Goal: Task Accomplishment & Management: Use online tool/utility

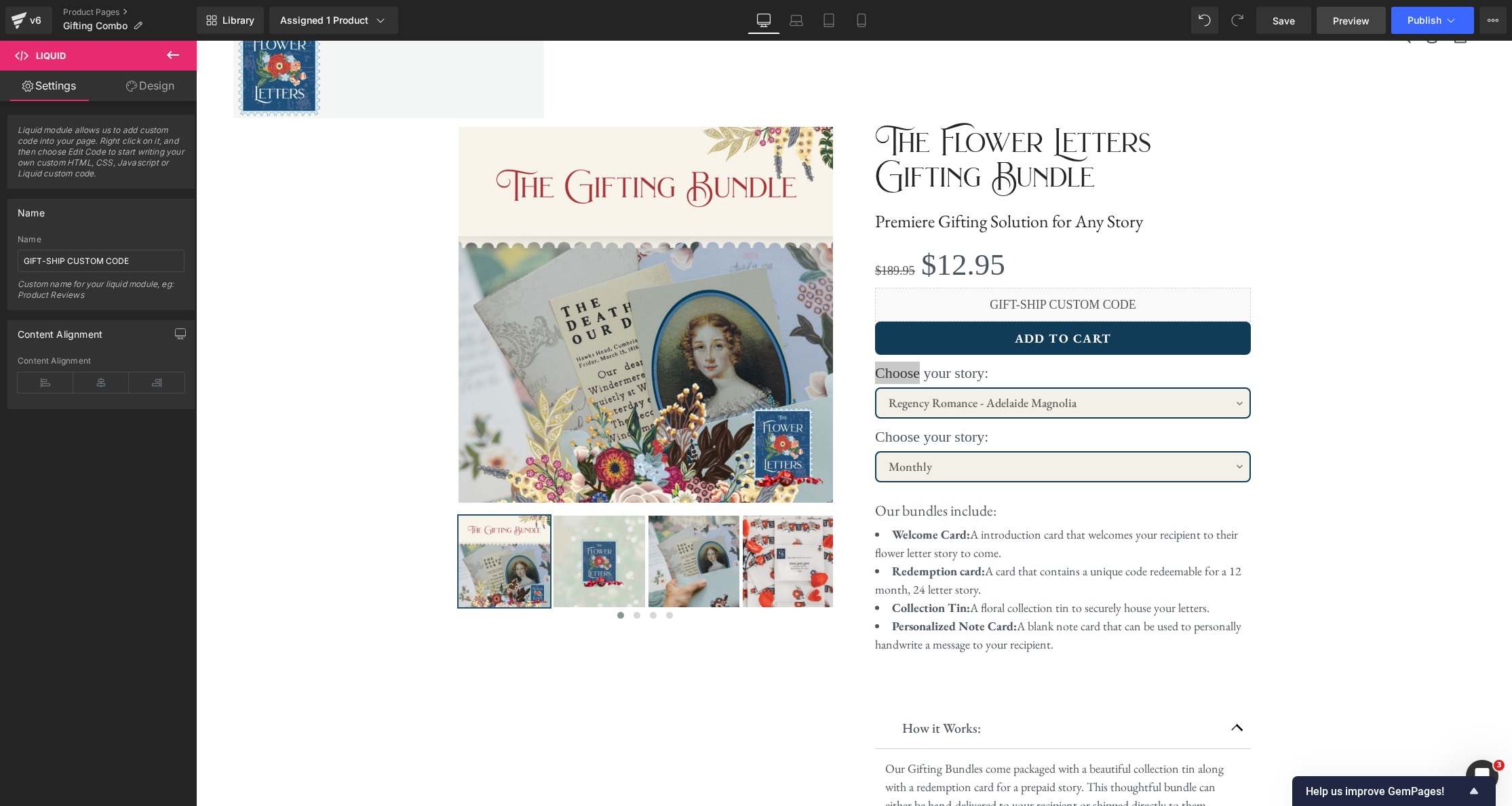
click at [1346, 29] on link "Preview" at bounding box center [1352, 20] width 69 height 27
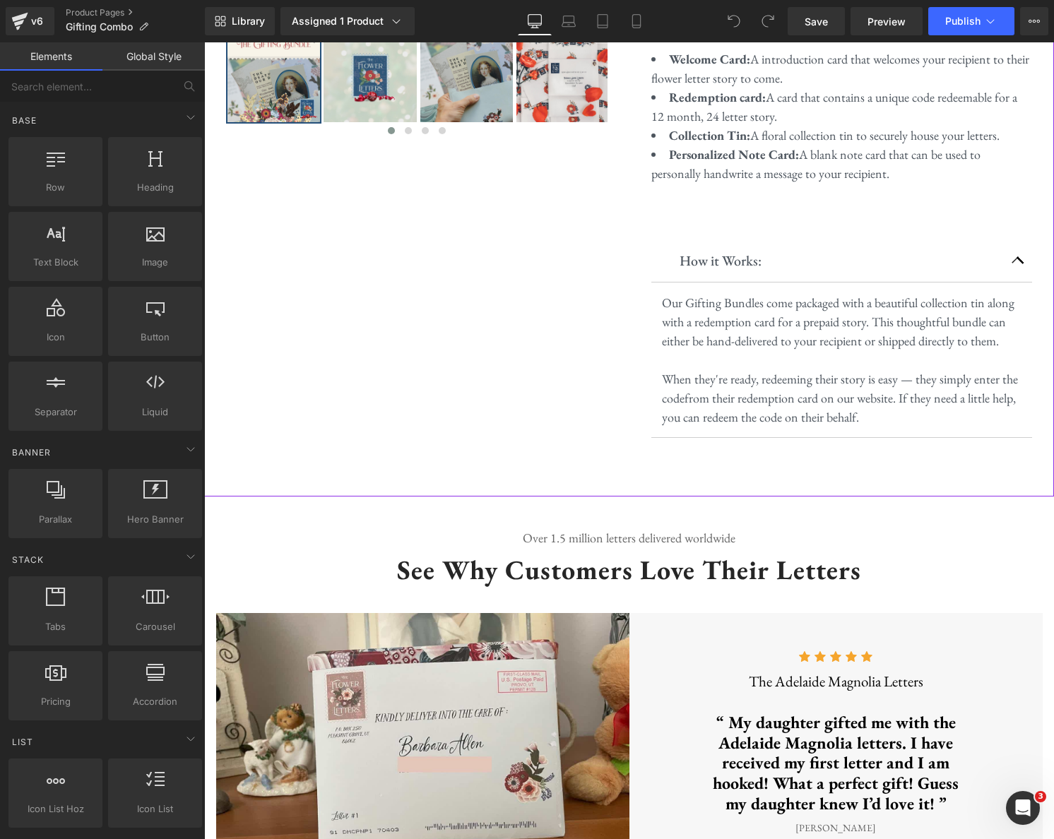
scroll to position [597, 0]
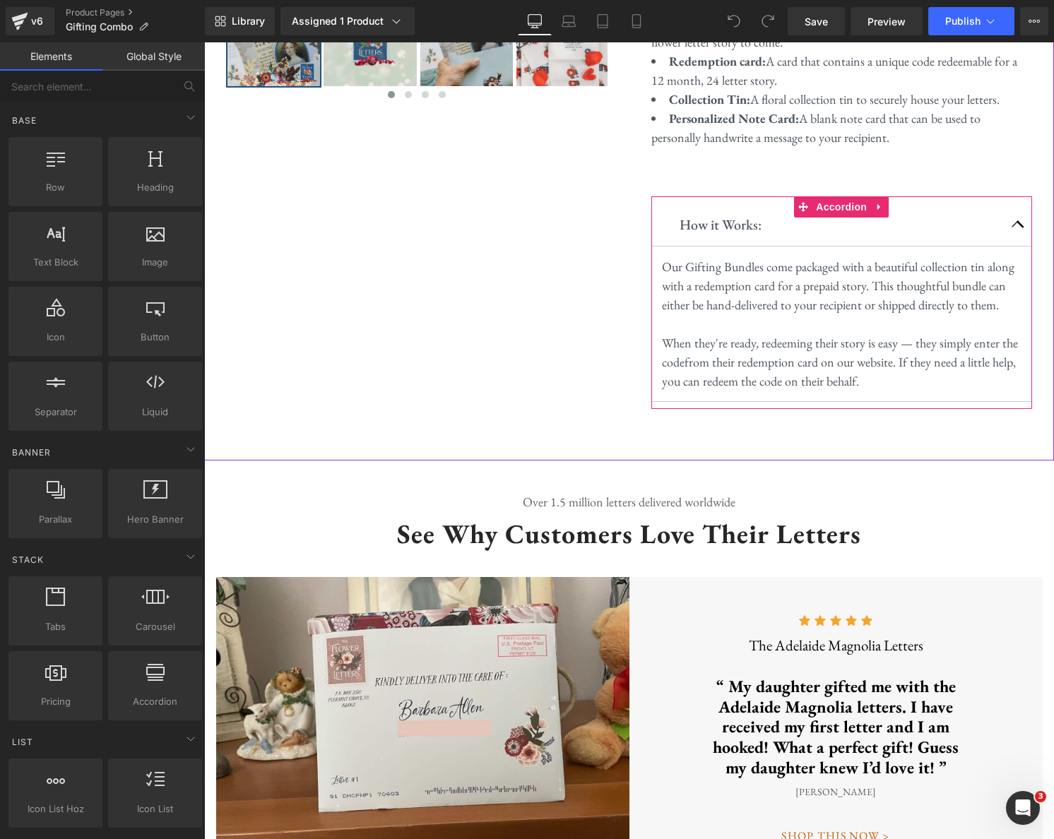
click at [1015, 225] on button "button" at bounding box center [1018, 224] width 28 height 42
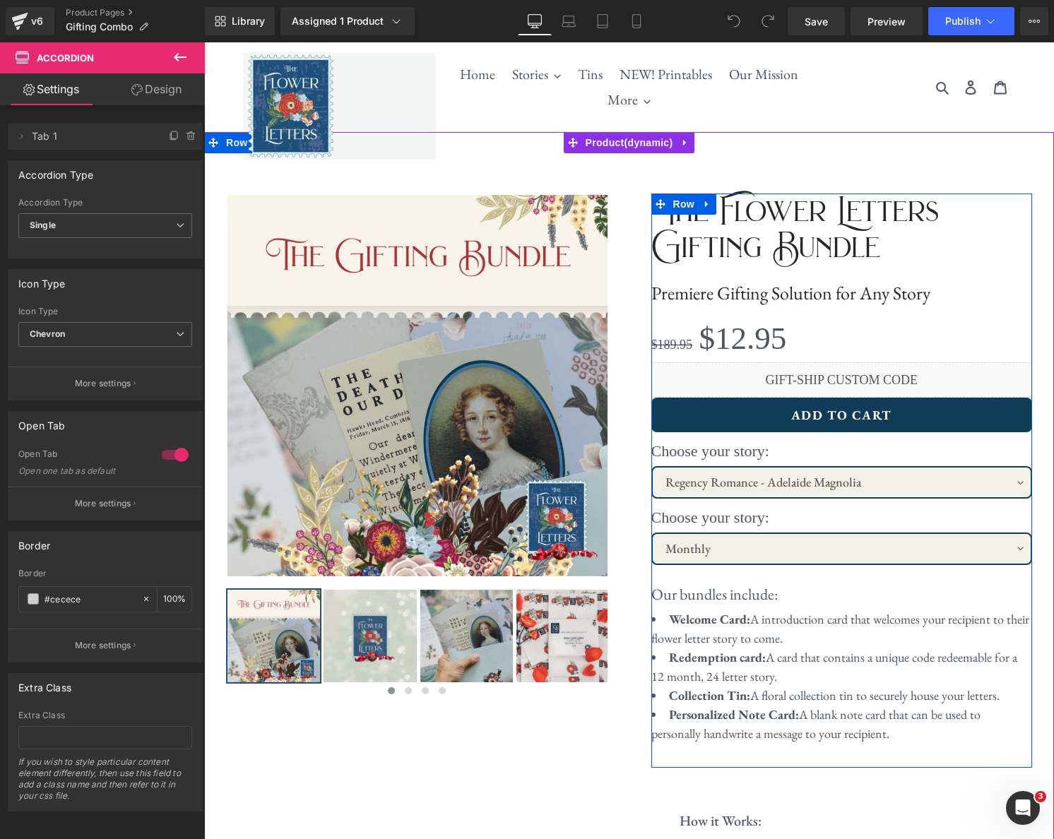
scroll to position [0, 0]
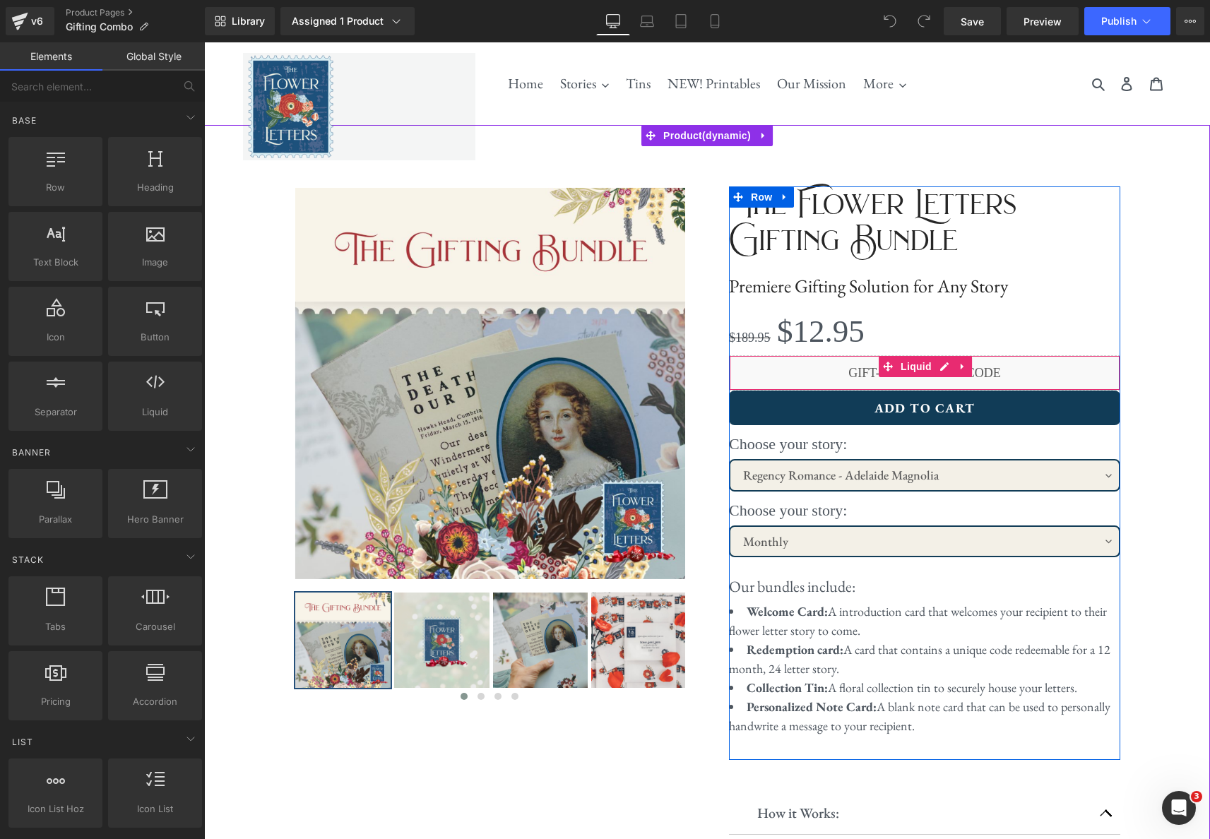
click at [942, 368] on div "Liquid" at bounding box center [924, 372] width 391 height 35
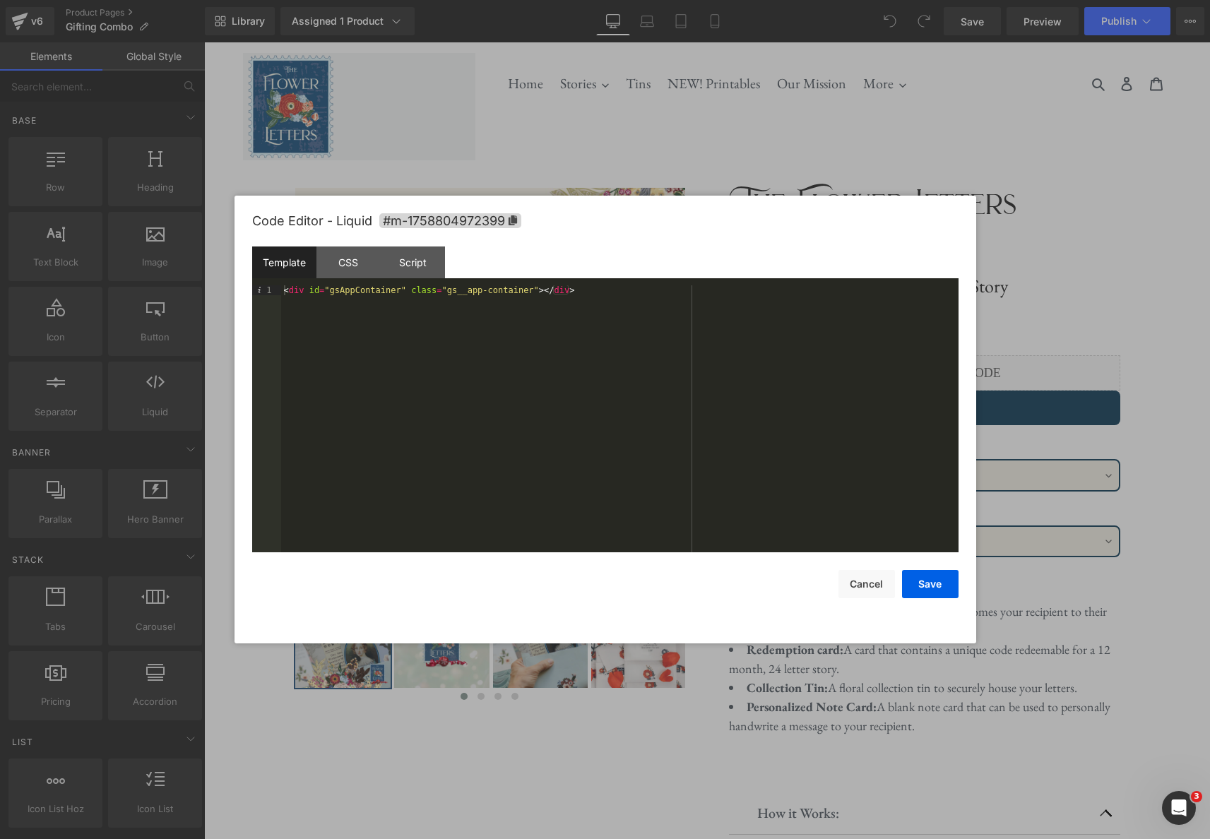
click at [621, 285] on div "Template CSS Script Data" at bounding box center [605, 266] width 706 height 39
click at [617, 287] on div "< div id = "gsAppContainer" class = "gs__app-container" > </ div >" at bounding box center [619, 428] width 677 height 287
click at [351, 267] on div "CSS" at bounding box center [348, 263] width 64 height 32
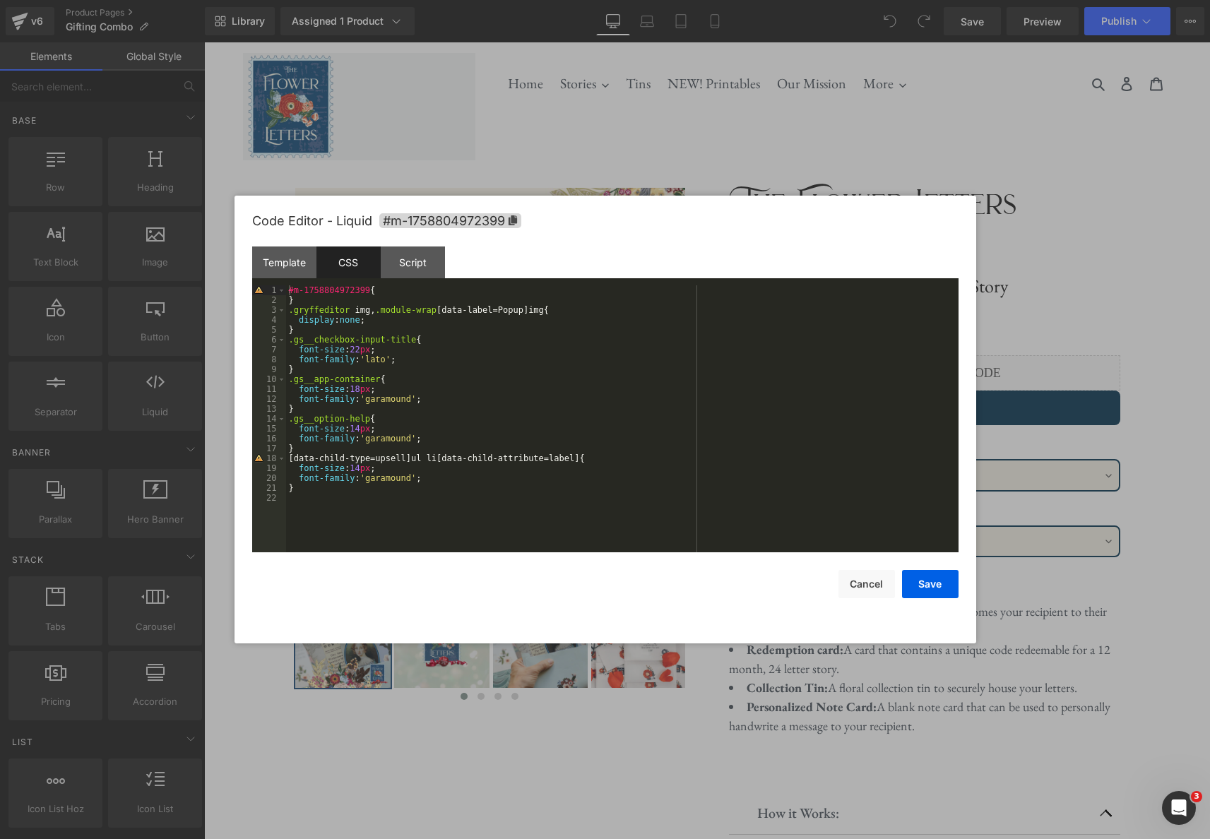
click at [539, 321] on div "#m-1758804972399 { } .gryffeditor img , .module-wrap [ data-label = Popup ] img…" at bounding box center [622, 428] width 672 height 287
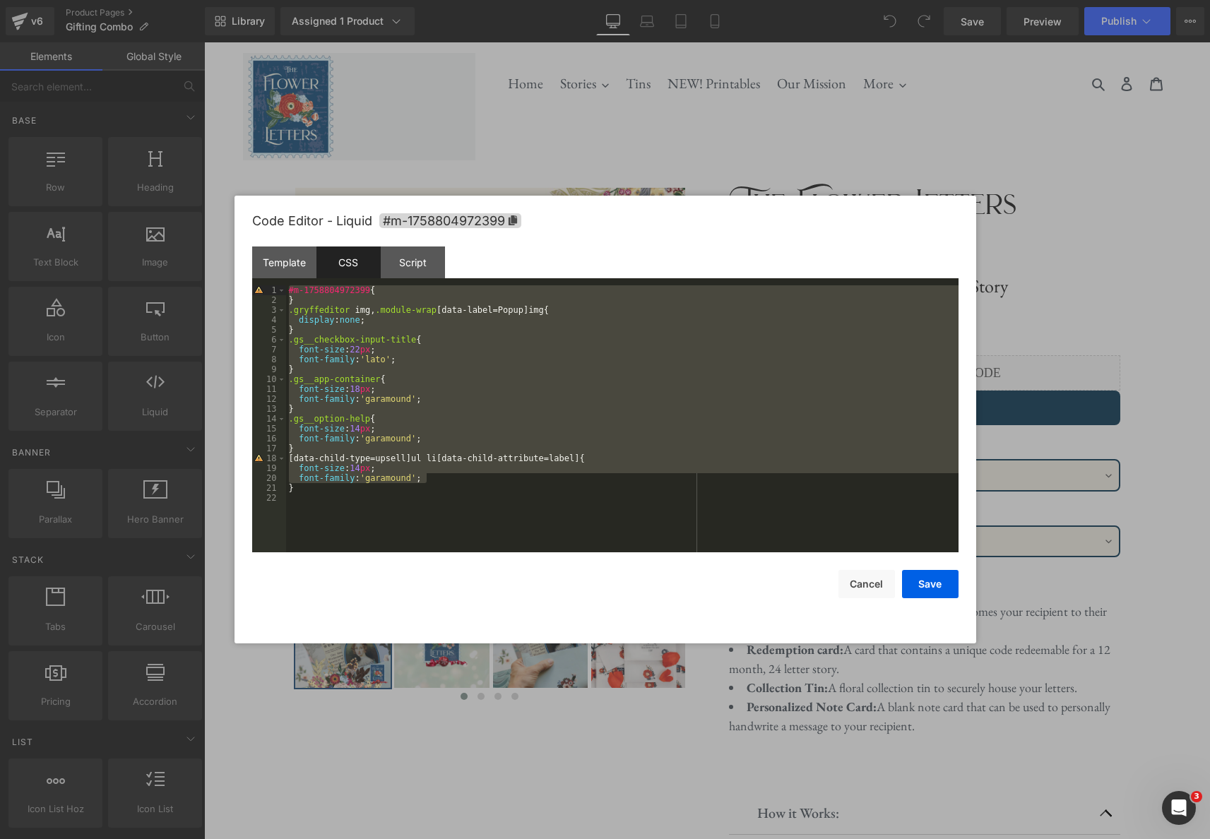
drag, startPoint x: 445, startPoint y: 478, endPoint x: 285, endPoint y: 292, distance: 244.4
click at [286, 292] on div "#m-1758804972399 { } .gryffeditor img , .module-wrap [ data-label = Popup ] img…" at bounding box center [622, 428] width 672 height 287
click at [413, 263] on div "Script" at bounding box center [413, 263] width 64 height 32
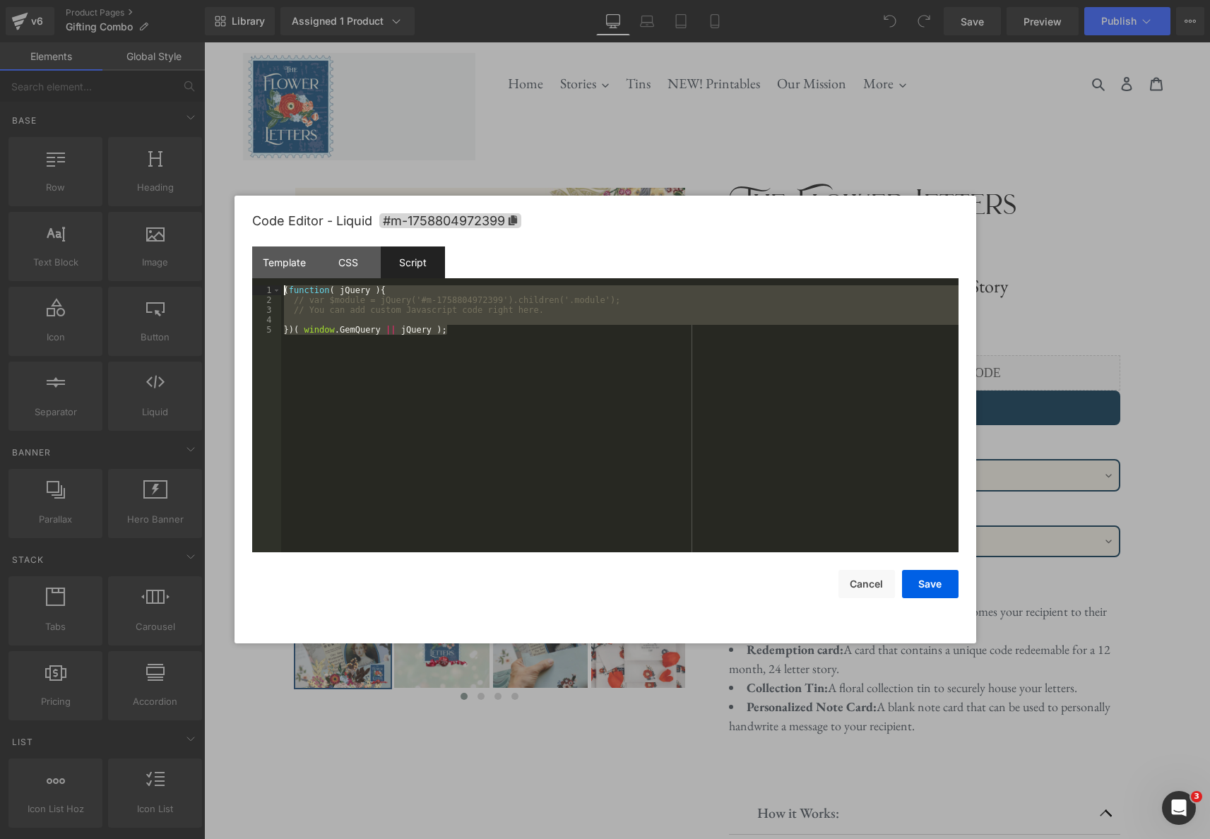
drag, startPoint x: 465, startPoint y: 332, endPoint x: 280, endPoint y: 297, distance: 189.1
click at [254, 285] on pre "1 2 3 4 5 ( function ( jQuery ) { // var $module = jQuery('#m-1758804972399').c…" at bounding box center [605, 418] width 706 height 267
click at [564, 136] on div at bounding box center [605, 419] width 1210 height 839
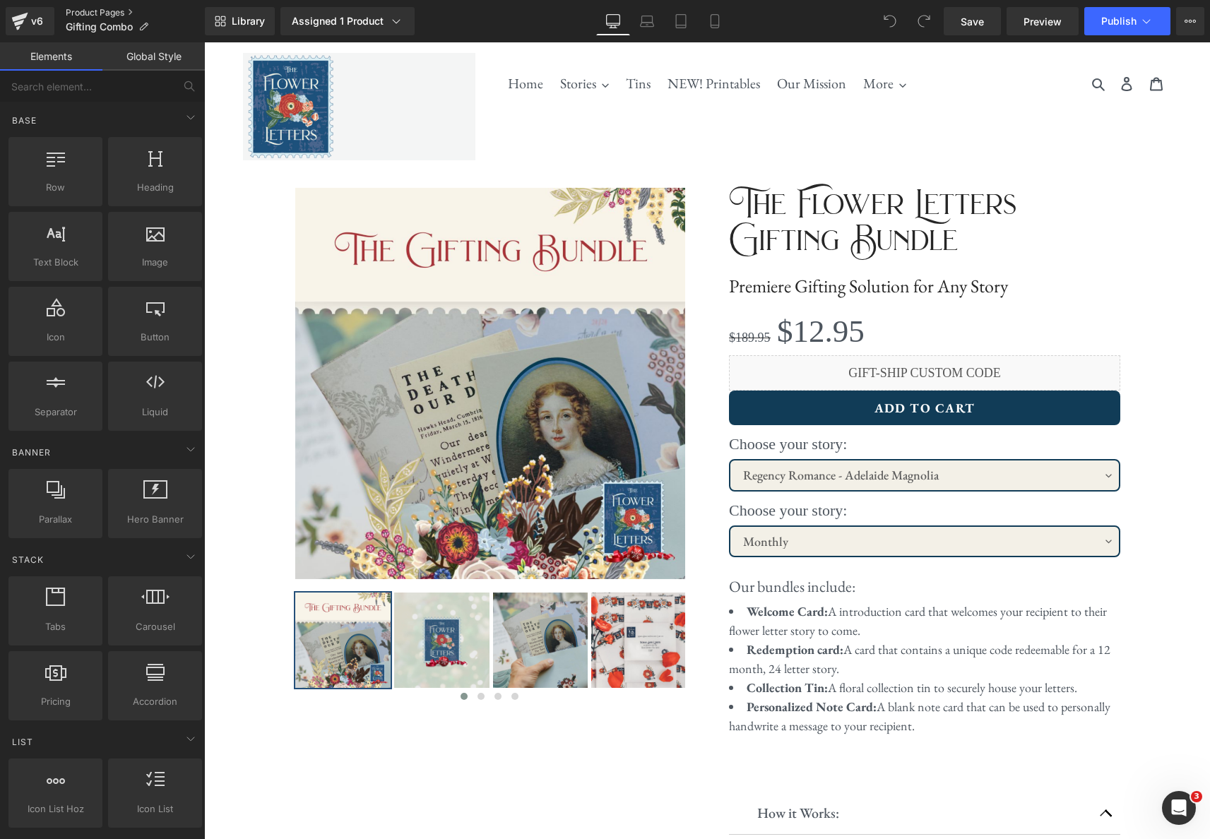
click at [76, 8] on link "Product Pages" at bounding box center [135, 12] width 139 height 11
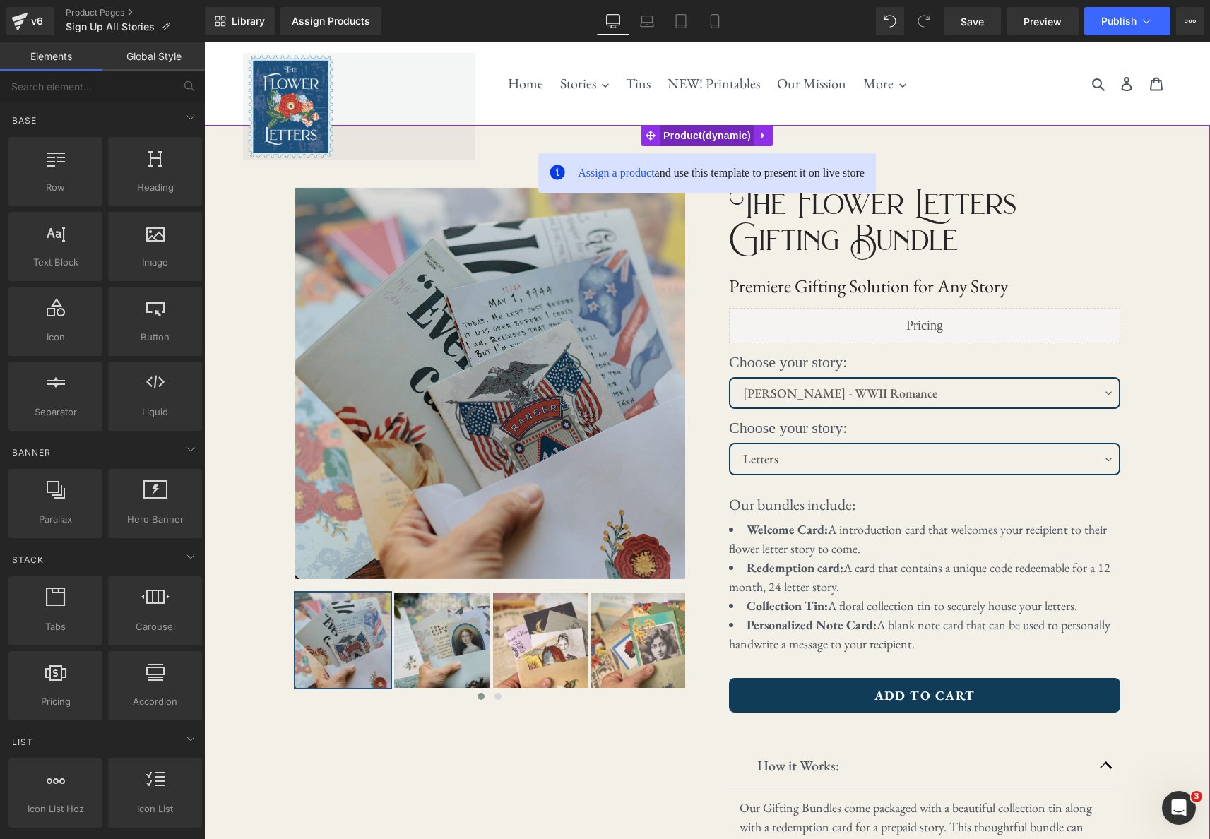
click at [701, 133] on span "Product" at bounding box center [707, 135] width 95 height 21
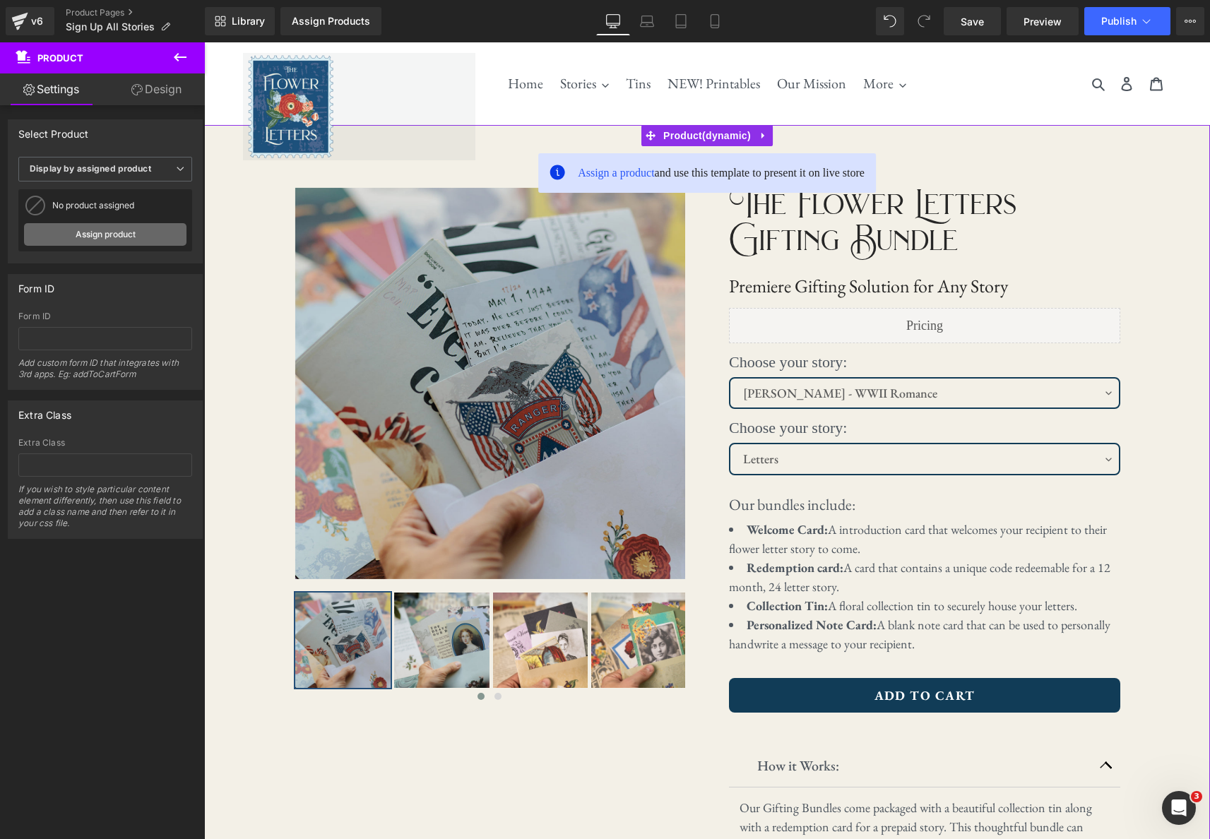
click at [148, 231] on link "Assign product" at bounding box center [105, 234] width 162 height 23
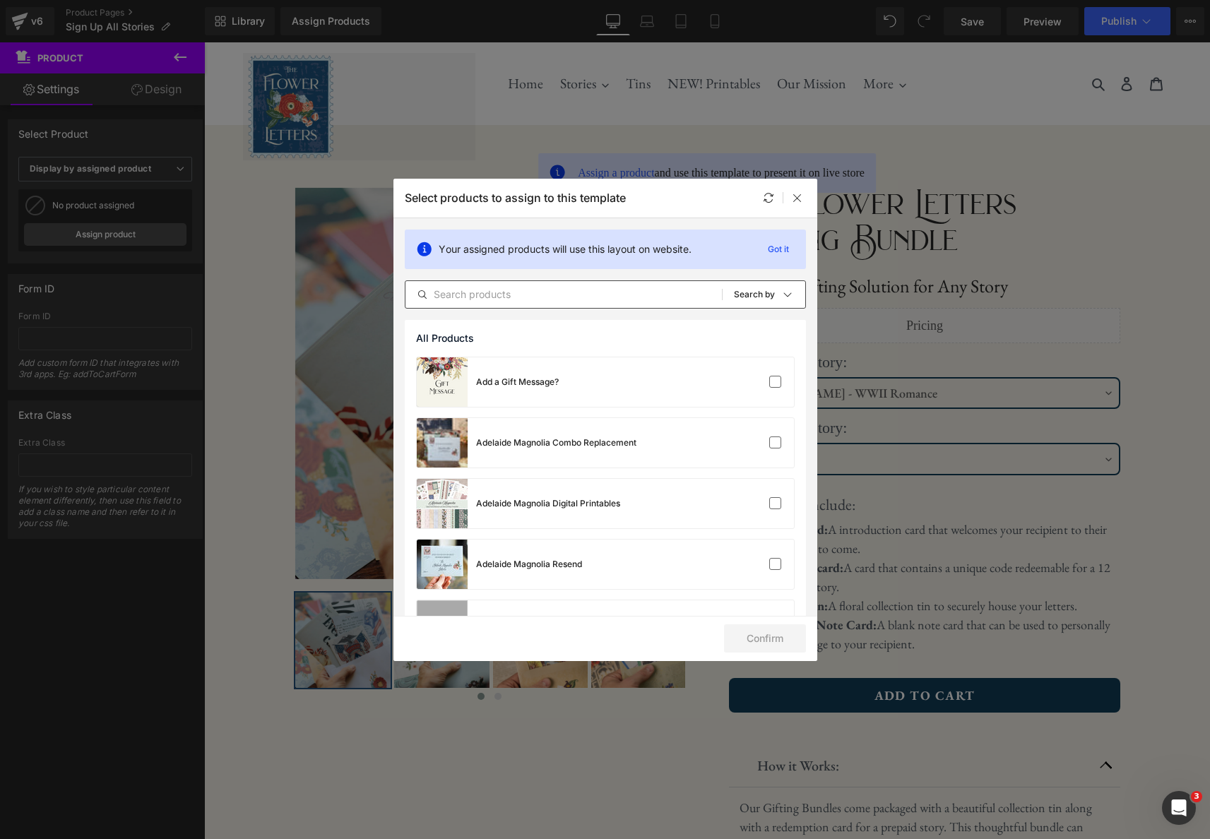
click at [540, 297] on input "text" at bounding box center [563, 294] width 316 height 17
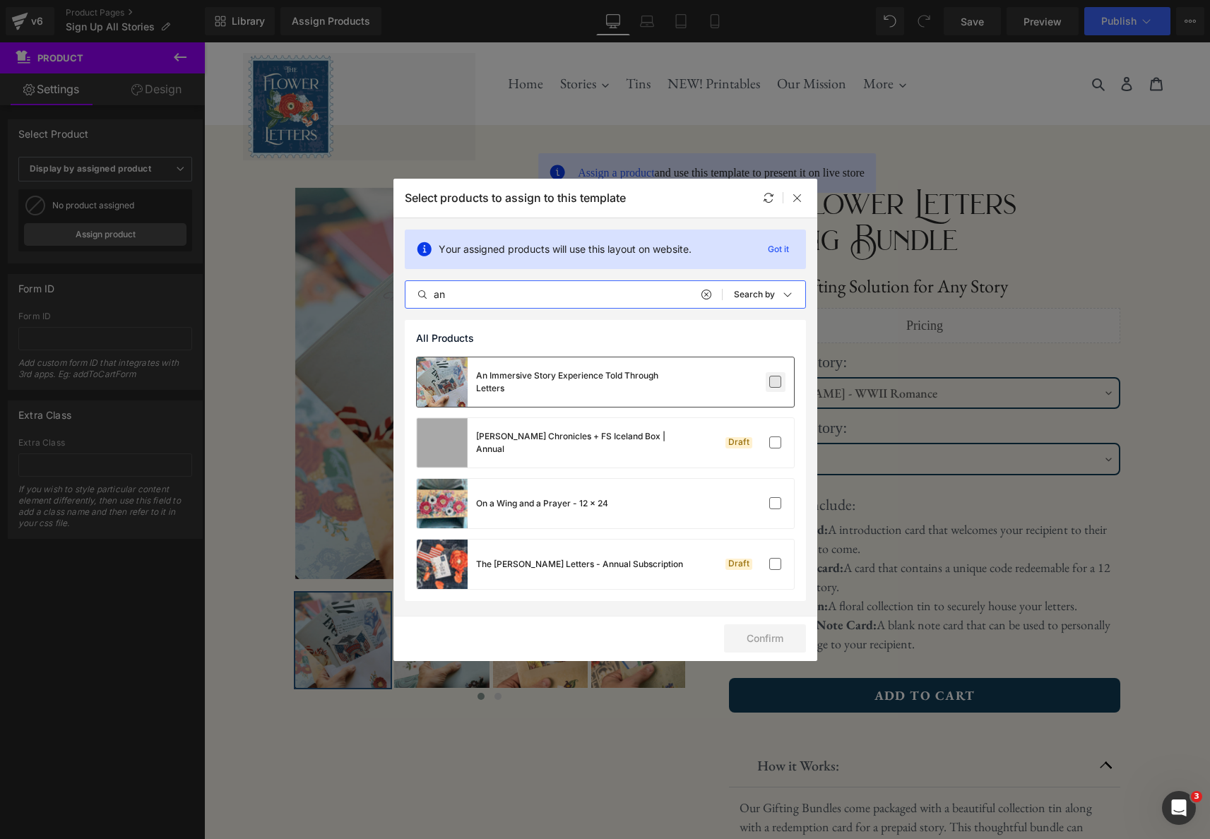
type input "an"
click at [773, 381] on label at bounding box center [775, 382] width 13 height 13
click at [776, 382] on input "checkbox" at bounding box center [776, 382] width 0 height 0
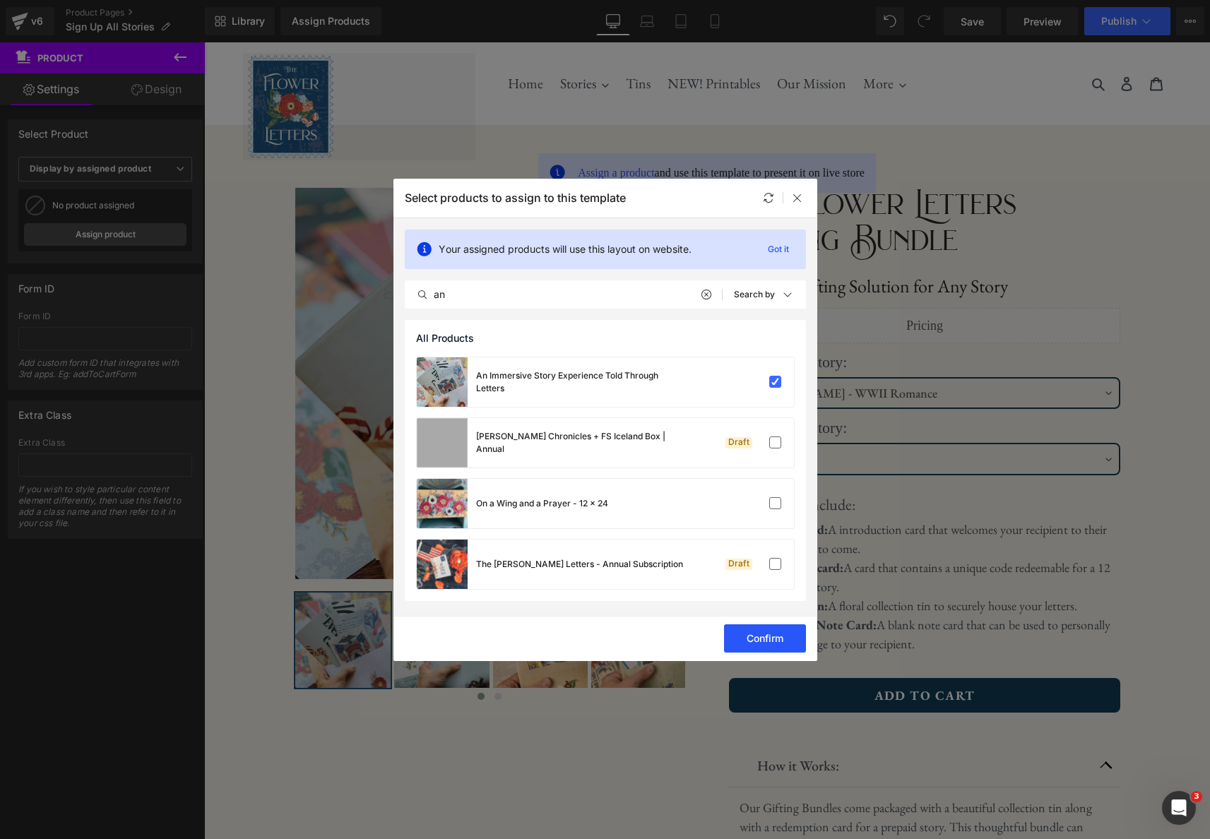
click at [771, 647] on button "Confirm" at bounding box center [765, 638] width 82 height 28
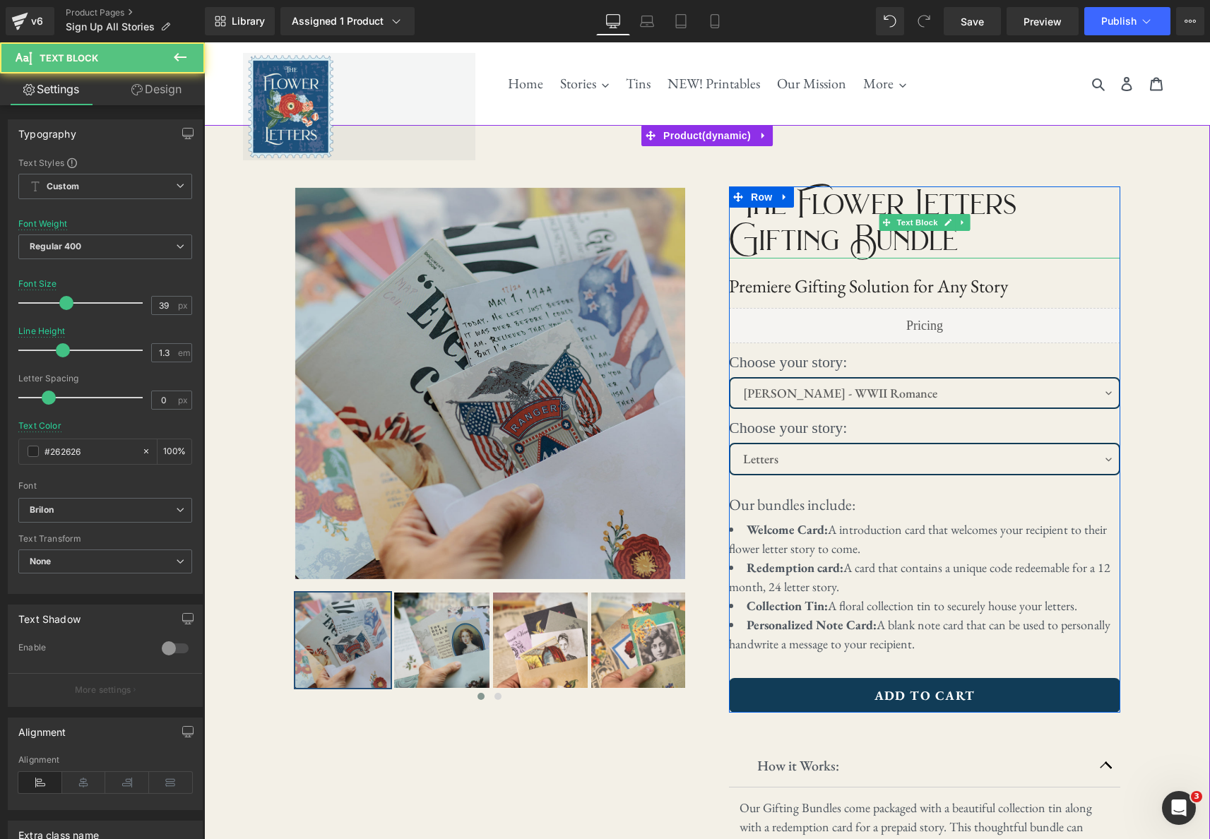
click at [975, 241] on p "The Flower Letters Gifting Bundle" at bounding box center [924, 221] width 391 height 71
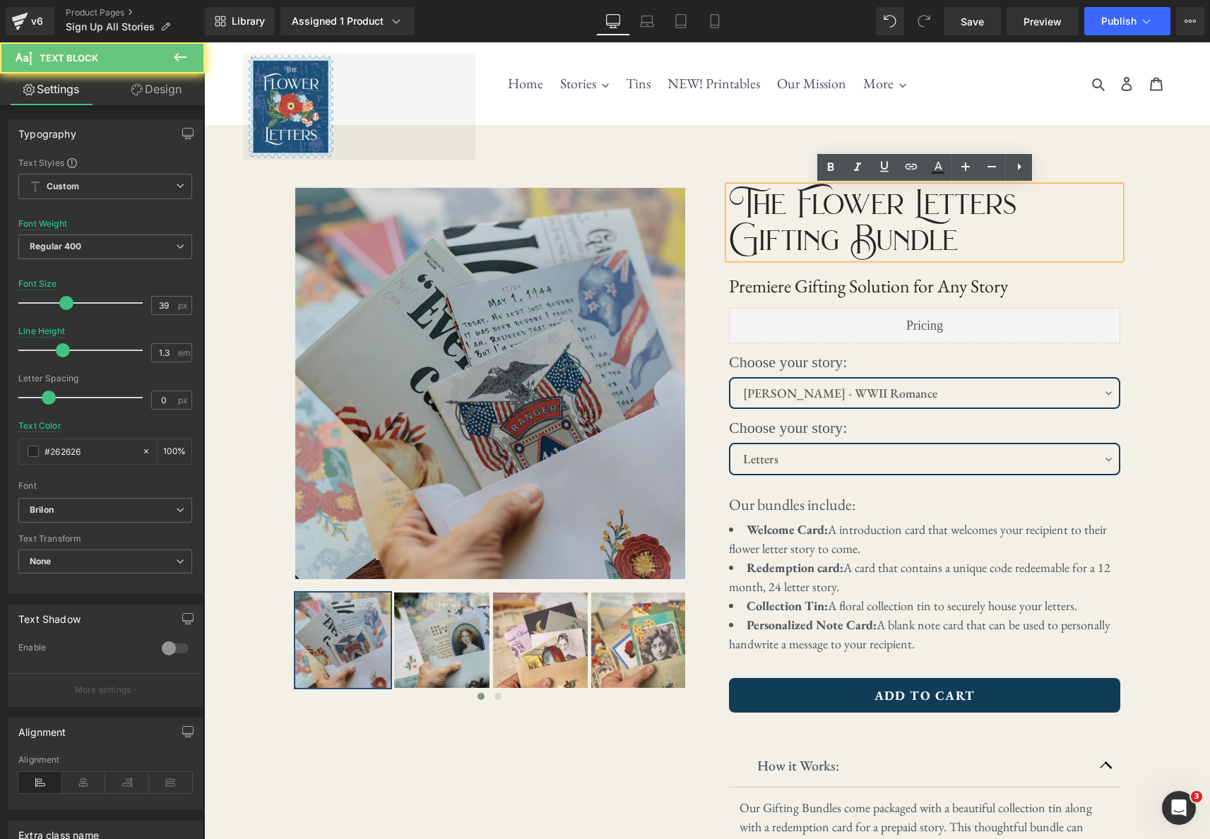
click at [967, 242] on p "The Flower Letters Gifting Bundle" at bounding box center [924, 221] width 391 height 71
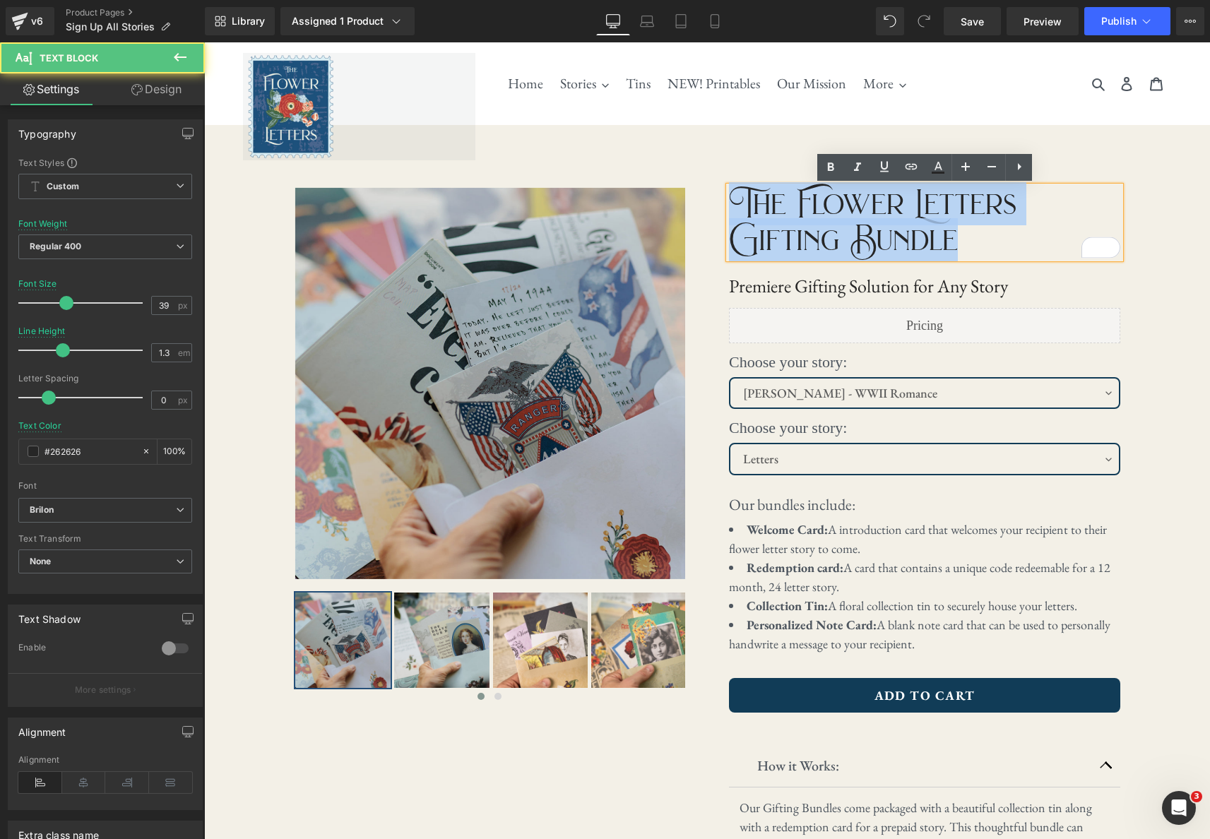
click at [967, 242] on p "The Flower Letters Gifting Bundle" at bounding box center [924, 221] width 391 height 71
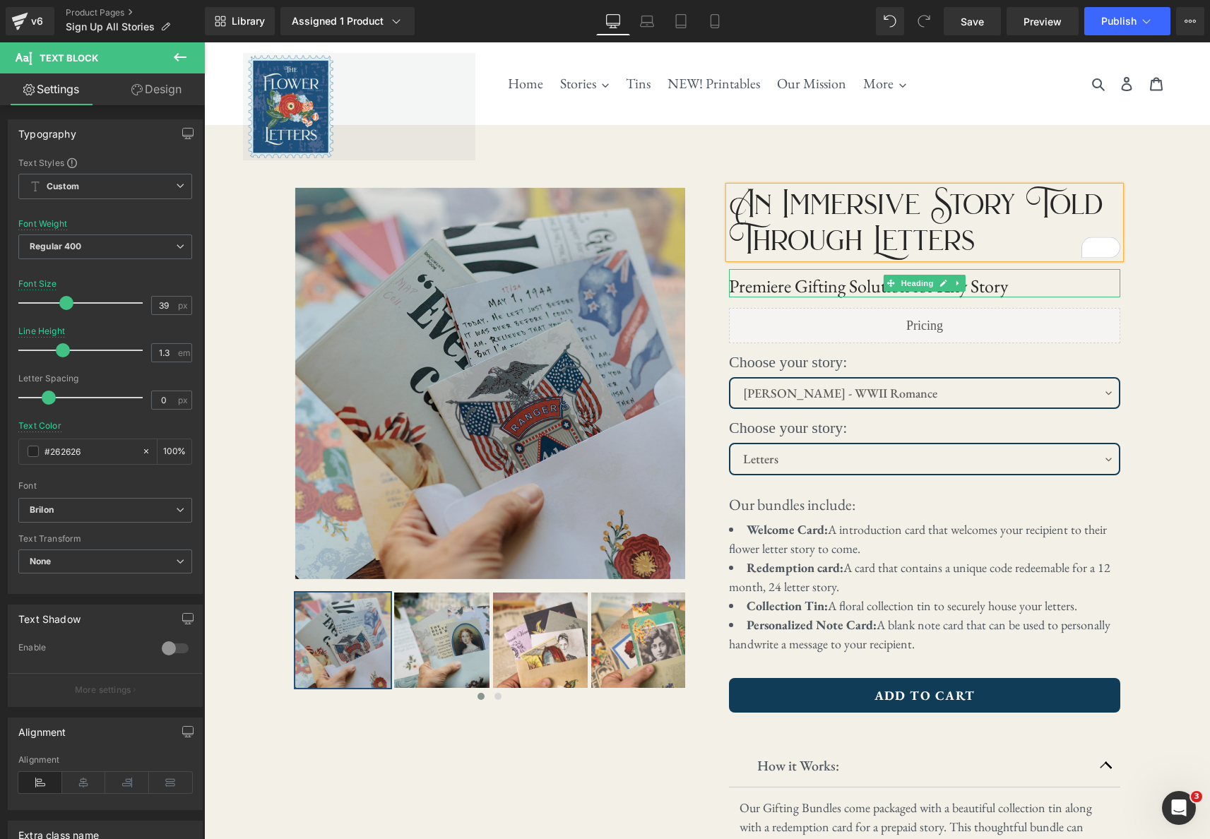
click at [974, 291] on h1 "Premiere Gifting Solution for Any Story" at bounding box center [924, 286] width 391 height 22
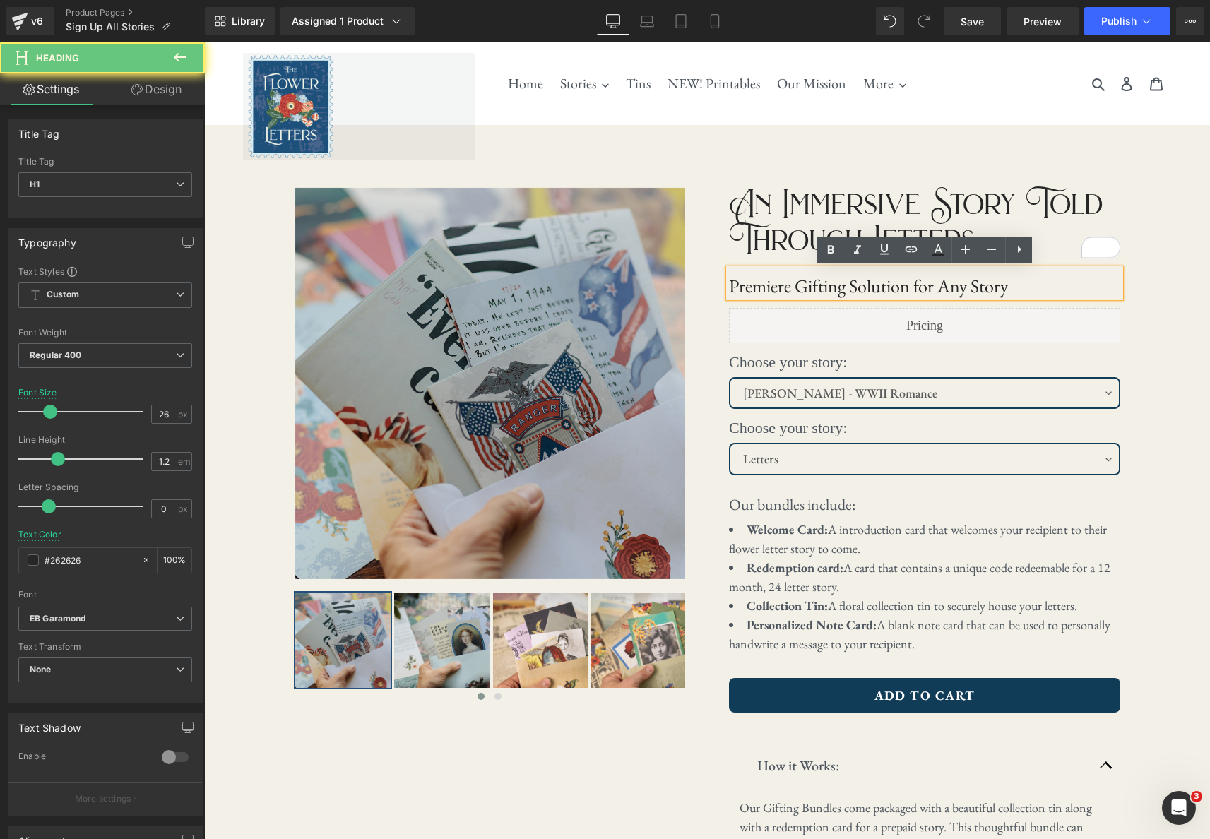
click at [937, 285] on h1 "Premiere Gifting Solution for Any Story" at bounding box center [924, 286] width 391 height 22
click at [1160, 289] on div "‹ ›" at bounding box center [707, 563] width 1006 height 877
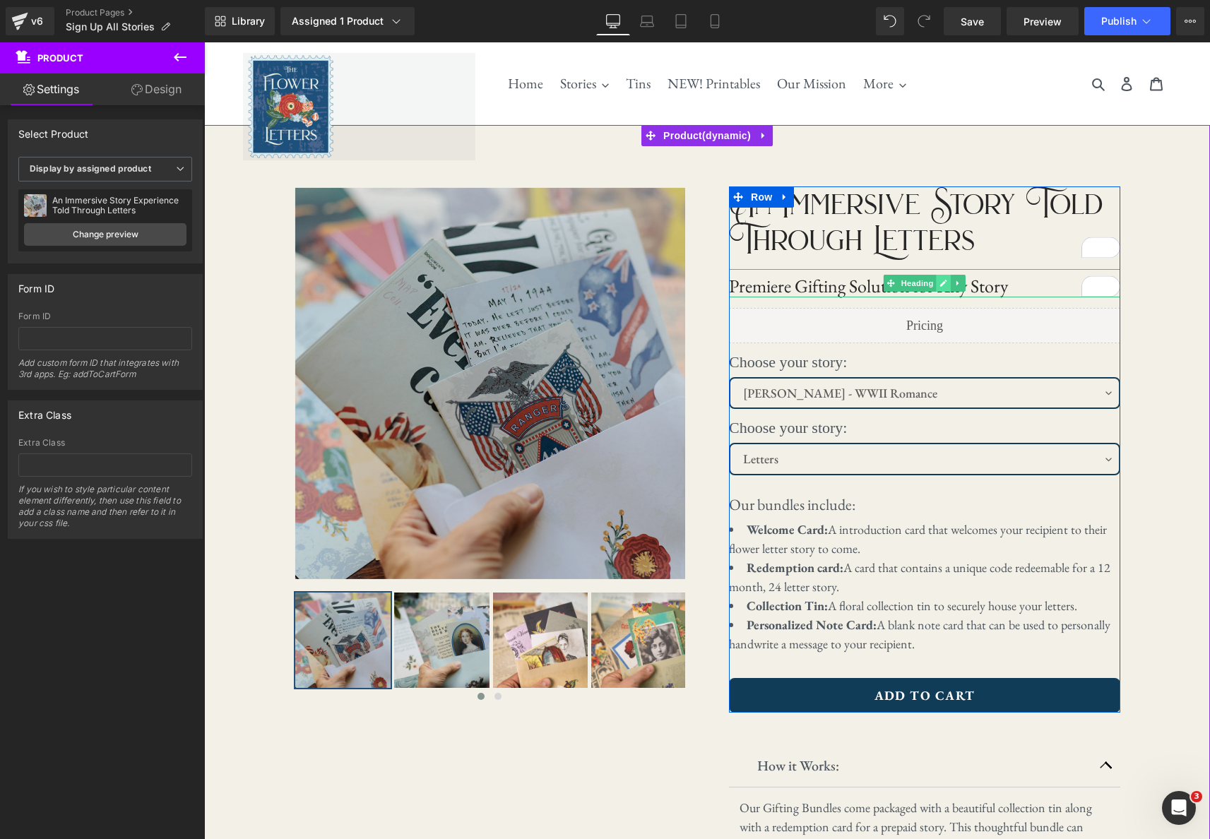
click at [944, 286] on icon at bounding box center [943, 283] width 8 height 8
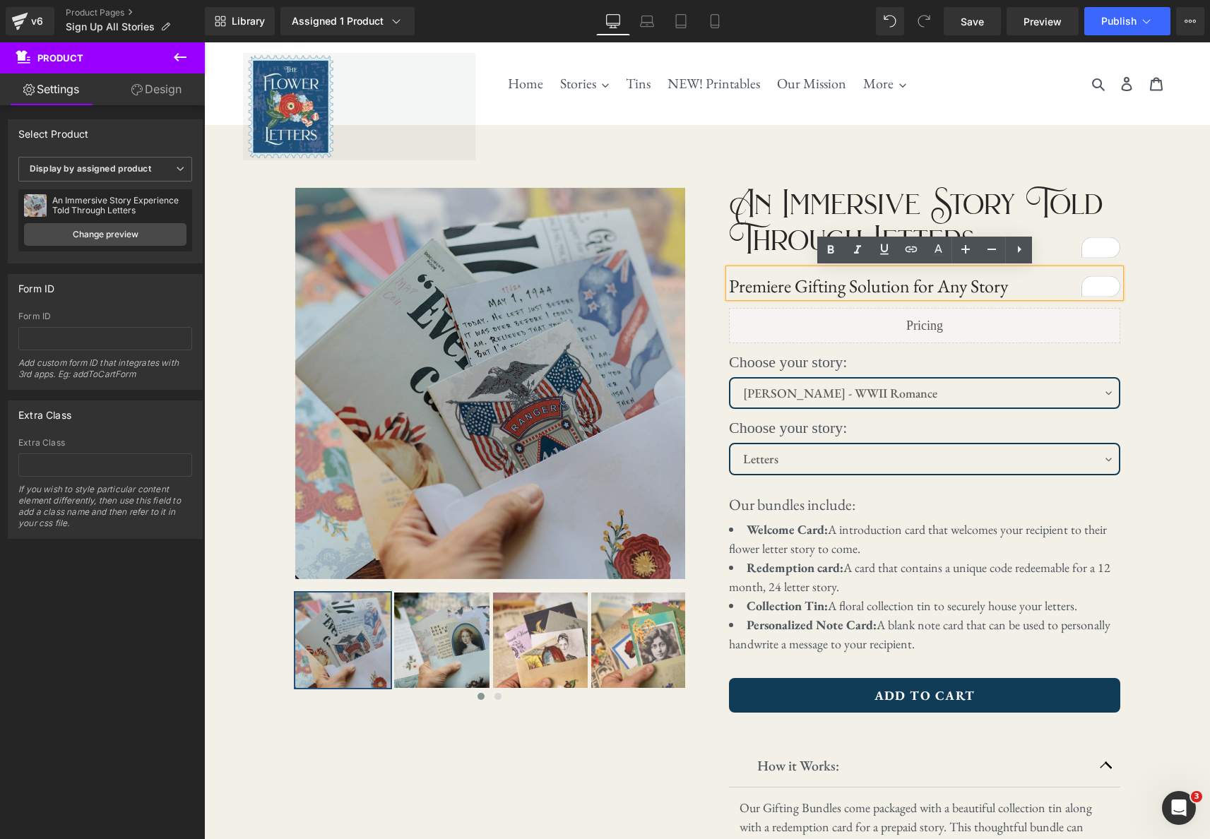
click at [979, 282] on h1 "Premiere Gifting Solution for Any Story" at bounding box center [924, 286] width 391 height 22
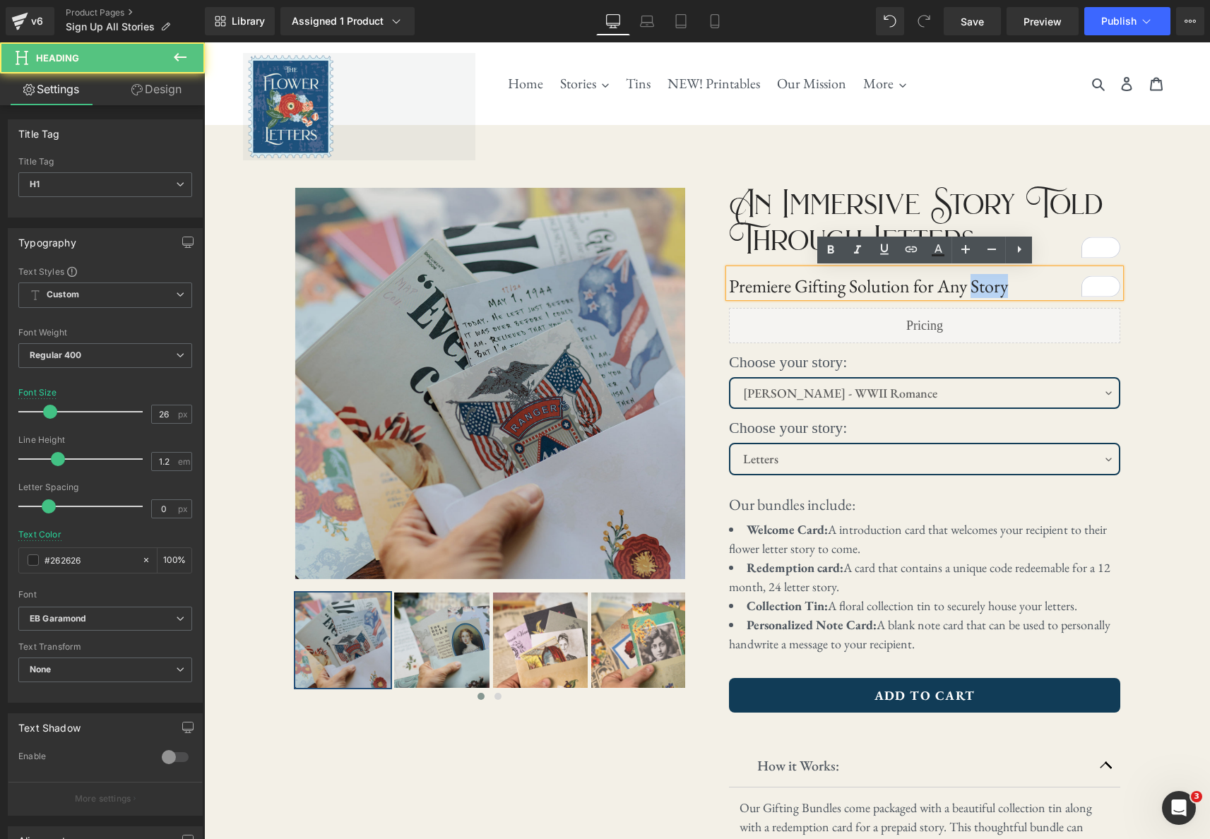
click at [979, 282] on h1 "Premiere Gifting Solution for Any Story" at bounding box center [924, 286] width 391 height 22
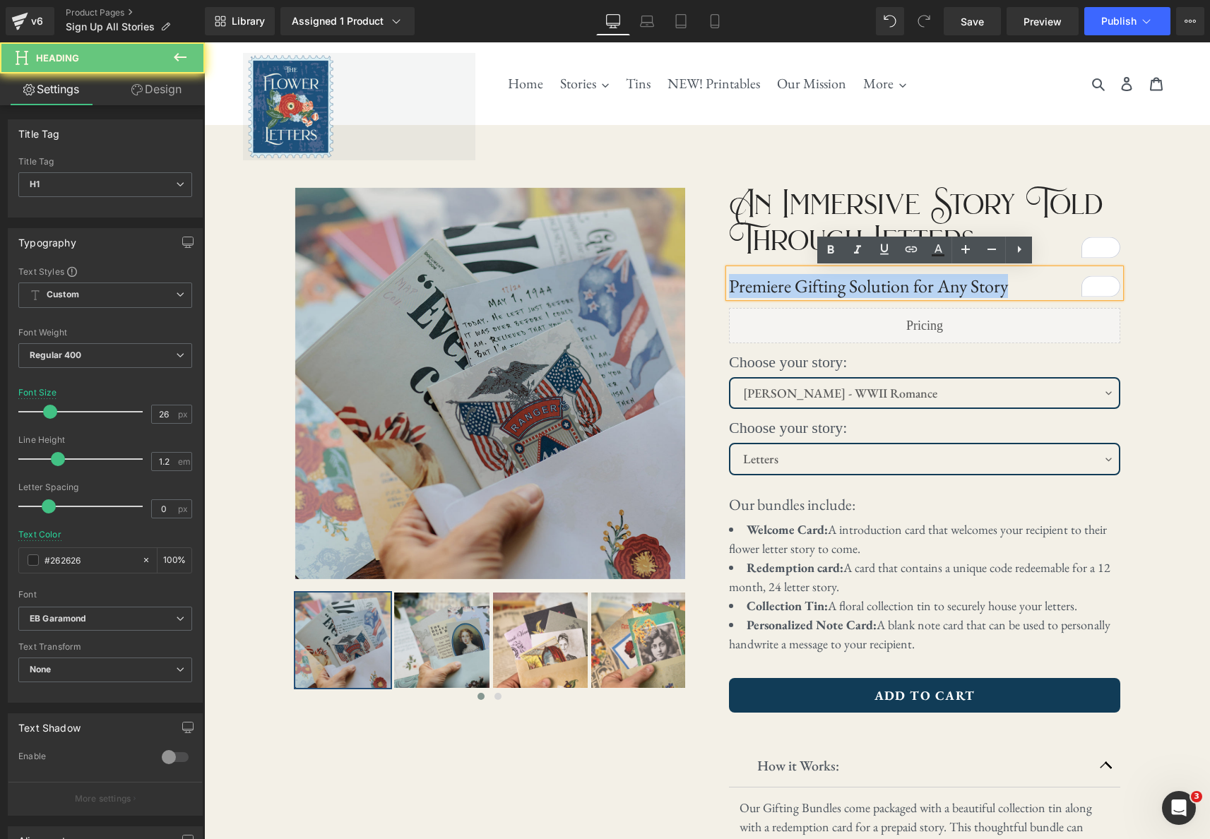
click at [979, 282] on h1 "Premiere Gifting Solution for Any Story" at bounding box center [924, 286] width 391 height 22
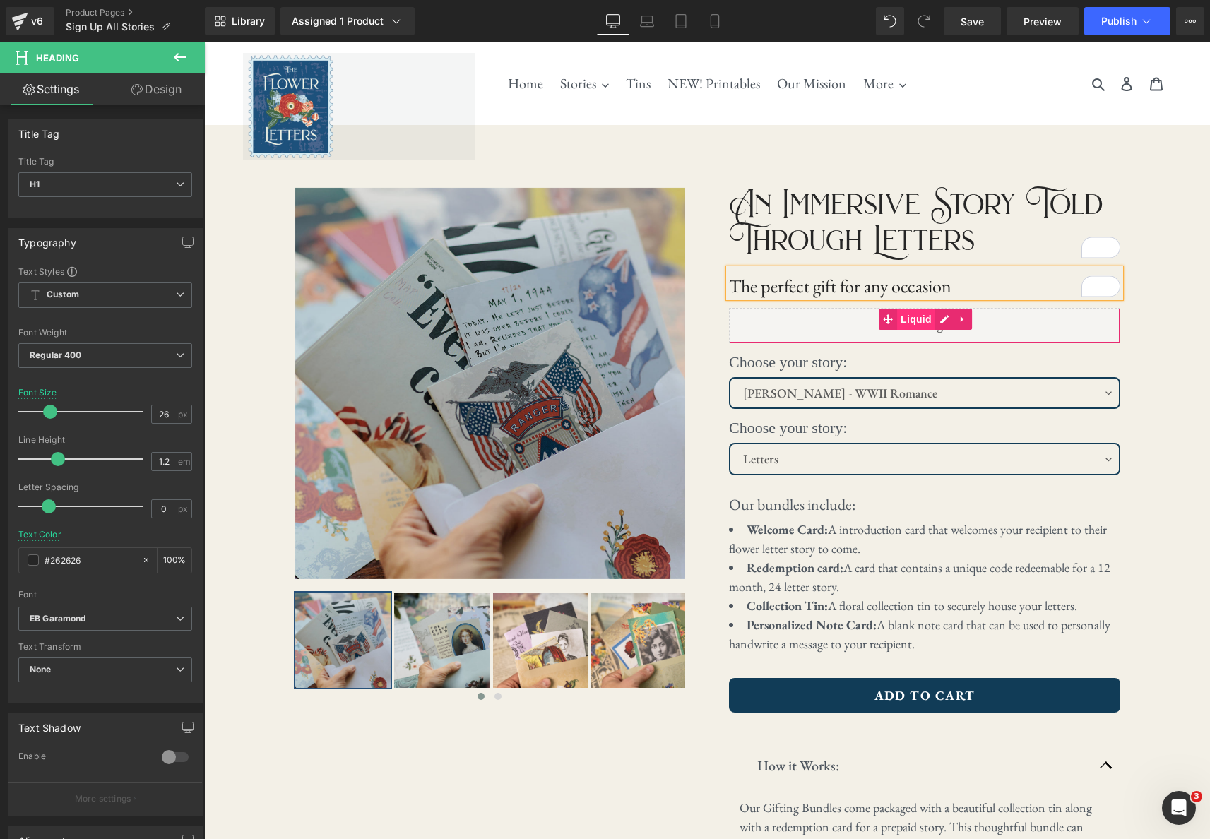
click at [921, 324] on span "Liquid" at bounding box center [916, 319] width 38 height 21
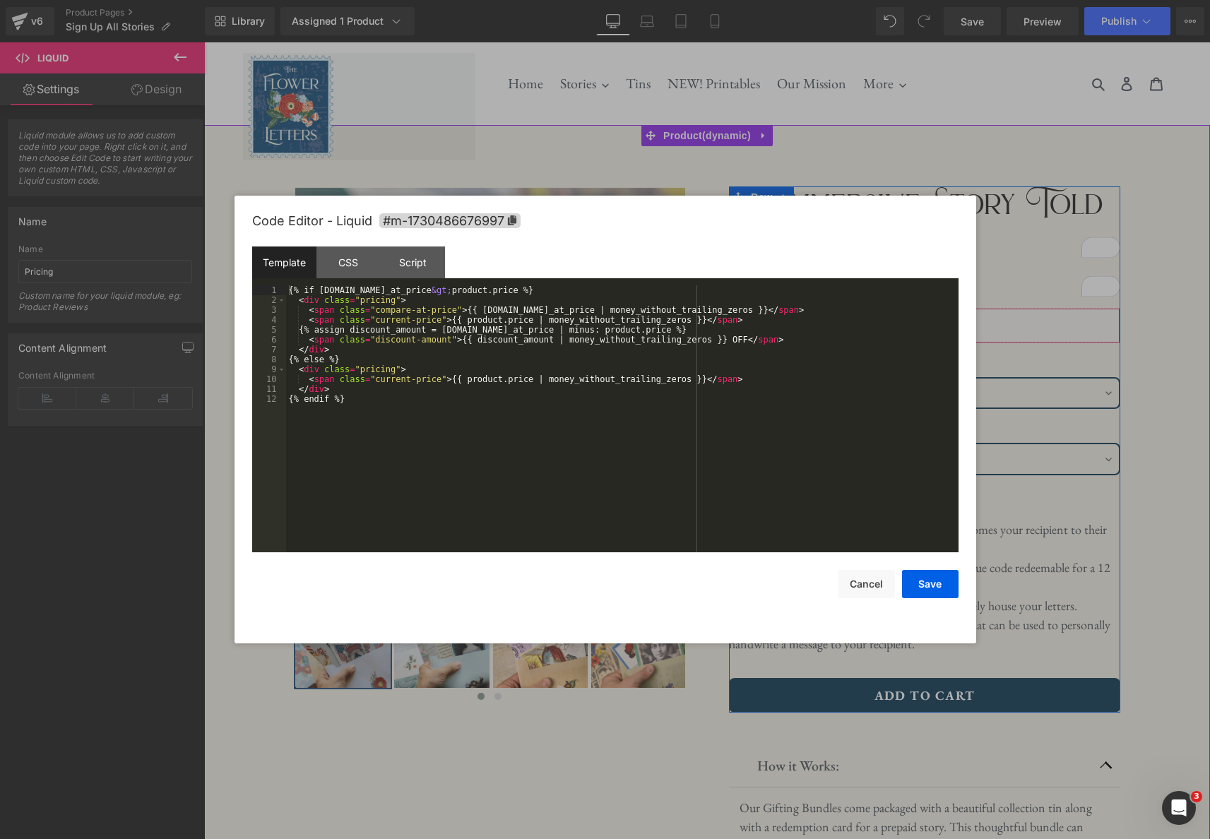
click at [944, 320] on div "Liquid" at bounding box center [924, 325] width 391 height 35
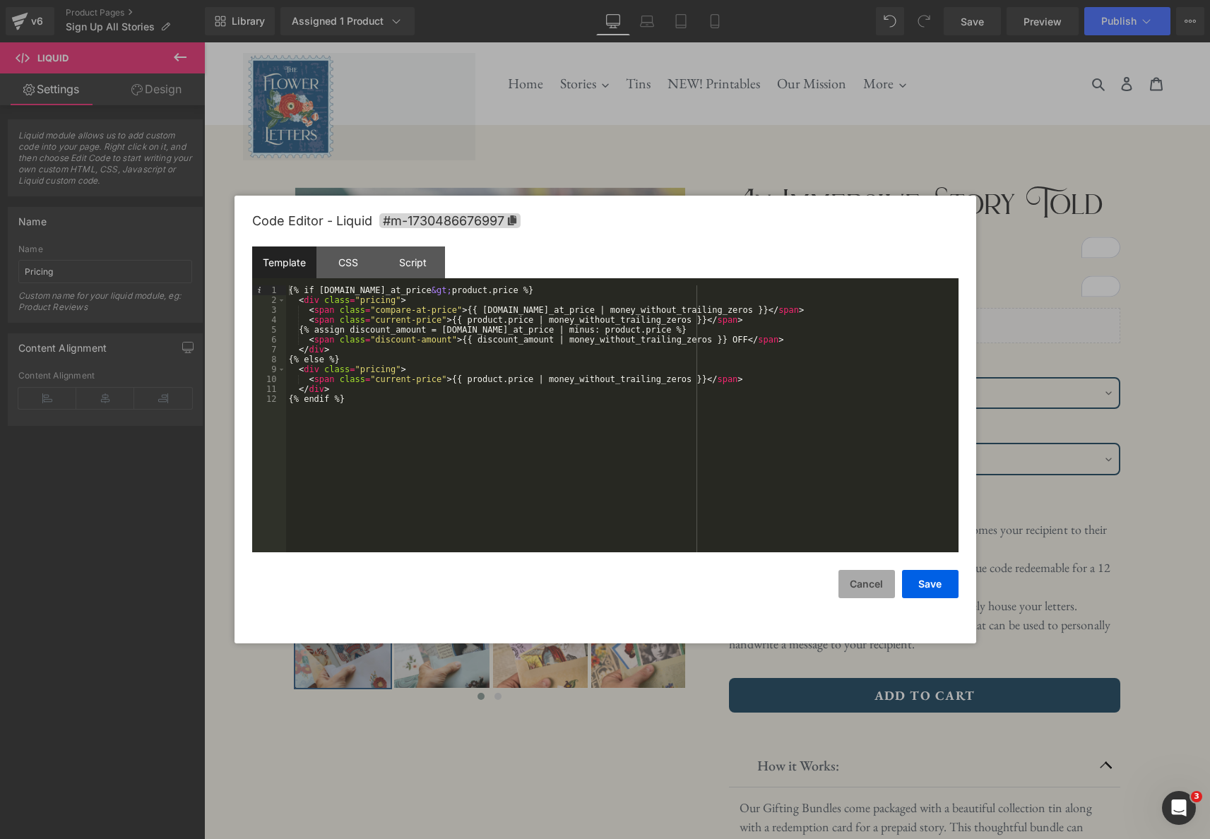
click at [867, 586] on button "Cancel" at bounding box center [866, 584] width 57 height 28
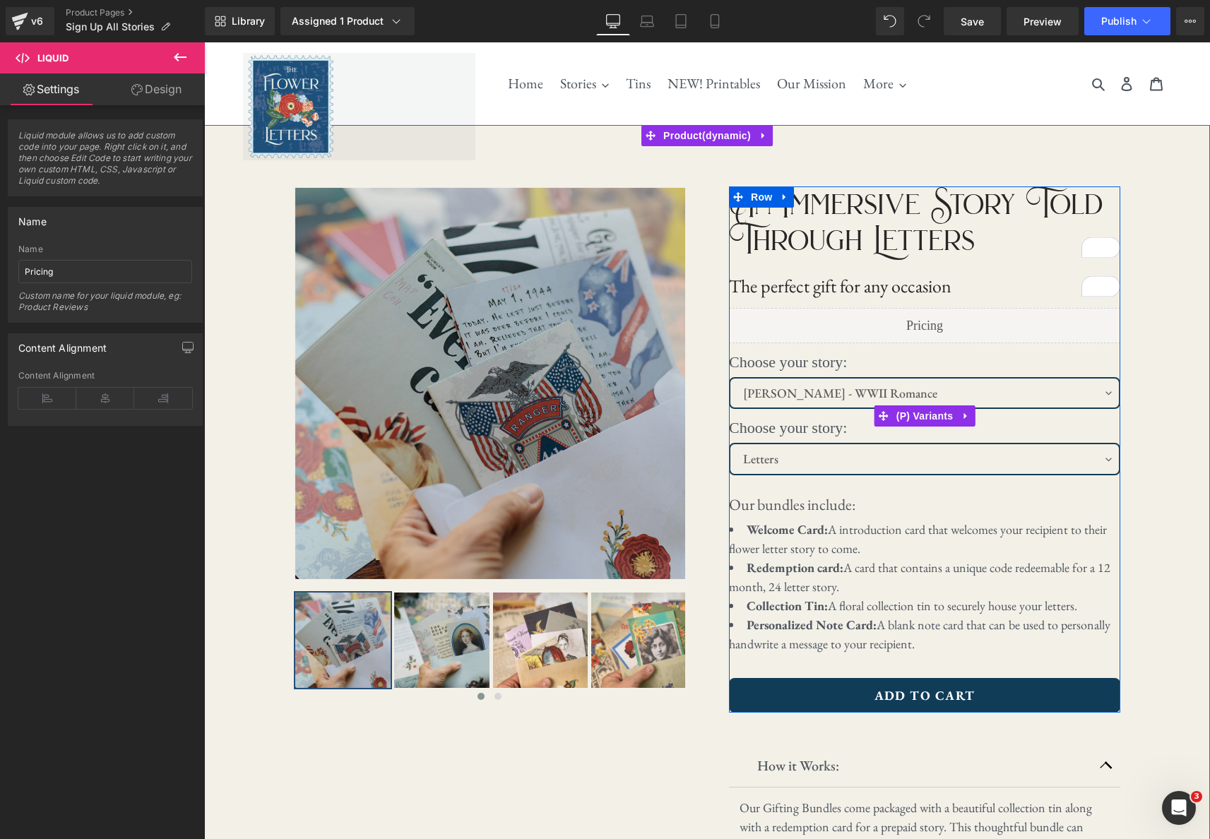
click at [1114, 393] on select "Audrey Rose - WWII Romance Adelaide Magnolia - Regency Romance Lily Clara - Wes…" at bounding box center [924, 393] width 391 height 32
select select "Adelaide Magnolia - Regency Romance"
click at [1083, 454] on select "Letters Letters & Tin" at bounding box center [924, 459] width 391 height 32
select select "Letters & Tin"
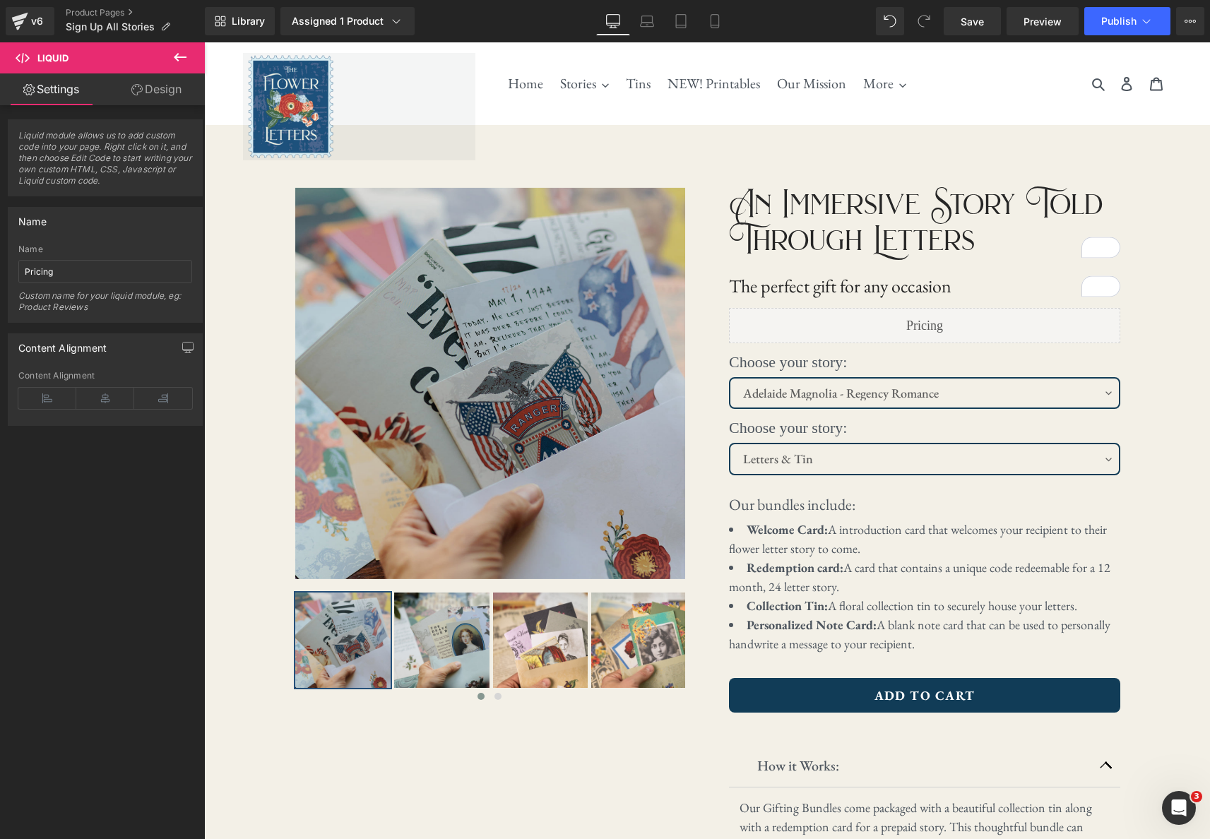
click at [183, 54] on icon at bounding box center [180, 57] width 17 height 17
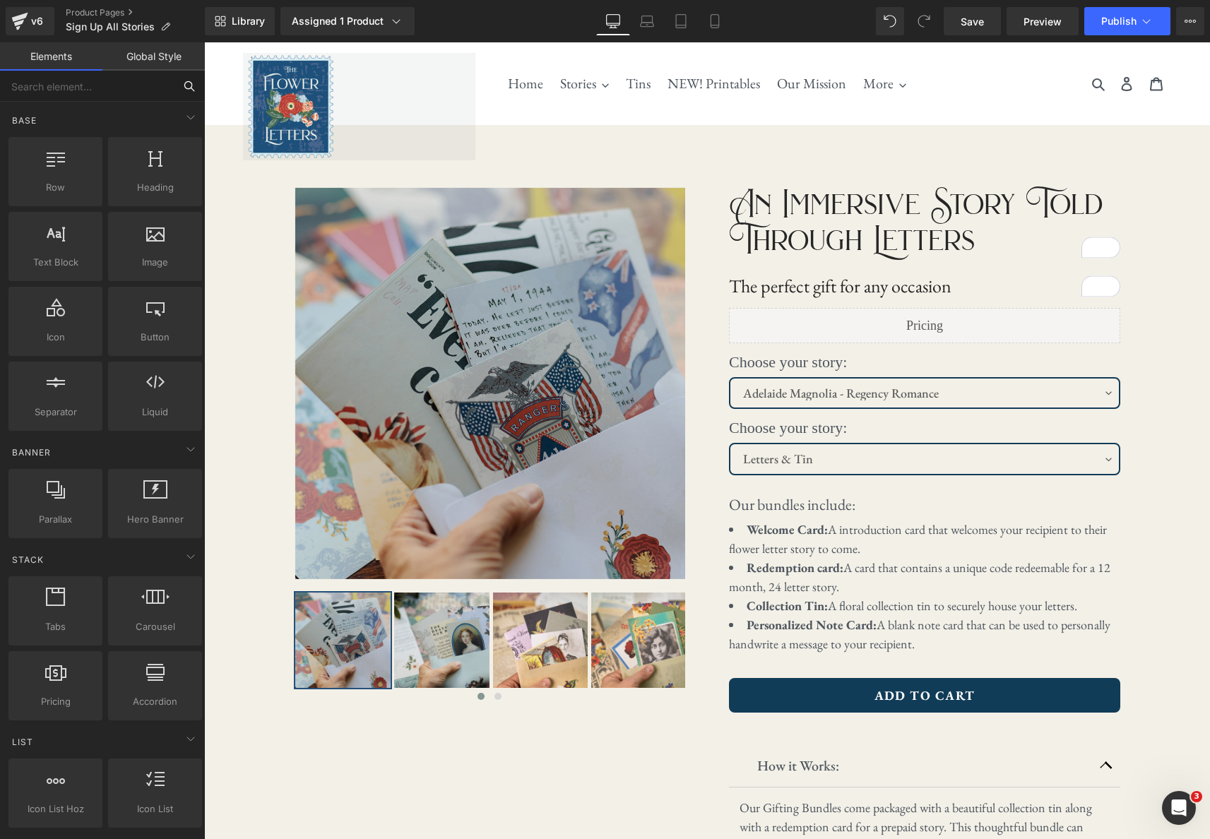
click at [141, 90] on input "text" at bounding box center [87, 86] width 174 height 31
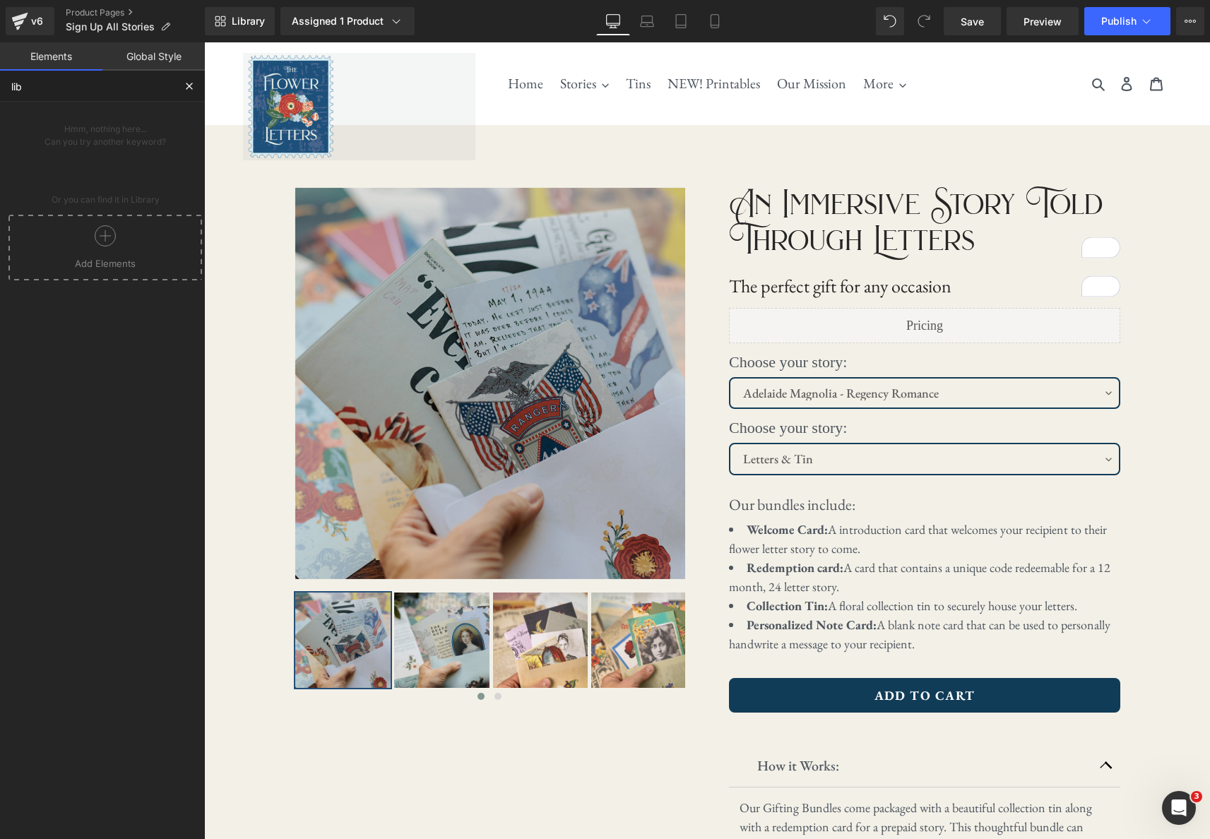
click at [109, 235] on icon at bounding box center [105, 235] width 21 height 21
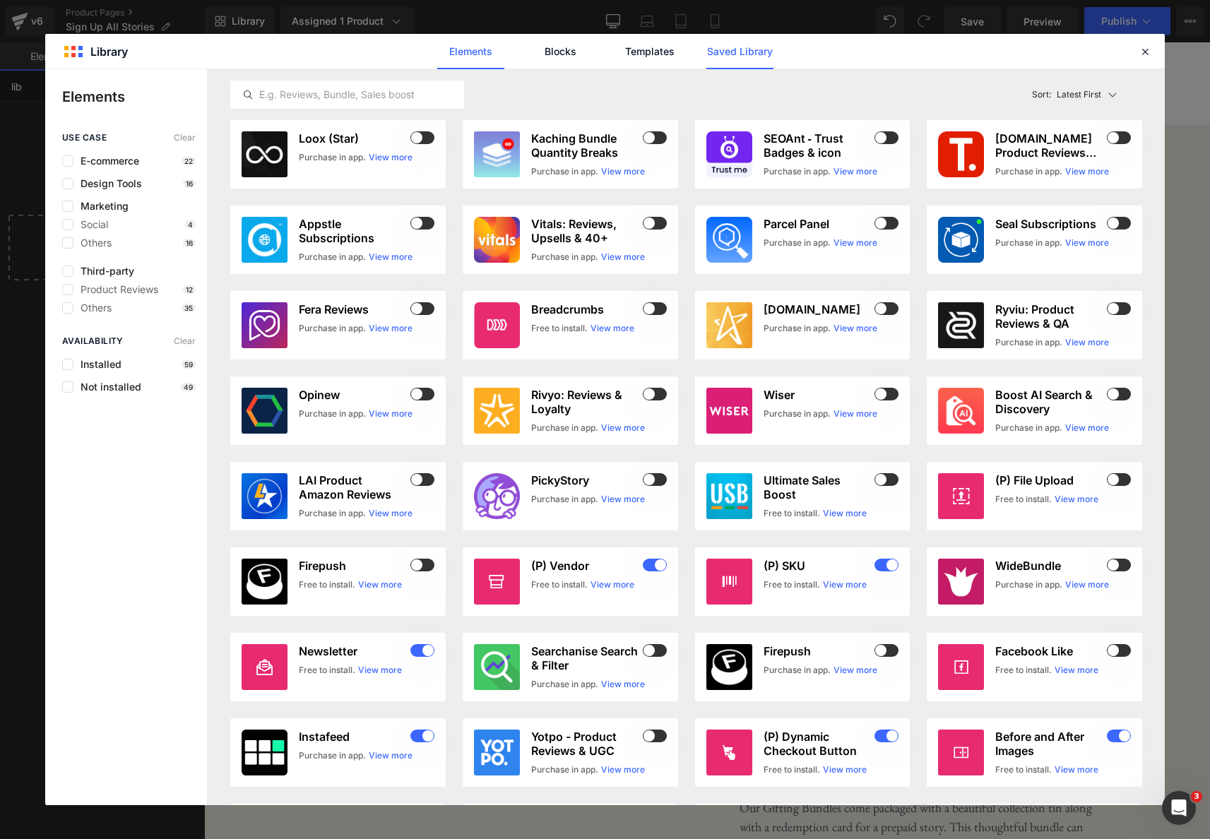
type input "lib"
click at [746, 52] on link "Saved Library" at bounding box center [739, 51] width 67 height 35
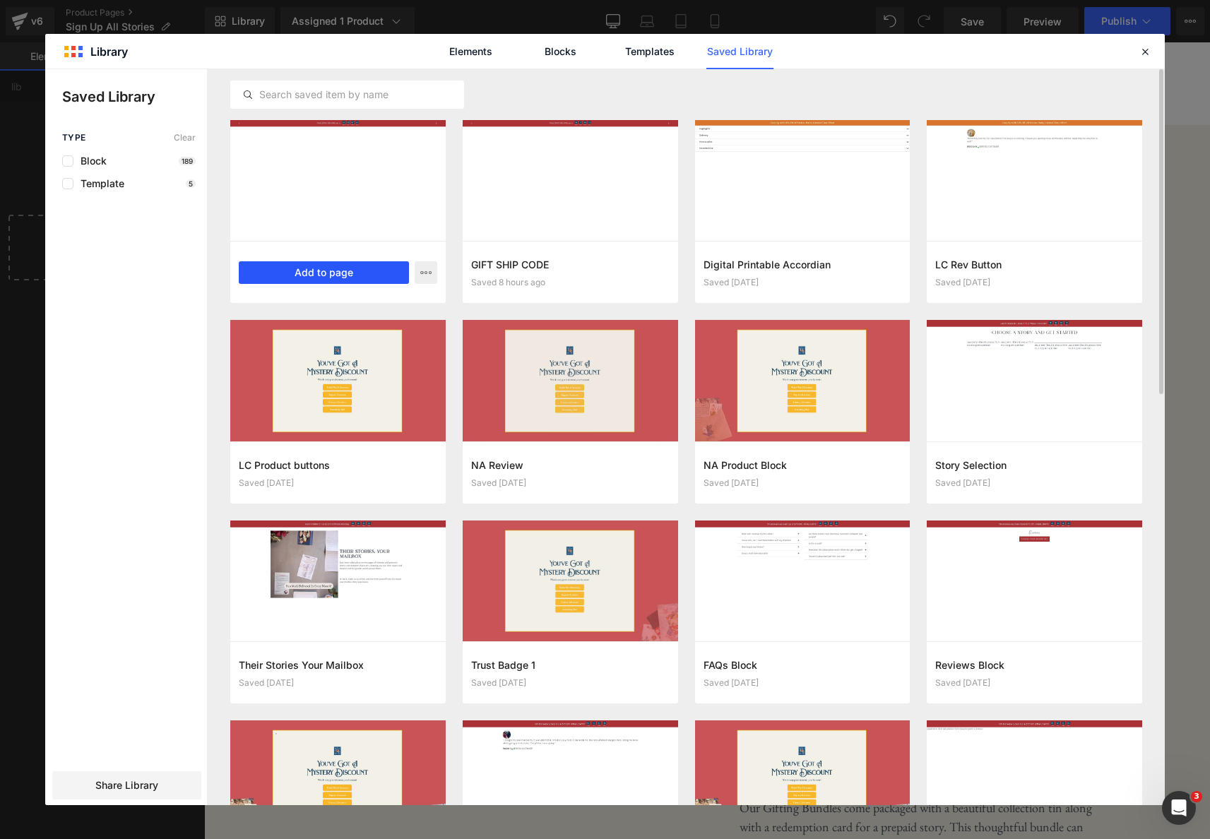
click at [297, 276] on button "Add to page" at bounding box center [324, 272] width 170 height 23
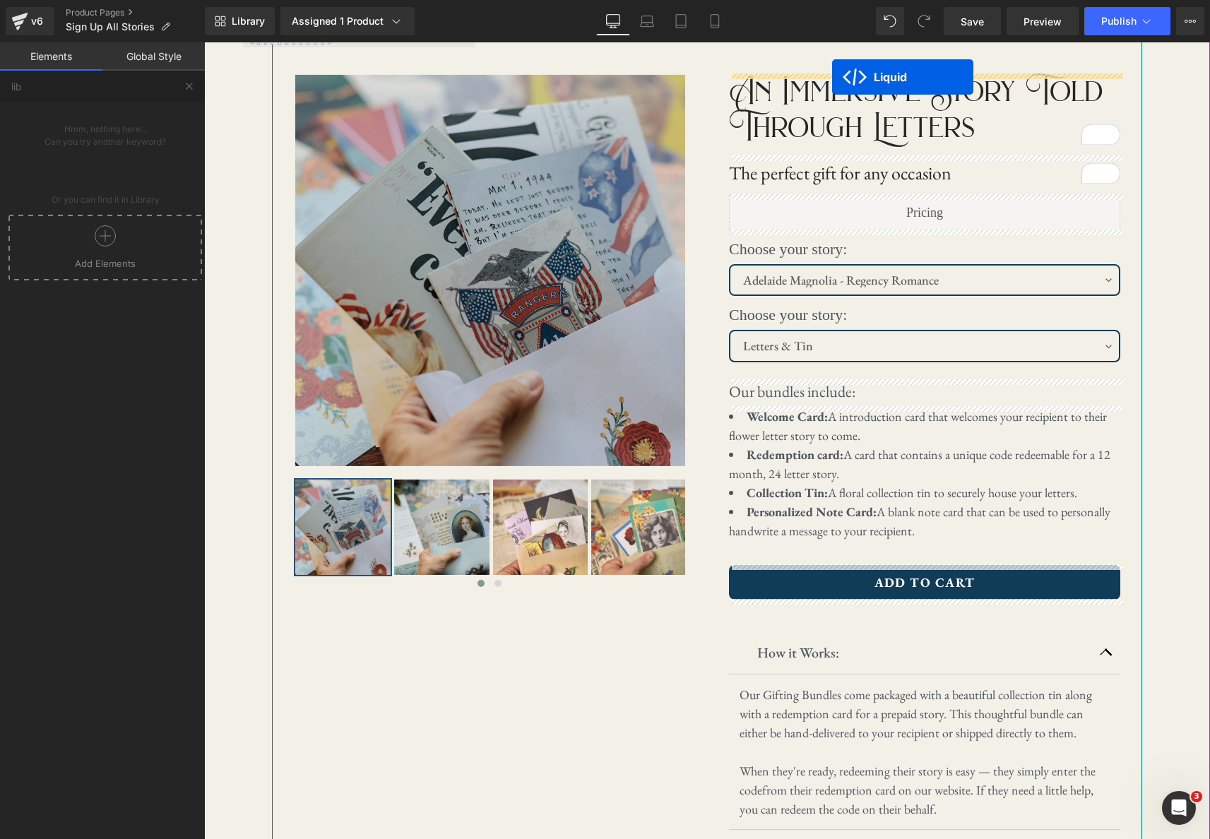
scroll to position [57, 0]
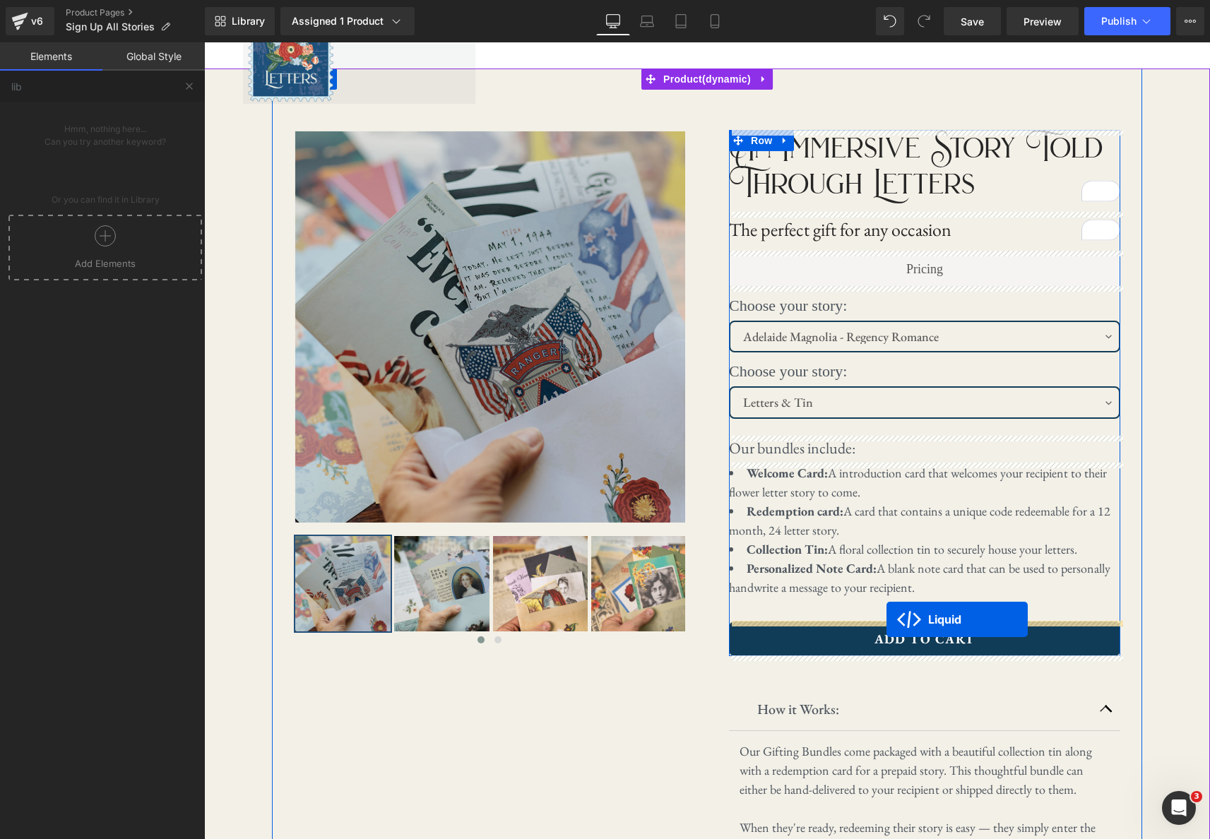
drag, startPoint x: 666, startPoint y: 231, endPoint x: 886, endPoint y: 619, distance: 446.0
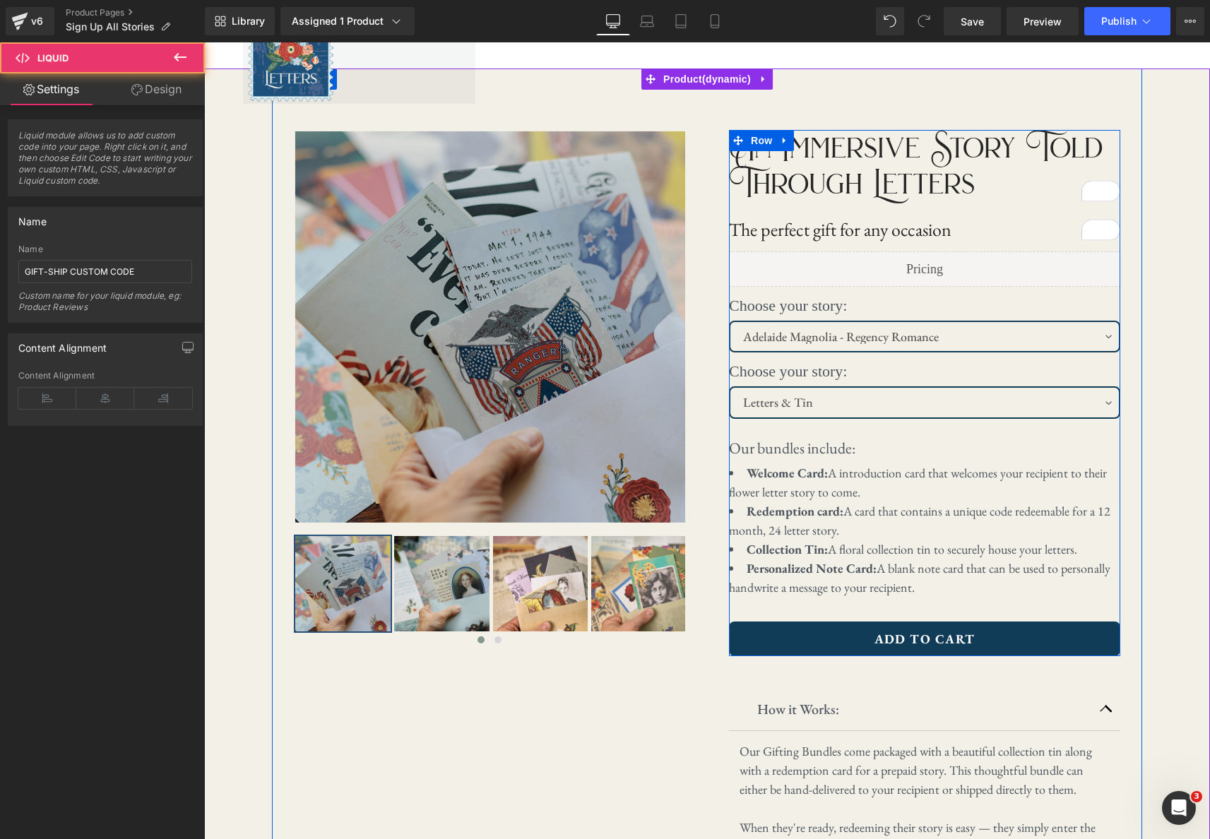
scroll to position [57, 0]
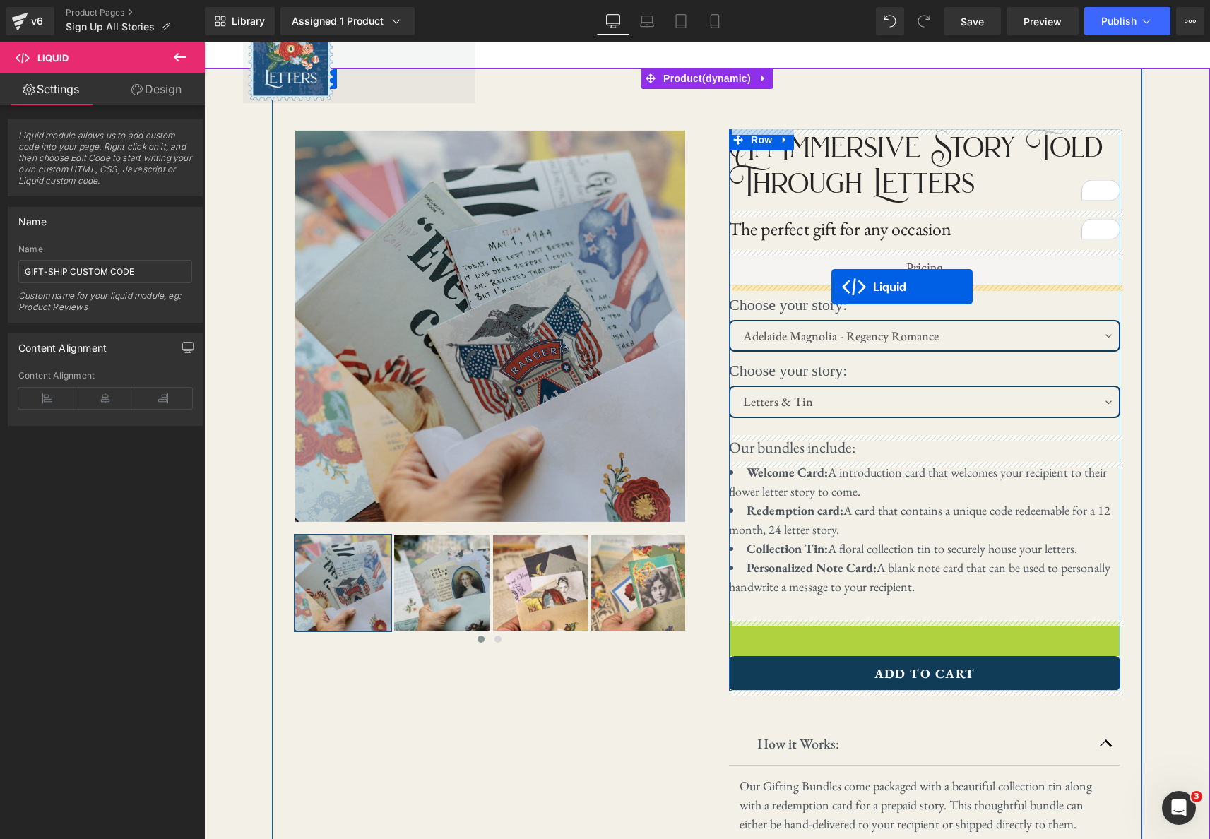
drag, startPoint x: 886, startPoint y: 631, endPoint x: 831, endPoint y: 287, distance: 349.1
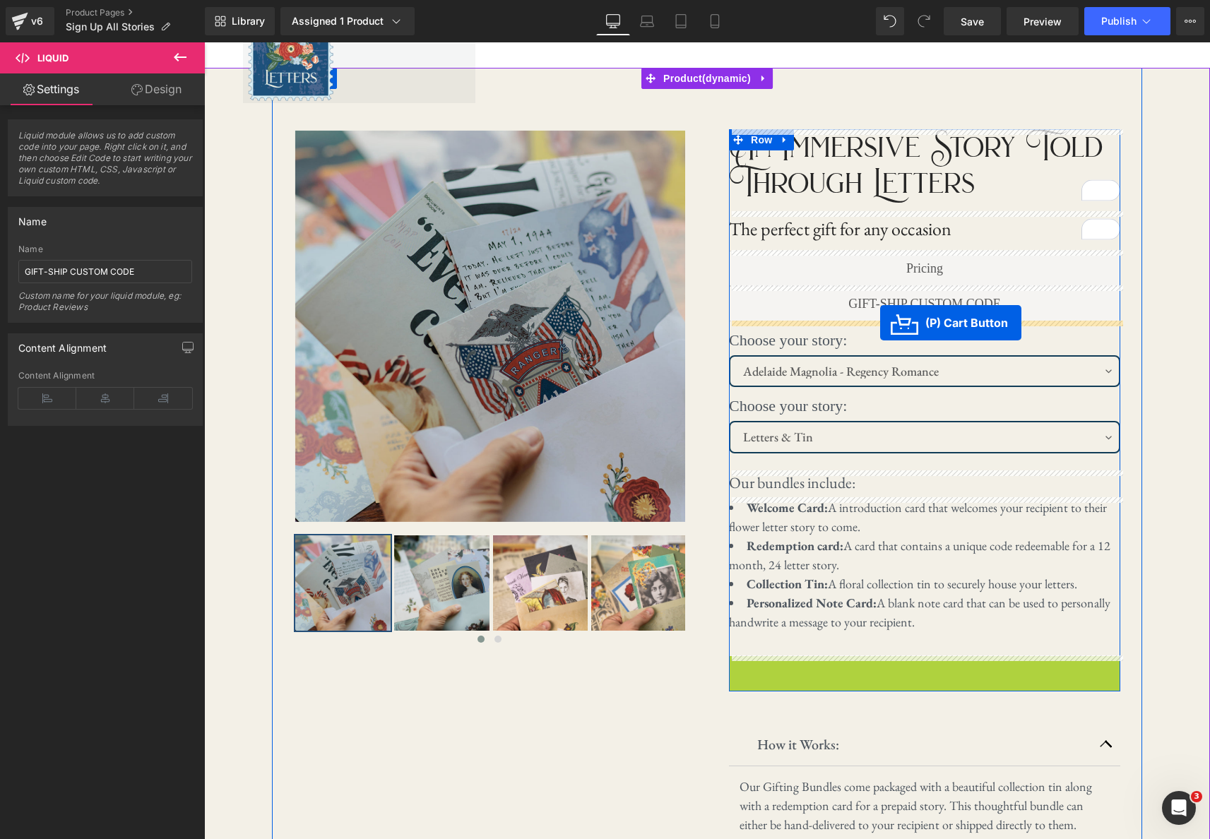
drag, startPoint x: 870, startPoint y: 673, endPoint x: 880, endPoint y: 323, distance: 350.5
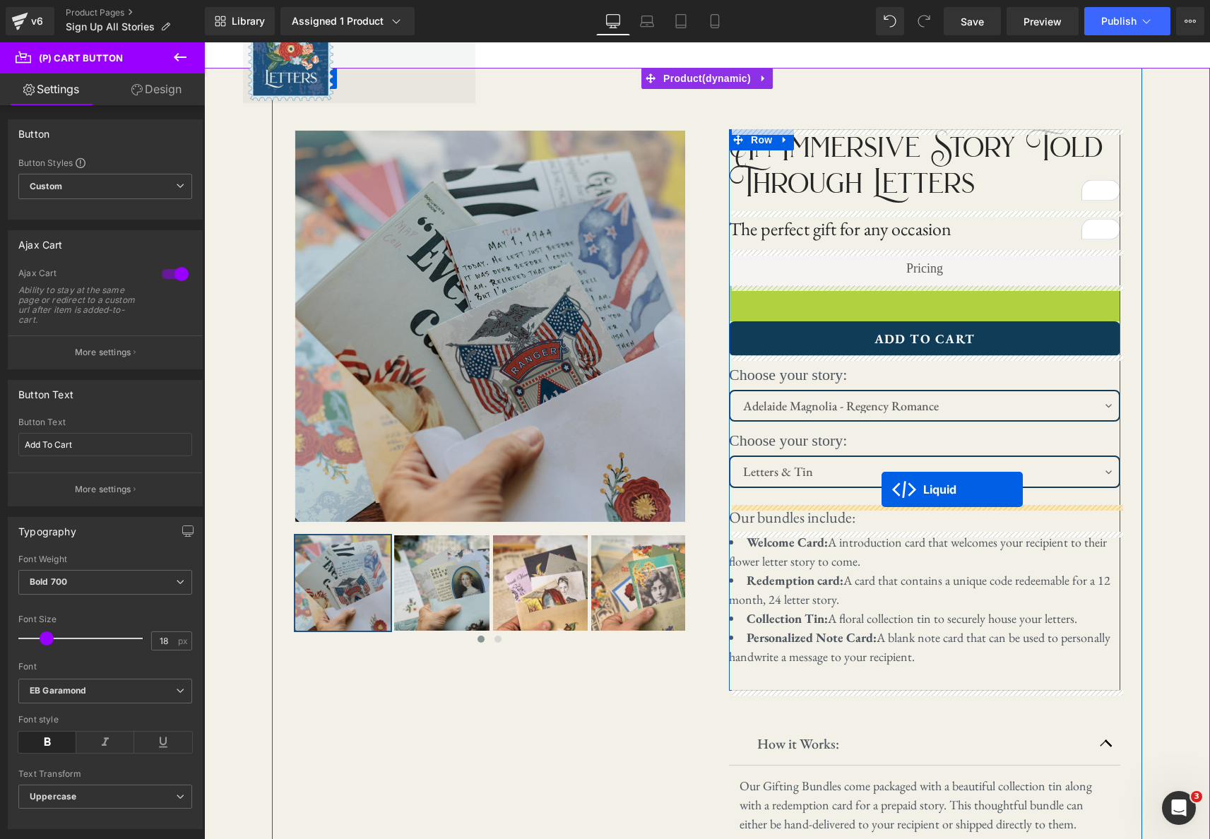
drag, startPoint x: 885, startPoint y: 297, endPoint x: 881, endPoint y: 489, distance: 192.2
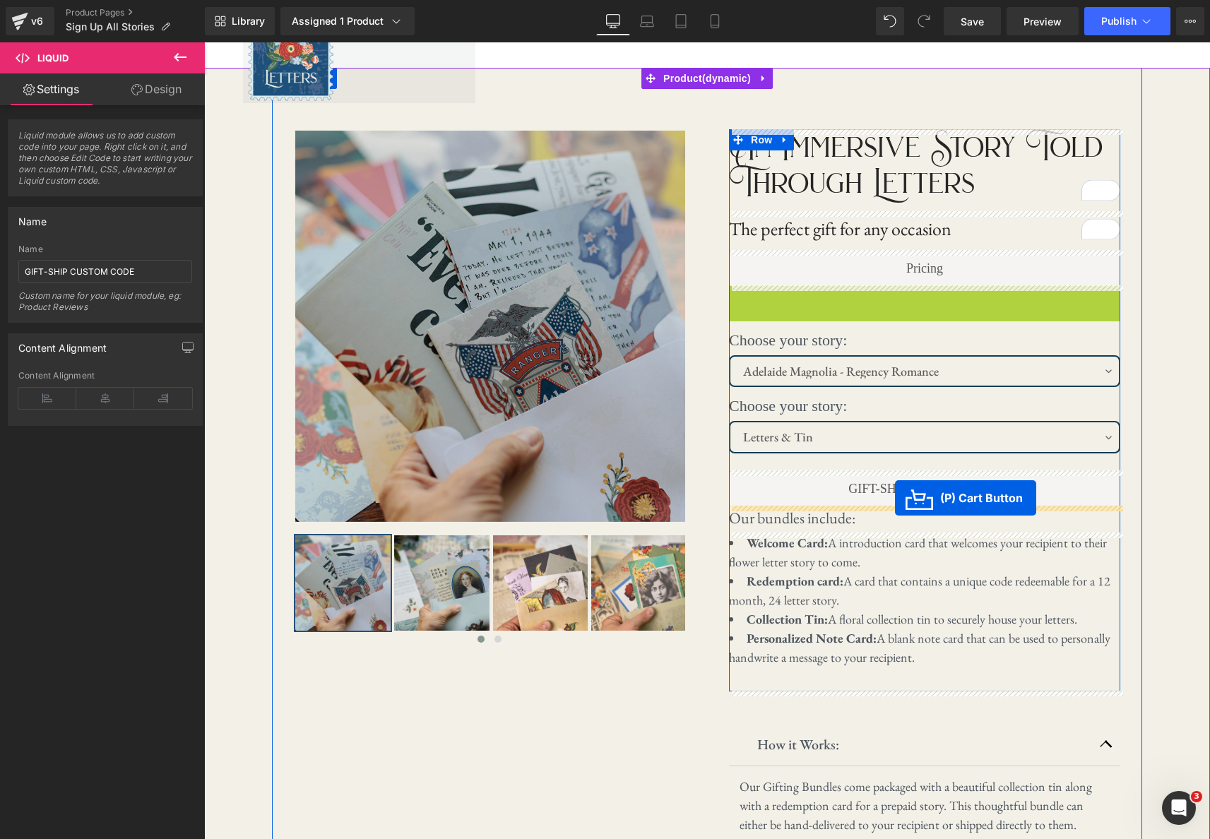
drag, startPoint x: 870, startPoint y: 302, endPoint x: 895, endPoint y: 498, distance: 197.2
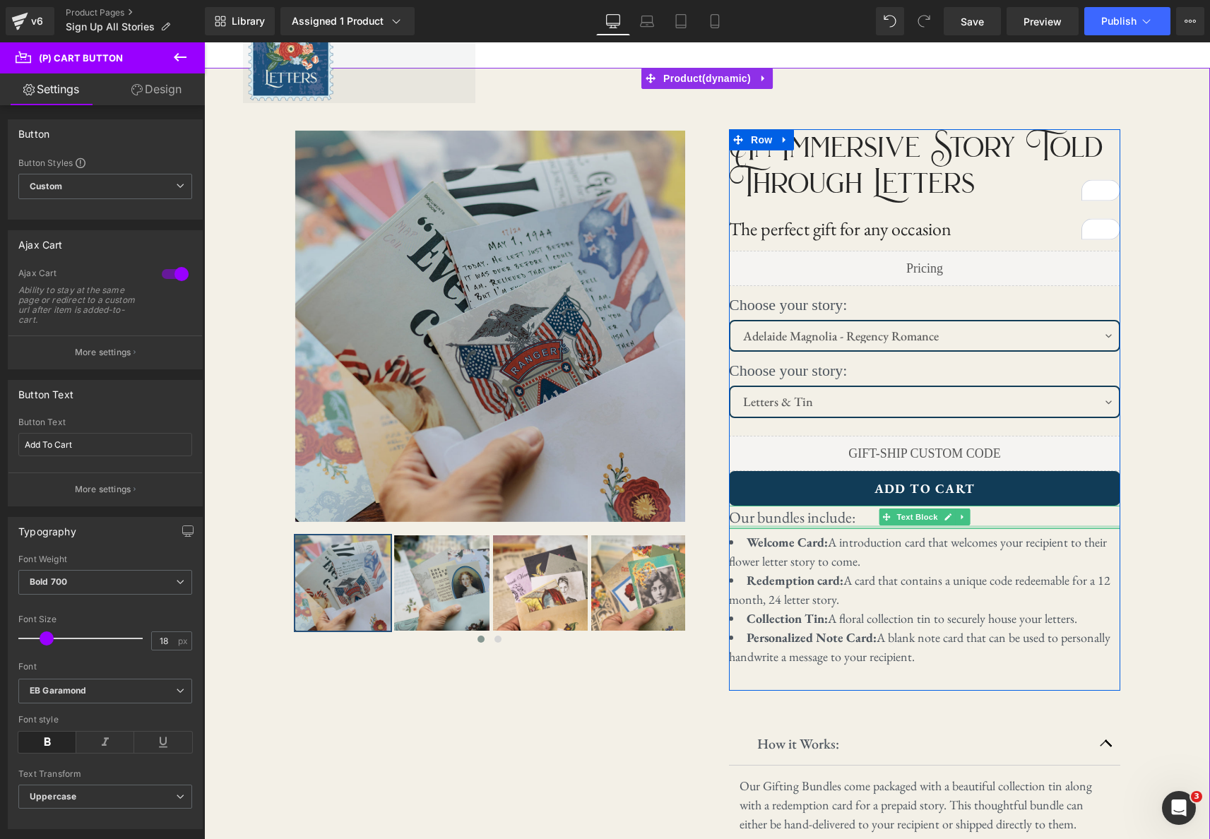
click at [831, 527] on div "Our bundles include: Text Block" at bounding box center [924, 517] width 391 height 23
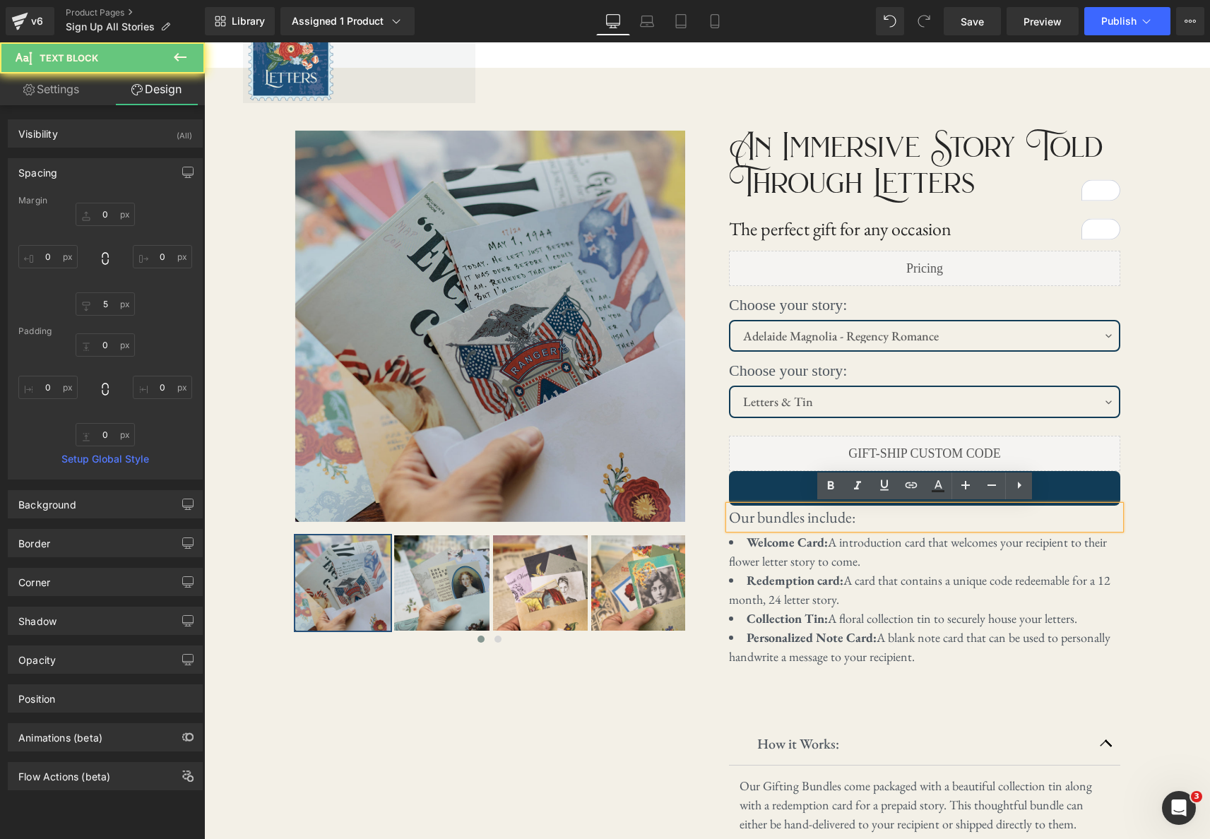
click at [854, 519] on p "Our bundles include:" at bounding box center [924, 517] width 391 height 23
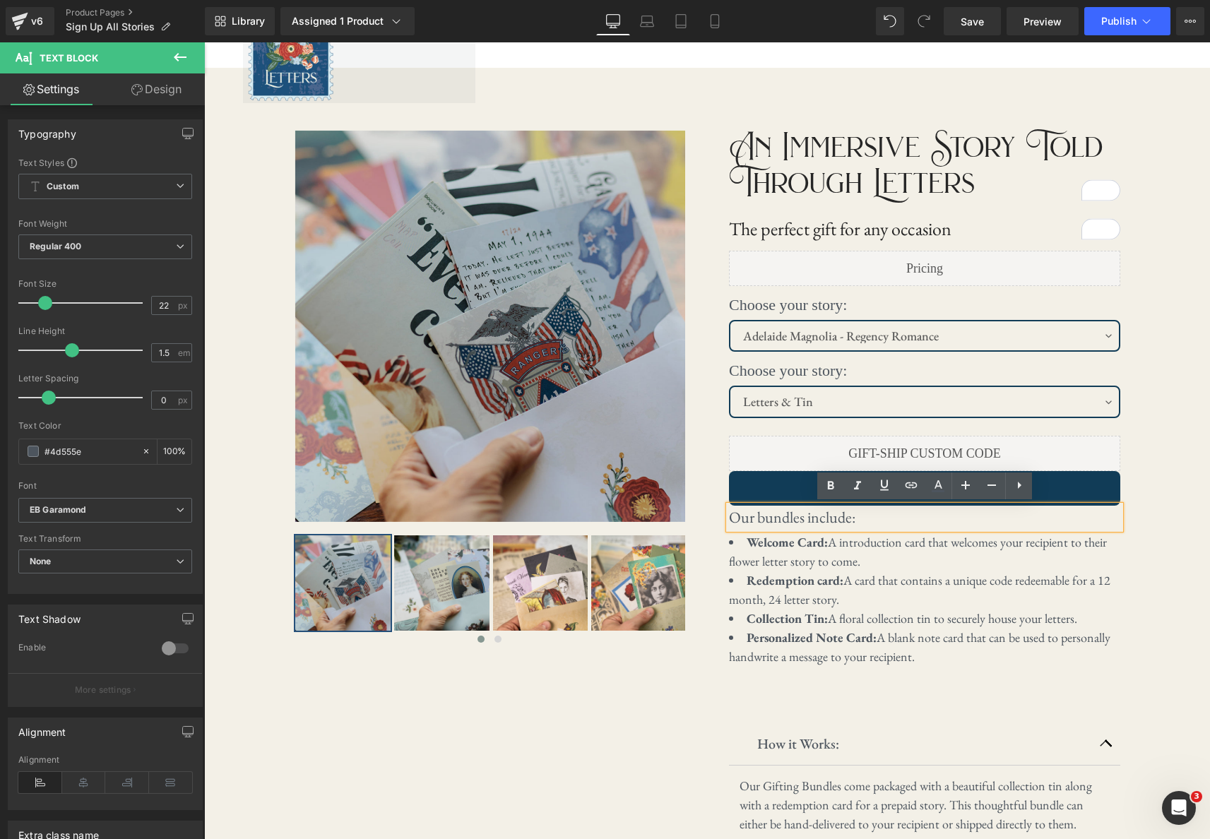
click at [1014, 526] on p "Our bundles include:" at bounding box center [924, 517] width 391 height 23
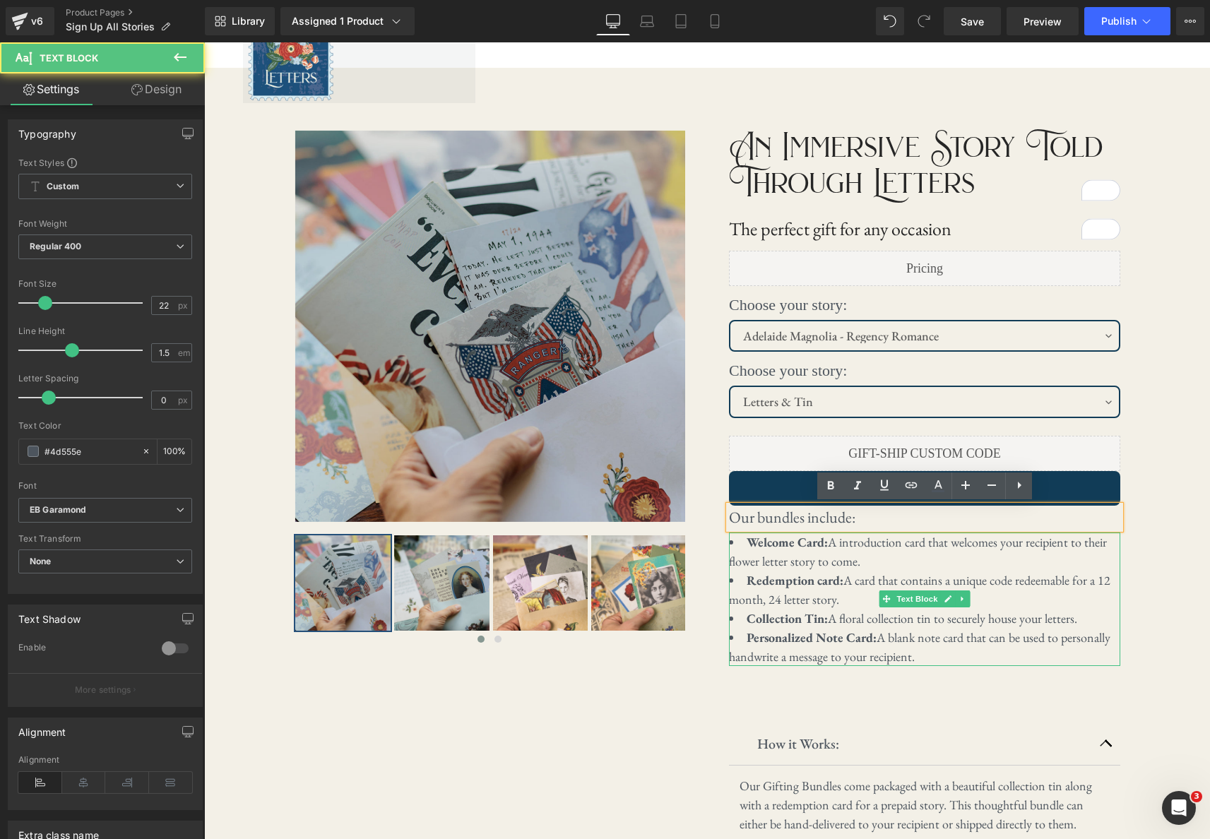
click at [1133, 566] on div "An Immersive Story Told Through Letters Text Block The perfect gift for any occ…" at bounding box center [924, 523] width 435 height 809
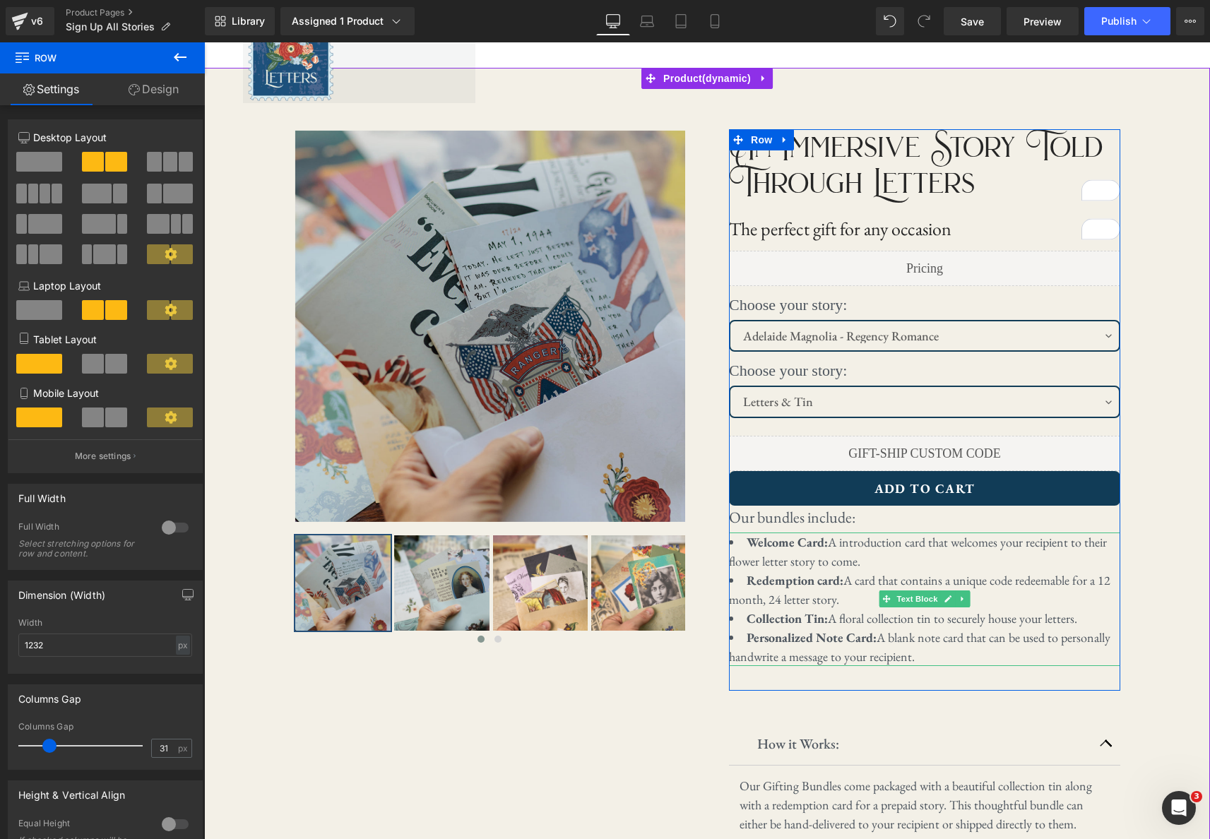
click at [866, 555] on li "Welcome Card: A introduction card that welcomes your recipient to their flower …" at bounding box center [924, 552] width 391 height 38
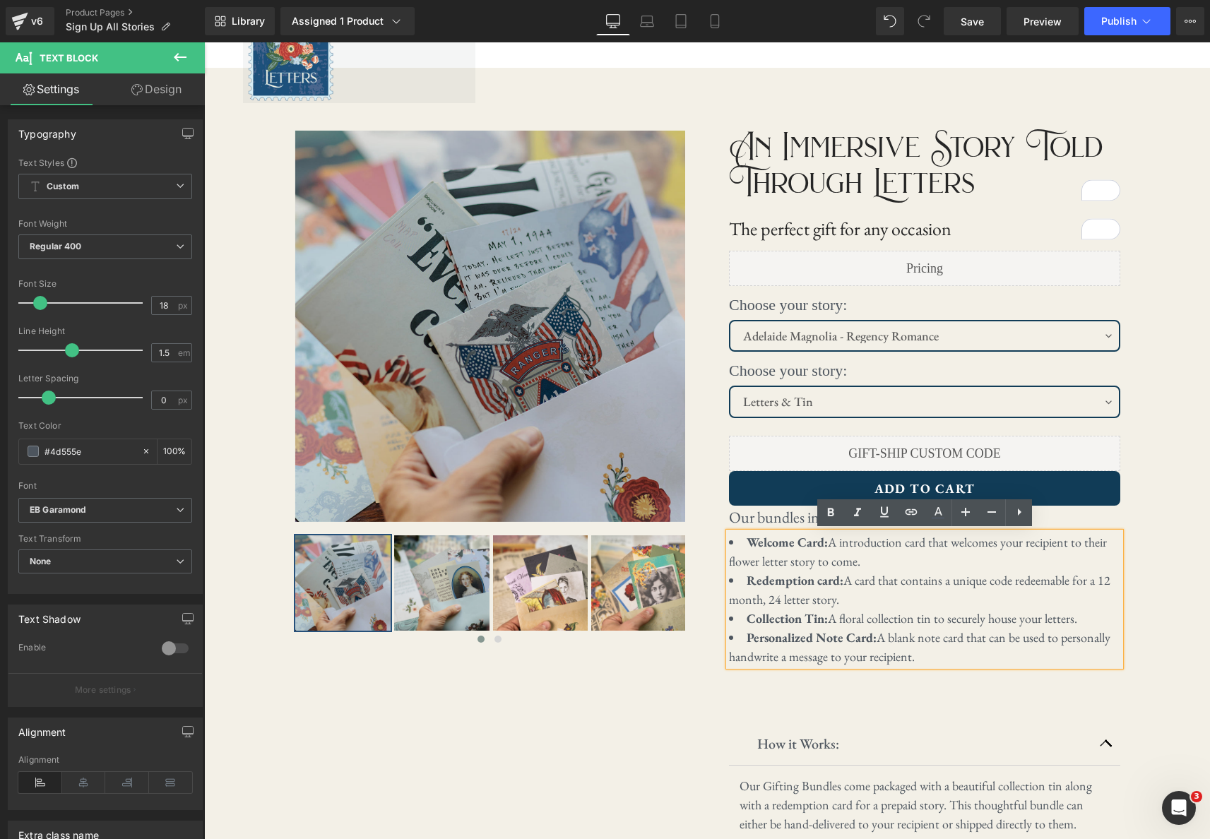
click at [866, 555] on li "Welcome Card: A introduction card that welcomes your recipient to their flower …" at bounding box center [924, 552] width 391 height 38
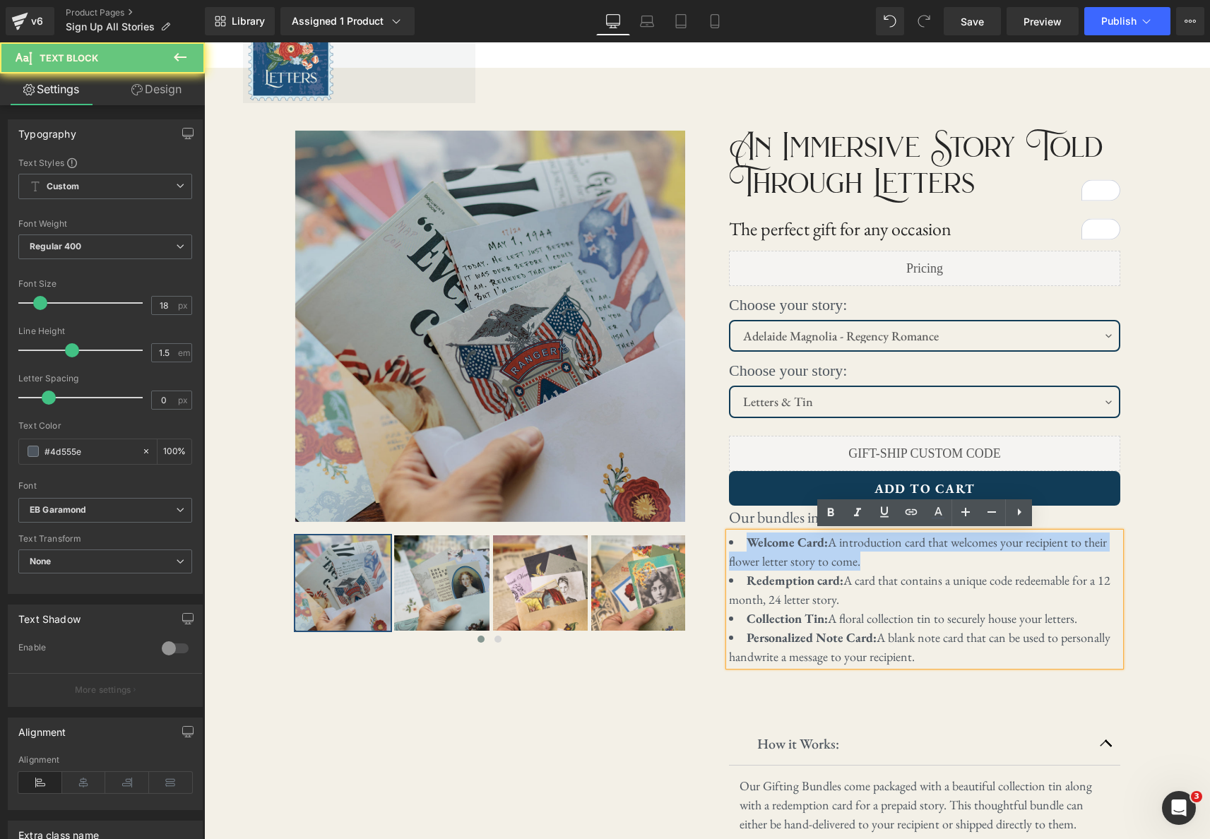
click at [866, 555] on li "Welcome Card: A introduction card that welcomes your recipient to their flower …" at bounding box center [924, 552] width 391 height 38
drag, startPoint x: 861, startPoint y: 557, endPoint x: 838, endPoint y: 553, distance: 23.6
click at [861, 556] on li "Welcome Card: A introduction card that welcomes your recipient to their flower …" at bounding box center [924, 552] width 391 height 38
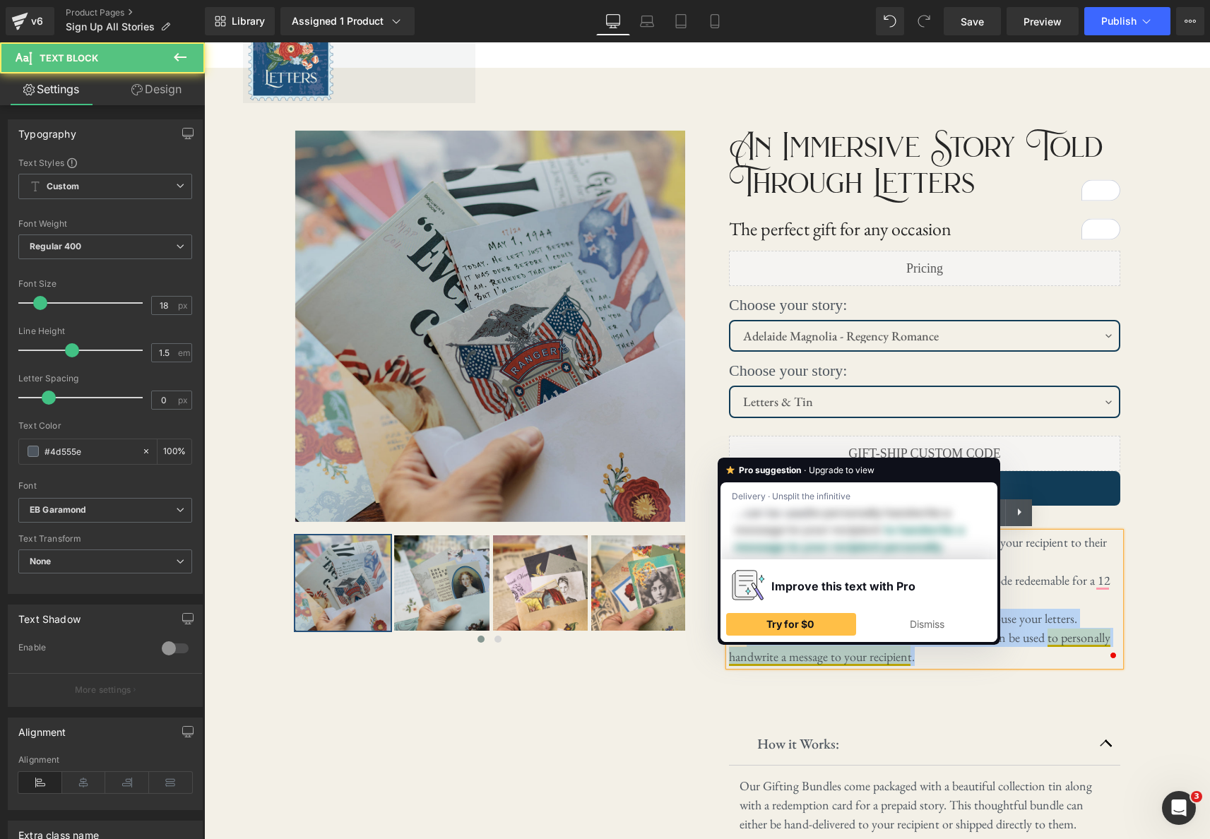
drag, startPoint x: 913, startPoint y: 659, endPoint x: 823, endPoint y: 602, distance: 107.0
click at [823, 602] on ul "Welcome Card: A introduction card that welcomes your recipient to their flower …" at bounding box center [924, 600] width 391 height 134
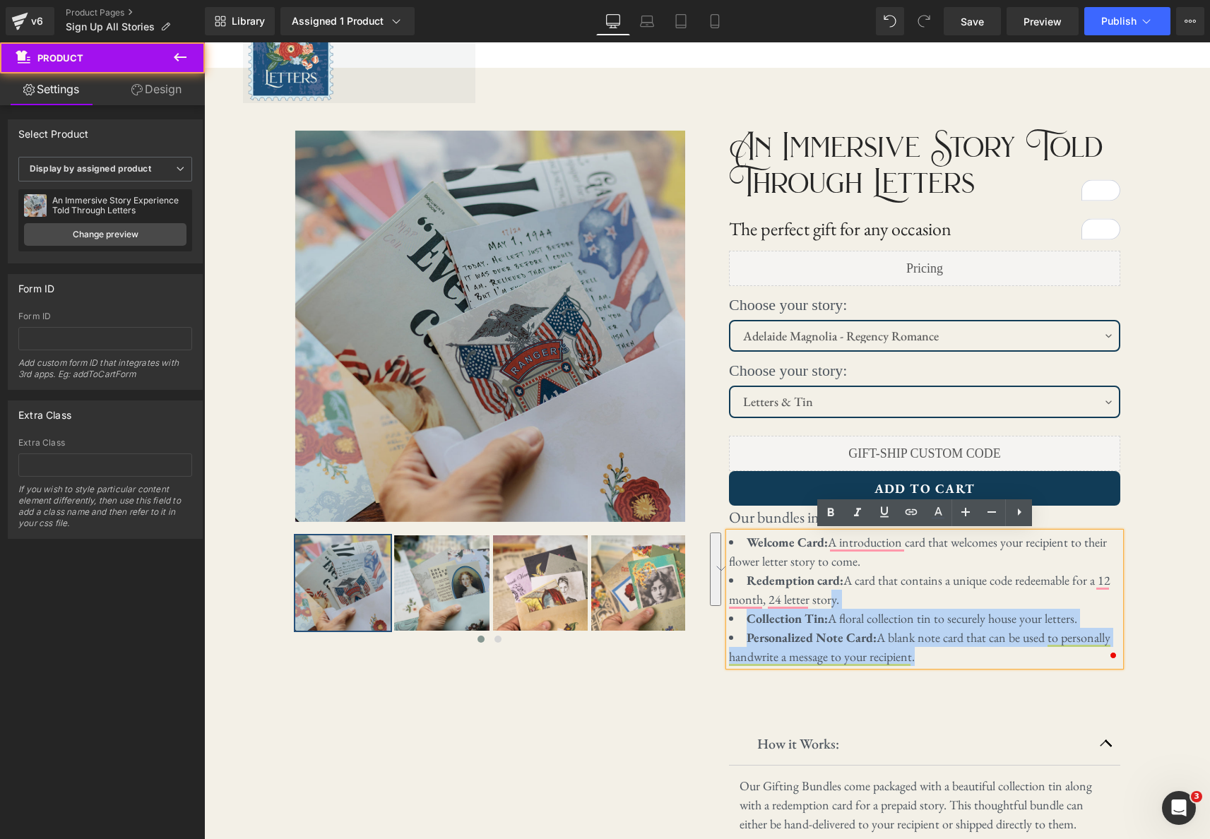
click at [1176, 540] on div "‹ ›" at bounding box center [707, 524] width 1006 height 912
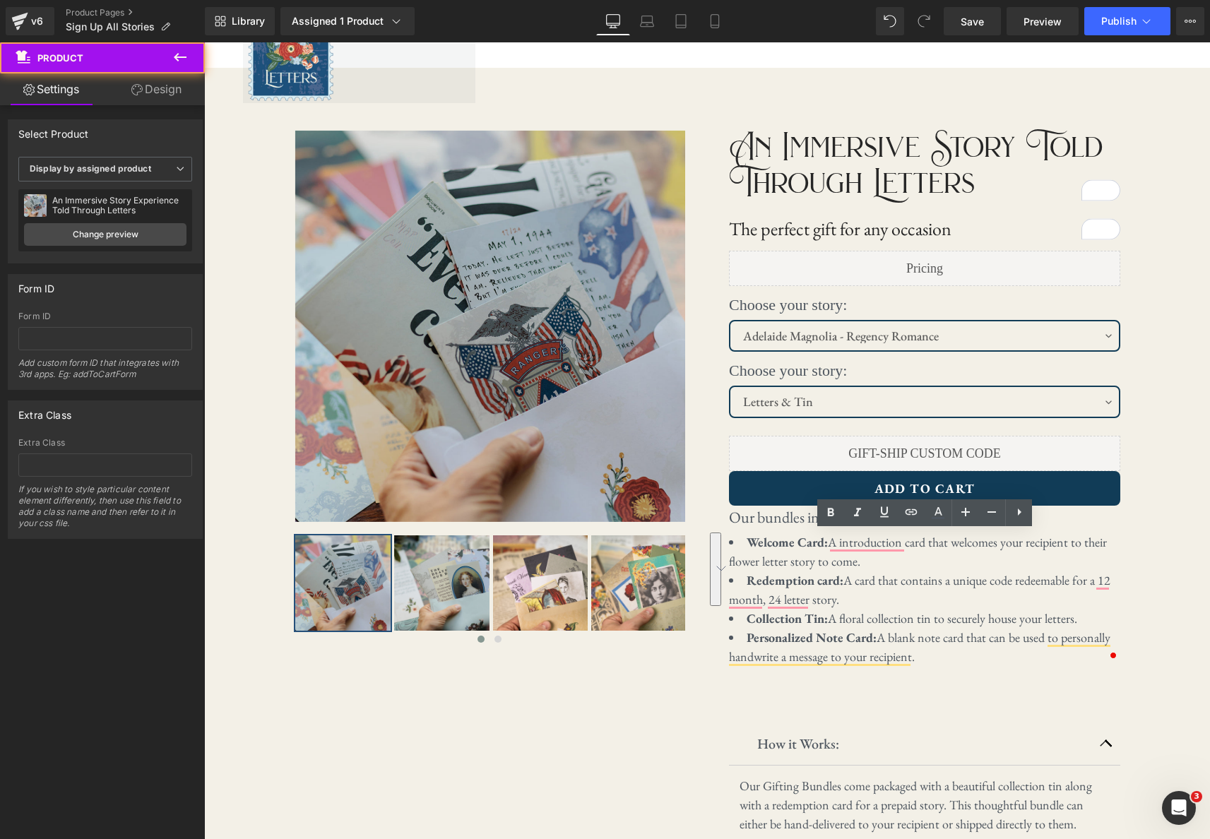
scroll to position [58, 0]
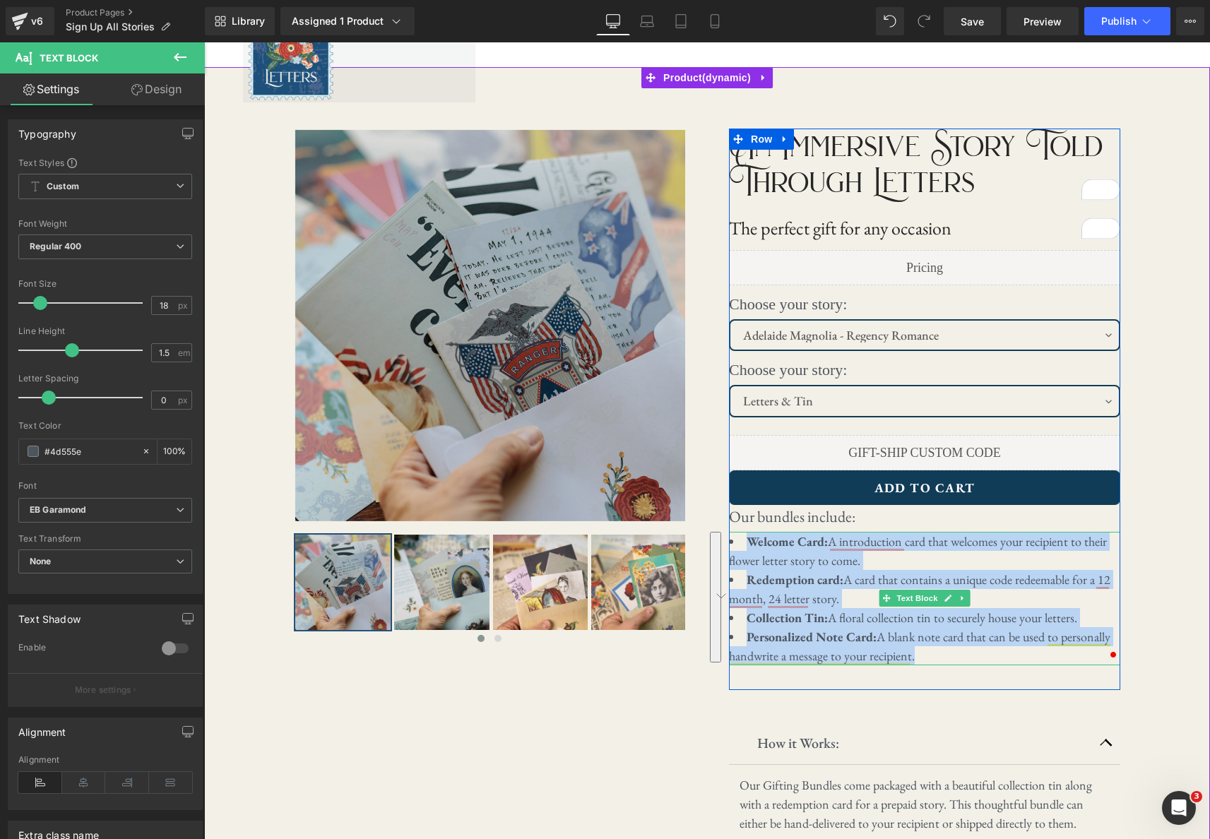
drag, startPoint x: 959, startPoint y: 656, endPoint x: 733, endPoint y: 542, distance: 252.7
click at [733, 542] on ul "Welcome Card: A introduction card that welcomes your recipient to their flower …" at bounding box center [924, 599] width 391 height 134
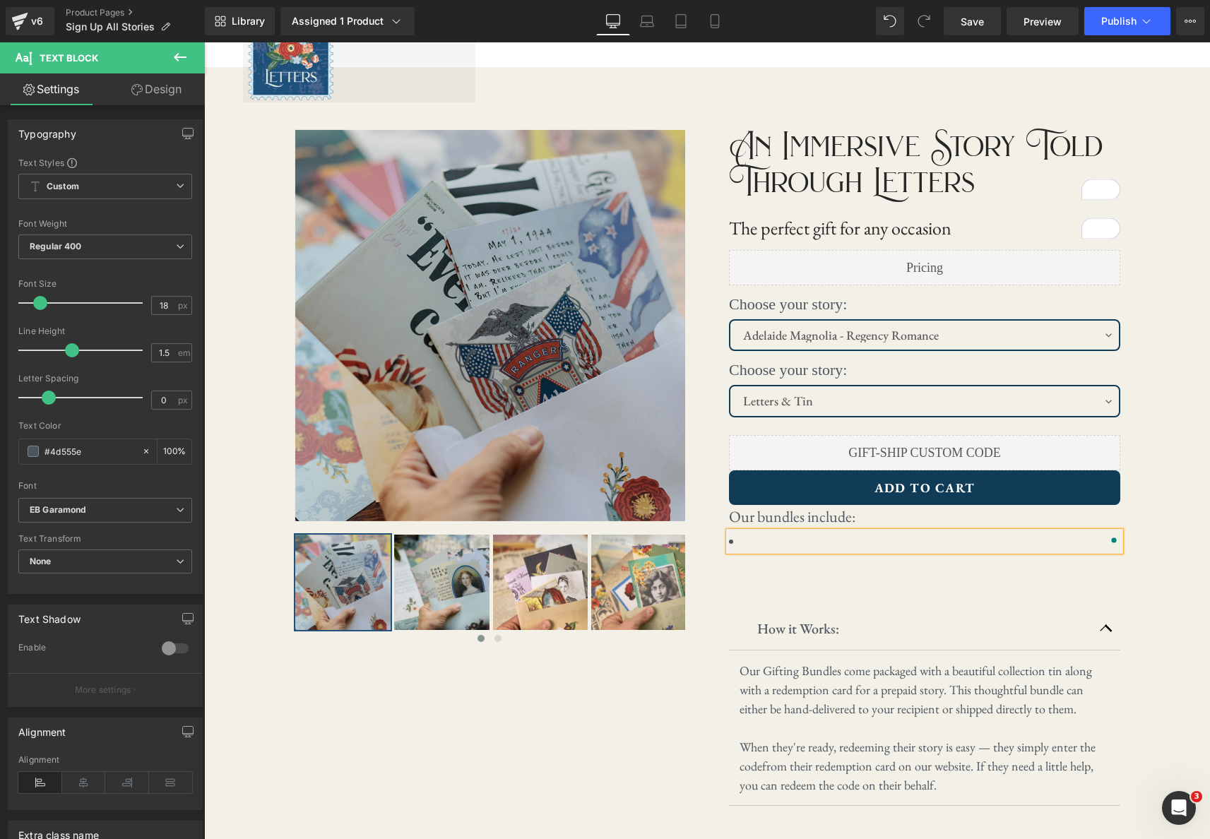
click at [1062, 596] on div "An Immersive Story Told Through Letters Text Block The perfect gift for any occ…" at bounding box center [924, 465] width 435 height 695
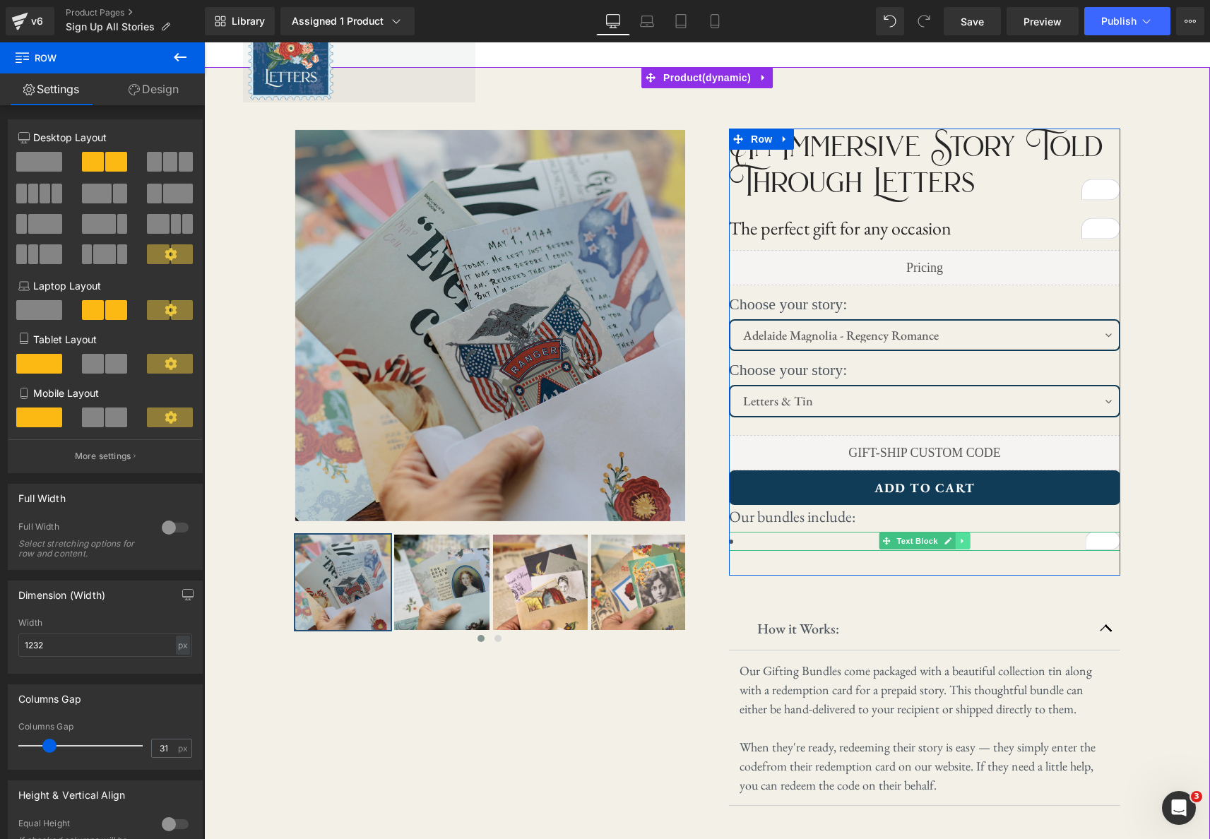
click at [968, 541] on link at bounding box center [963, 541] width 15 height 17
click at [969, 541] on icon at bounding box center [970, 542] width 8 height 8
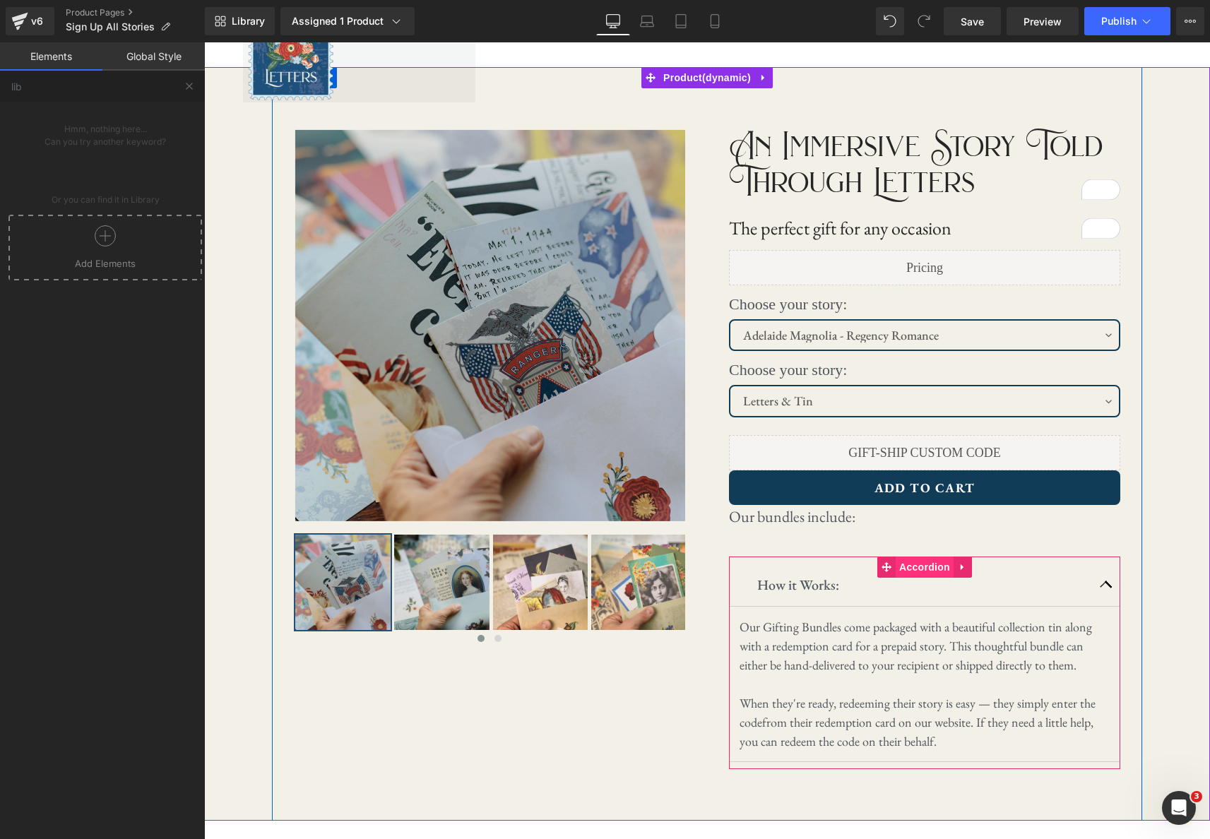
click at [914, 569] on span "Accordion" at bounding box center [925, 567] width 58 height 21
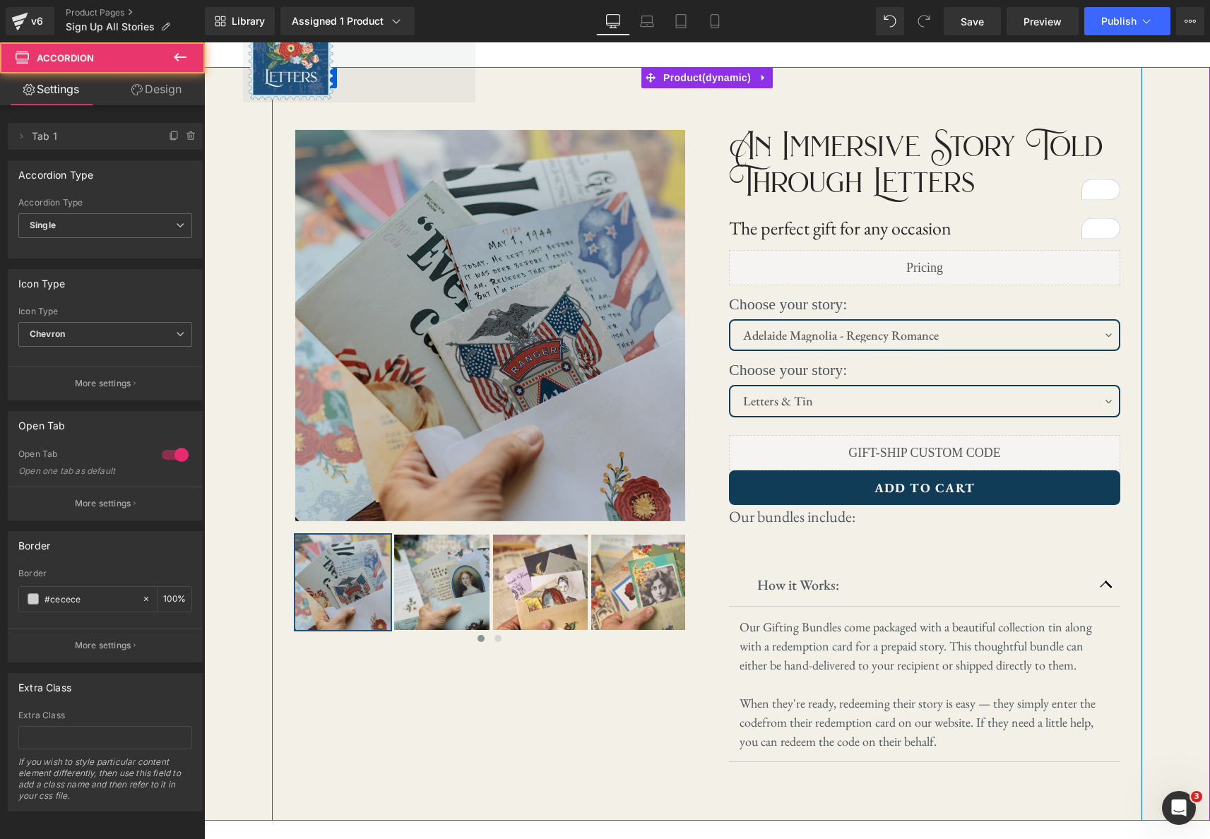
click at [1113, 535] on div "An Immersive Story Told Through Letters Text Block The perfect gift for any occ…" at bounding box center [924, 443] width 435 height 651
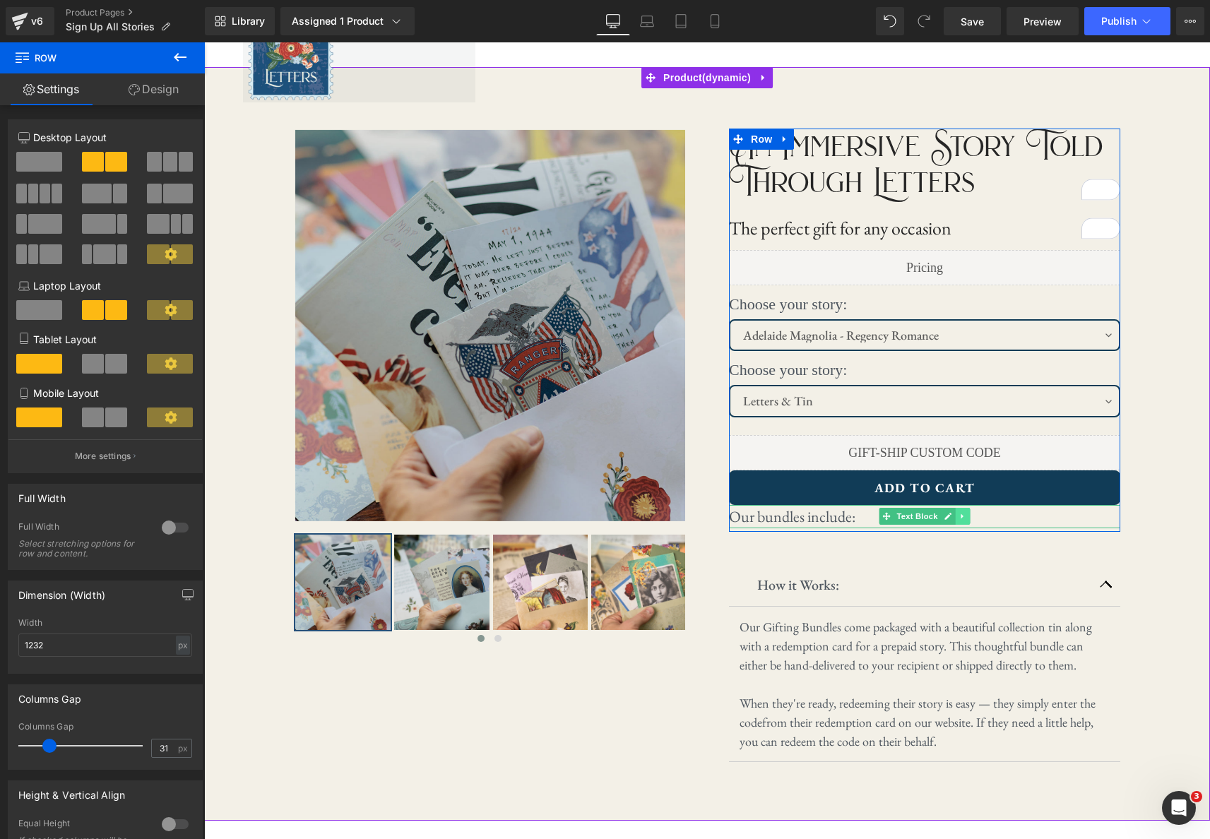
click at [959, 516] on icon at bounding box center [963, 516] width 8 height 8
click at [967, 514] on icon at bounding box center [970, 517] width 8 height 8
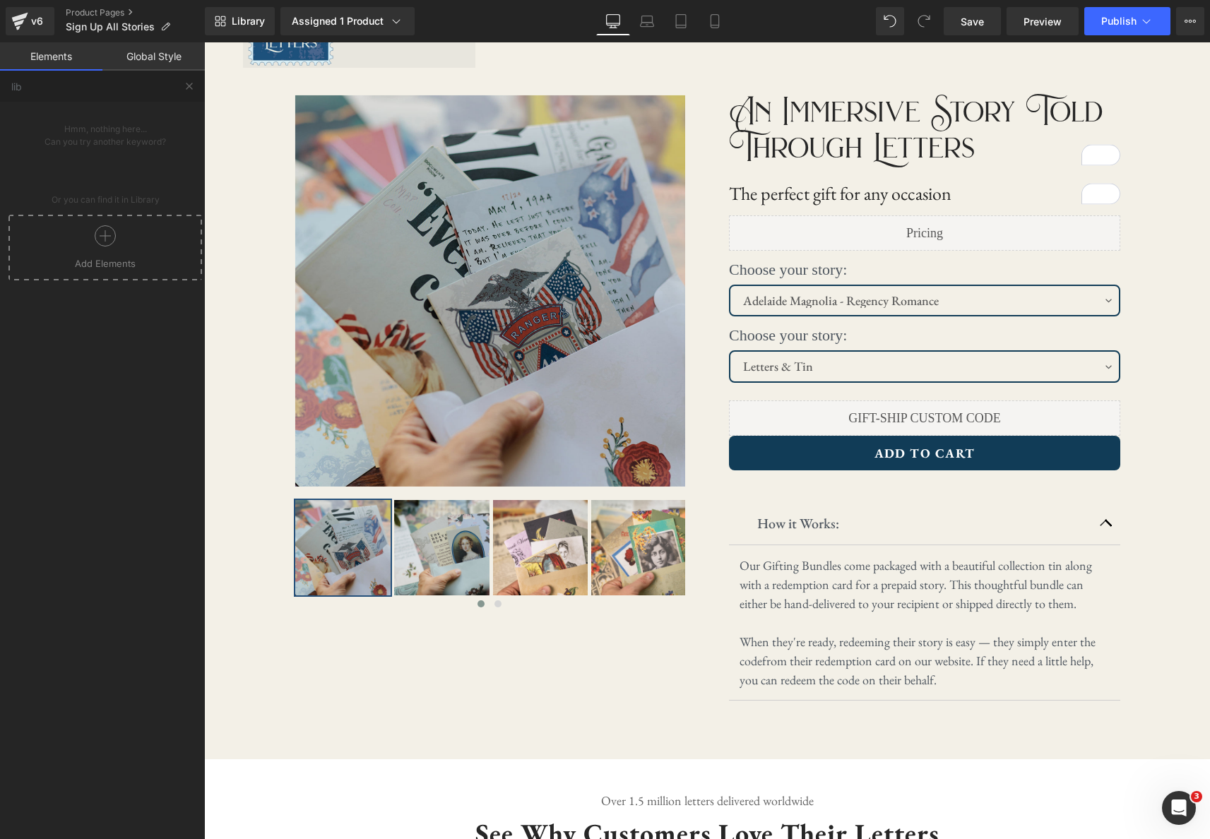
scroll to position [0, 0]
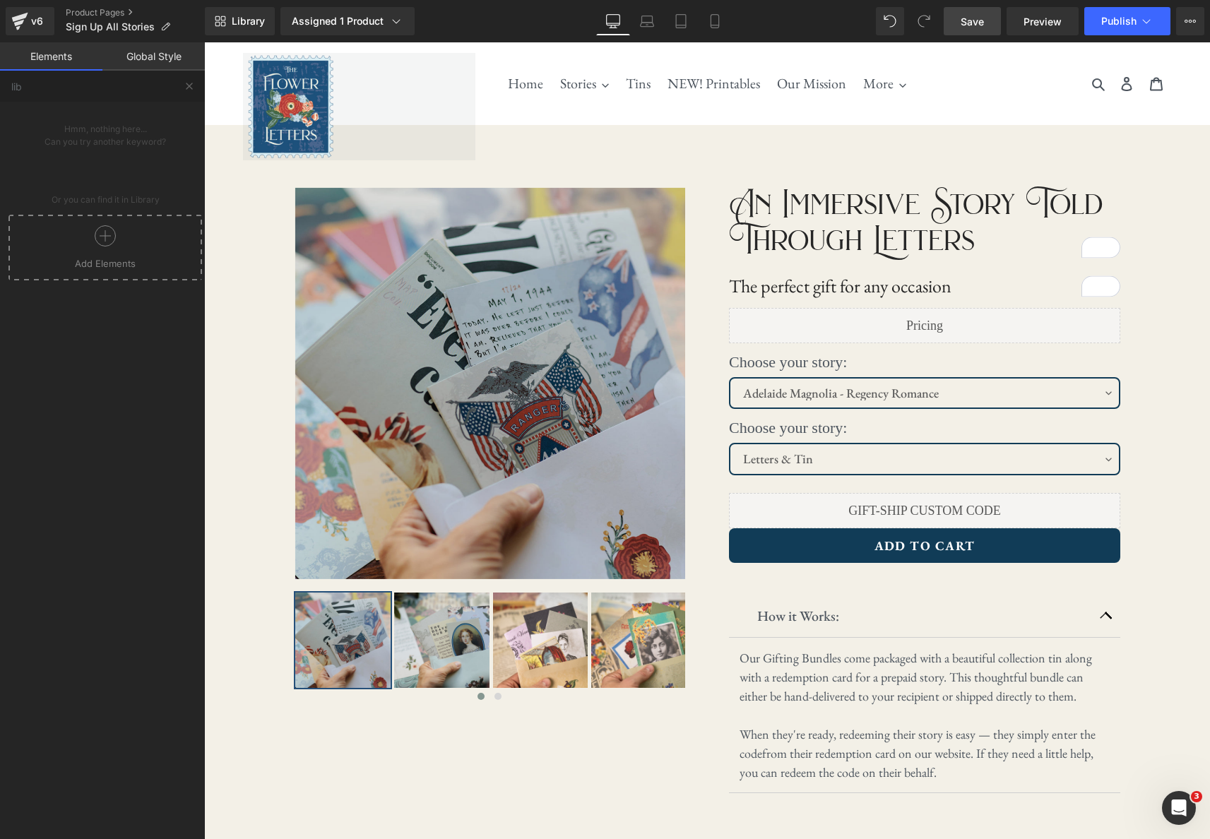
click at [952, 20] on link "Save" at bounding box center [972, 21] width 57 height 28
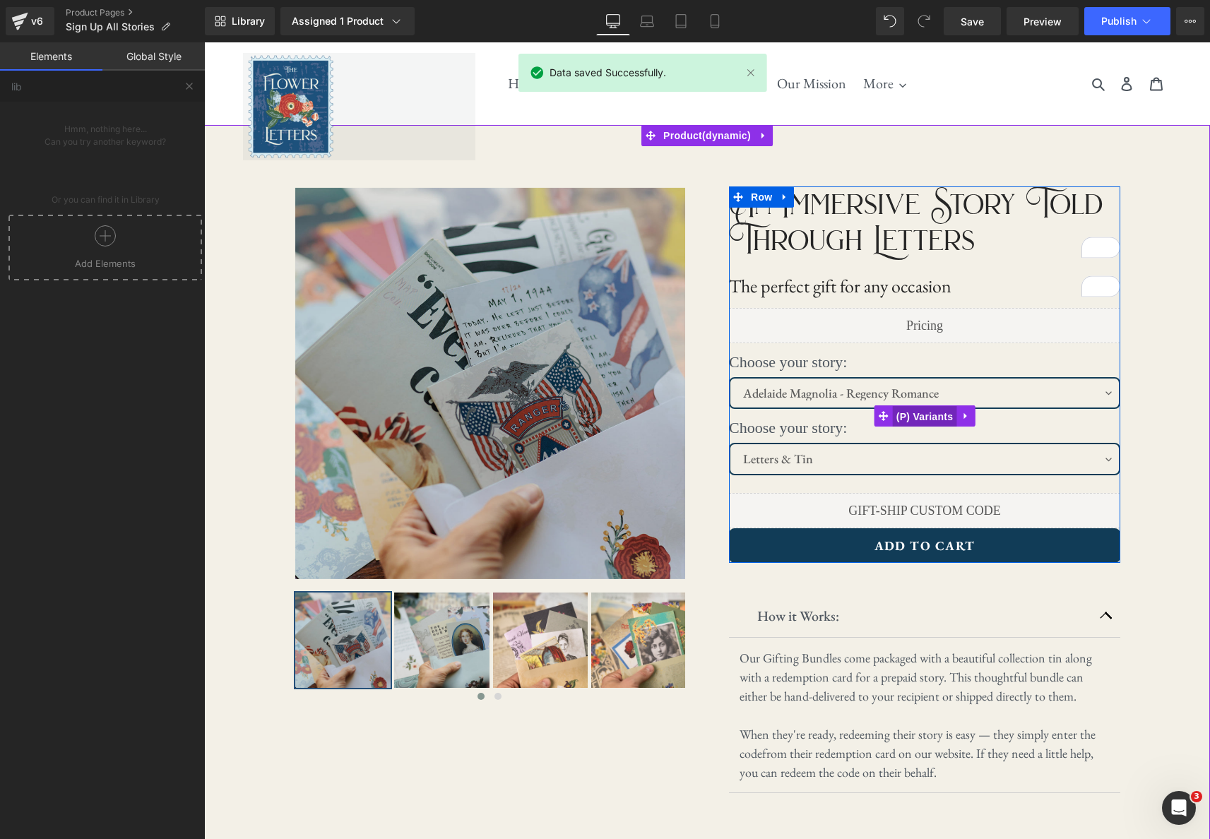
click at [930, 422] on span "(P) Variants" at bounding box center [925, 416] width 64 height 21
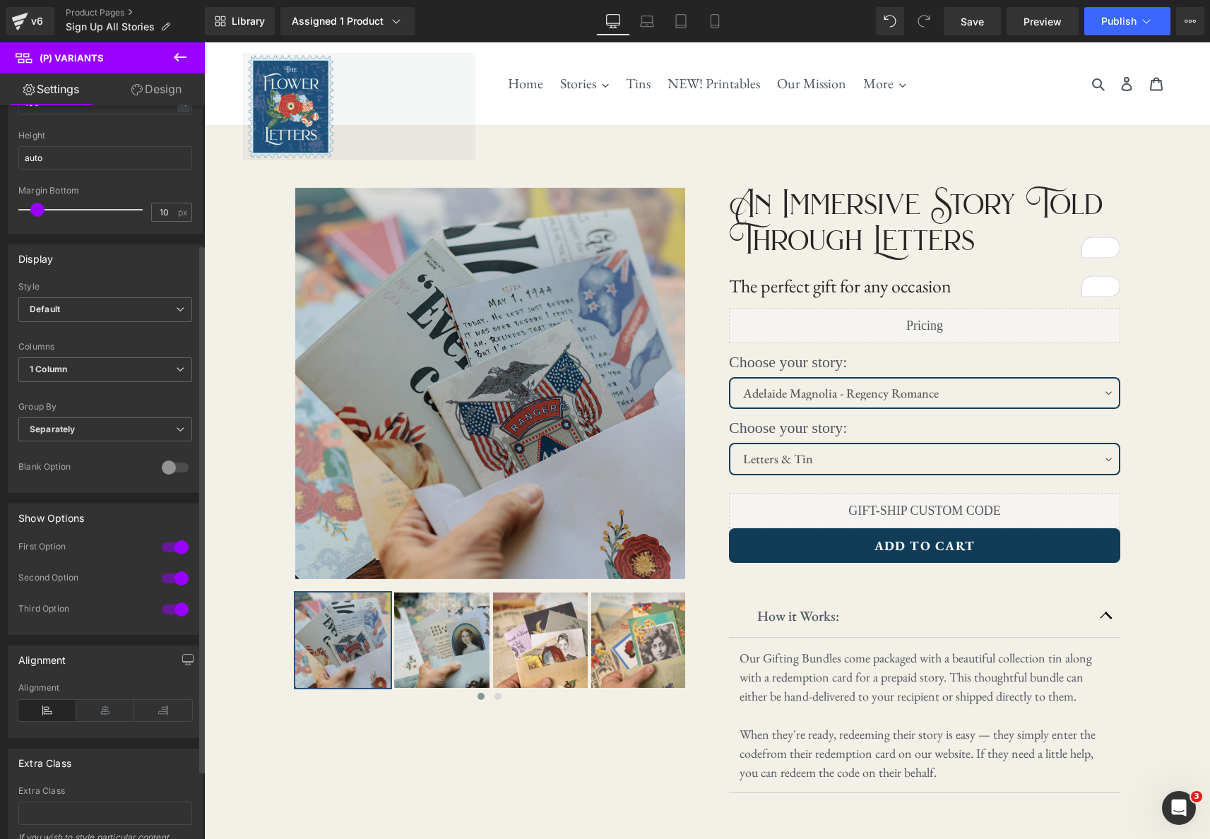
scroll to position [245, 0]
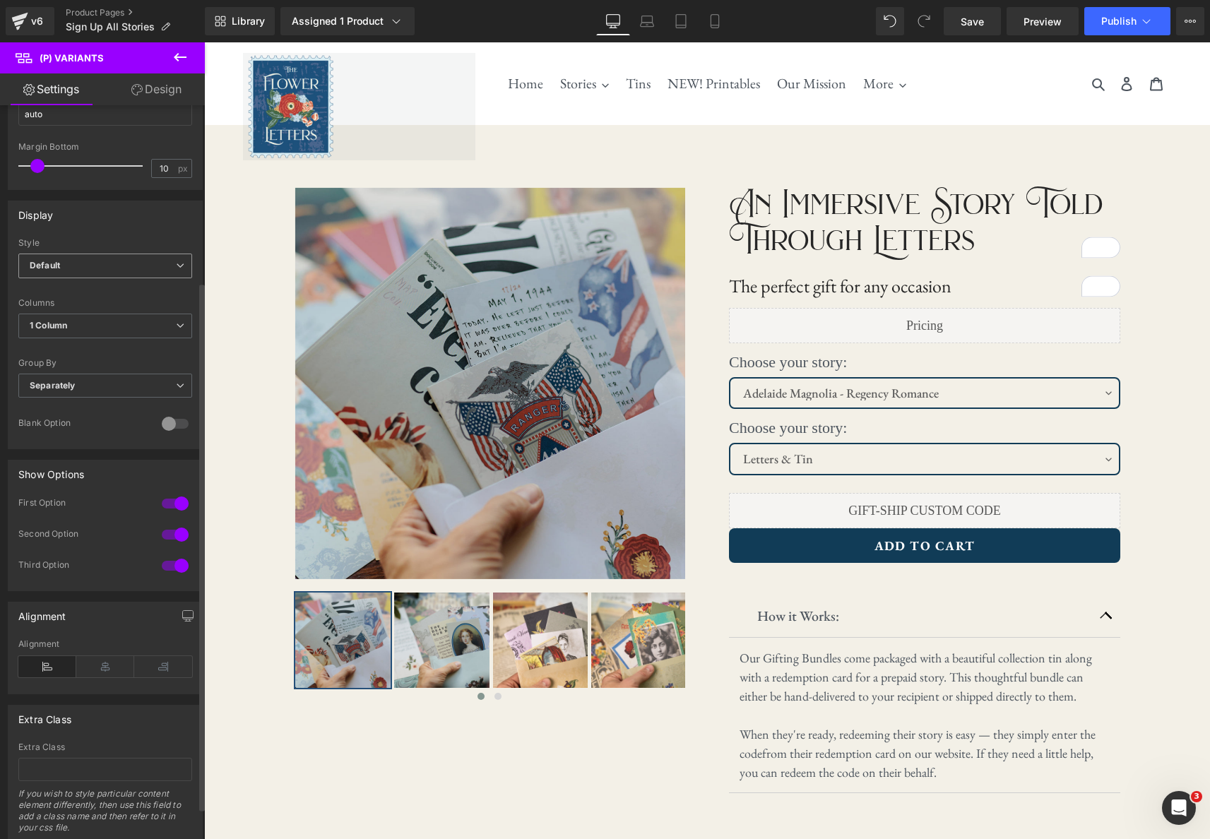
click at [165, 271] on span "Default" at bounding box center [105, 266] width 174 height 25
click at [122, 315] on li "Inline" at bounding box center [102, 312] width 168 height 21
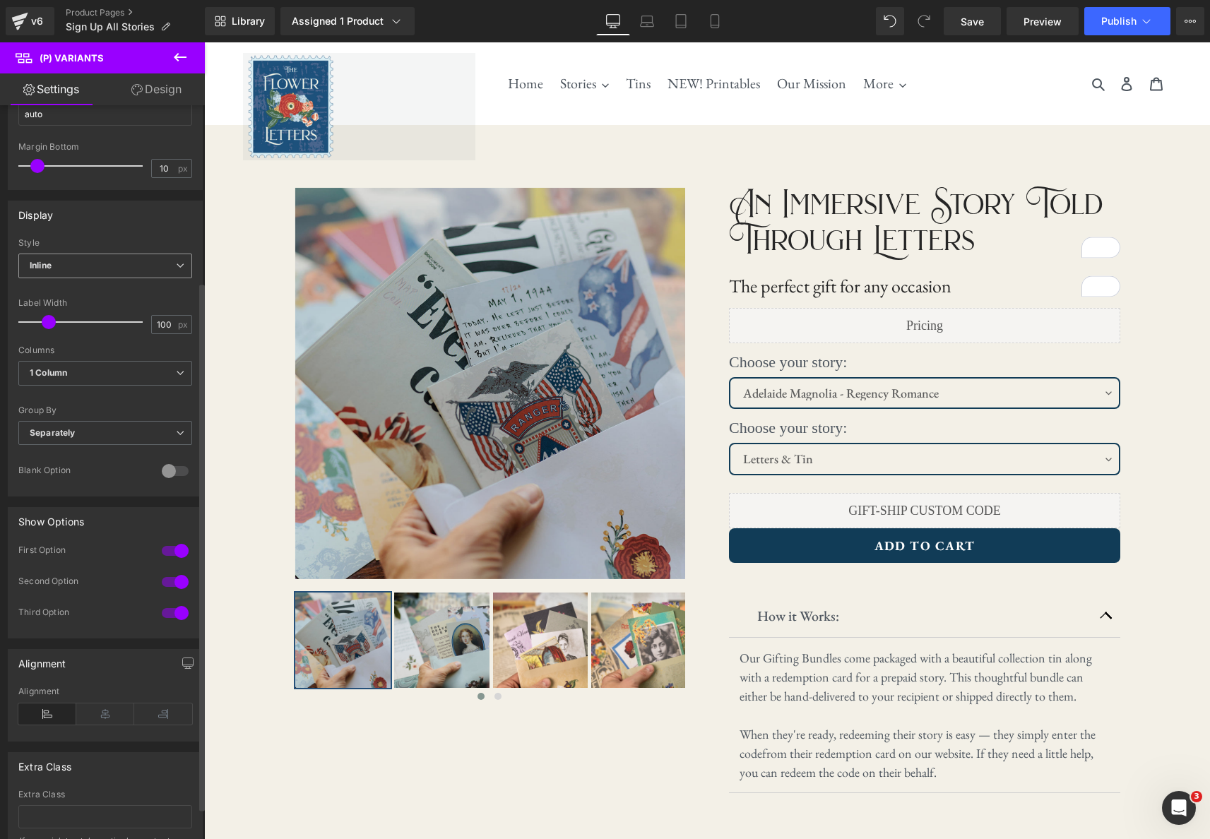
select select "Adelaide Magnolia - Regency Romance"
select select "Letters & Tin"
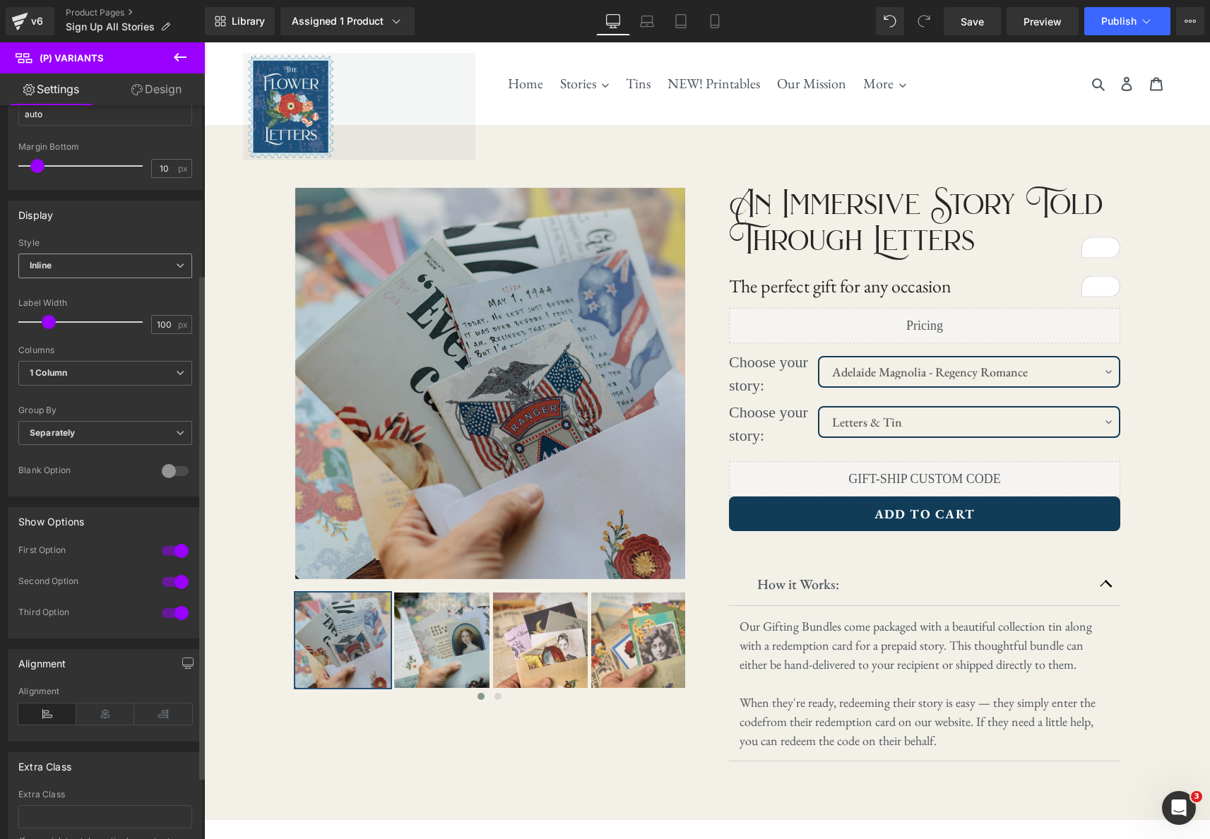
click at [176, 263] on icon at bounding box center [180, 265] width 8 height 8
click at [148, 284] on li "Default" at bounding box center [102, 290] width 168 height 21
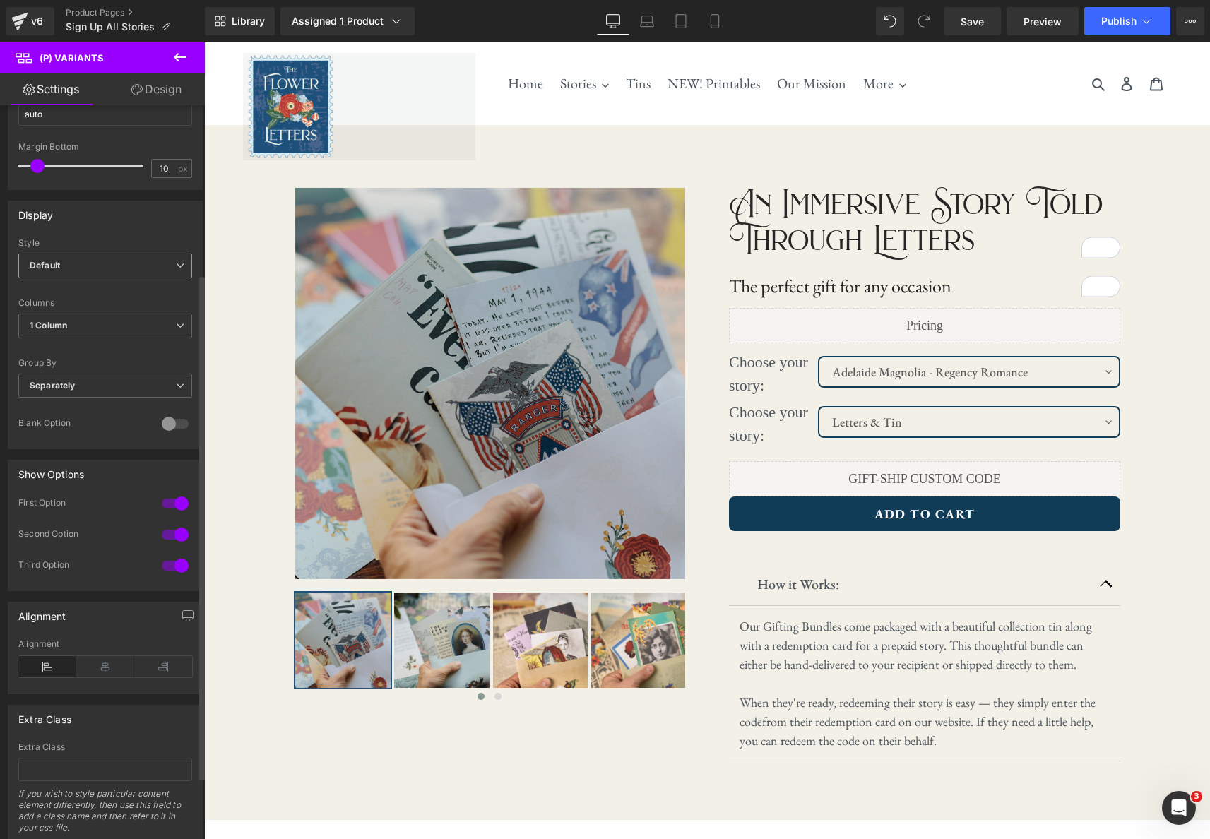
select select "Adelaide Magnolia - Regency Romance"
select select "Letters & Tin"
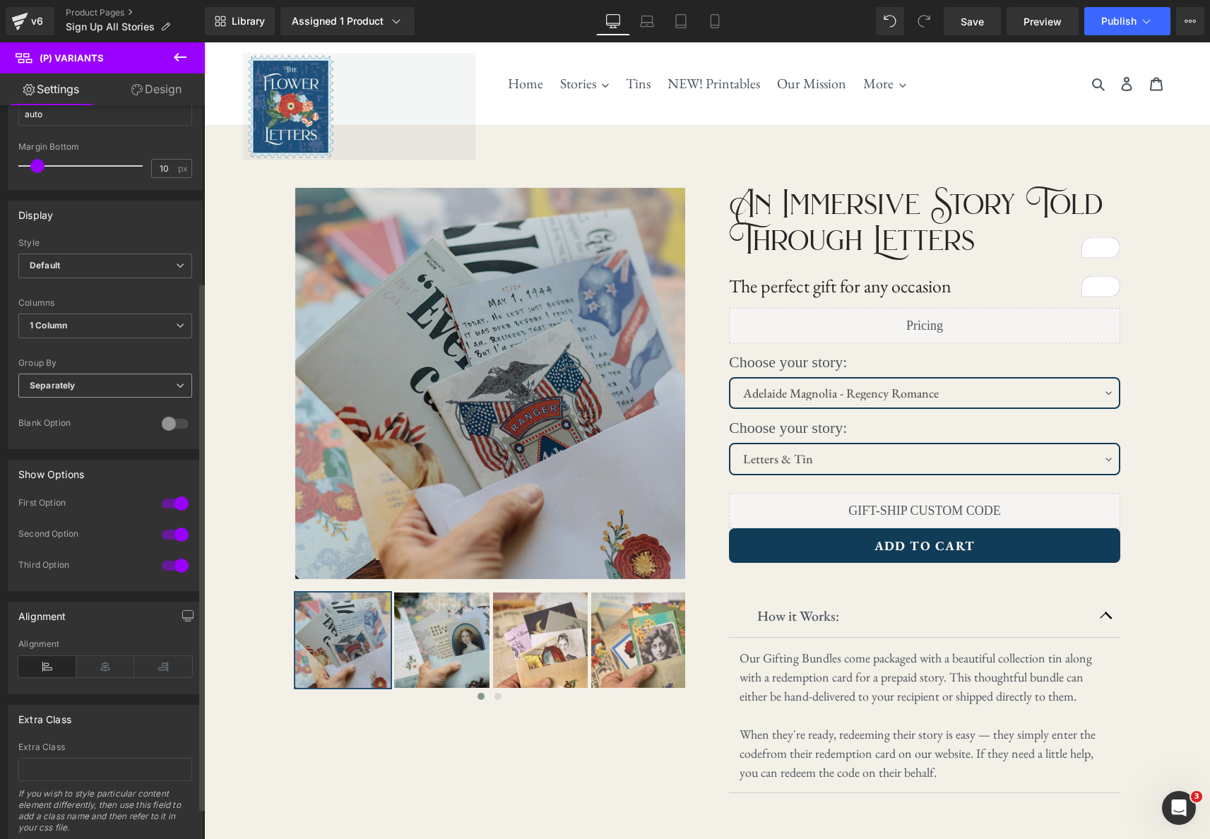
click at [176, 386] on icon at bounding box center [180, 385] width 8 height 8
click at [146, 405] on li "Default" at bounding box center [102, 410] width 168 height 21
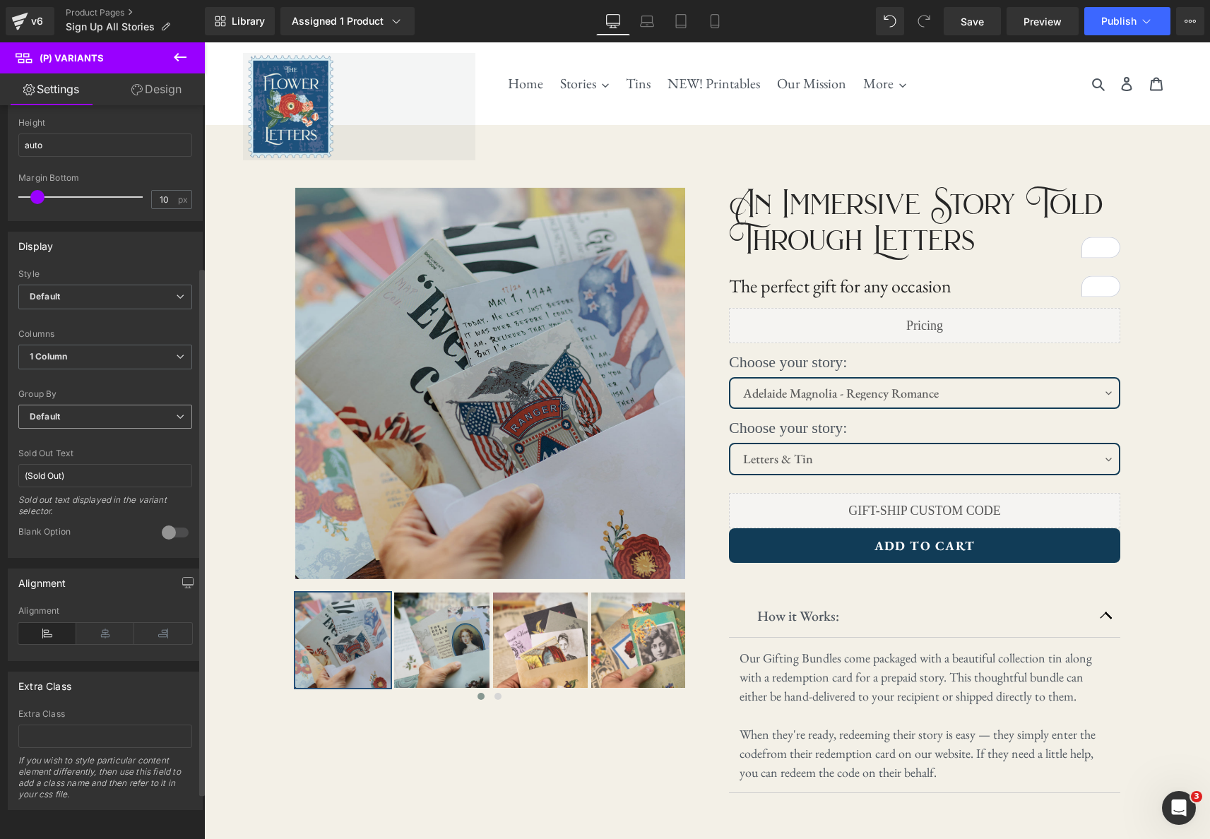
scroll to position [224, 0]
select select "47045817729280"
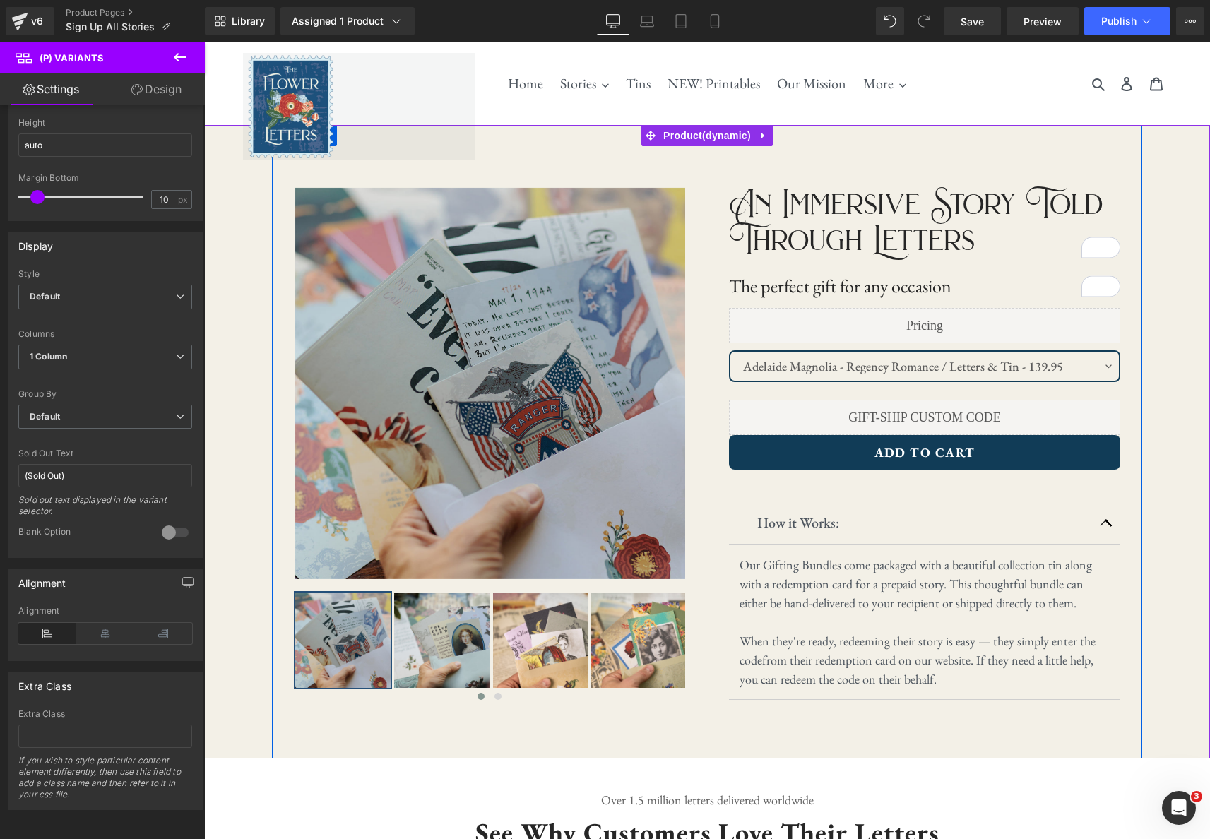
click at [1102, 363] on select "Audrey Rose - WWII Romance / Letters - 119.95 l Audrey Rose - WWII Romance / Le…" at bounding box center [924, 366] width 391 height 32
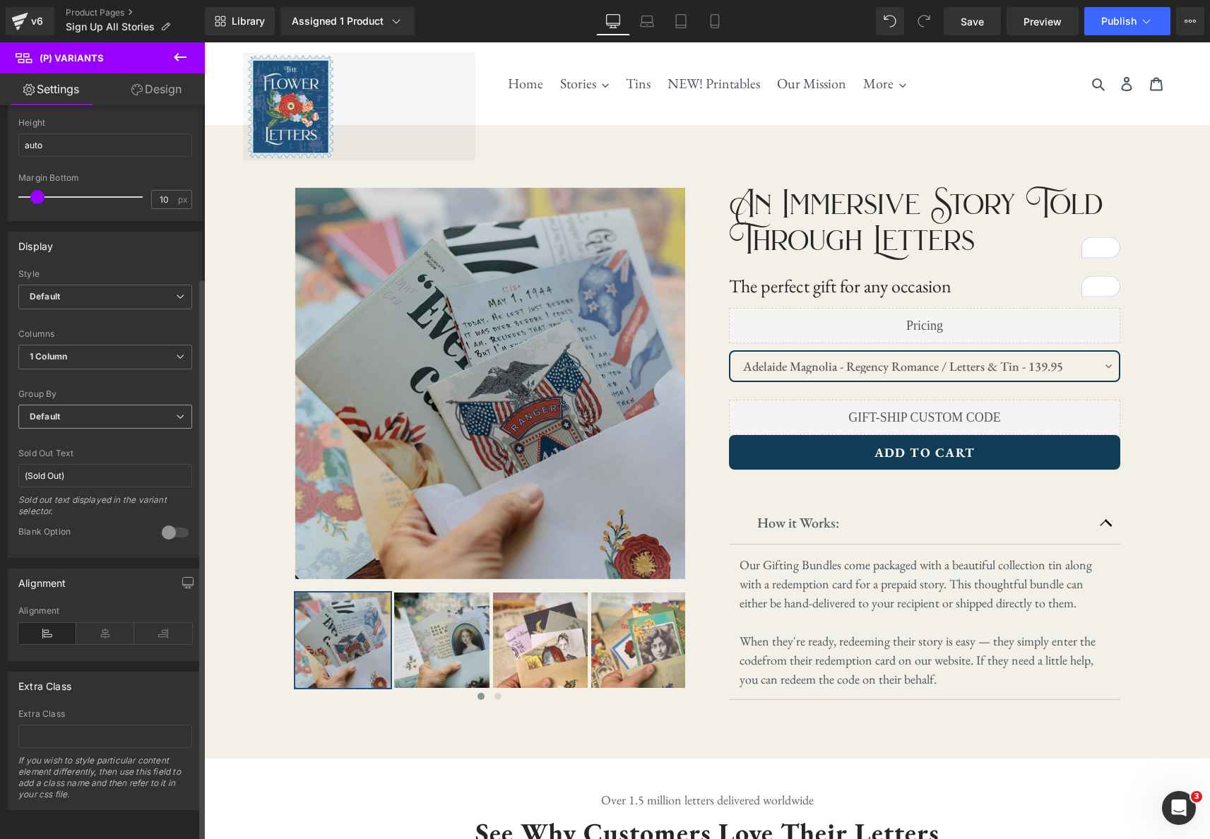
click at [176, 413] on icon at bounding box center [180, 417] width 8 height 8
click at [144, 444] on ul "Default Separately" at bounding box center [102, 452] width 168 height 44
click at [144, 452] on li "Separately" at bounding box center [102, 462] width 168 height 21
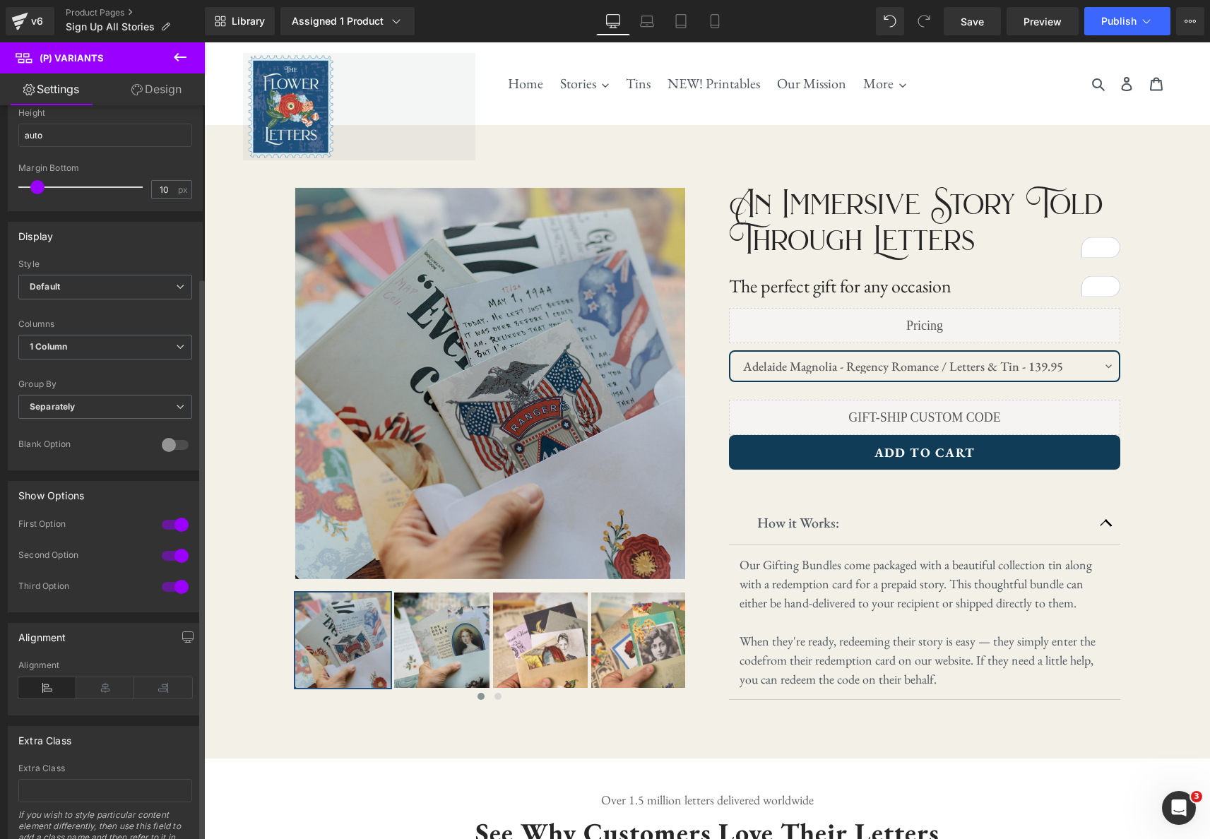
select select "Adelaide Magnolia - Regency Romance"
select select "Letters & Tin"
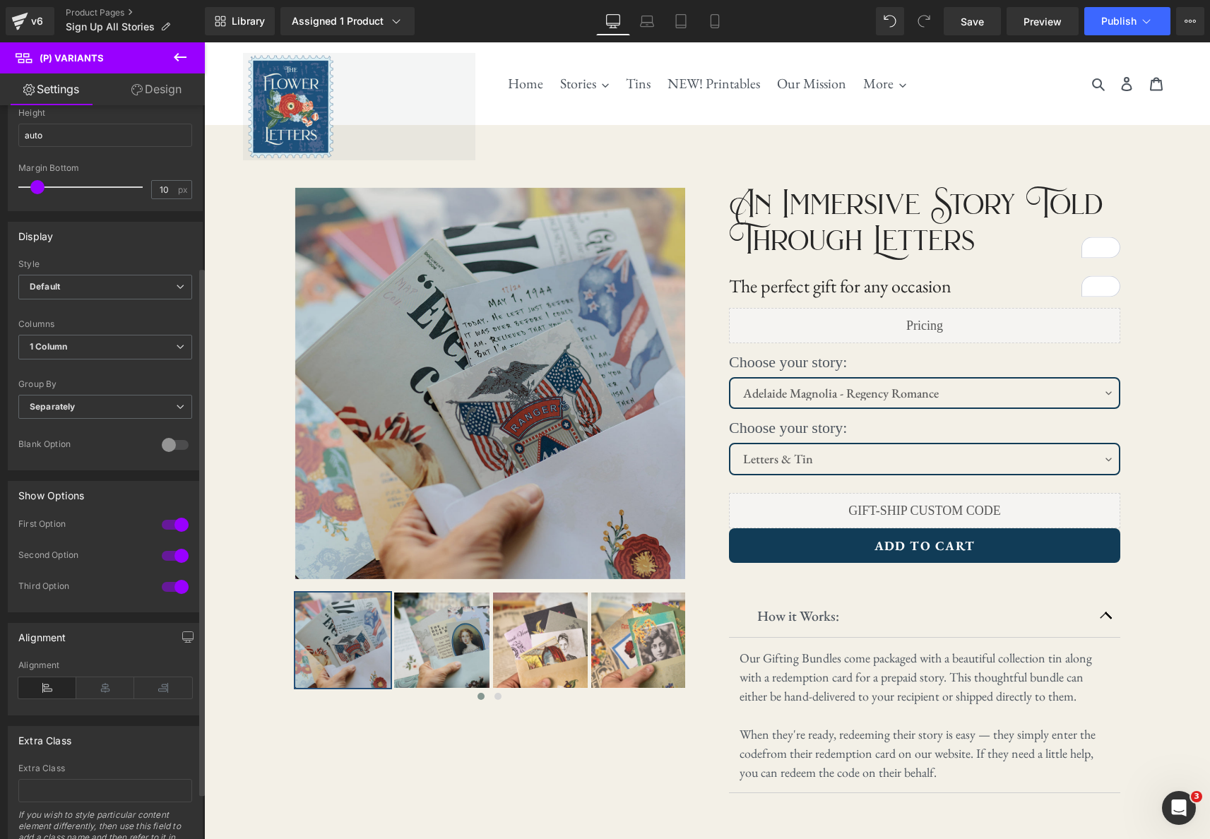
scroll to position [289, 0]
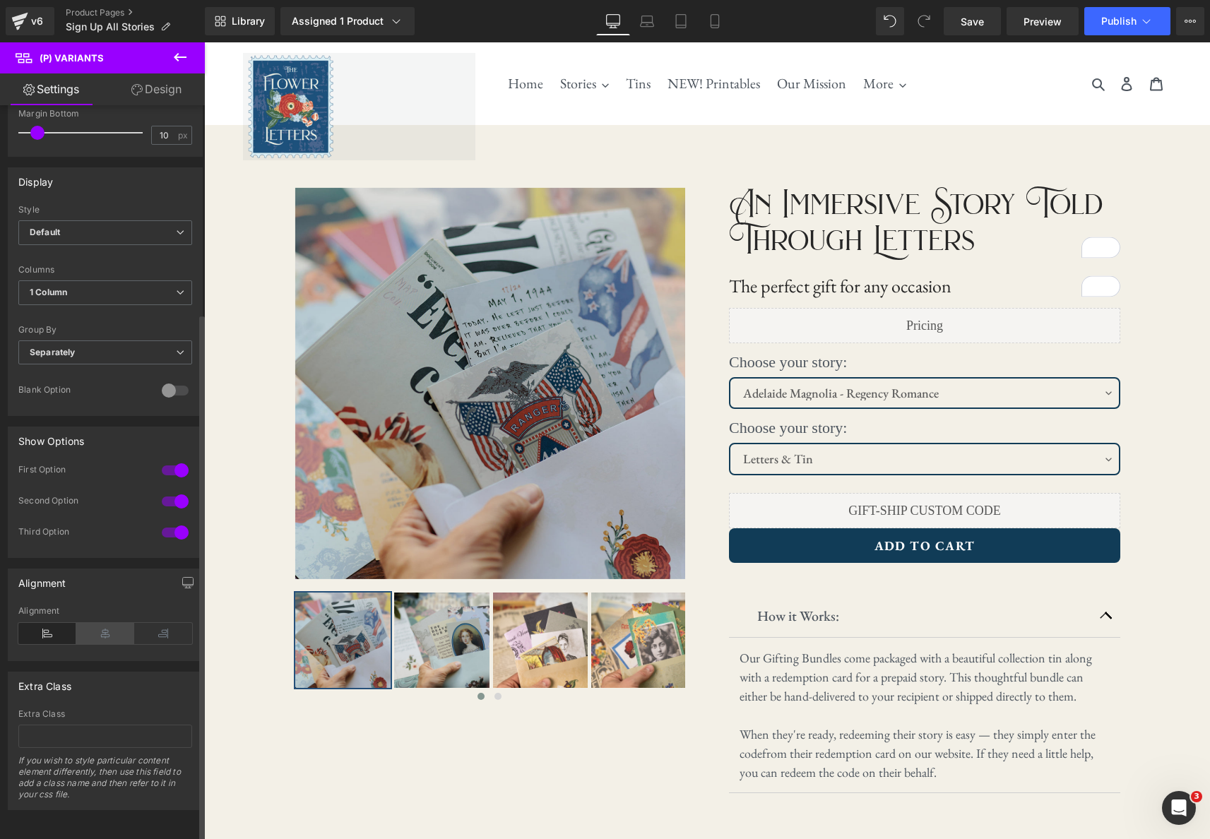
click at [102, 626] on icon at bounding box center [105, 633] width 58 height 21
select select "Adelaide Magnolia - Regency Romance"
select select "Letters & Tin"
click at [57, 627] on icon at bounding box center [47, 633] width 58 height 21
select select "Adelaide Magnolia - Regency Romance"
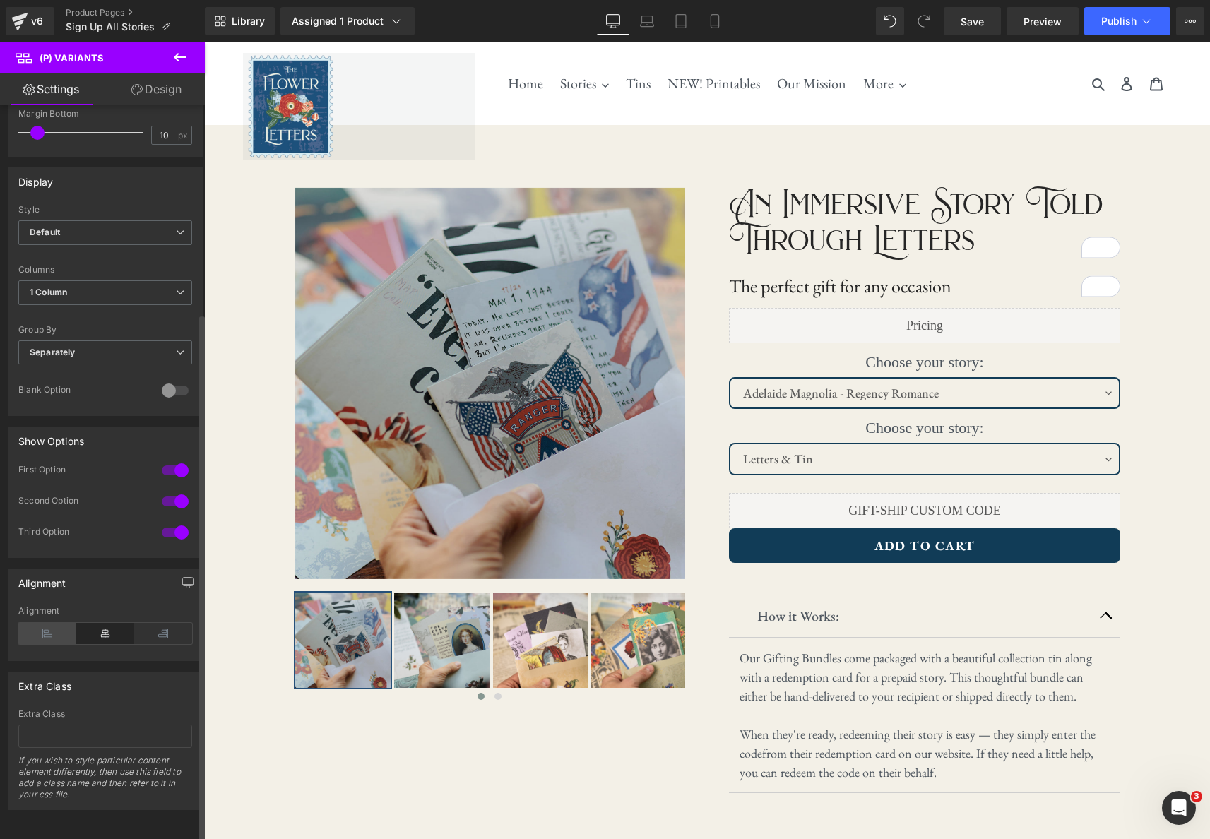
select select "Letters & Tin"
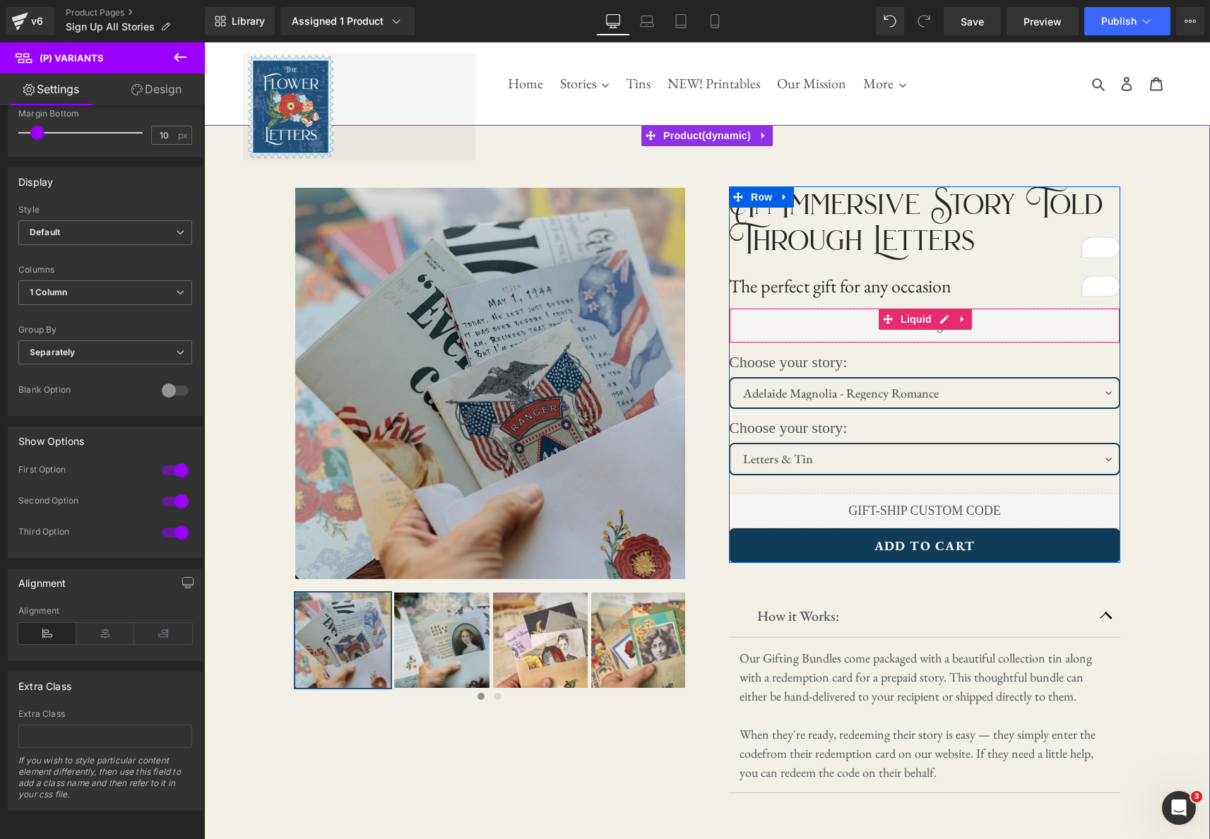
scroll to position [1, 0]
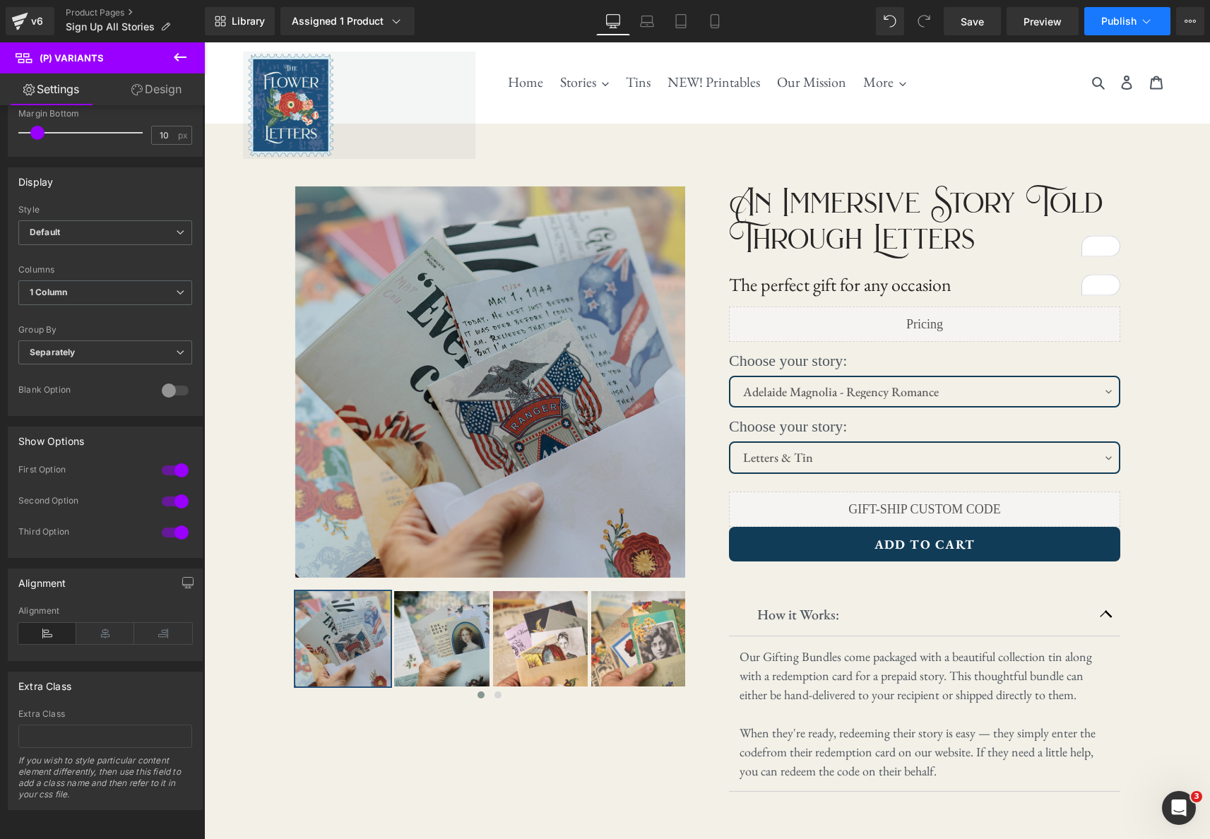
click at [1134, 23] on span "Publish" at bounding box center [1118, 21] width 35 height 11
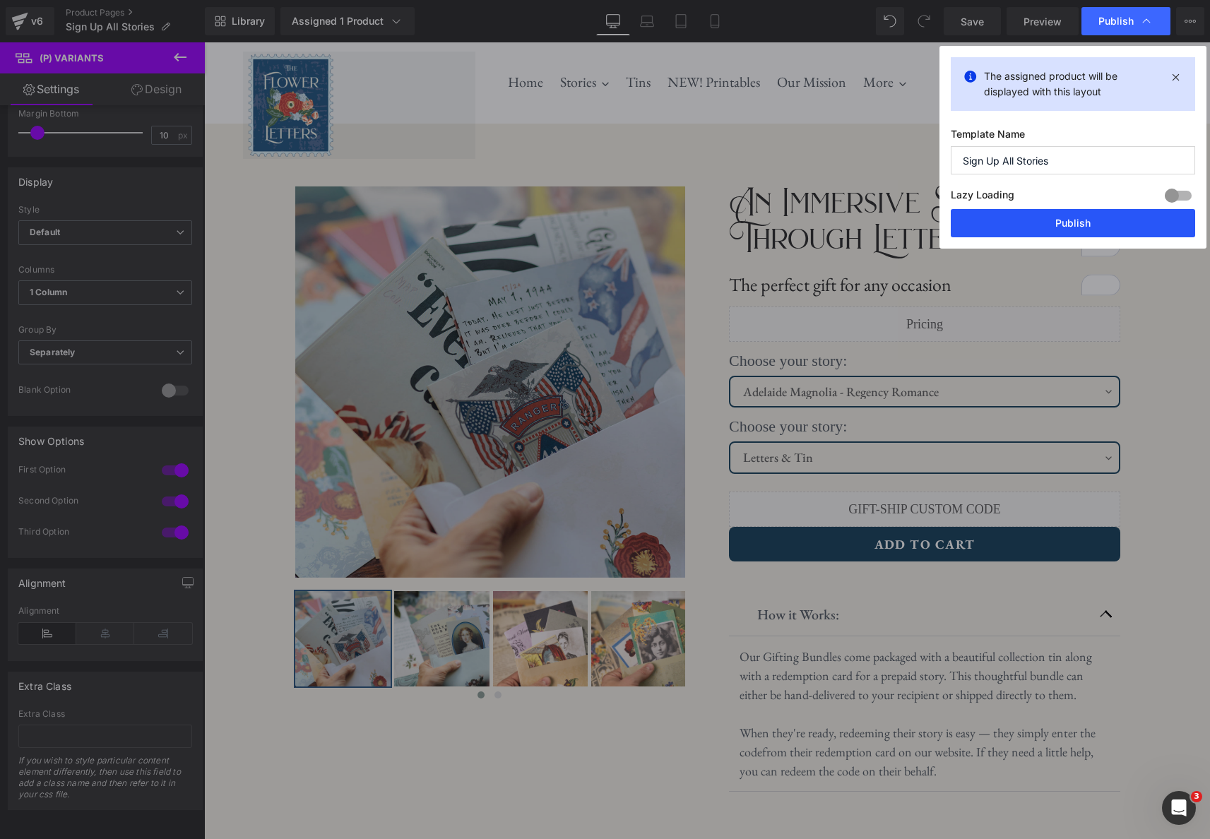
click at [1092, 221] on button "Publish" at bounding box center [1073, 223] width 244 height 28
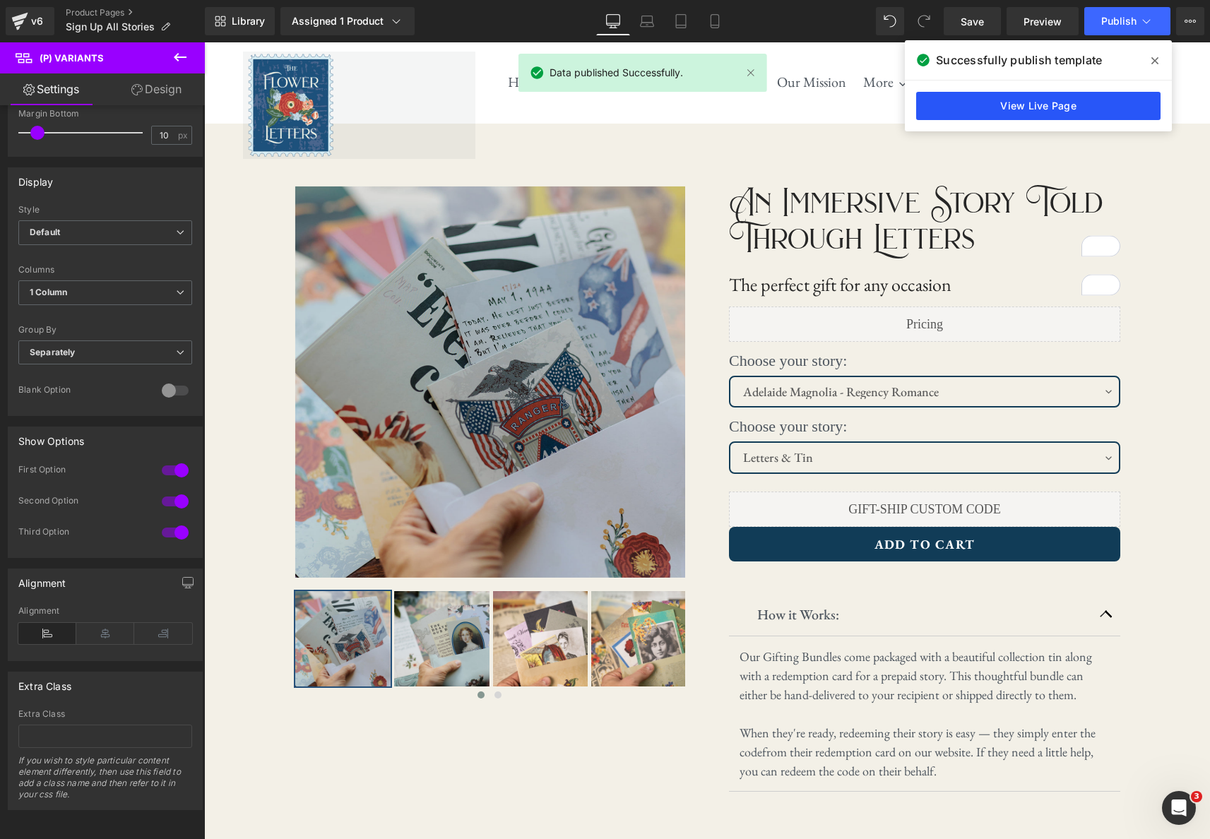
click at [1032, 107] on link "View Live Page" at bounding box center [1038, 106] width 244 height 28
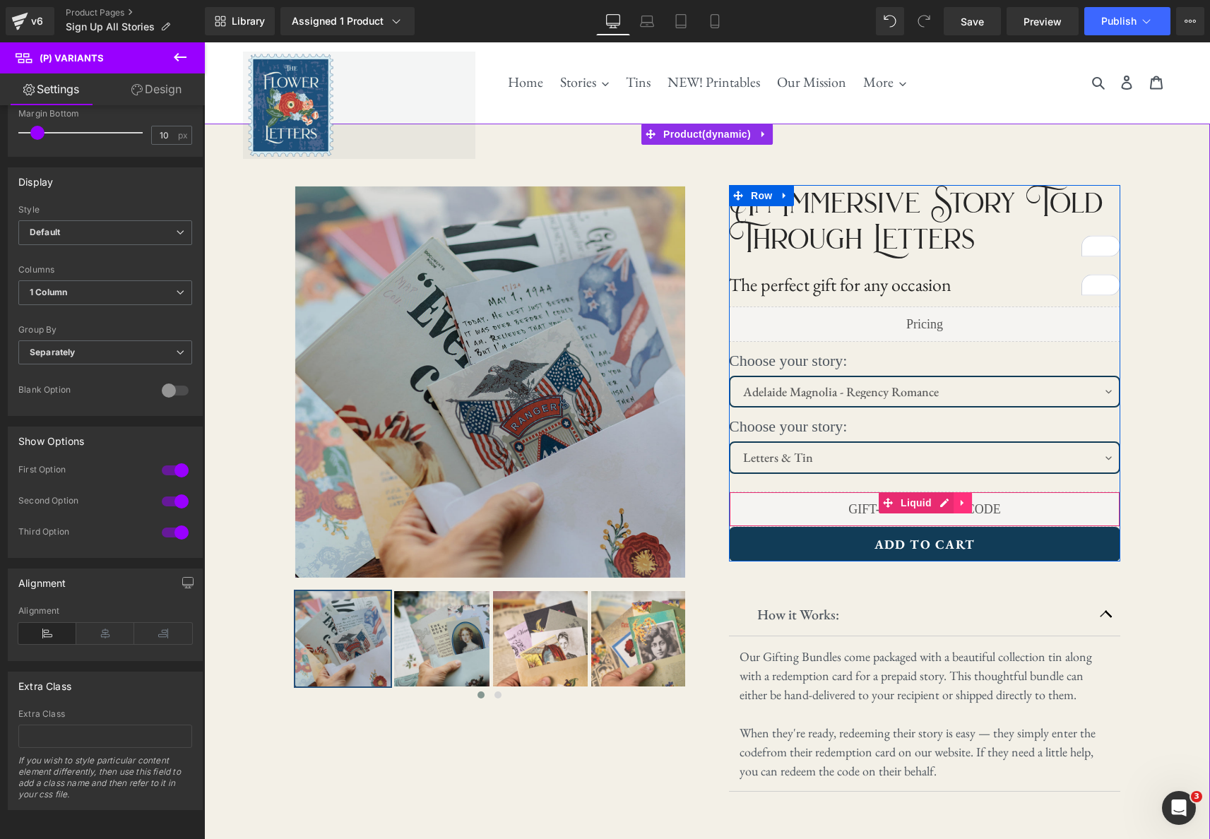
click at [966, 503] on icon at bounding box center [963, 502] width 10 height 11
click at [973, 504] on icon at bounding box center [972, 502] width 10 height 11
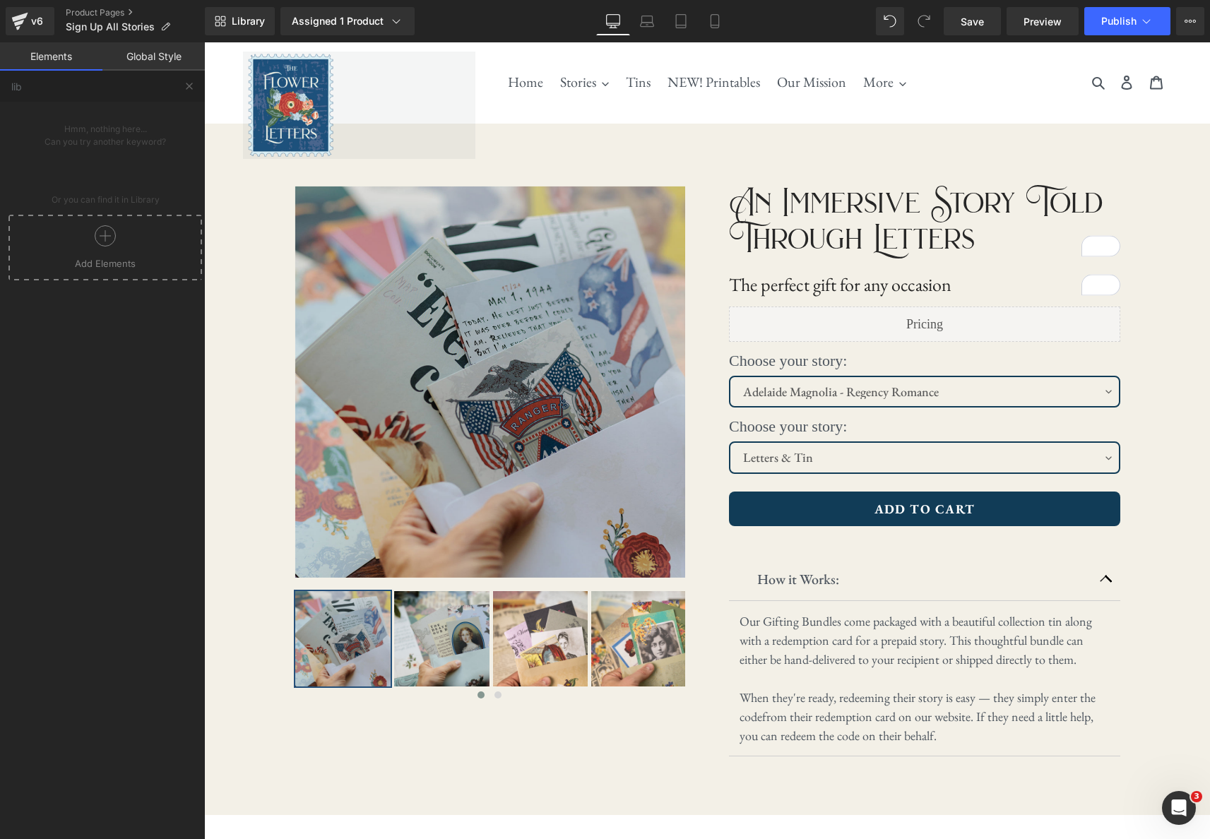
click at [137, 242] on div at bounding box center [105, 241] width 186 height 32
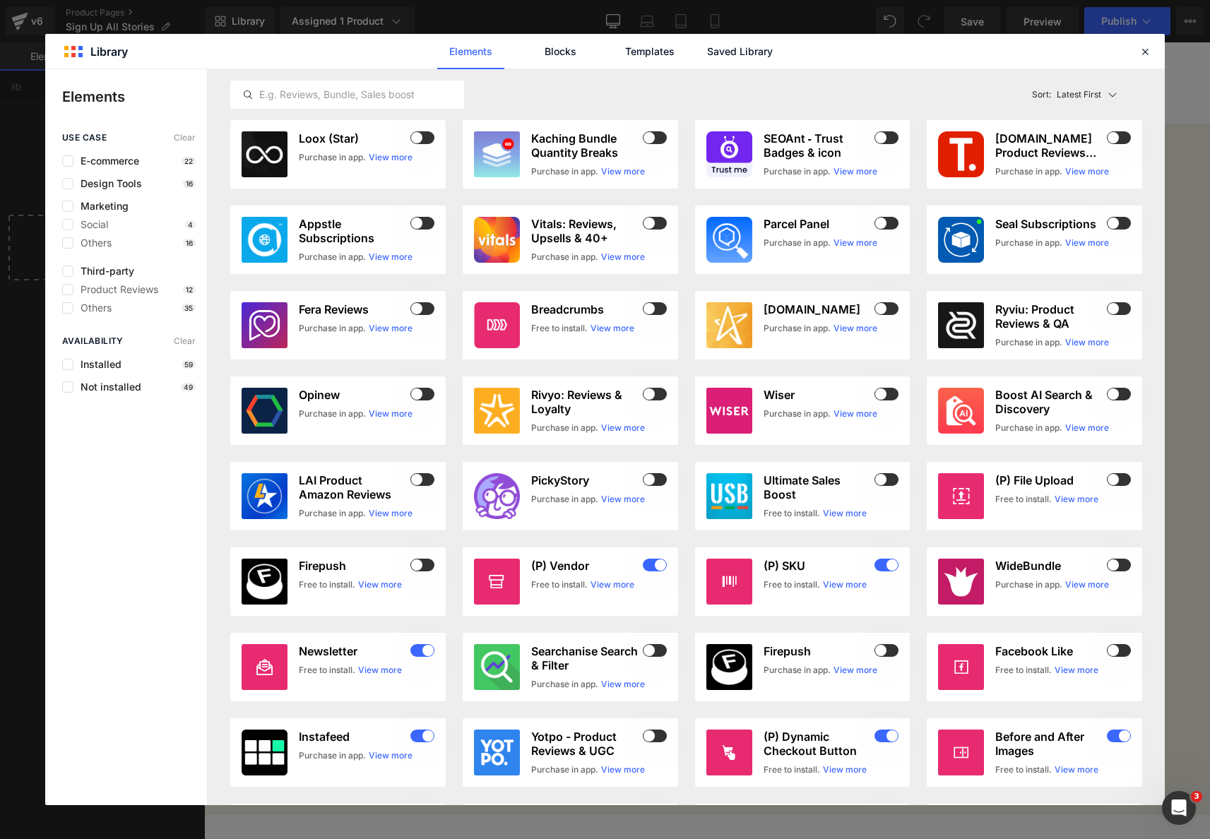
click at [778, 49] on div "Elements Blocks Templates Saved Library" at bounding box center [605, 51] width 359 height 35
click at [766, 49] on link "Saved Library" at bounding box center [739, 51] width 67 height 35
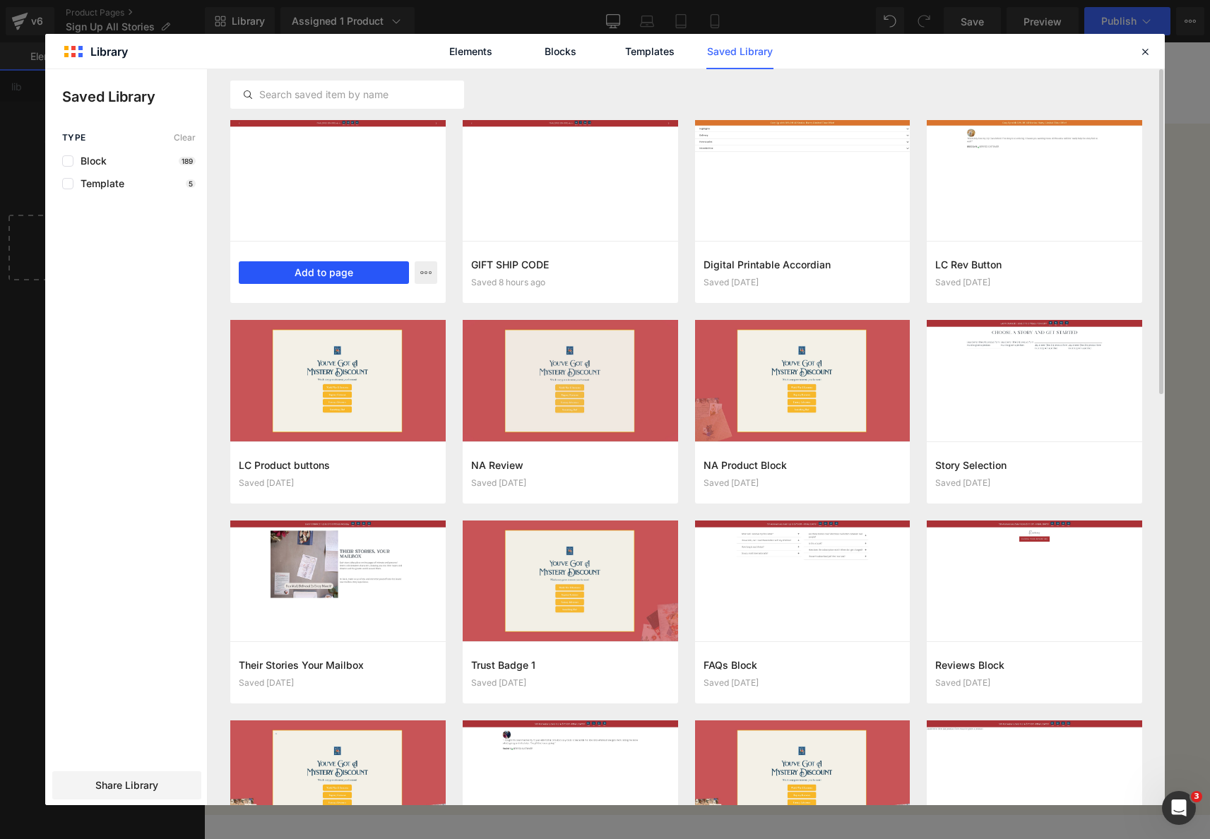
click at [360, 267] on button "Add to page" at bounding box center [324, 272] width 170 height 23
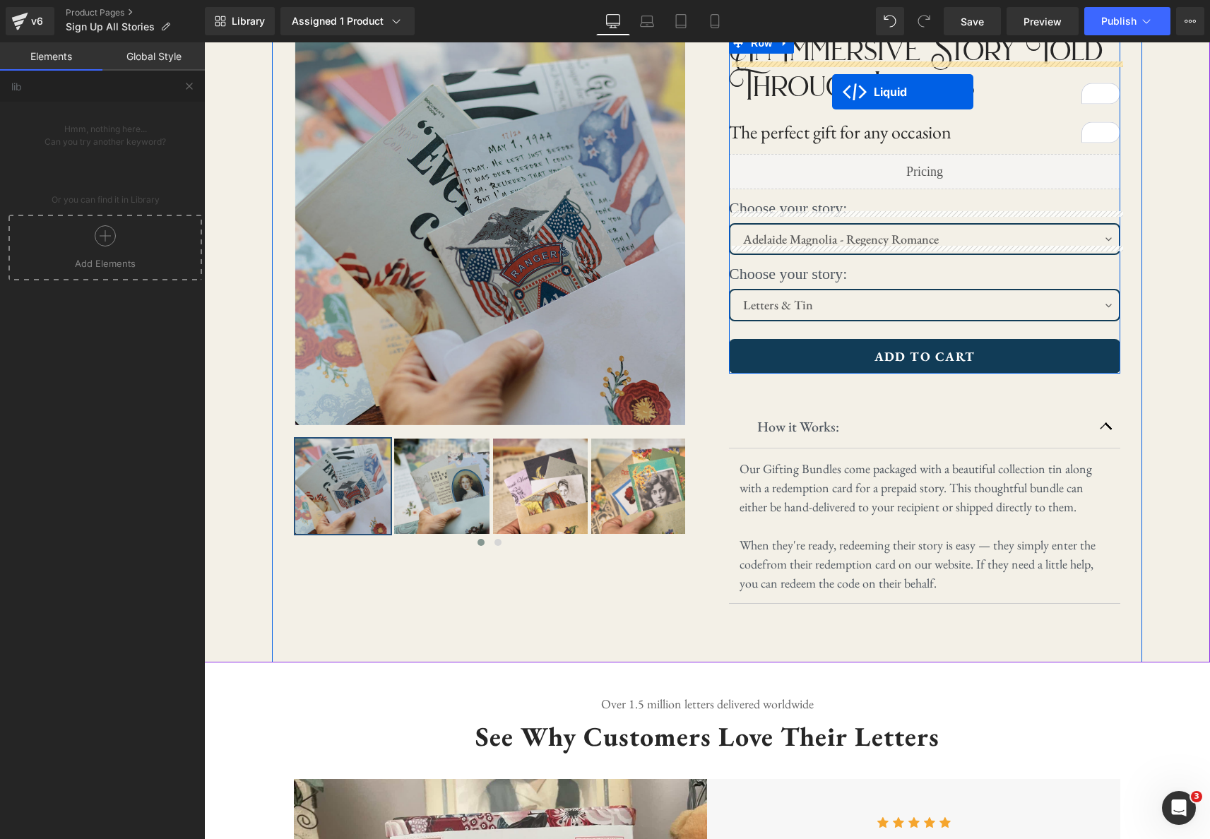
scroll to position [0, 0]
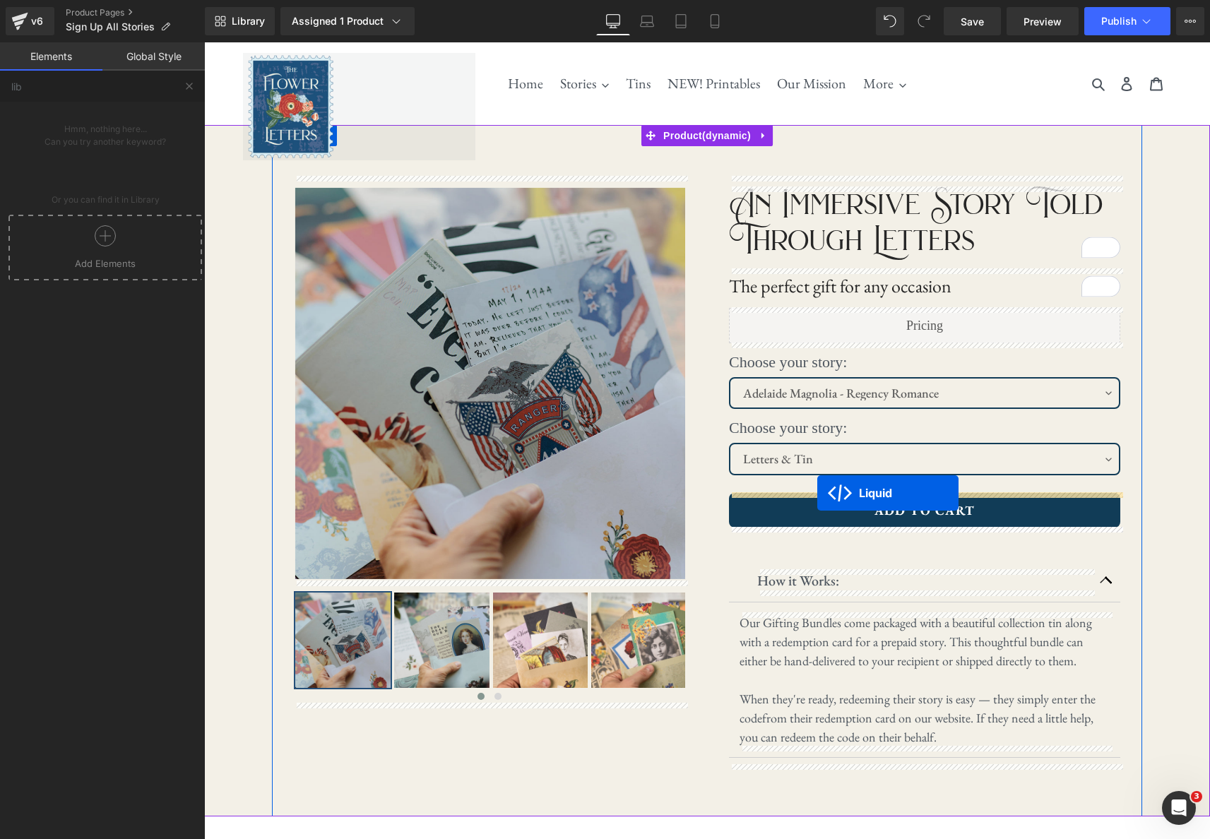
drag, startPoint x: 672, startPoint y: 250, endPoint x: 817, endPoint y: 493, distance: 283.2
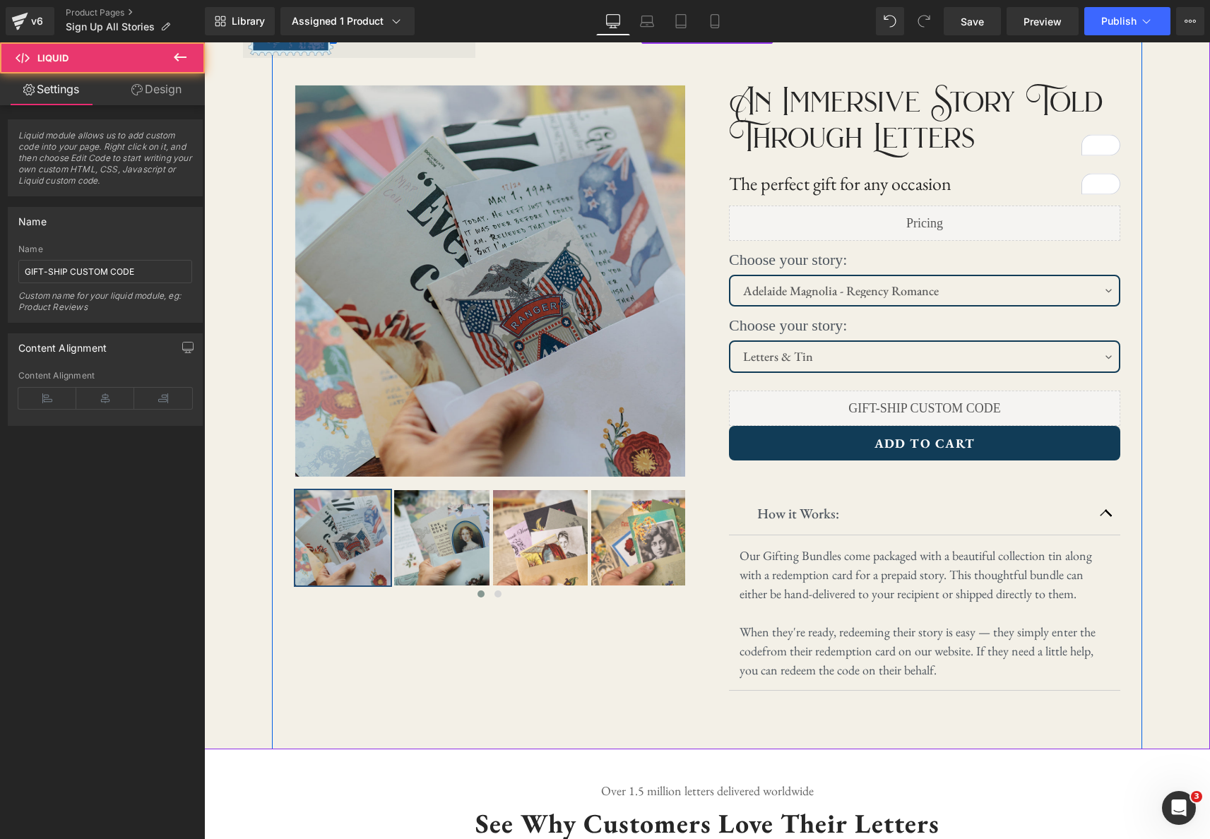
scroll to position [103, 0]
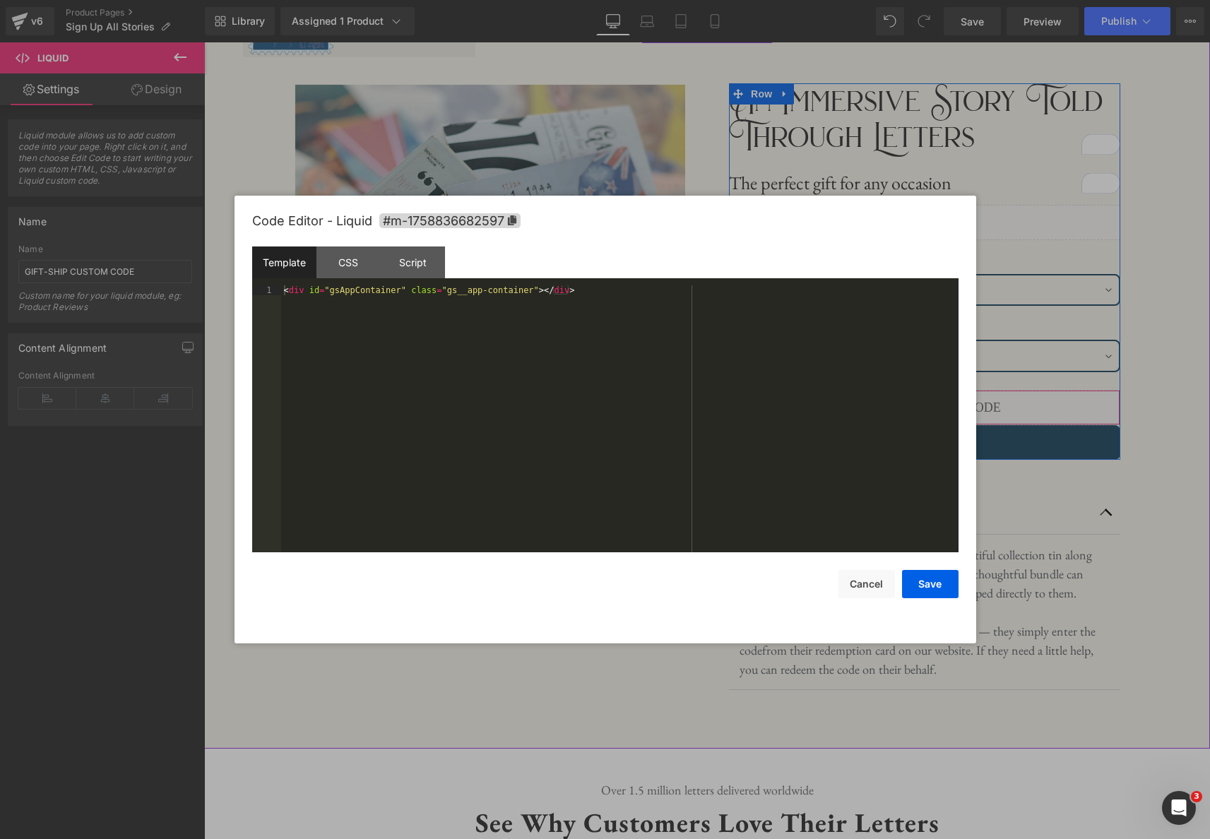
click at [948, 402] on icon at bounding box center [944, 401] width 10 height 11
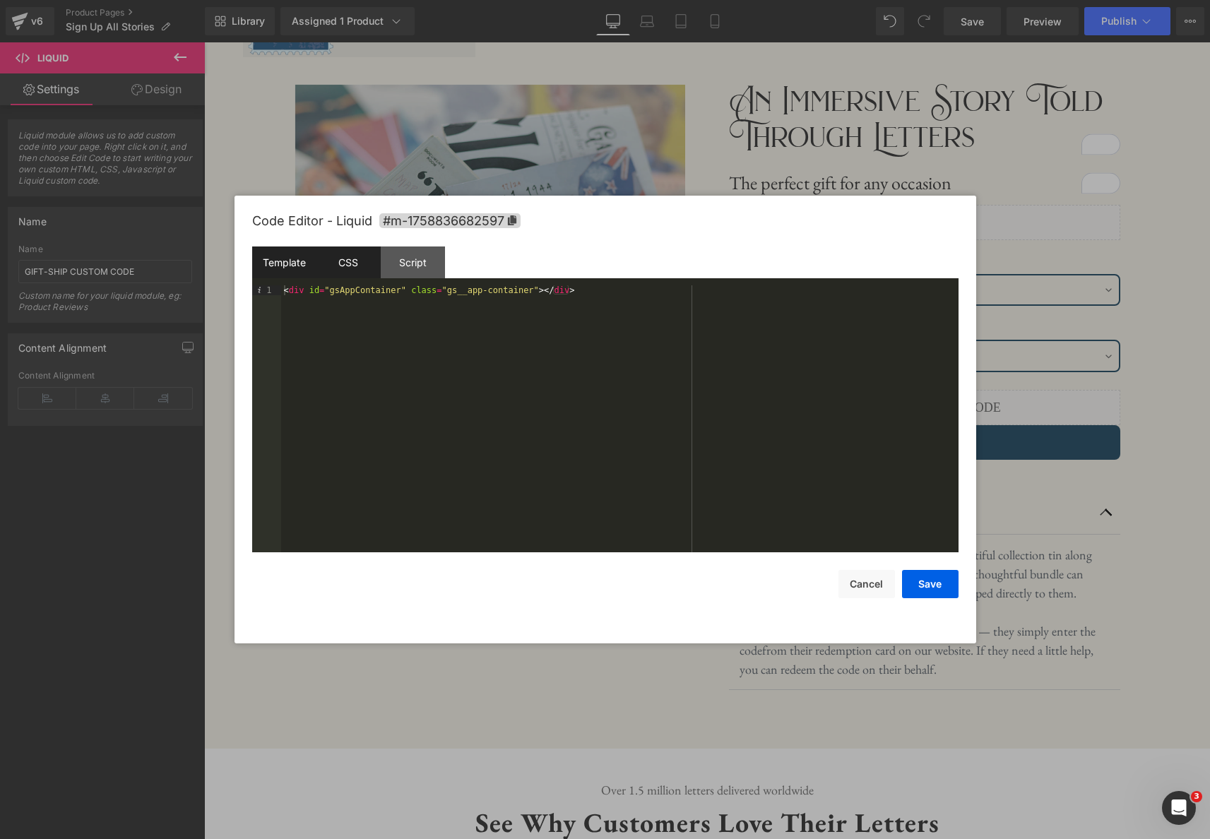
click at [333, 259] on div "CSS" at bounding box center [348, 263] width 64 height 32
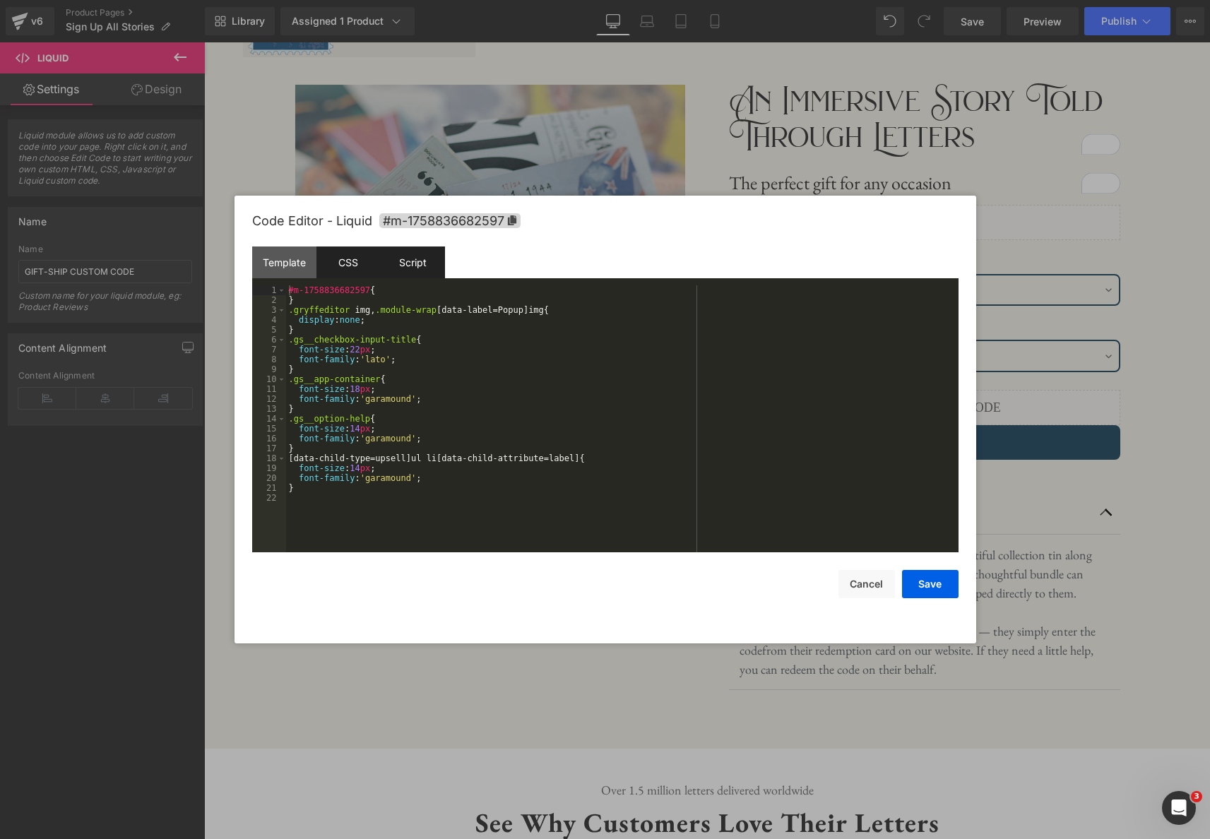
click at [426, 262] on div "Script" at bounding box center [413, 263] width 64 height 32
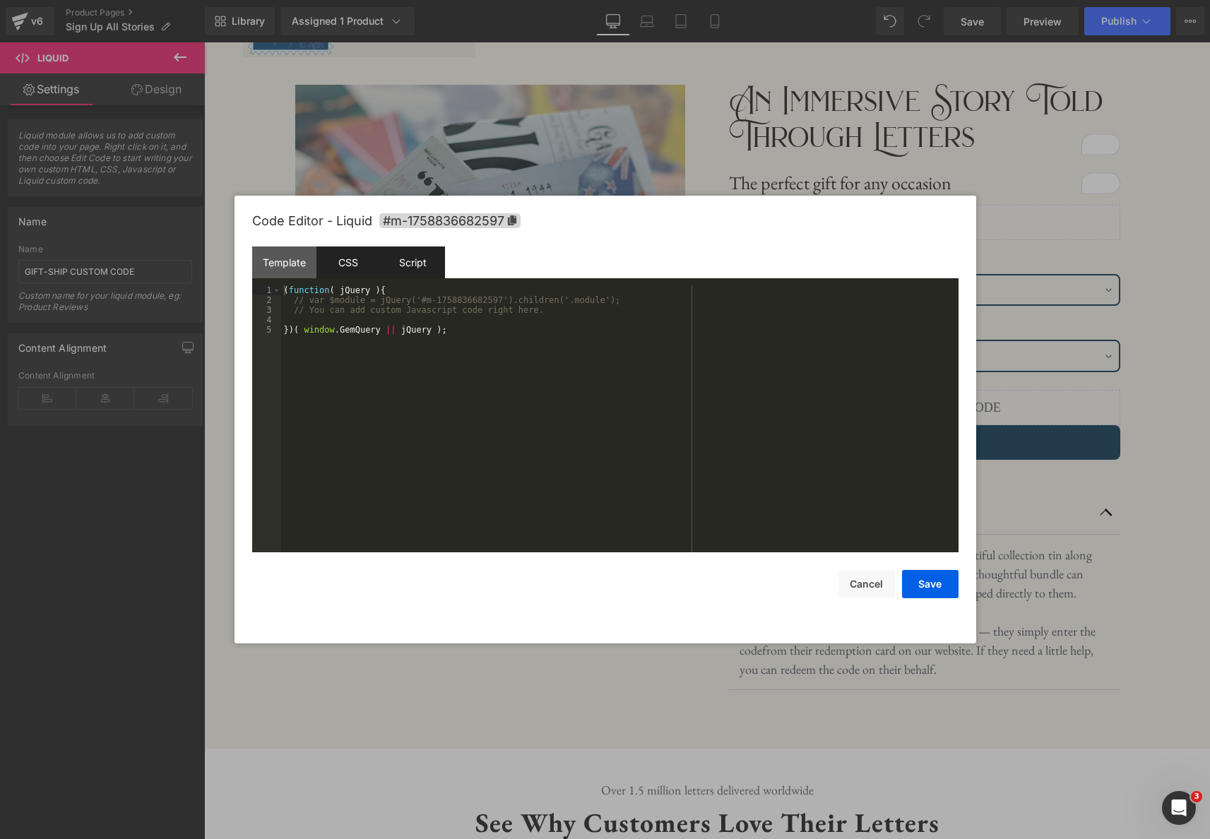
click at [363, 261] on div "CSS" at bounding box center [348, 263] width 64 height 32
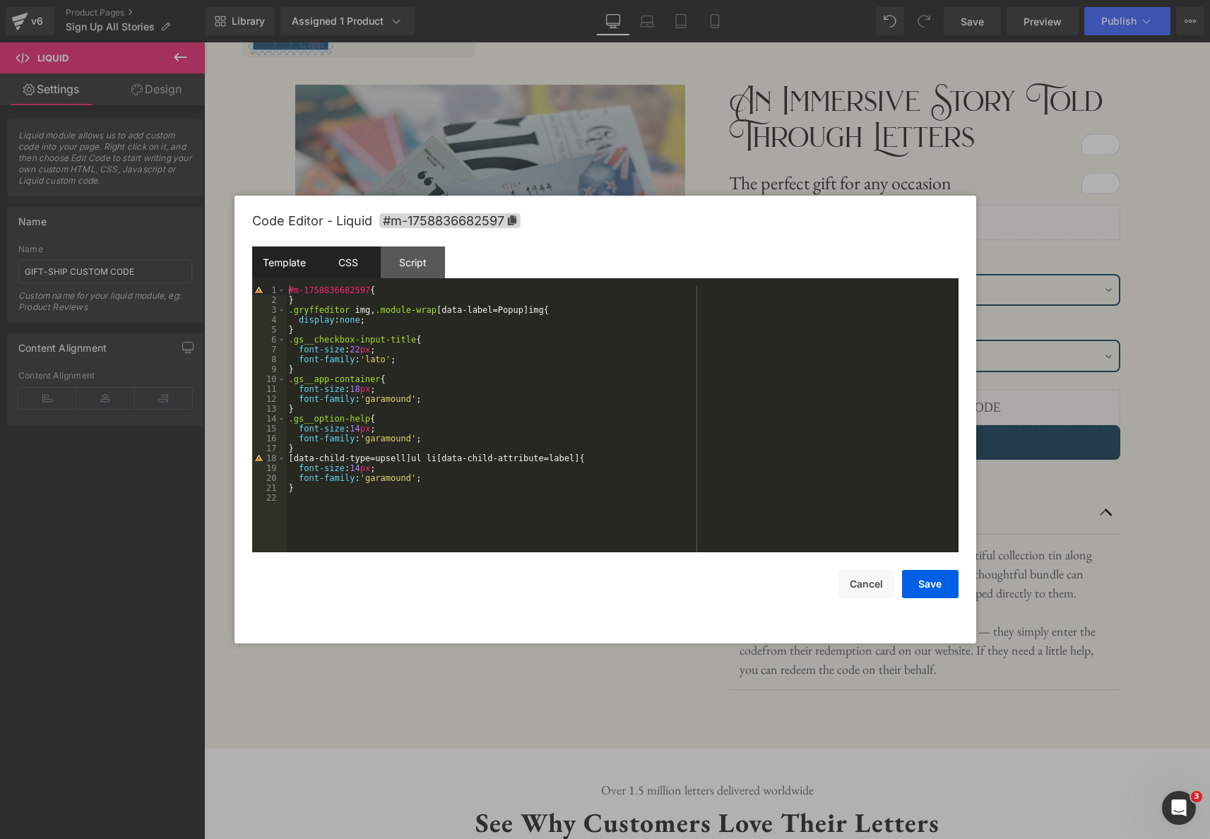
click at [278, 259] on div "Template" at bounding box center [284, 263] width 64 height 32
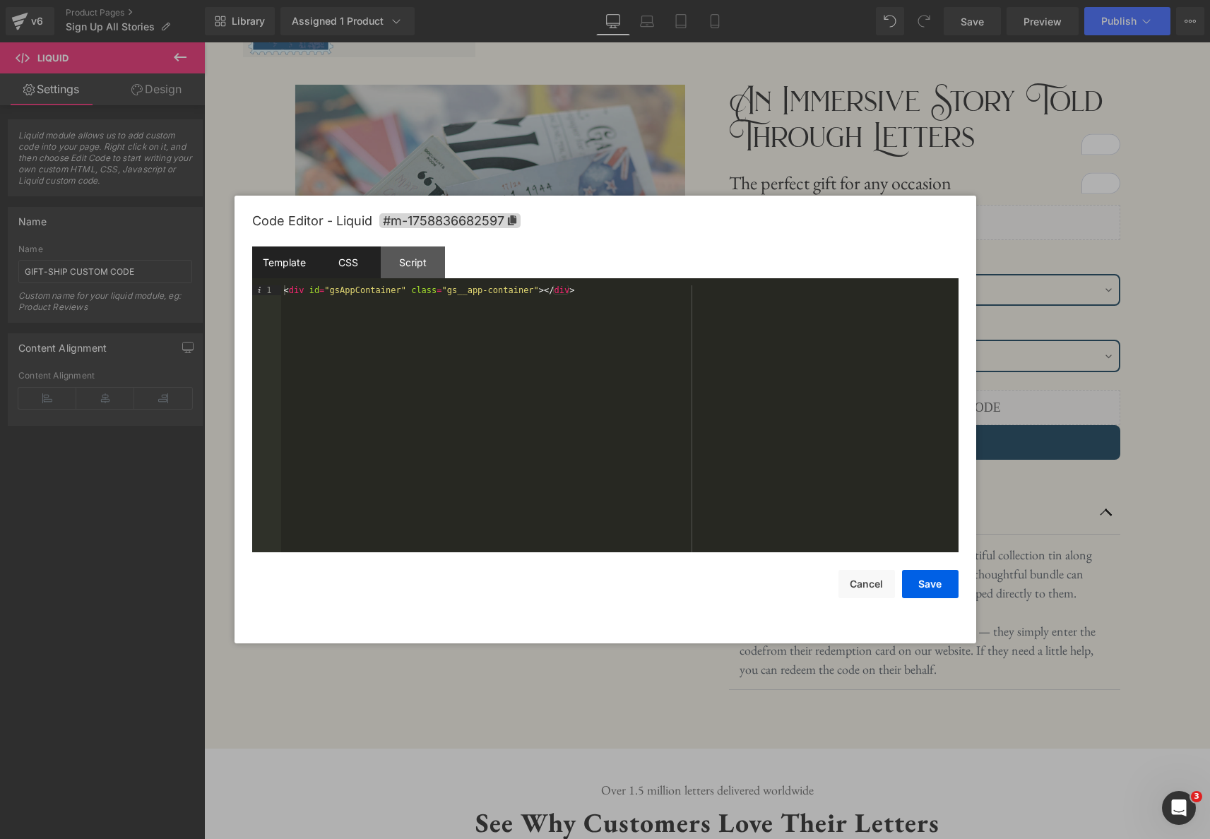
click at [354, 257] on div "CSS" at bounding box center [348, 263] width 64 height 32
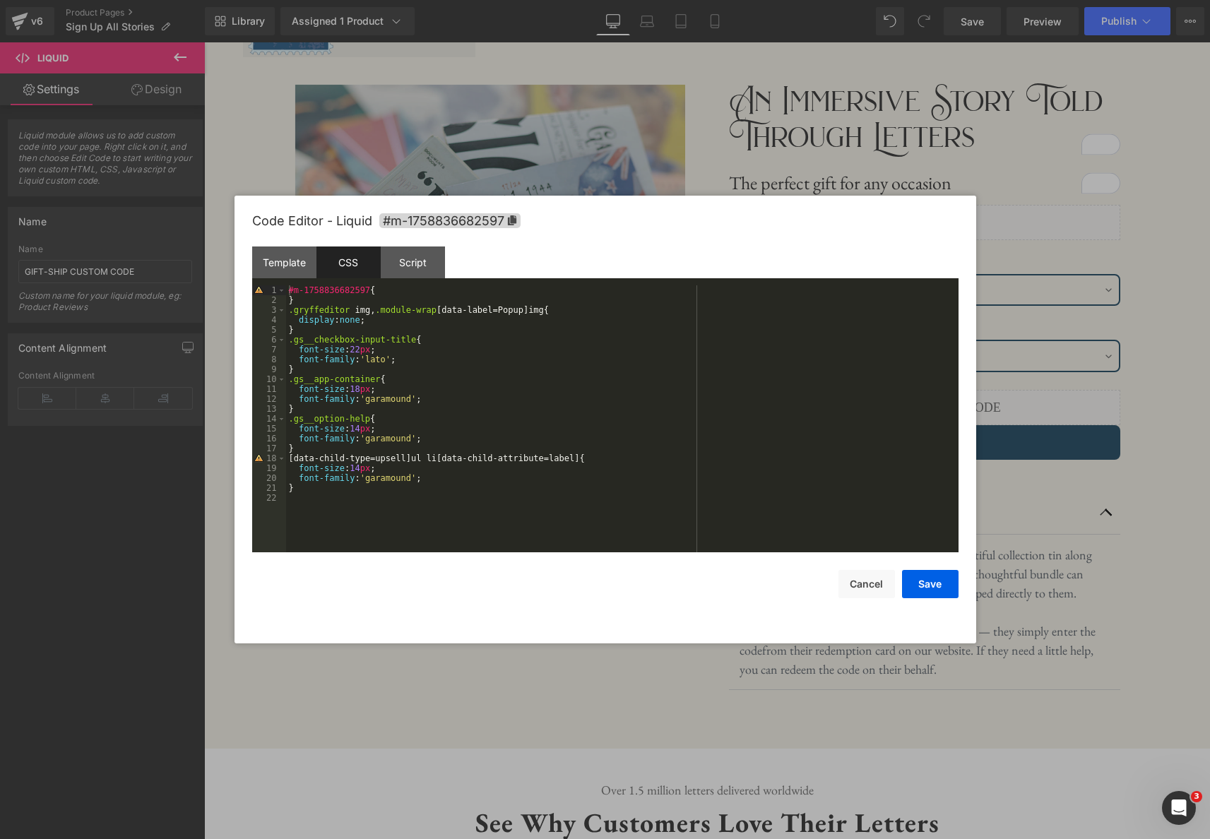
drag, startPoint x: 297, startPoint y: 260, endPoint x: 314, endPoint y: 286, distance: 31.5
click at [296, 260] on div "Template" at bounding box center [284, 263] width 64 height 32
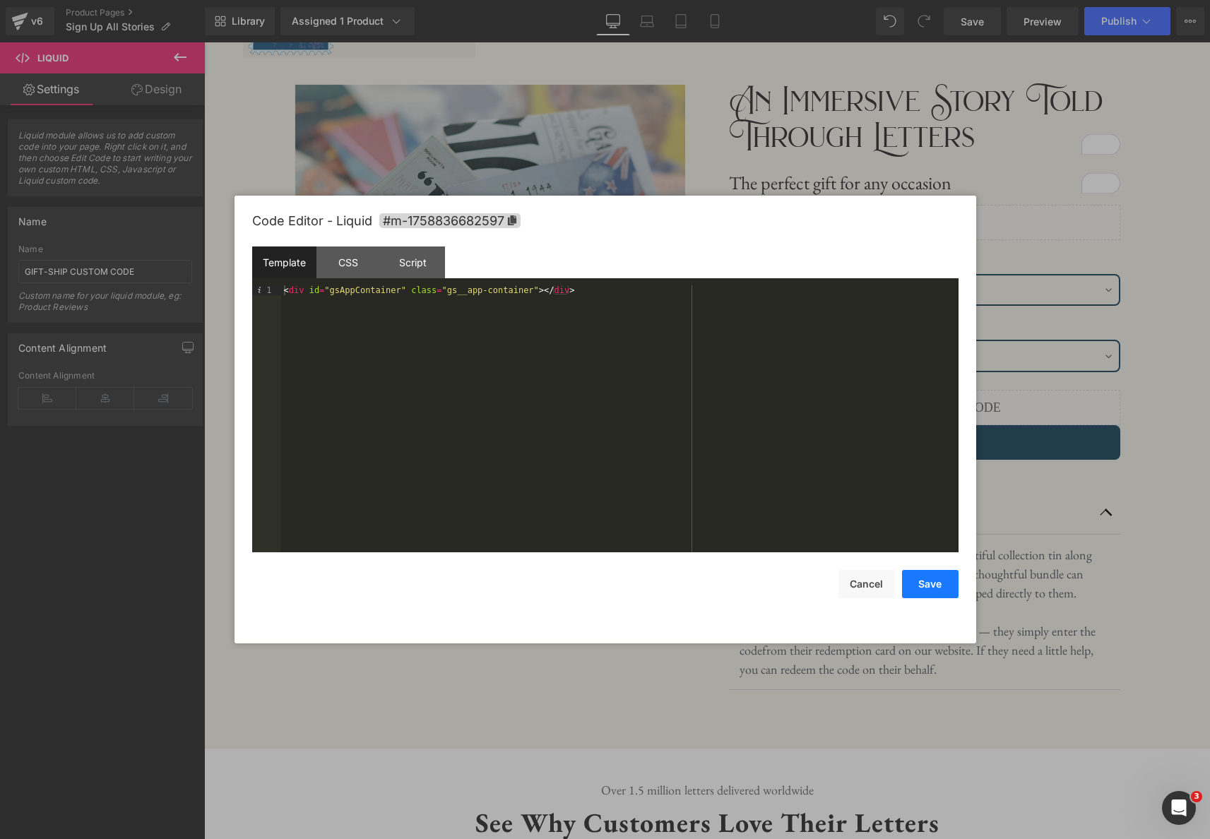
click at [928, 588] on button "Save" at bounding box center [930, 584] width 57 height 28
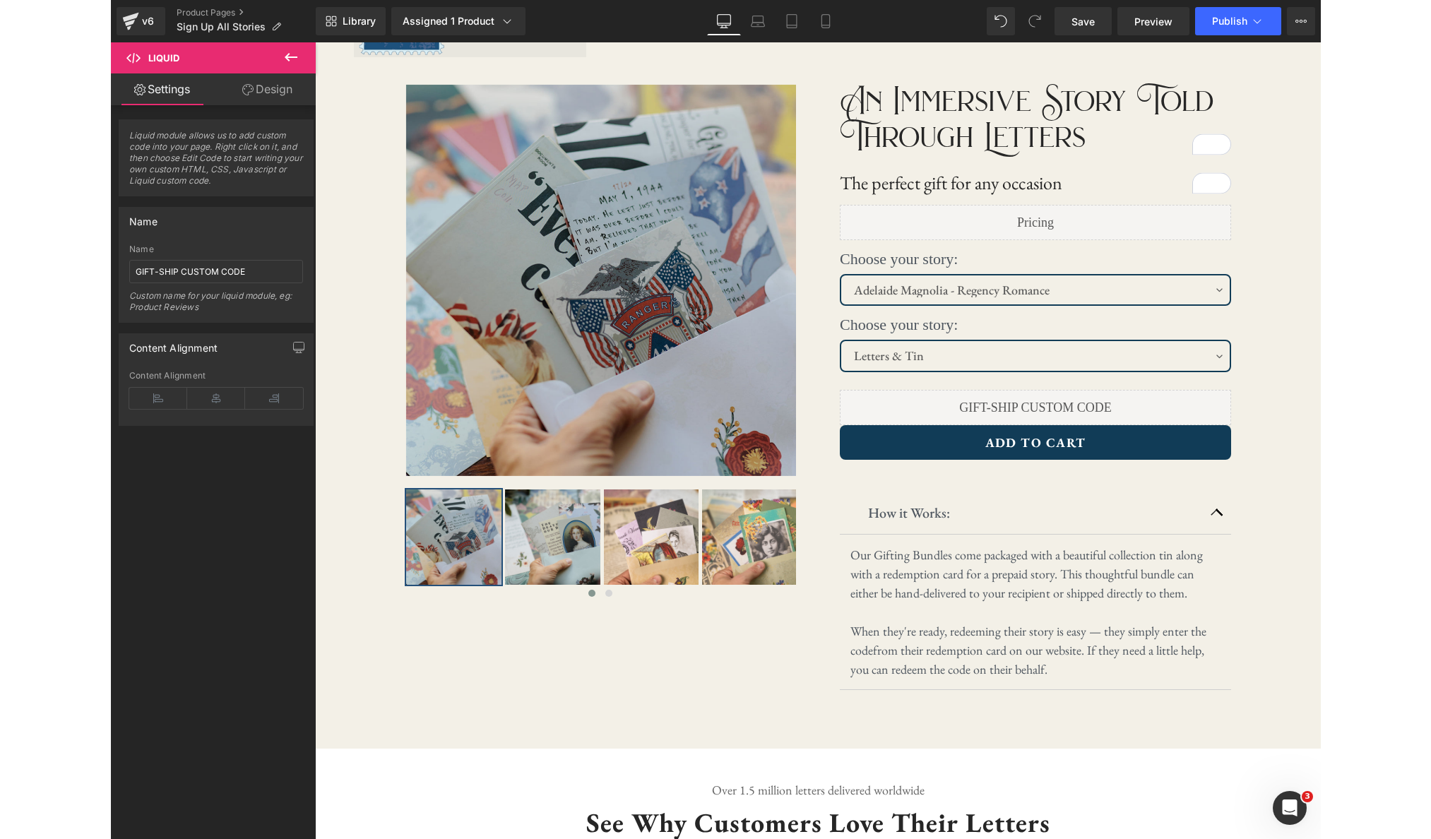
scroll to position [104, 0]
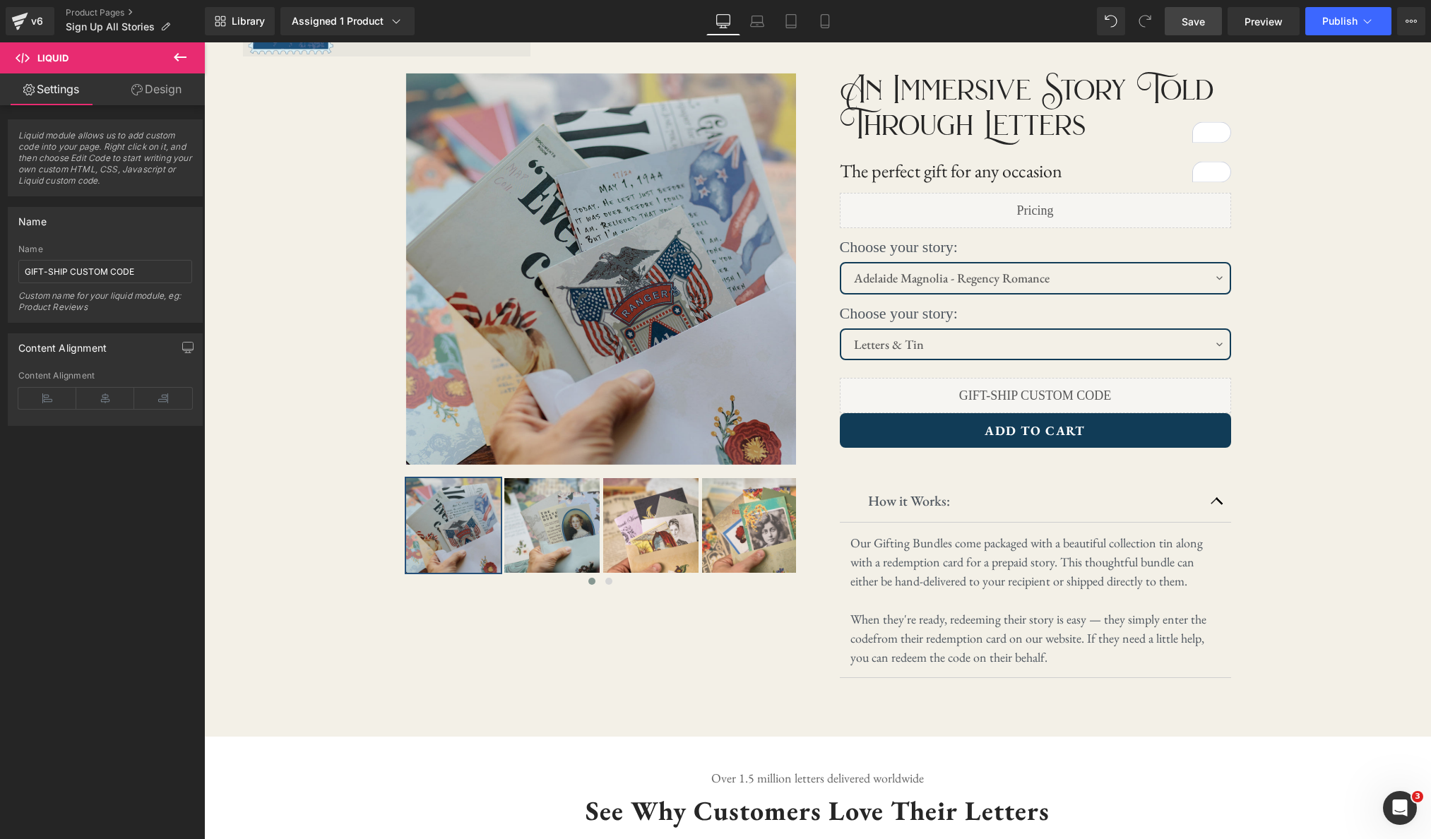
click at [1194, 24] on span "Save" at bounding box center [1193, 21] width 23 height 15
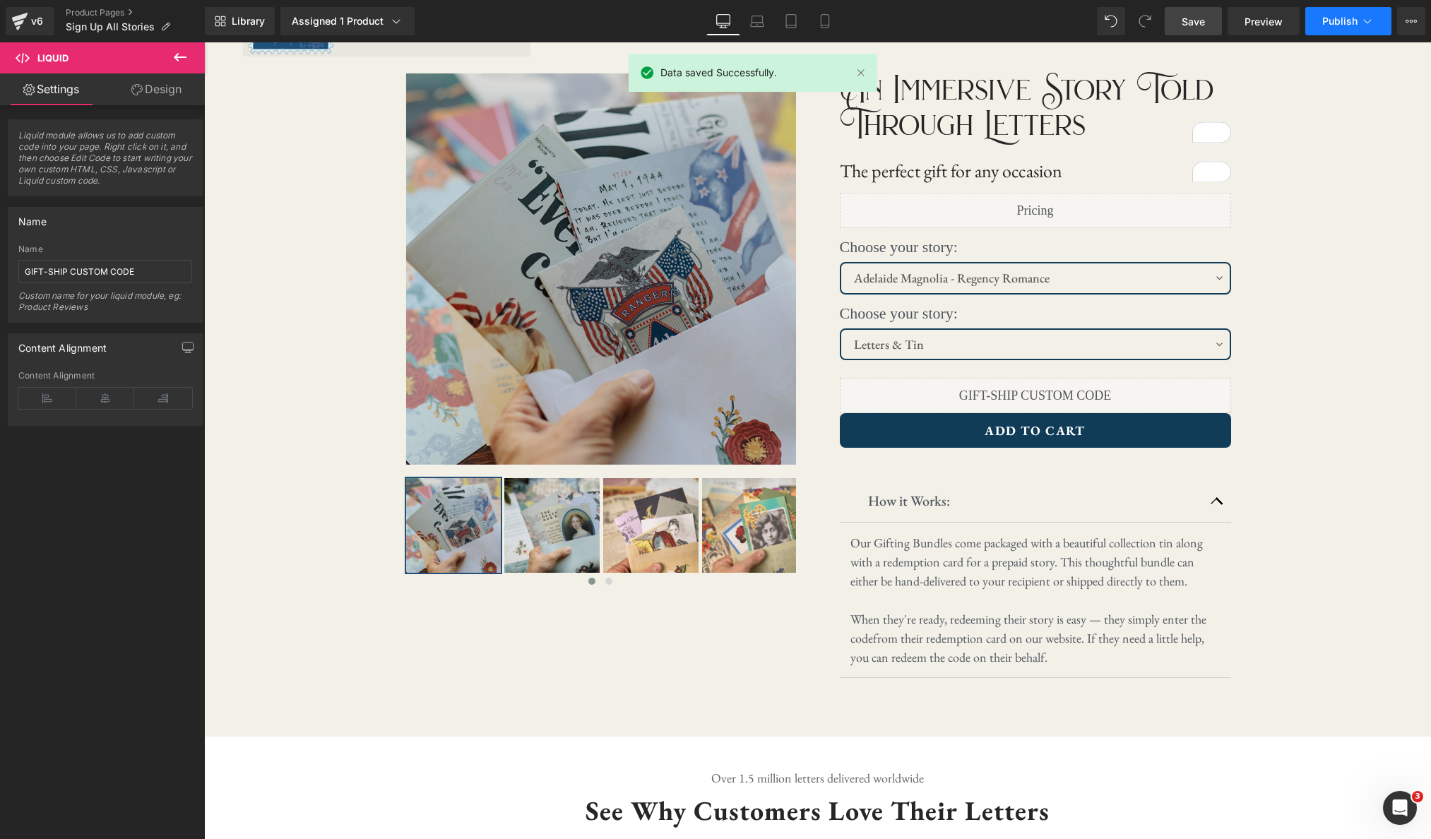
click at [1209, 23] on icon at bounding box center [1367, 21] width 14 height 14
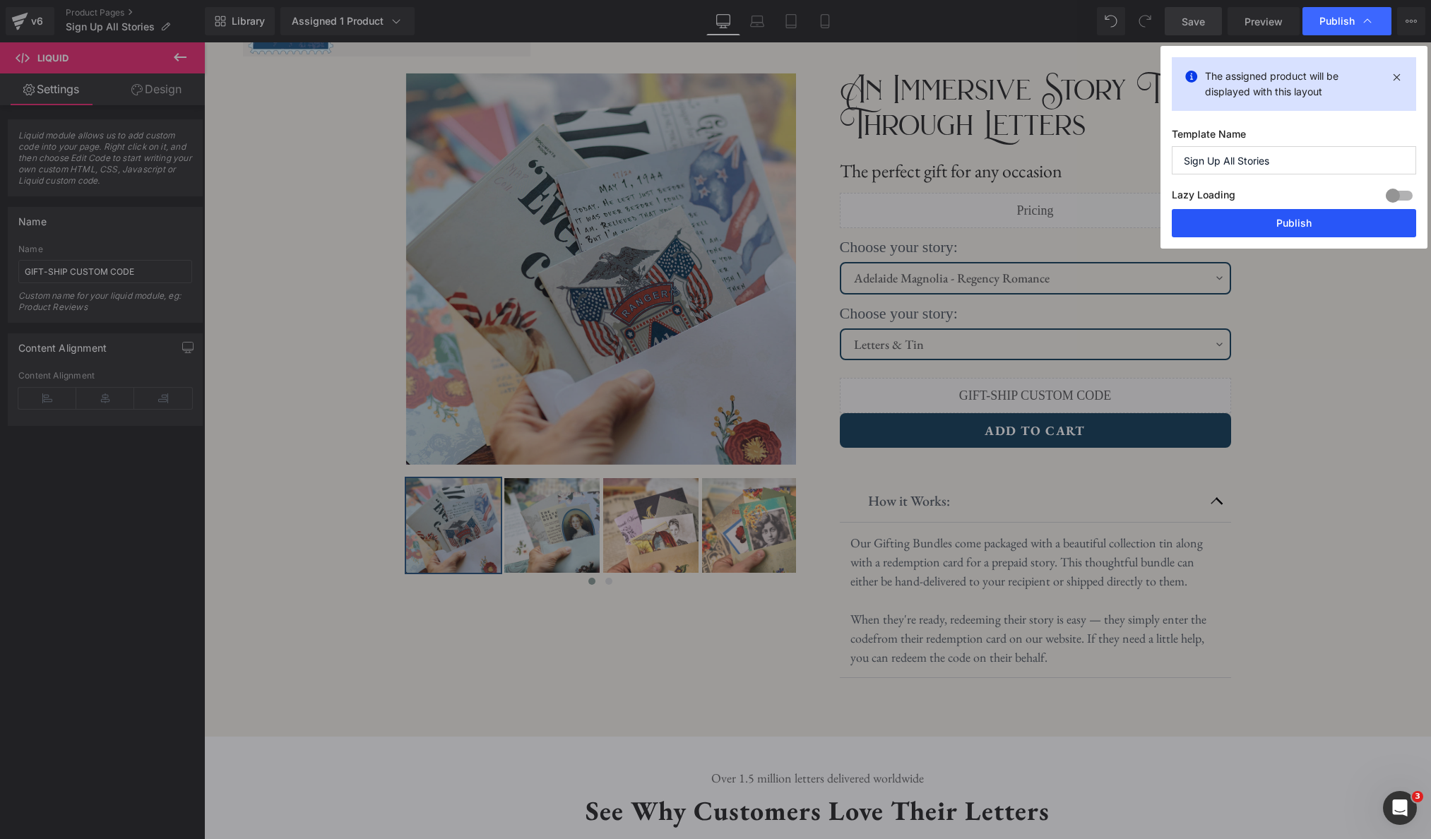
click at [1209, 225] on button "Publish" at bounding box center [1294, 223] width 244 height 28
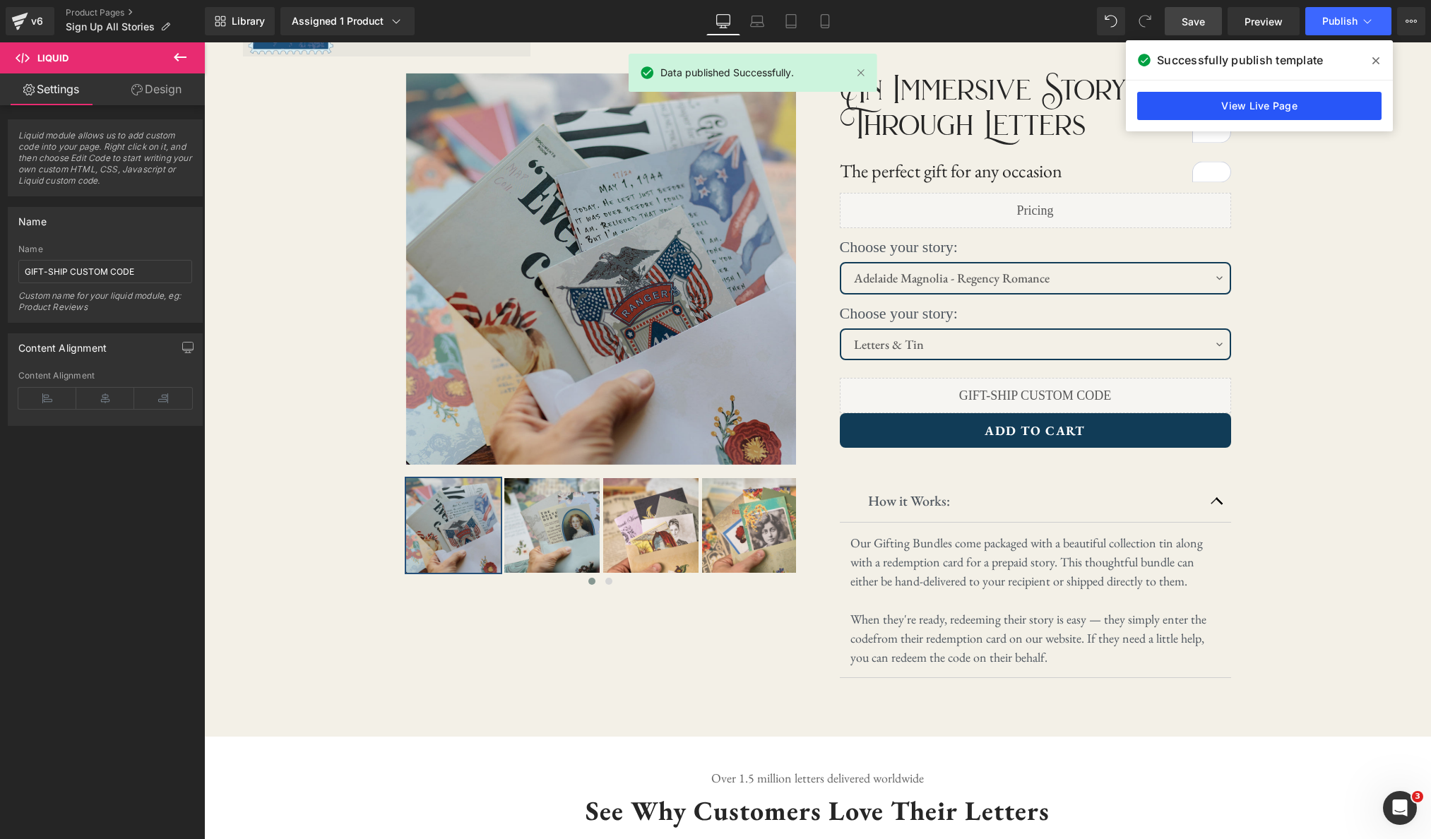
click at [1209, 106] on link "View Live Page" at bounding box center [1259, 106] width 244 height 28
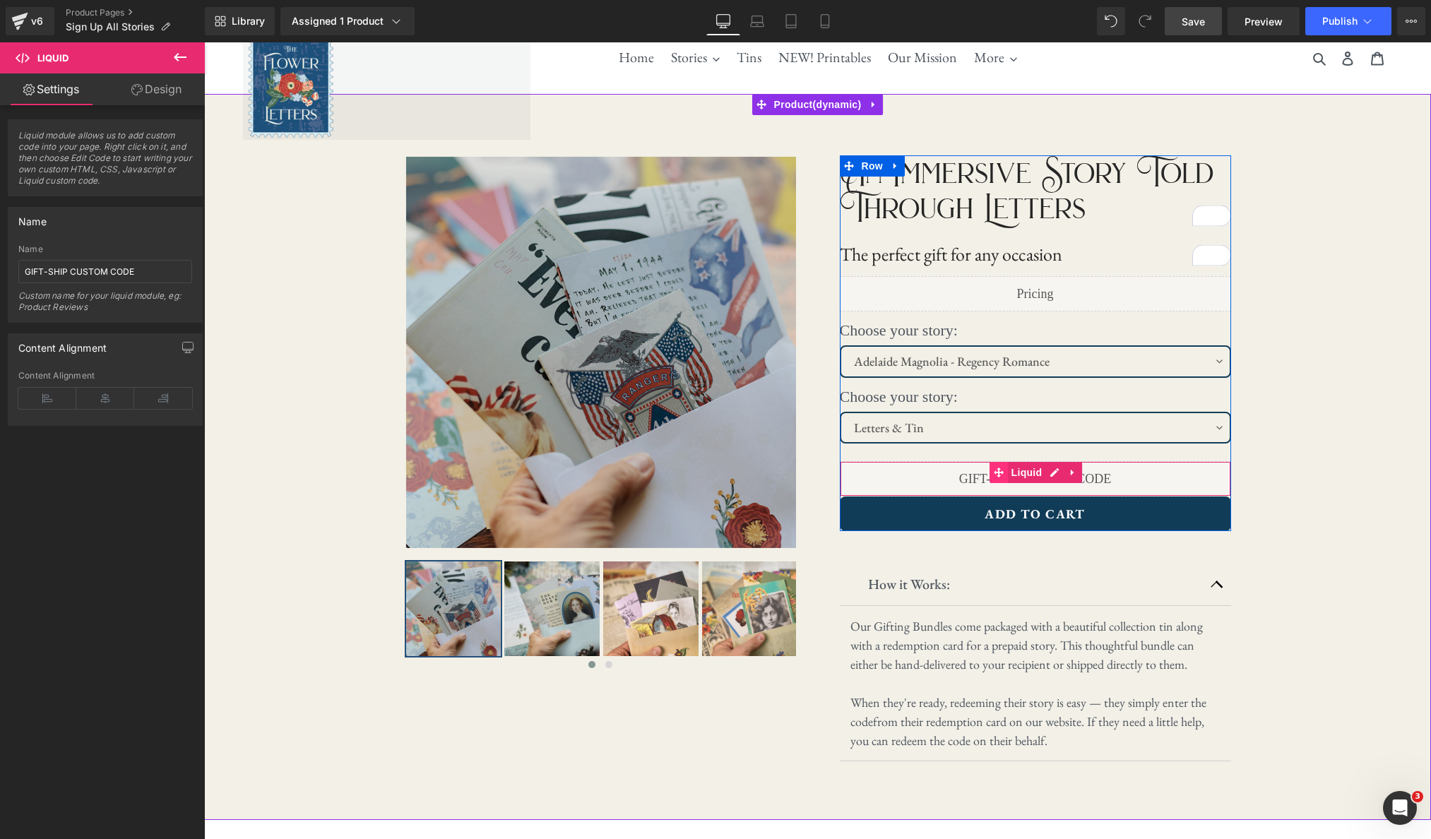
scroll to position [0, 0]
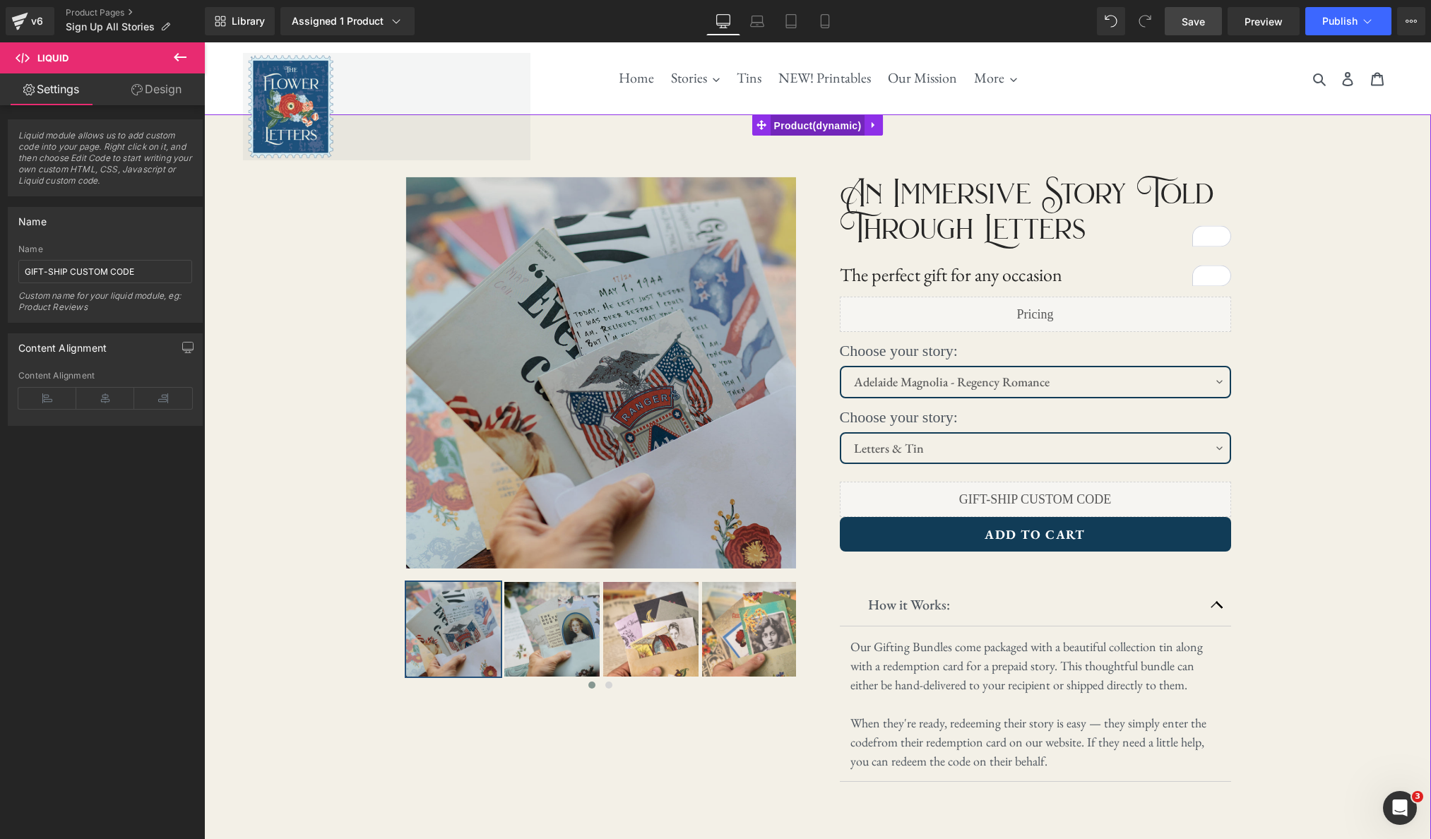
click at [813, 126] on span "Product" at bounding box center [818, 125] width 95 height 21
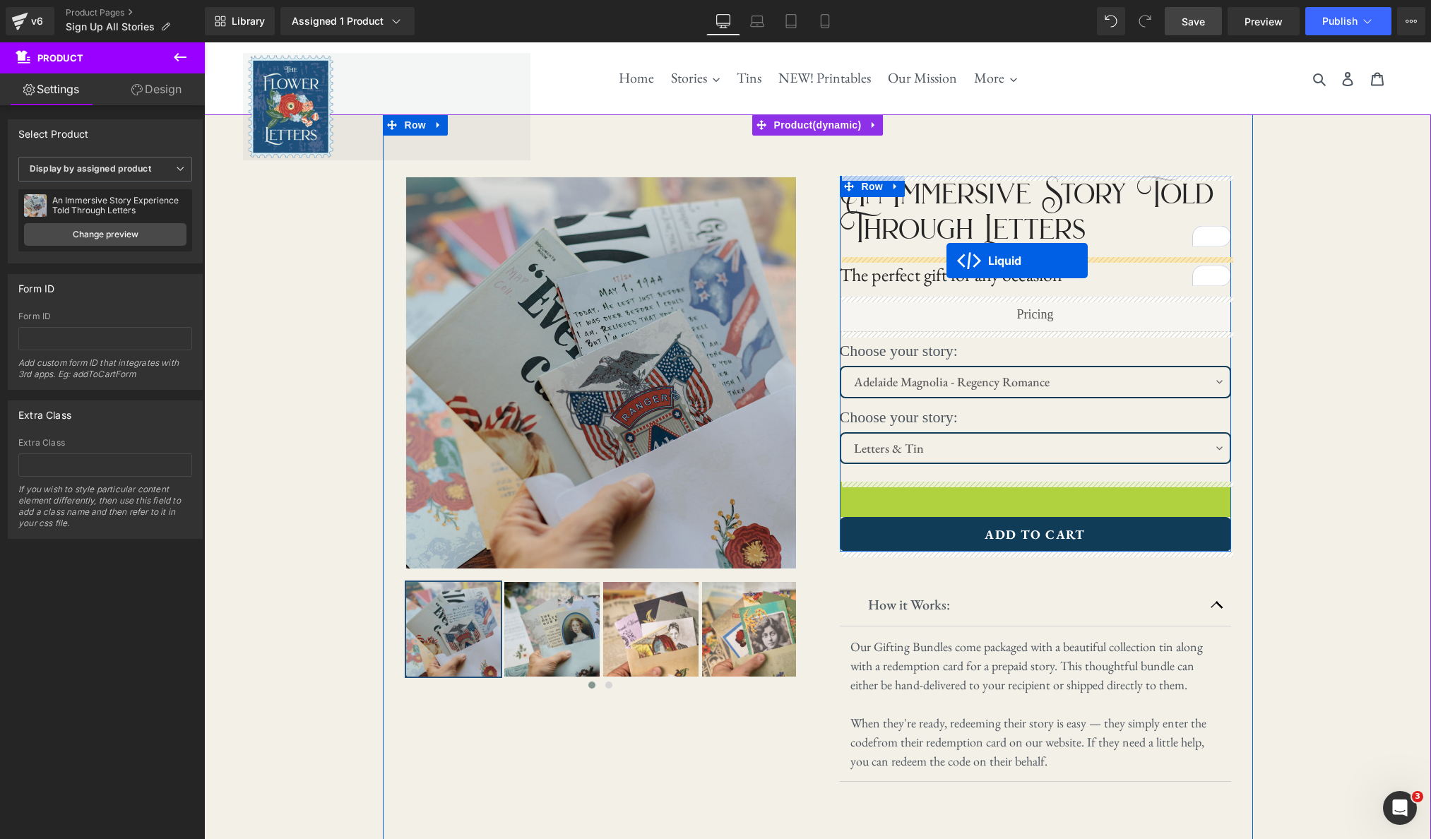
drag, startPoint x: 999, startPoint y: 494, endPoint x: 947, endPoint y: 261, distance: 238.9
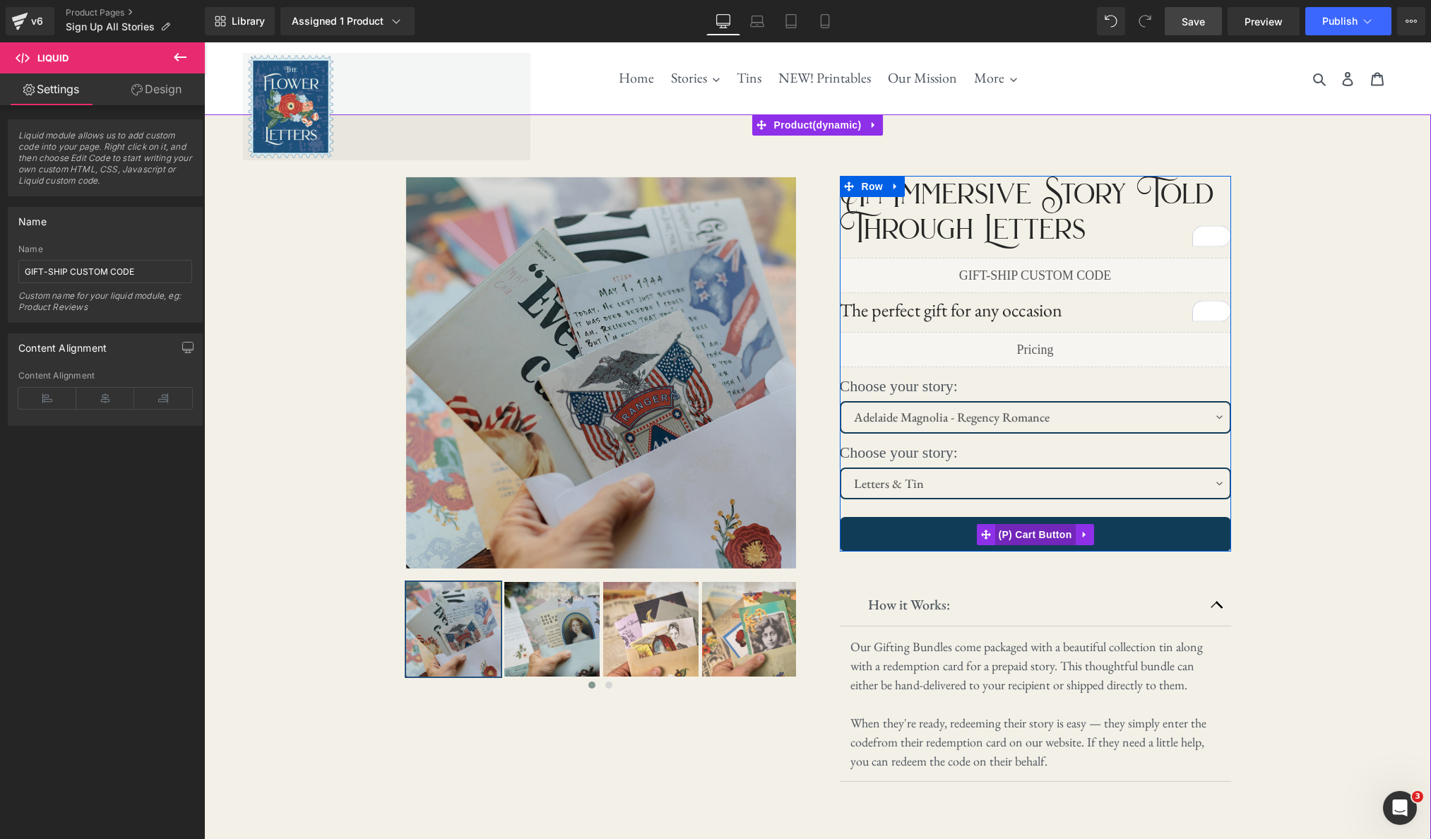
click at [1031, 537] on span "(P) Cart Button" at bounding box center [1035, 534] width 81 height 21
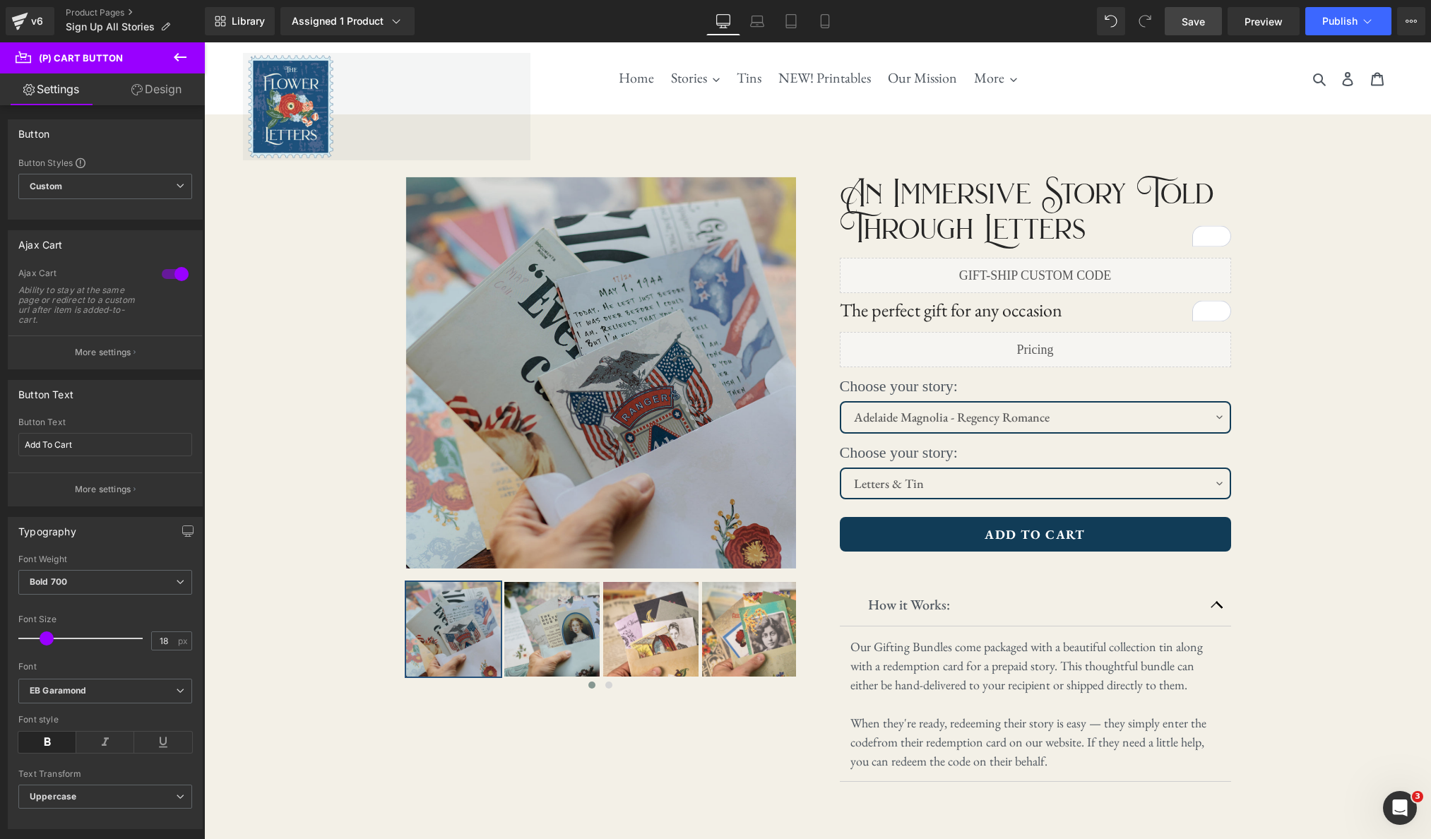
click at [1201, 25] on span "Save" at bounding box center [1193, 21] width 23 height 15
click at [1209, 30] on link "Preview" at bounding box center [1264, 21] width 72 height 28
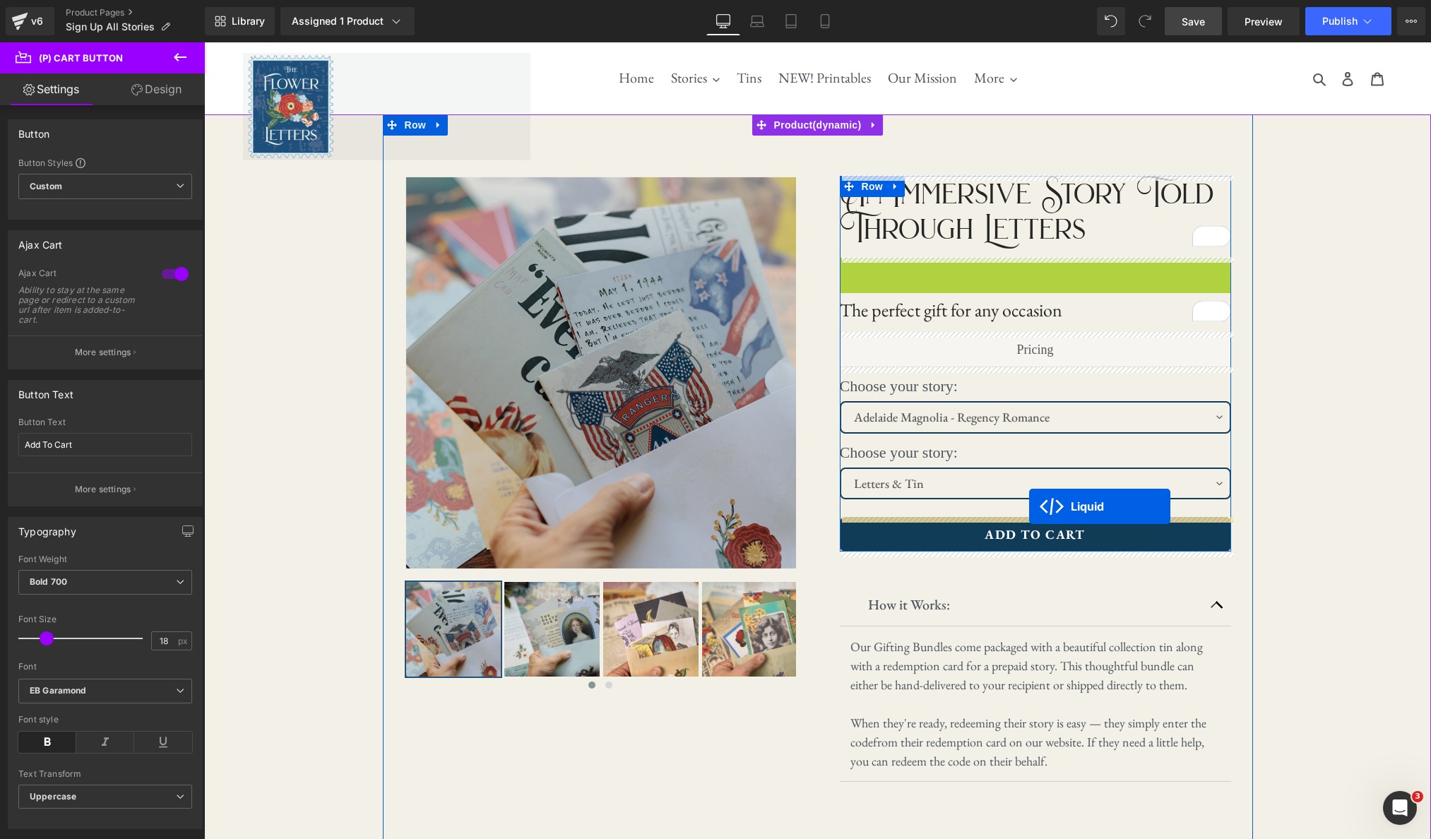
drag, startPoint x: 997, startPoint y: 268, endPoint x: 1029, endPoint y: 506, distance: 240.3
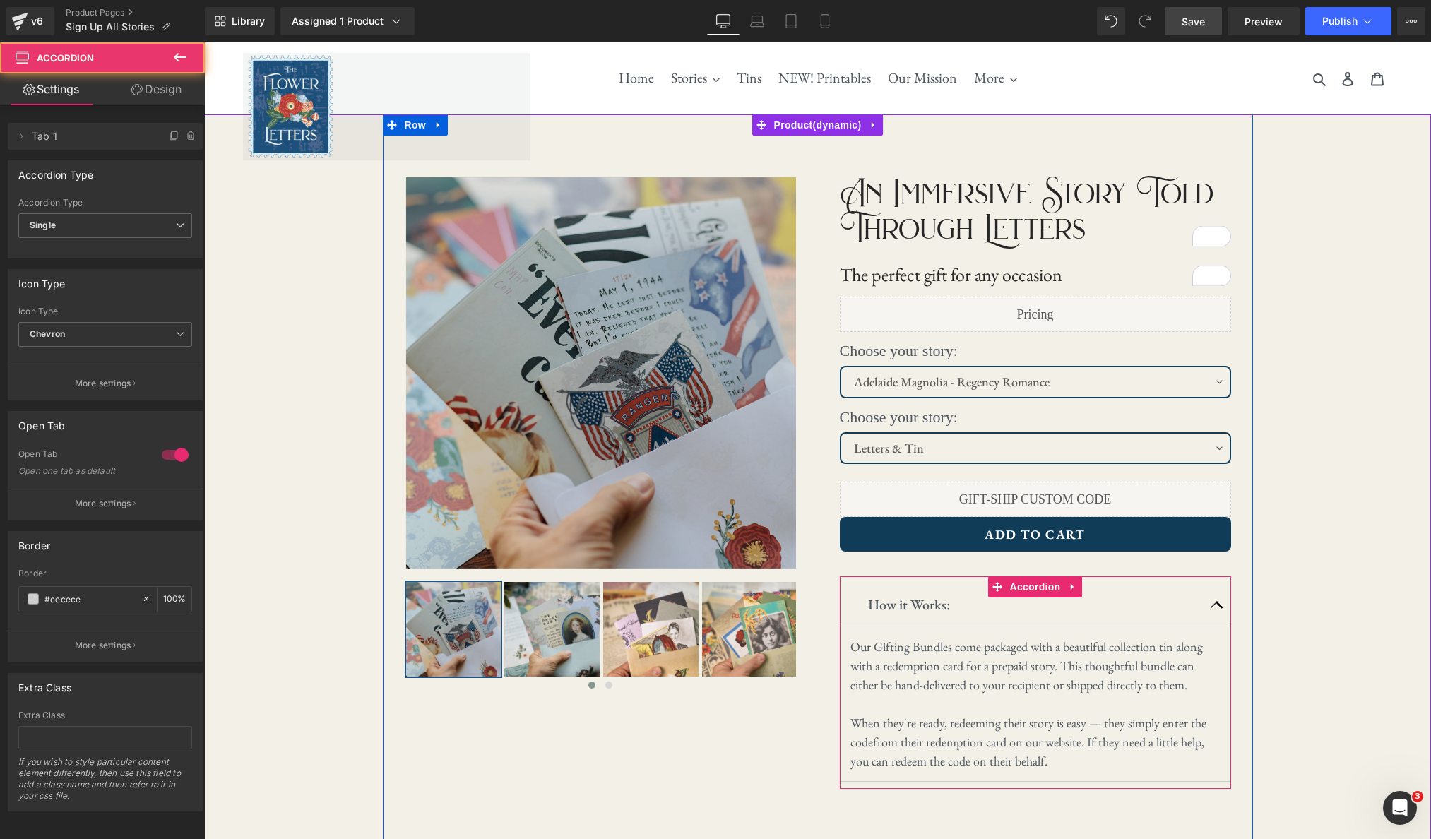
click at [1209, 605] on button "button" at bounding box center [1217, 604] width 28 height 42
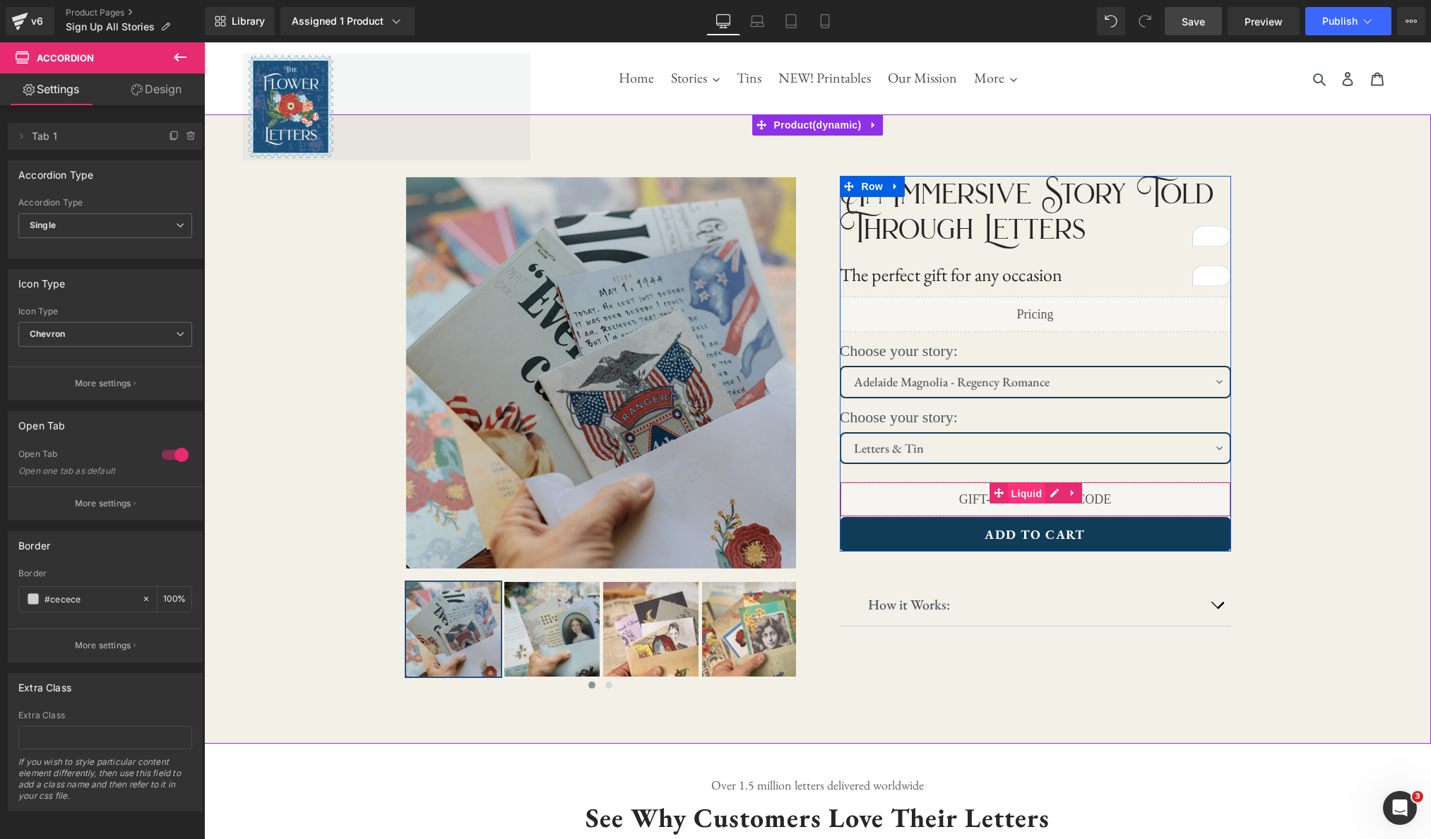
click at [1020, 494] on span "Liquid" at bounding box center [1027, 493] width 38 height 21
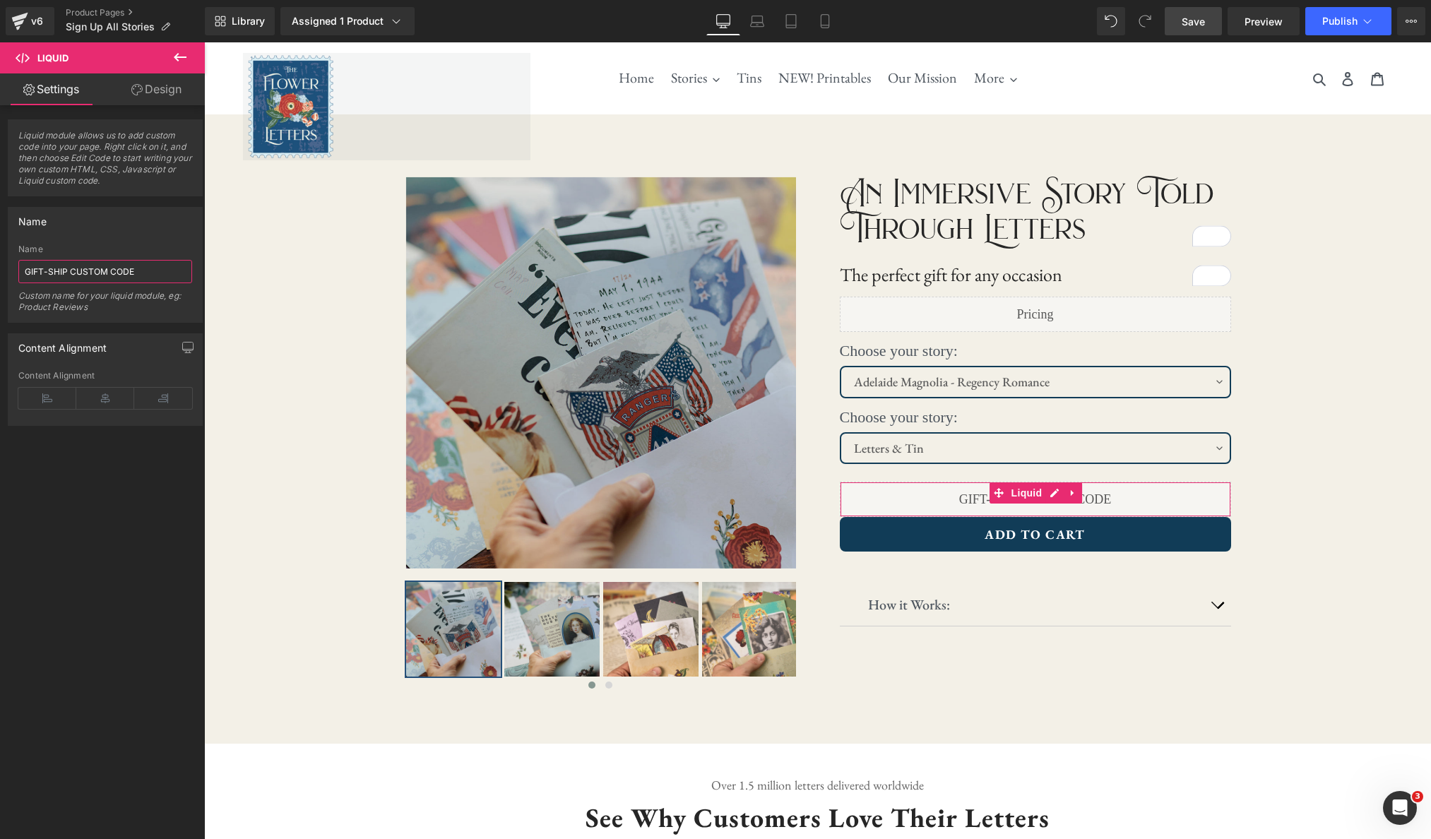
click at [146, 265] on input "GIFT-SHIP CUSTOM CODE" at bounding box center [105, 271] width 174 height 23
click at [133, 477] on div "Liquid module allows us to add custom code into your page. Right click on it, a…" at bounding box center [105, 475] width 211 height 740
click at [156, 269] on input "GIFT-SHIP CUSTOM CODE" at bounding box center [105, 271] width 174 height 23
click at [129, 525] on div "Liquid module allows us to add custom code into your page. Right click on it, a…" at bounding box center [105, 475] width 211 height 740
click at [1186, 21] on span "Save" at bounding box center [1193, 21] width 23 height 15
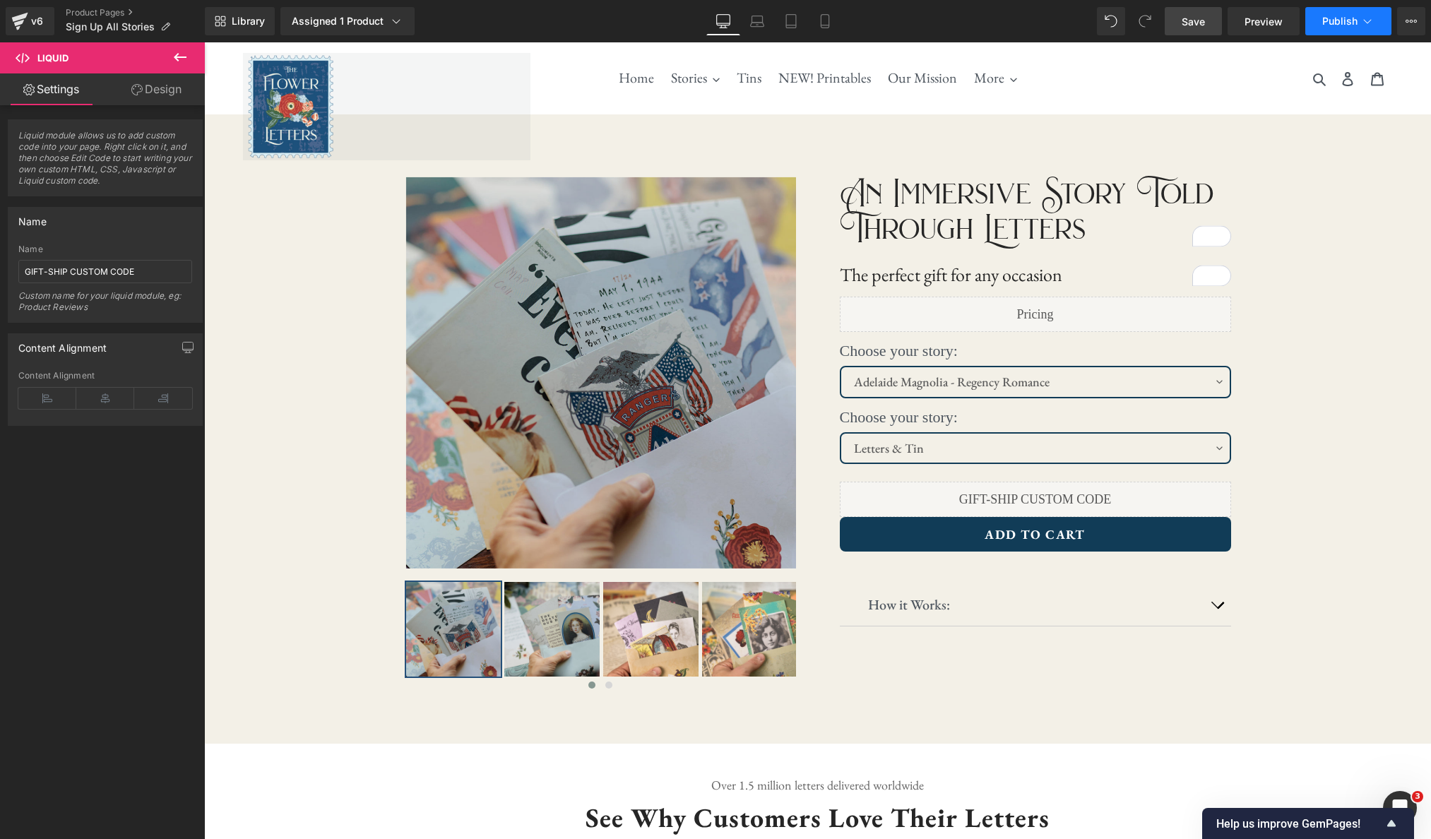
click at [1209, 28] on button "Publish" at bounding box center [1348, 21] width 86 height 28
click at [1209, 24] on link "Preview" at bounding box center [1264, 21] width 72 height 28
click at [1177, 144] on div "‹ ›" at bounding box center [818, 429] width 870 height 630
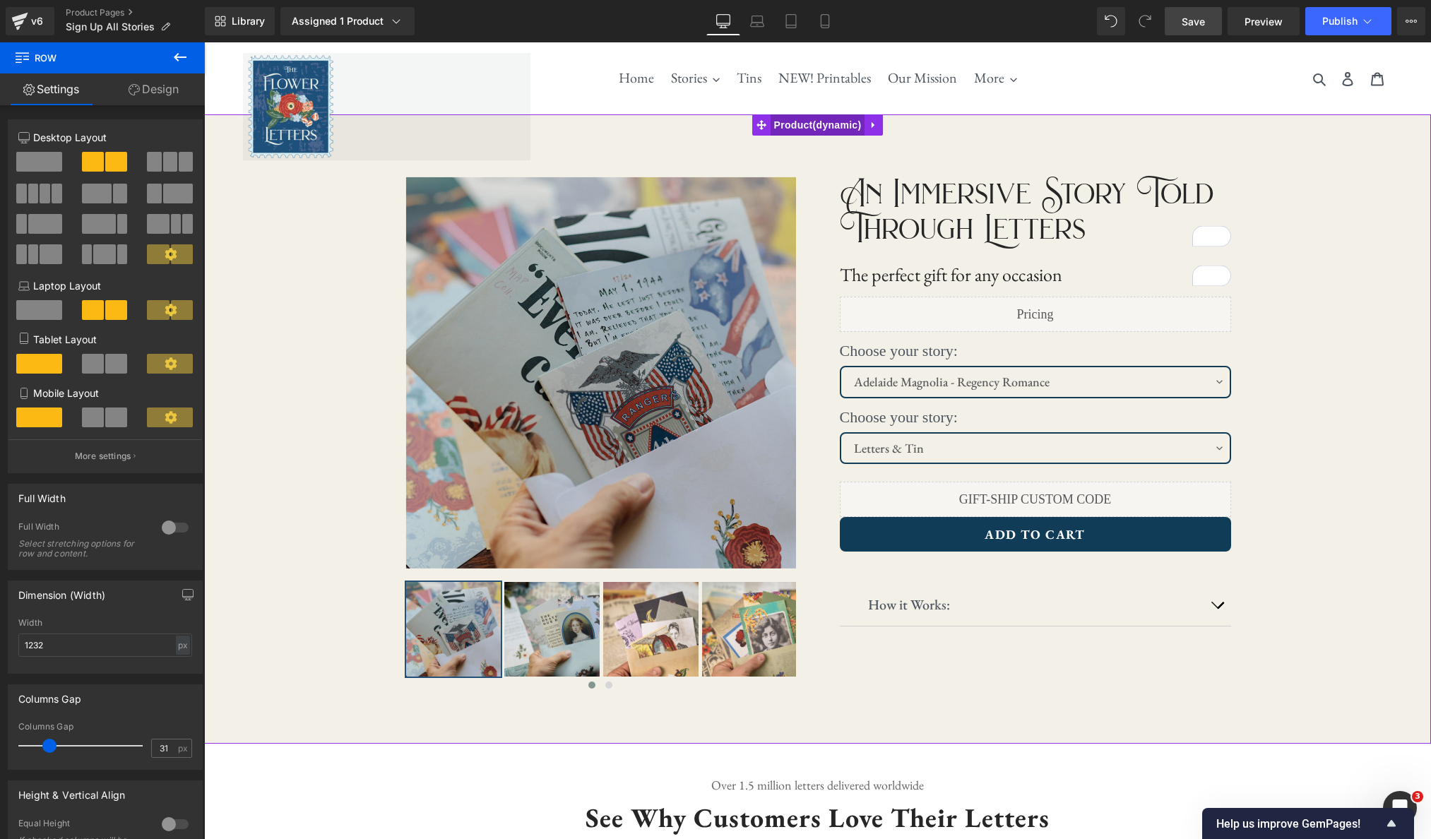
click at [812, 124] on span "Product" at bounding box center [818, 124] width 95 height 21
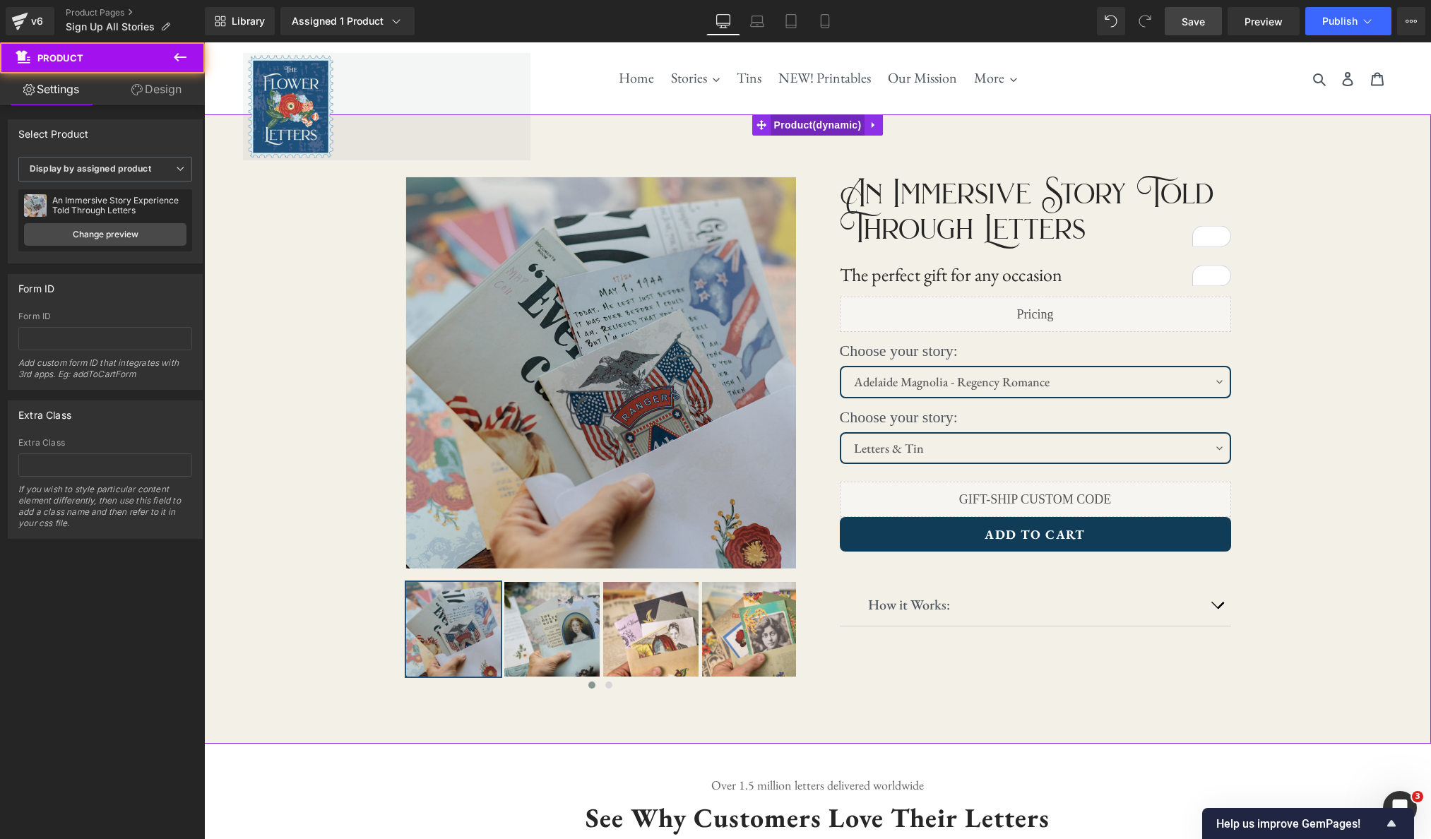
scroll to position [1, 0]
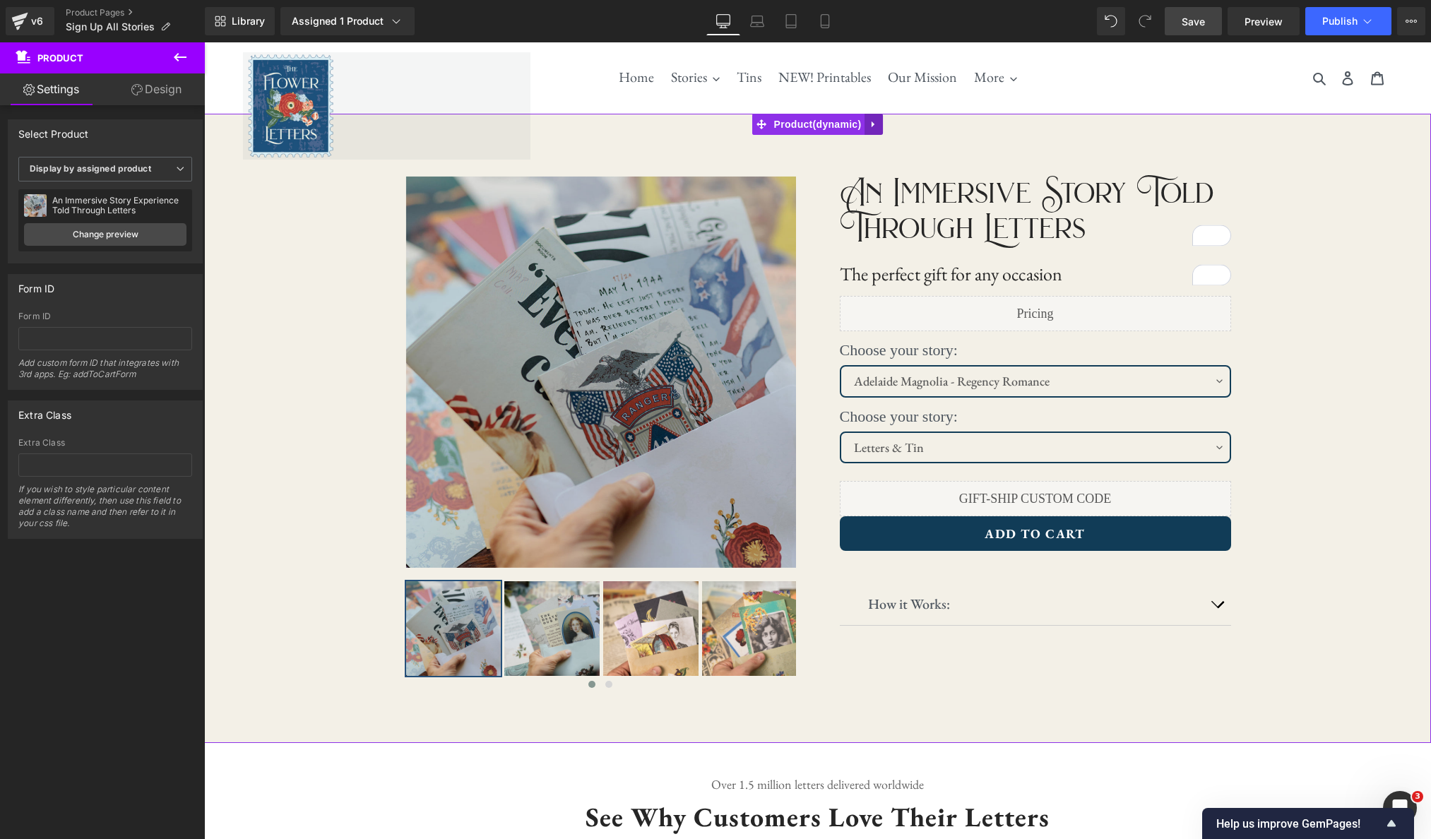
click at [882, 131] on link at bounding box center [874, 124] width 18 height 21
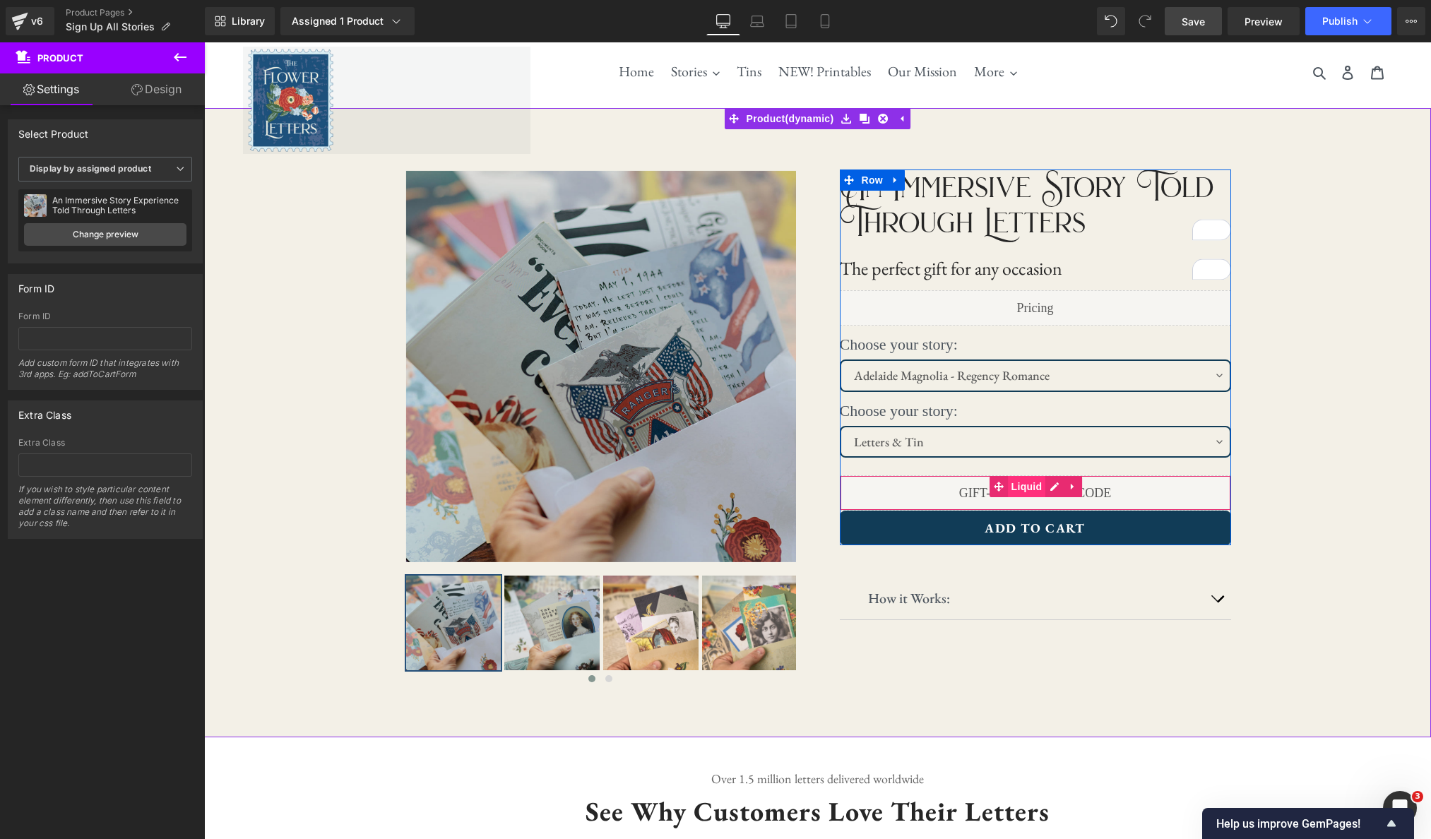
click at [1015, 489] on span "Liquid" at bounding box center [1027, 486] width 38 height 21
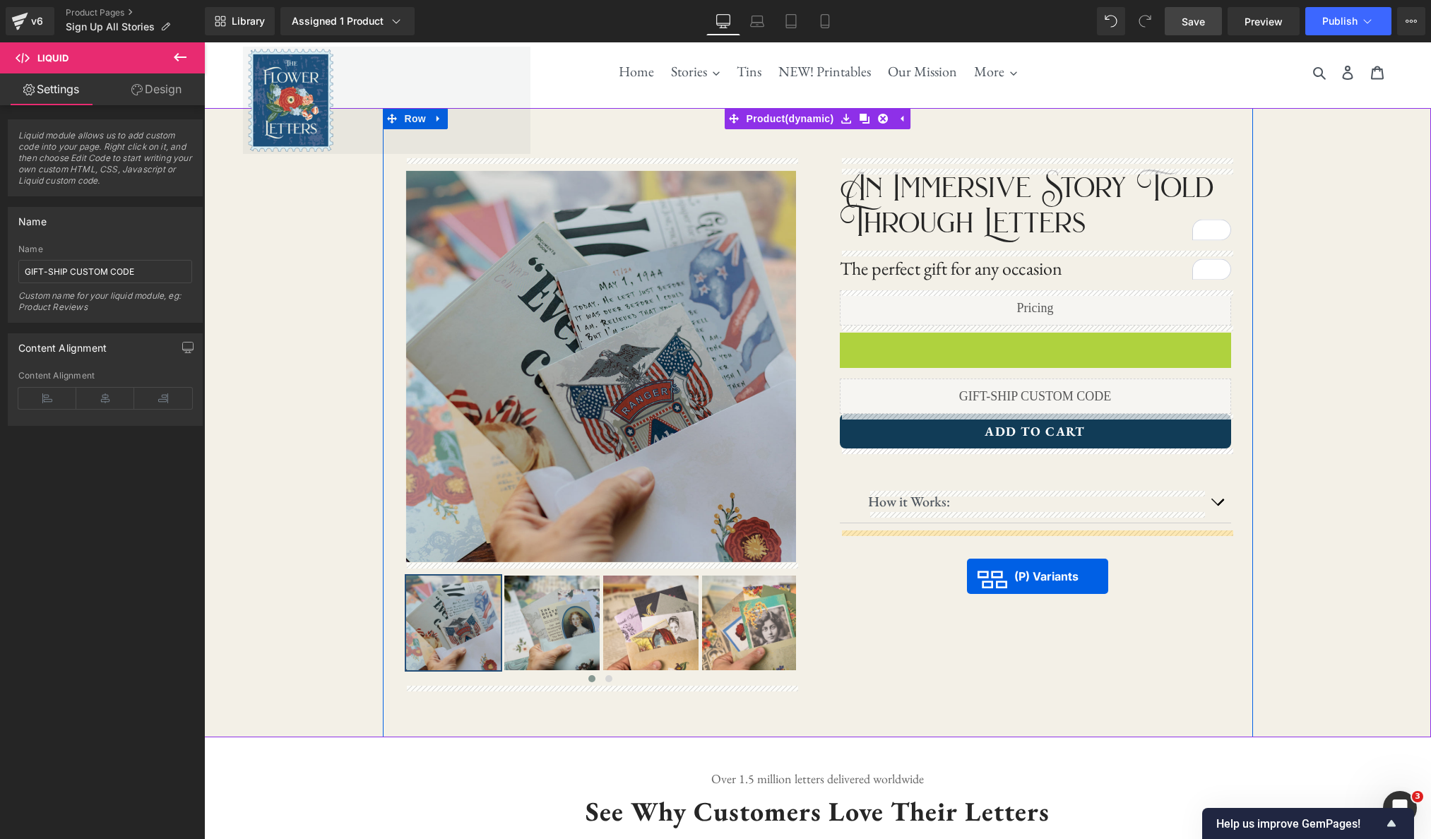
drag, startPoint x: 986, startPoint y: 395, endPoint x: 967, endPoint y: 576, distance: 182.5
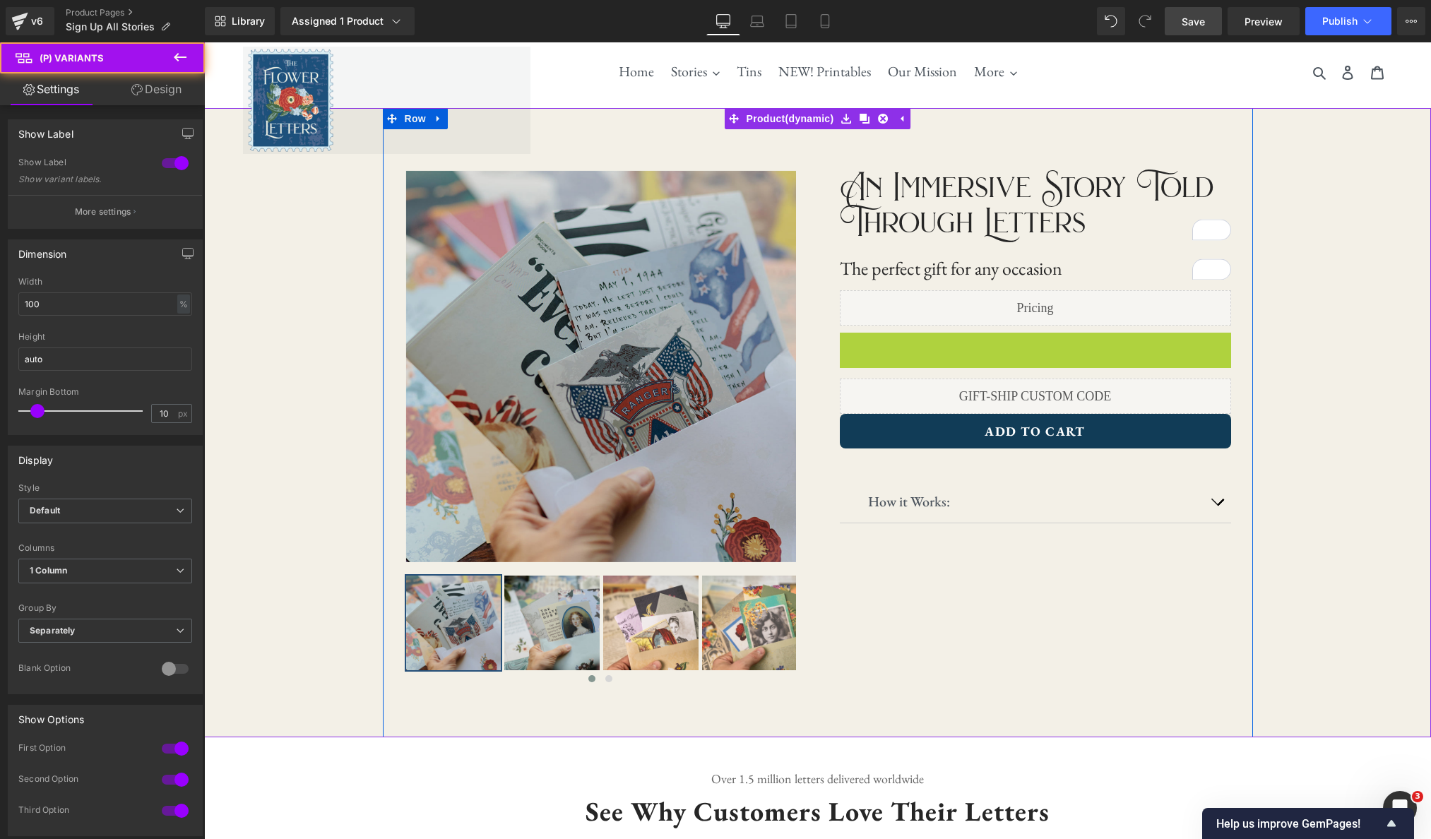
select select "Adelaide Magnolia - Regency Romance"
select select "Letters & Tin"
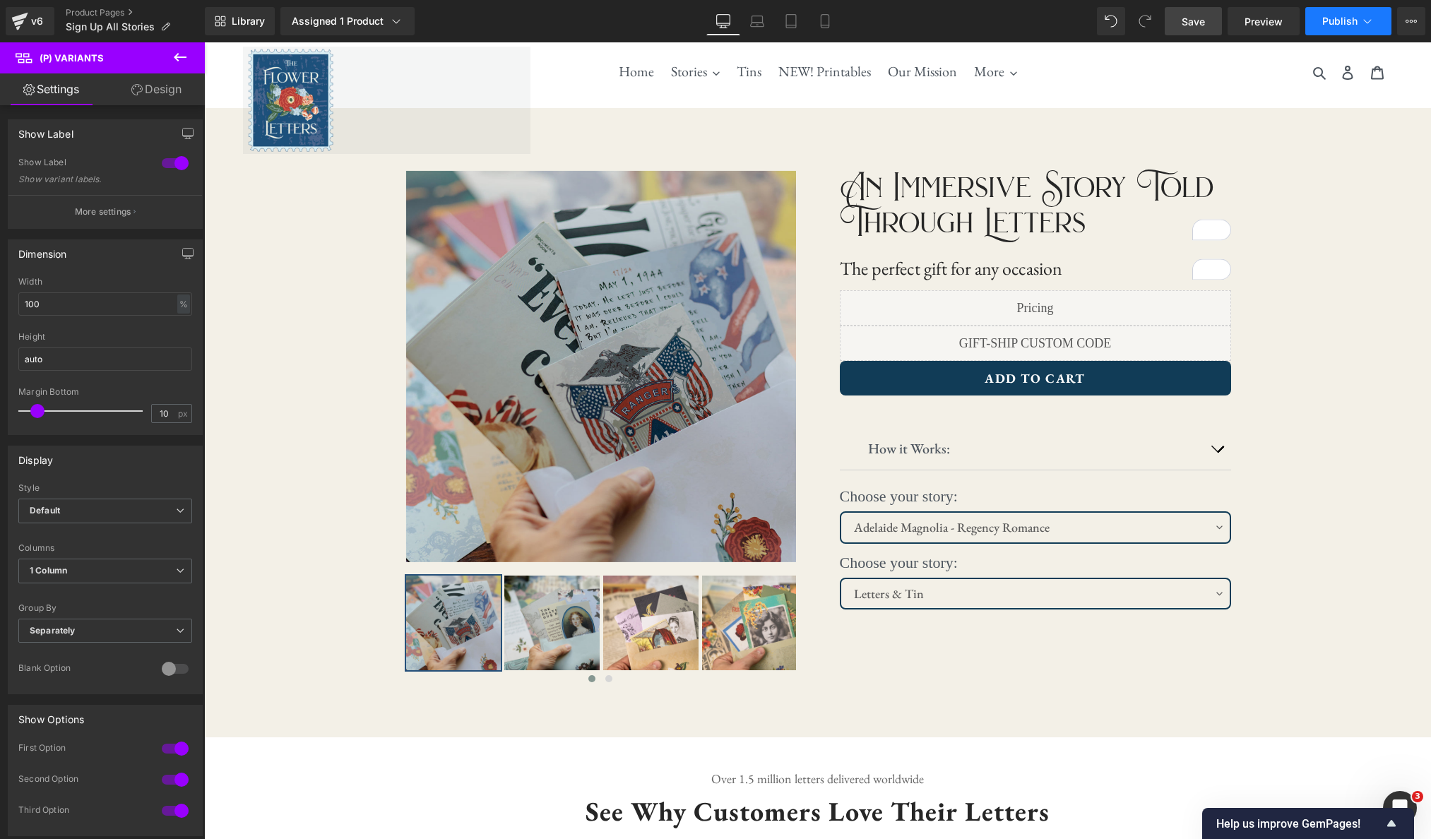
click at [1209, 22] on icon at bounding box center [1367, 21] width 14 height 14
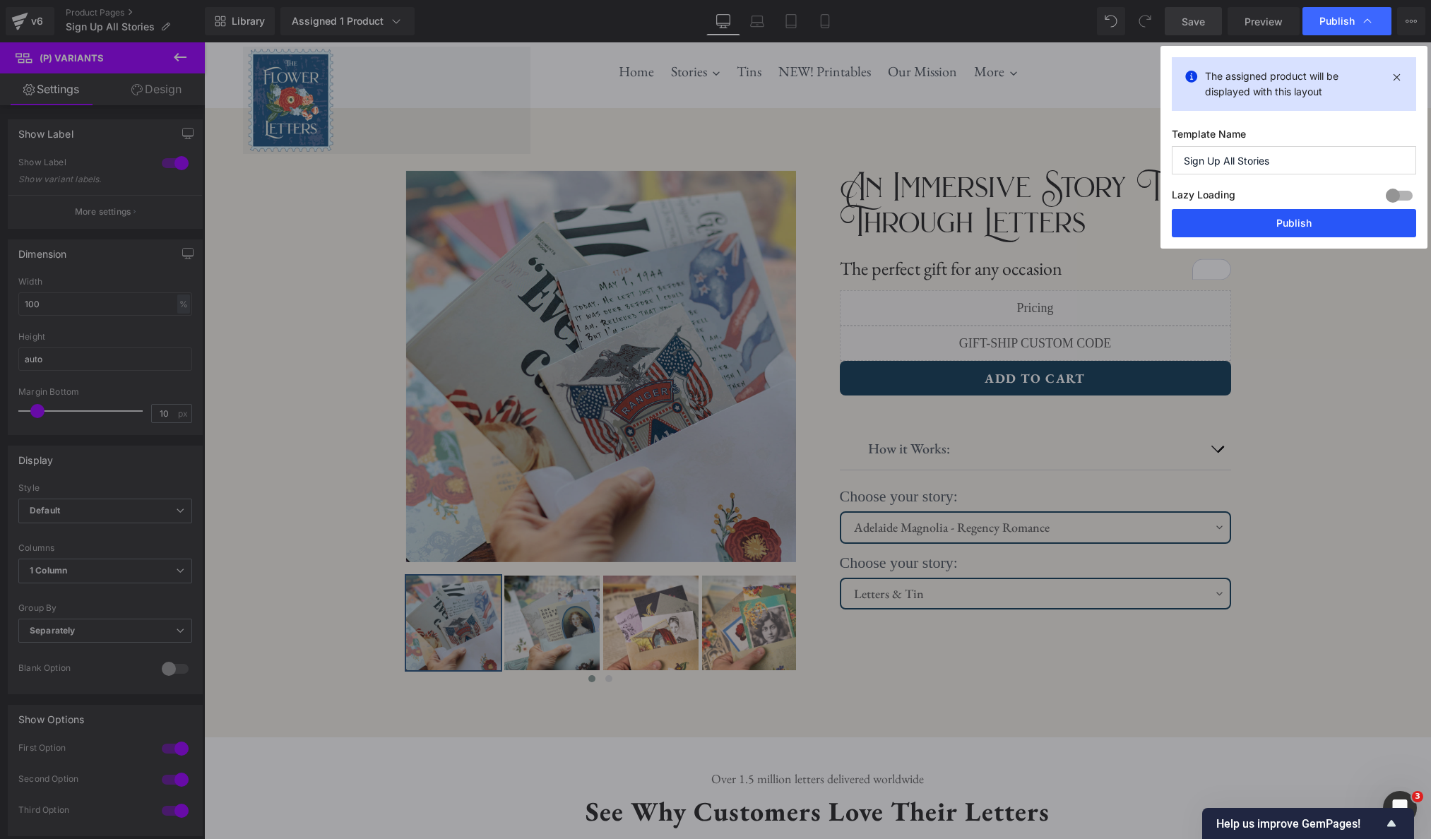
click at [1209, 219] on button "Publish" at bounding box center [1294, 223] width 244 height 28
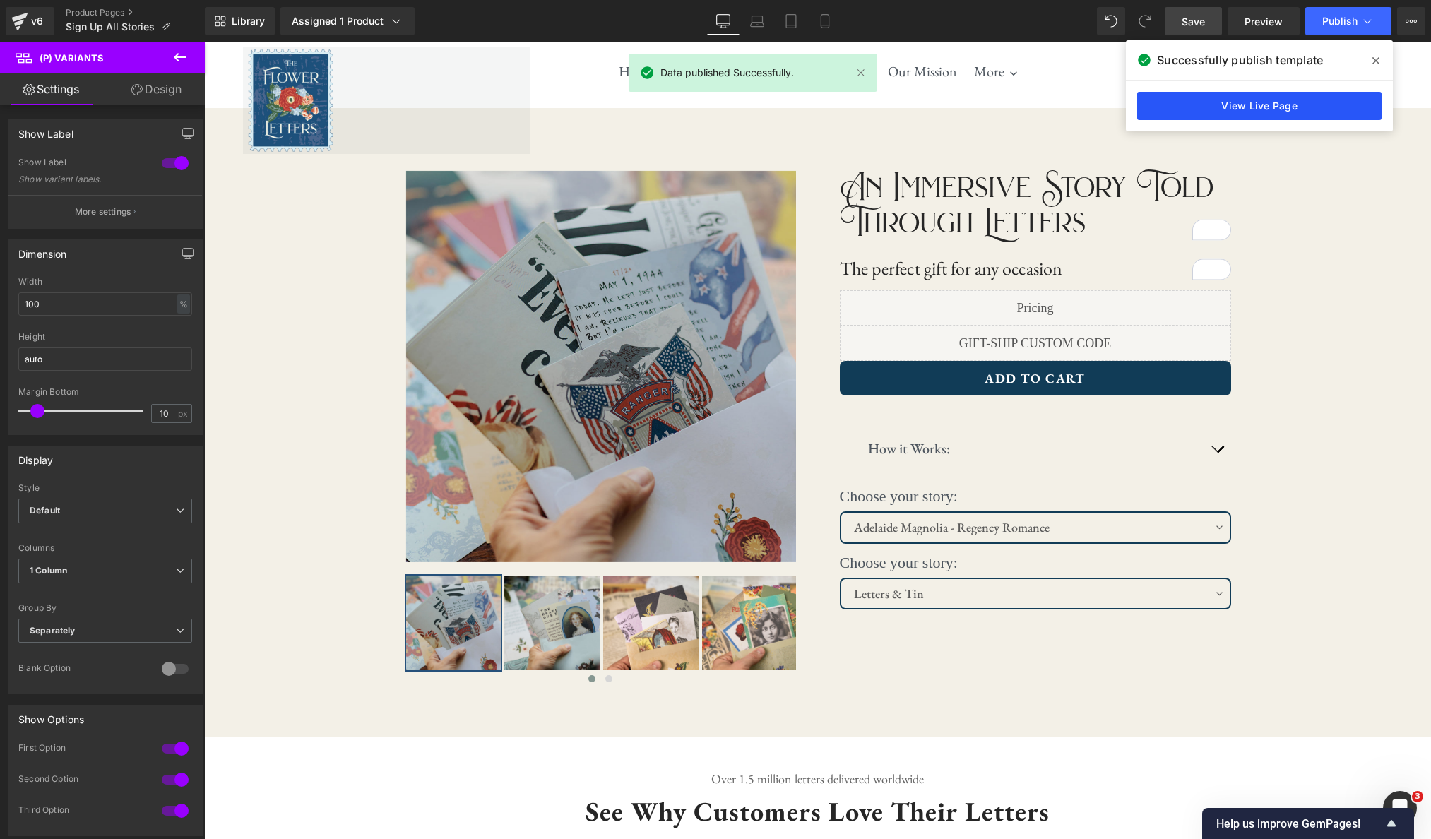
click at [1209, 105] on link "View Live Page" at bounding box center [1259, 106] width 244 height 28
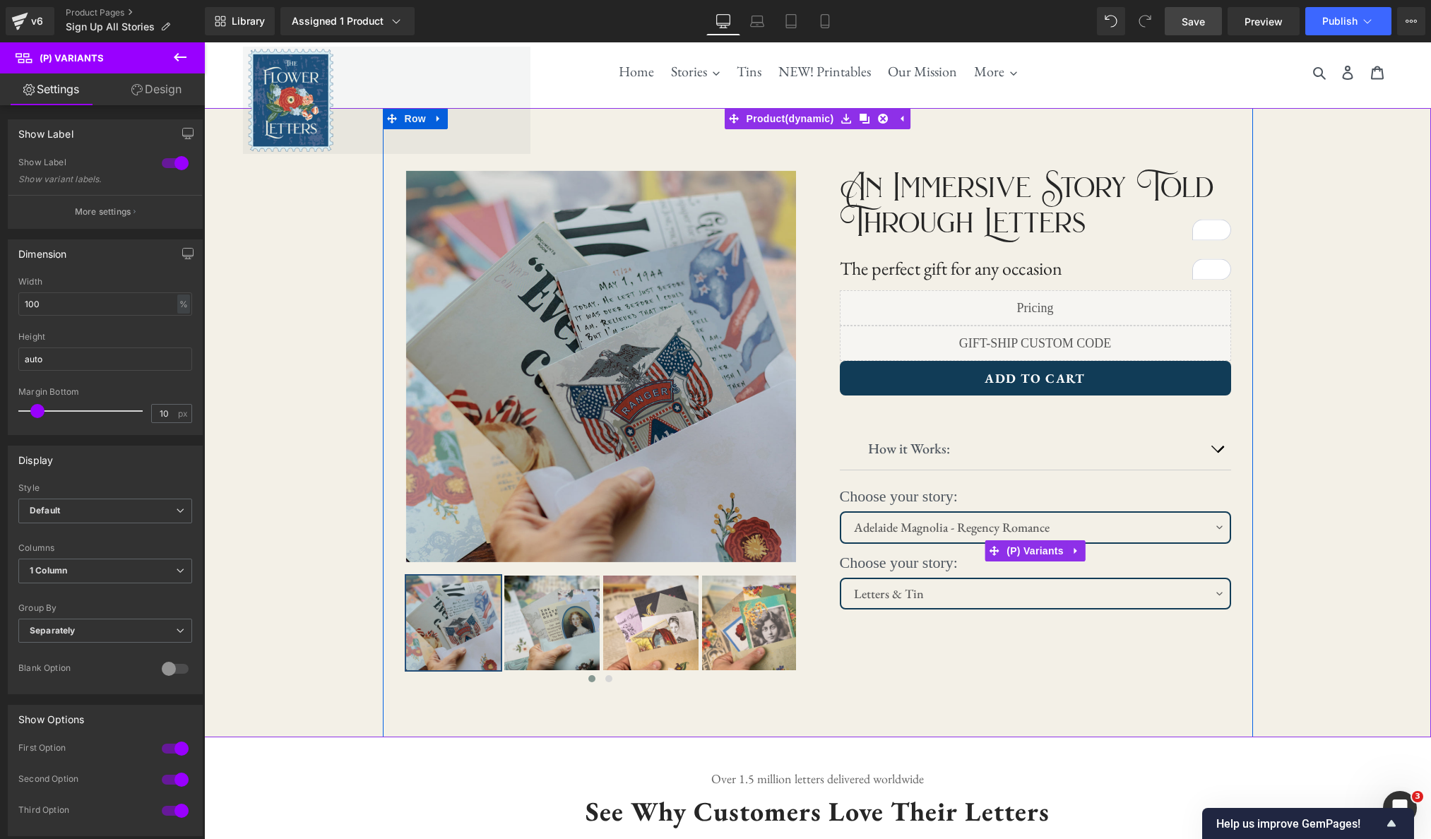
drag, startPoint x: 969, startPoint y: 490, endPoint x: 1011, endPoint y: 516, distance: 48.8
click at [969, 490] on label "Choose your story:" at bounding box center [1035, 498] width 391 height 27
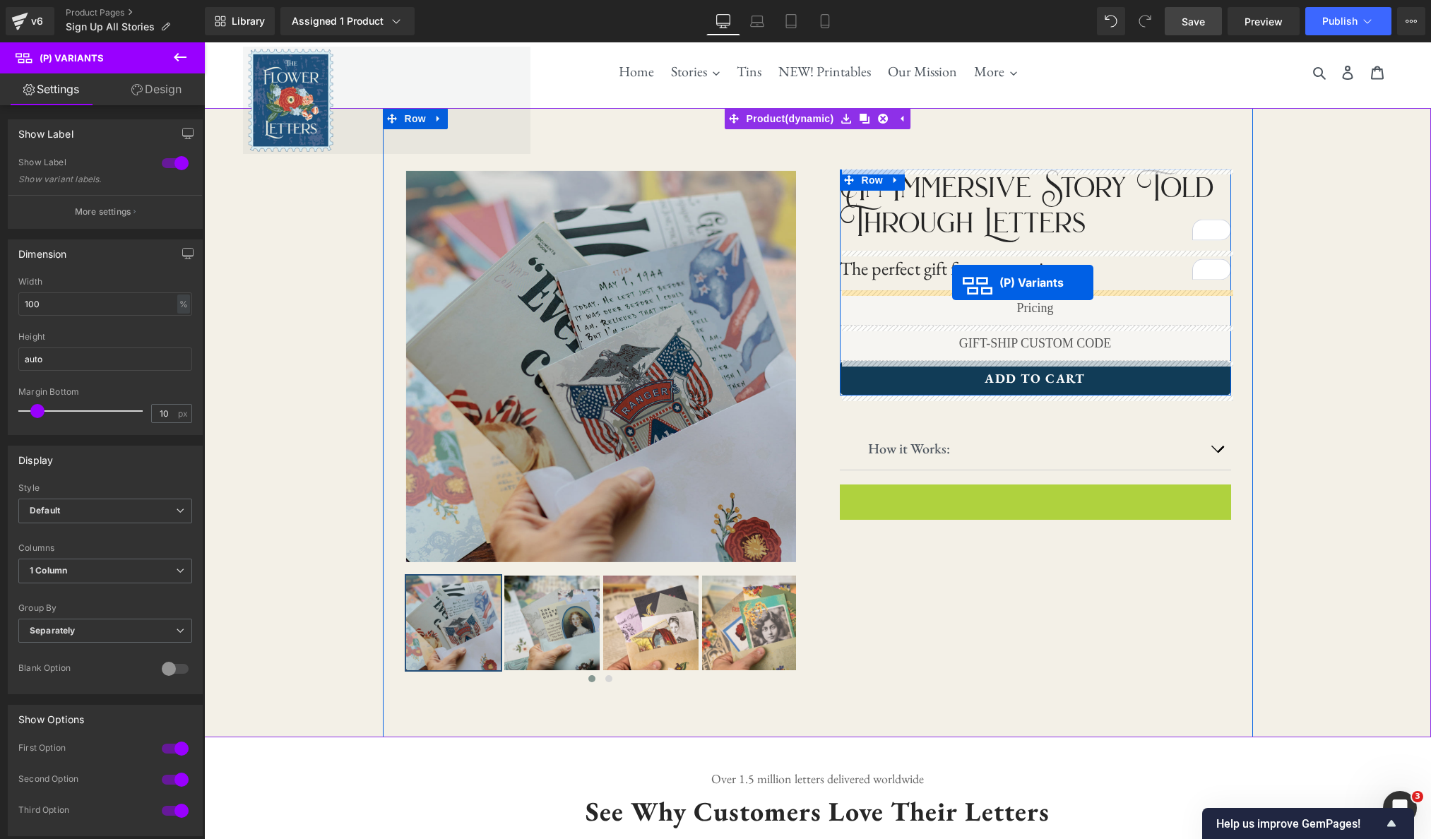
drag, startPoint x: 996, startPoint y: 552, endPoint x: 952, endPoint y: 283, distance: 273.4
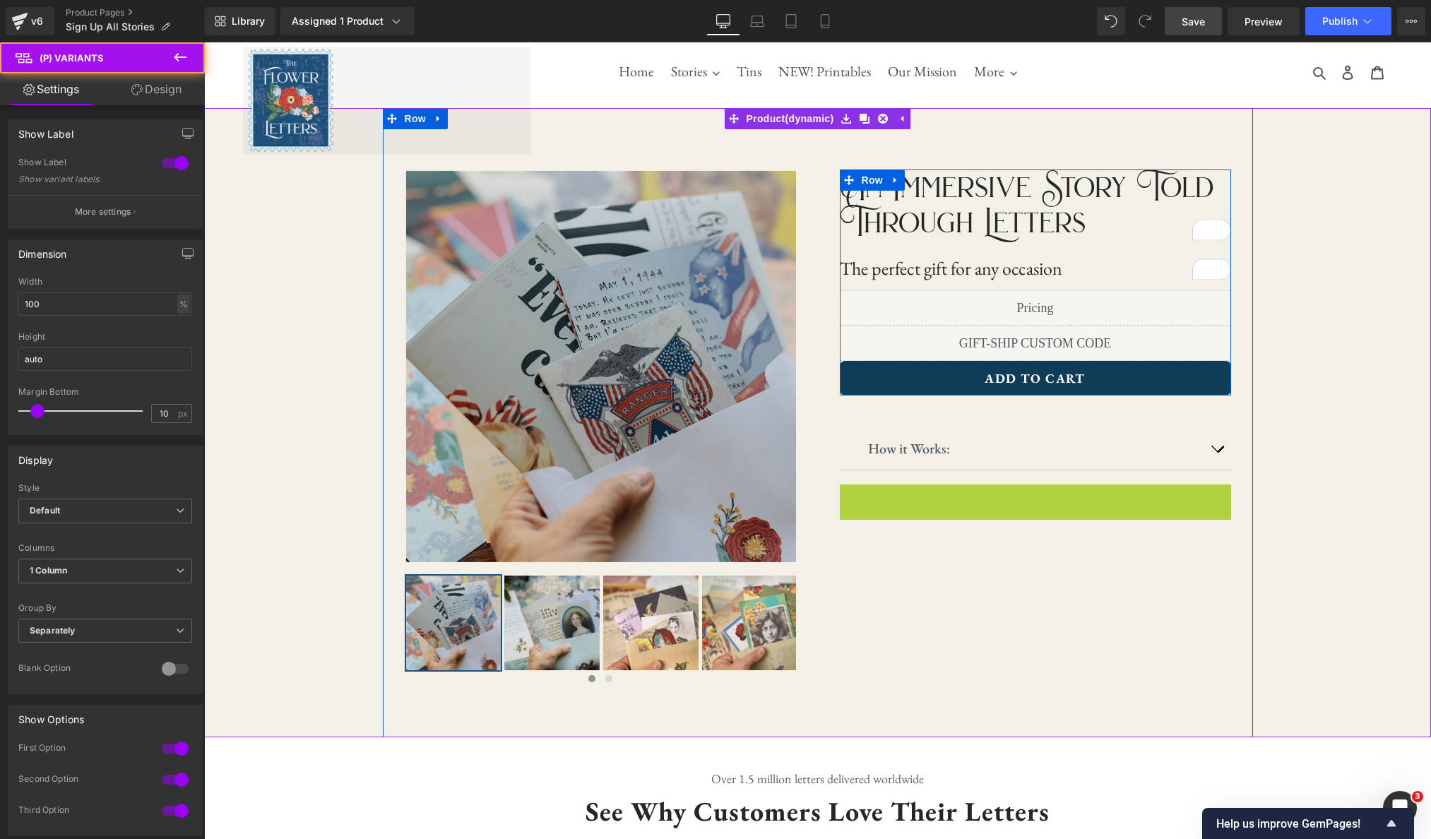
select select "Adelaide Magnolia - Regency Romance"
select select "Letters & Tin"
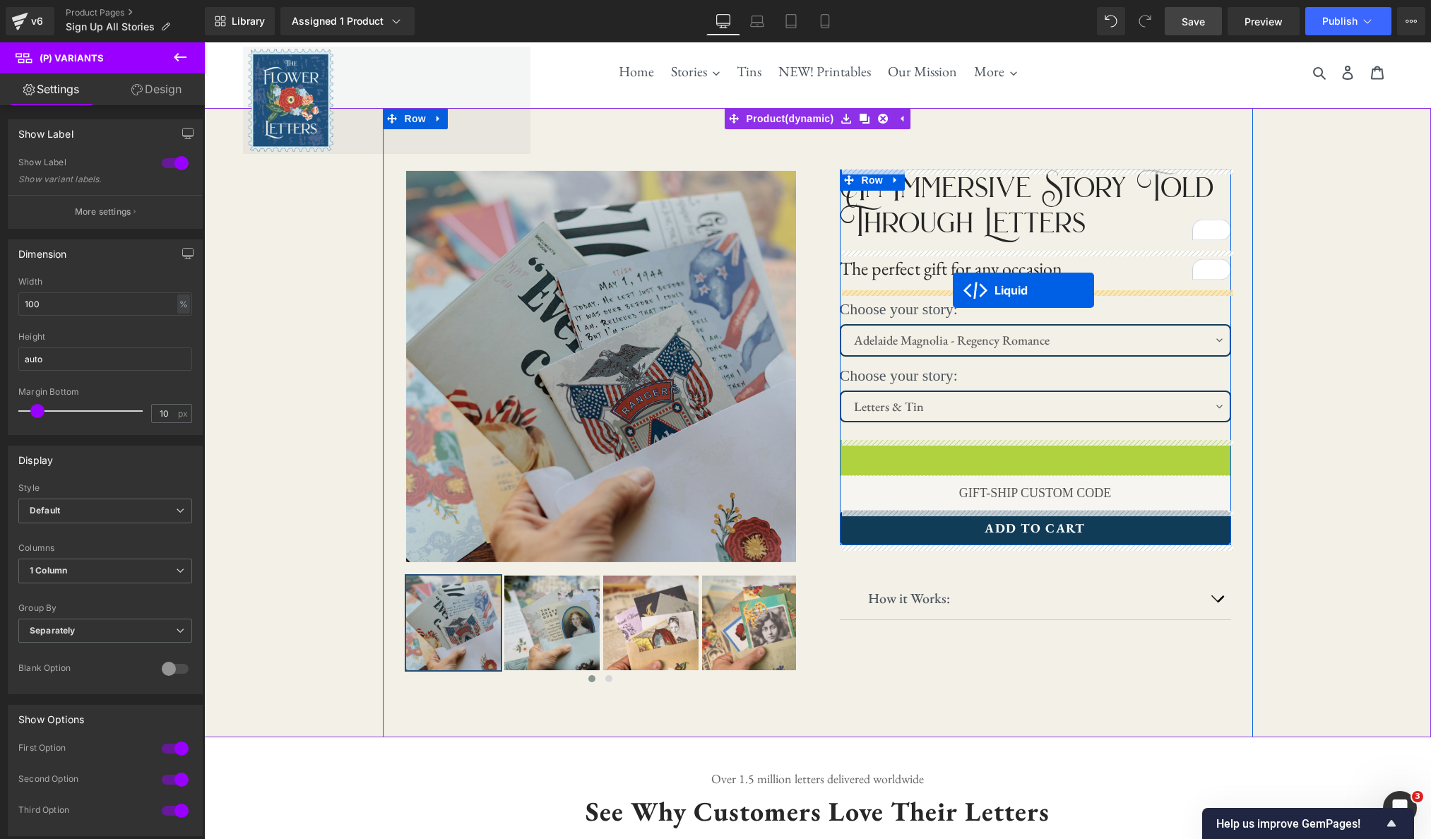
drag, startPoint x: 999, startPoint y: 452, endPoint x: 953, endPoint y: 290, distance: 168.1
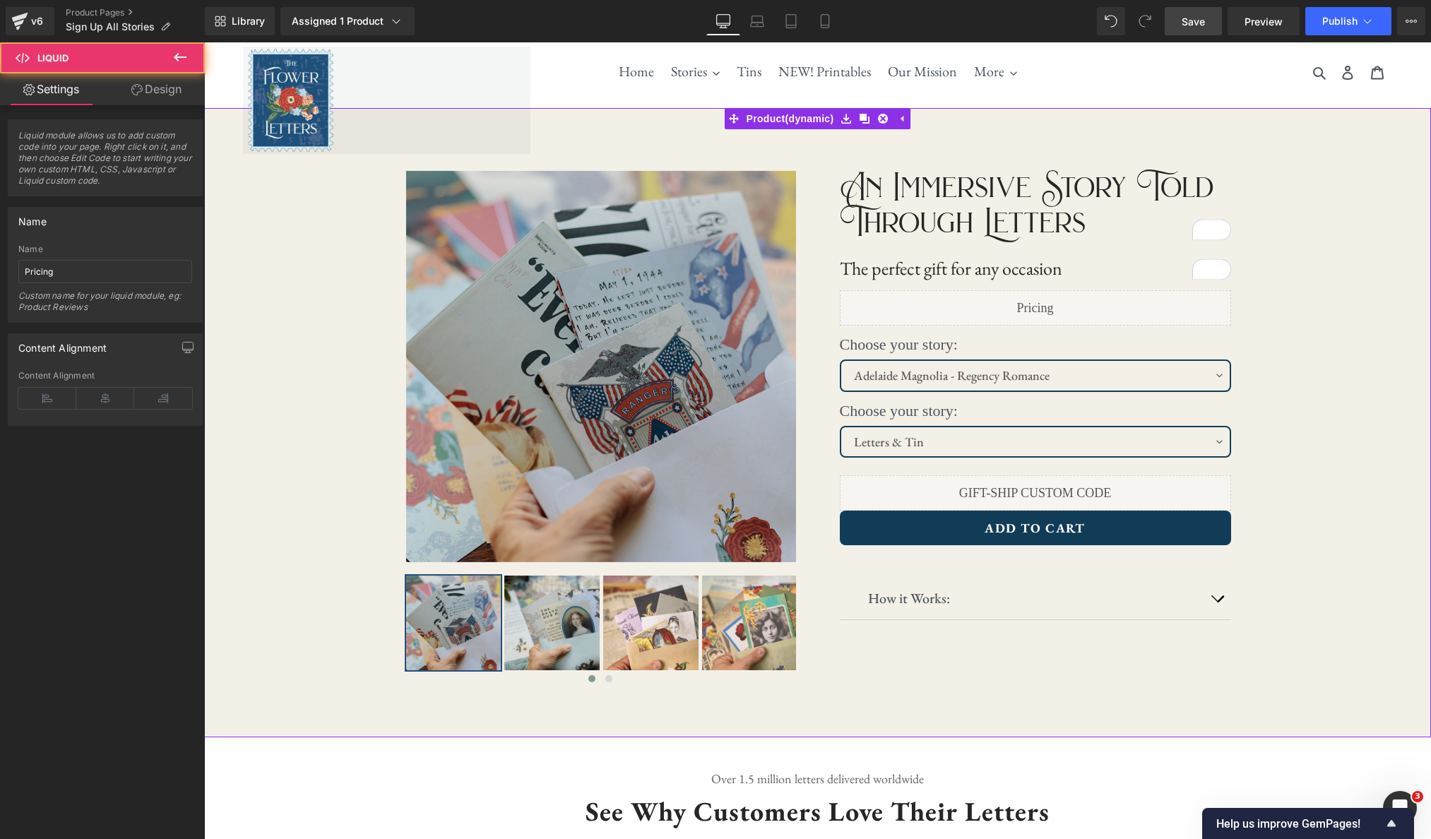
click at [1209, 441] on div "‹ ›" at bounding box center [817, 423] width 1227 height 630
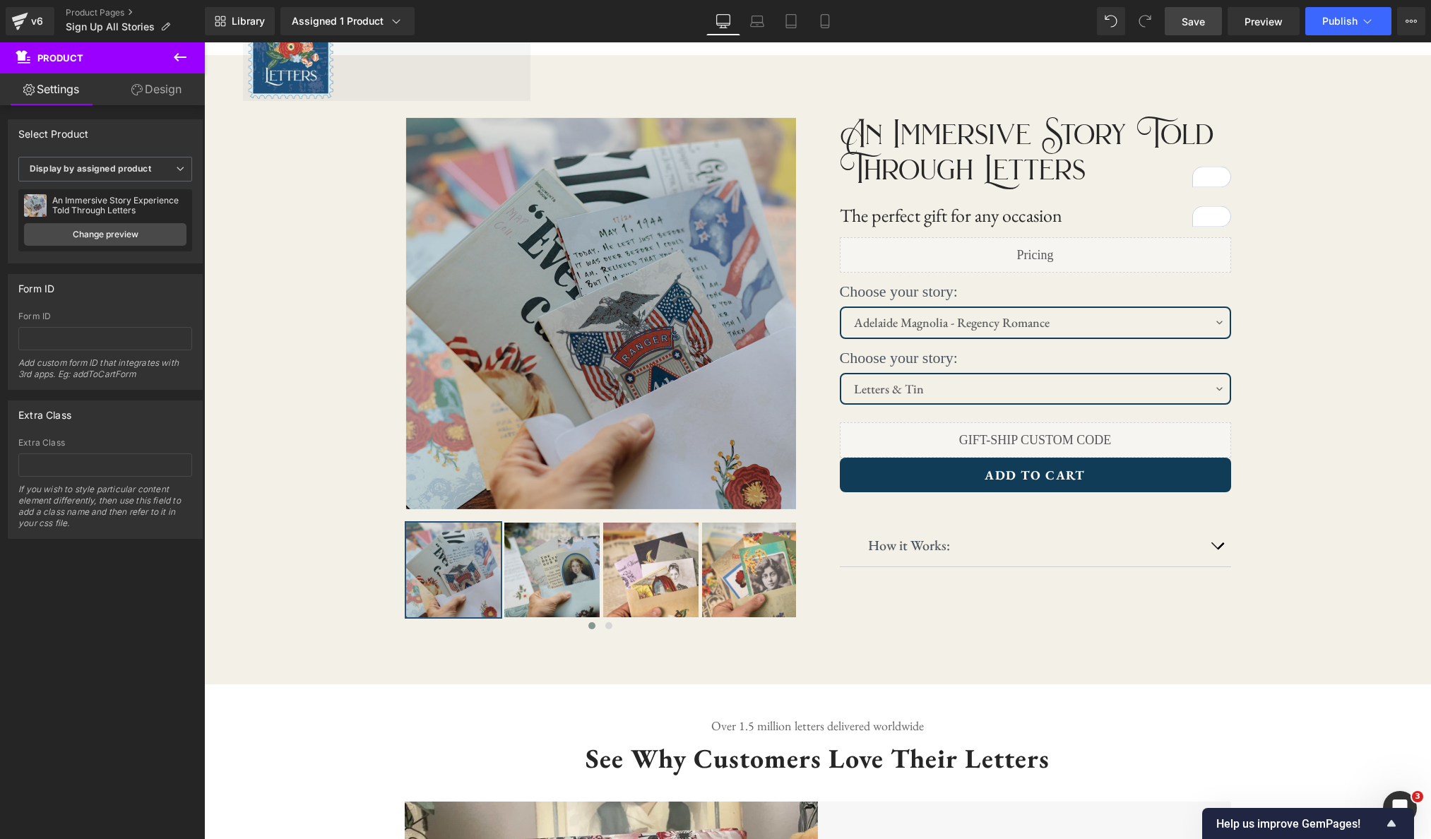
scroll to position [0, 0]
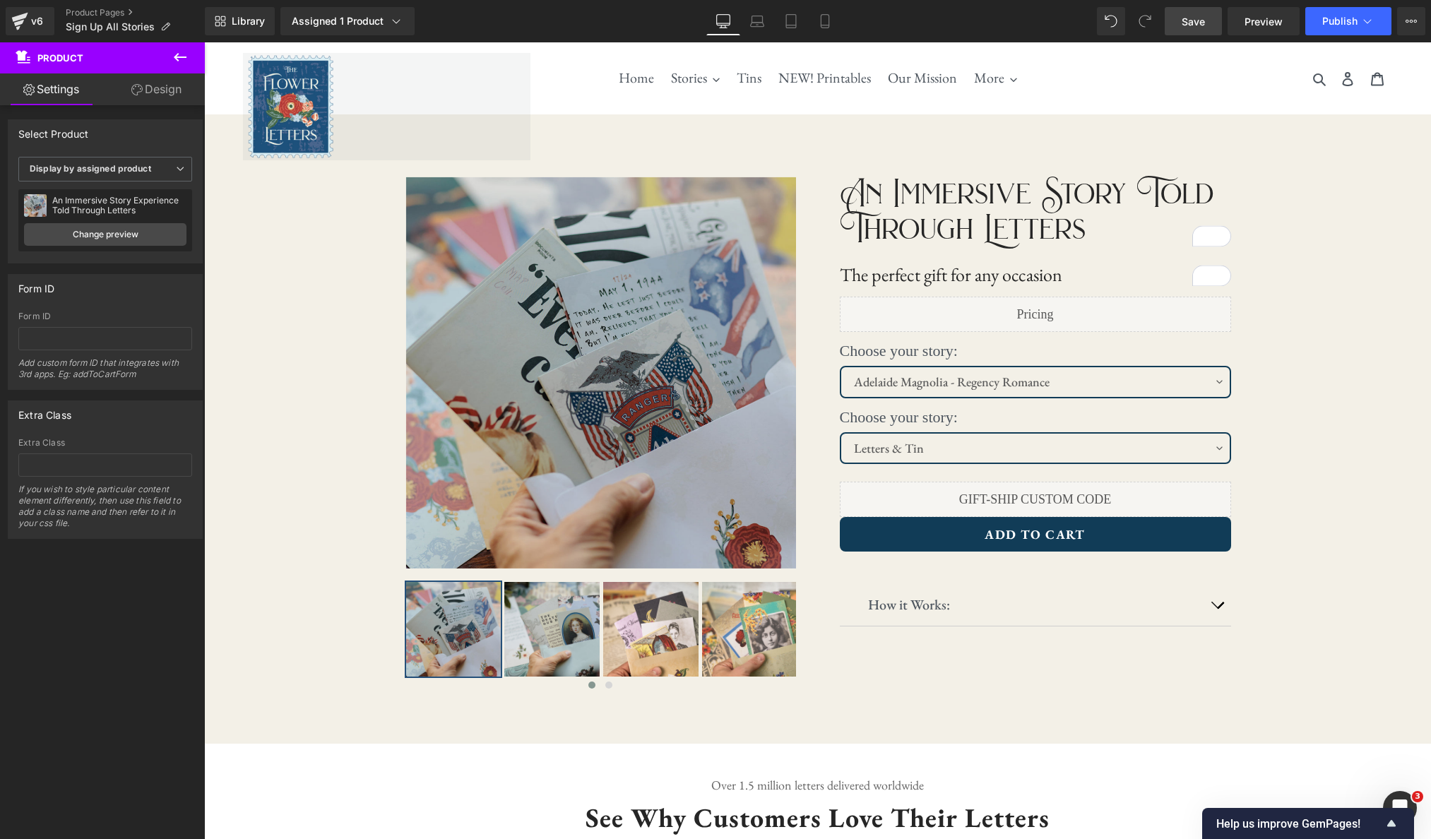
click at [178, 57] on icon at bounding box center [180, 57] width 13 height 8
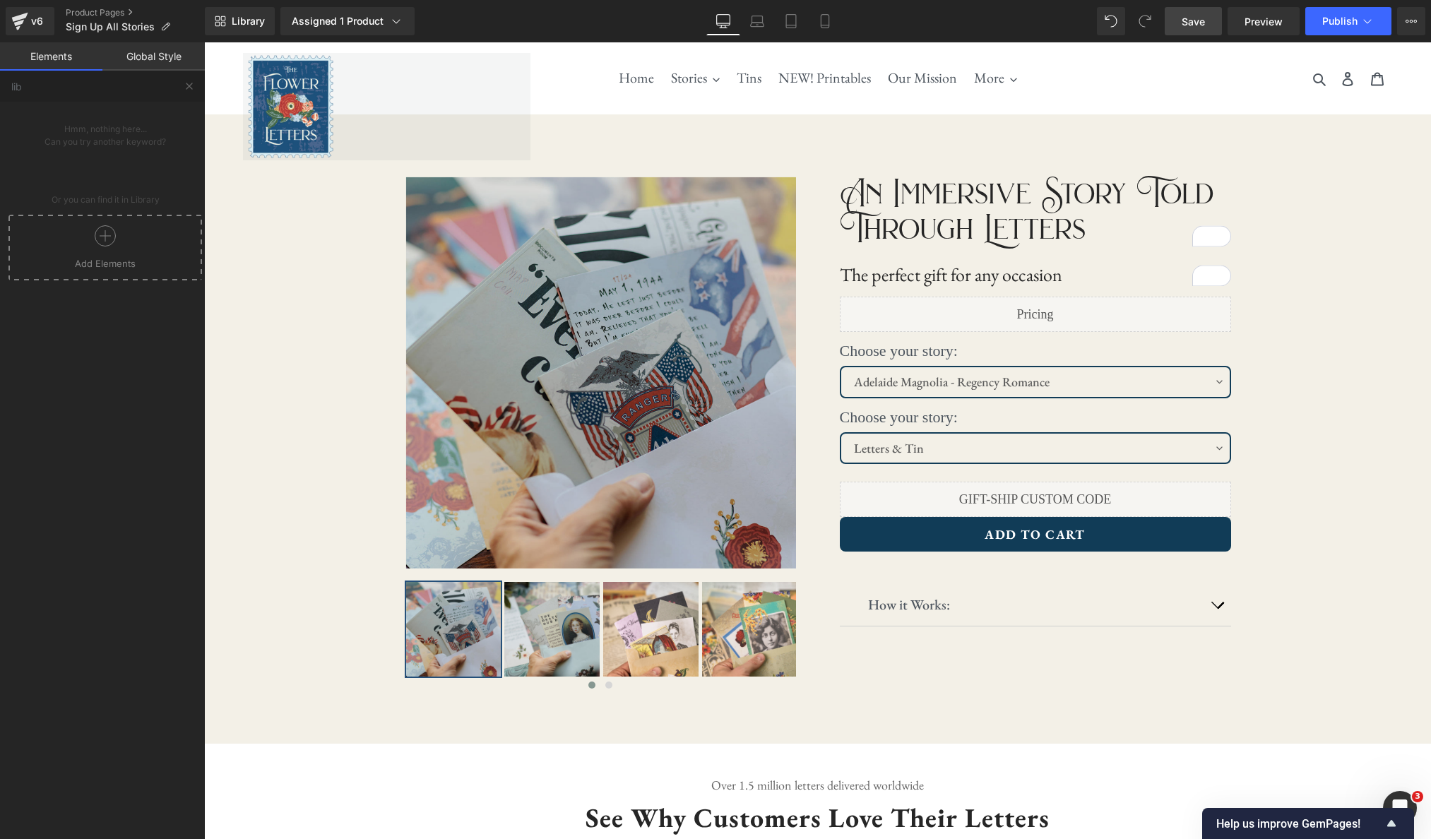
click at [107, 234] on icon at bounding box center [105, 235] width 21 height 21
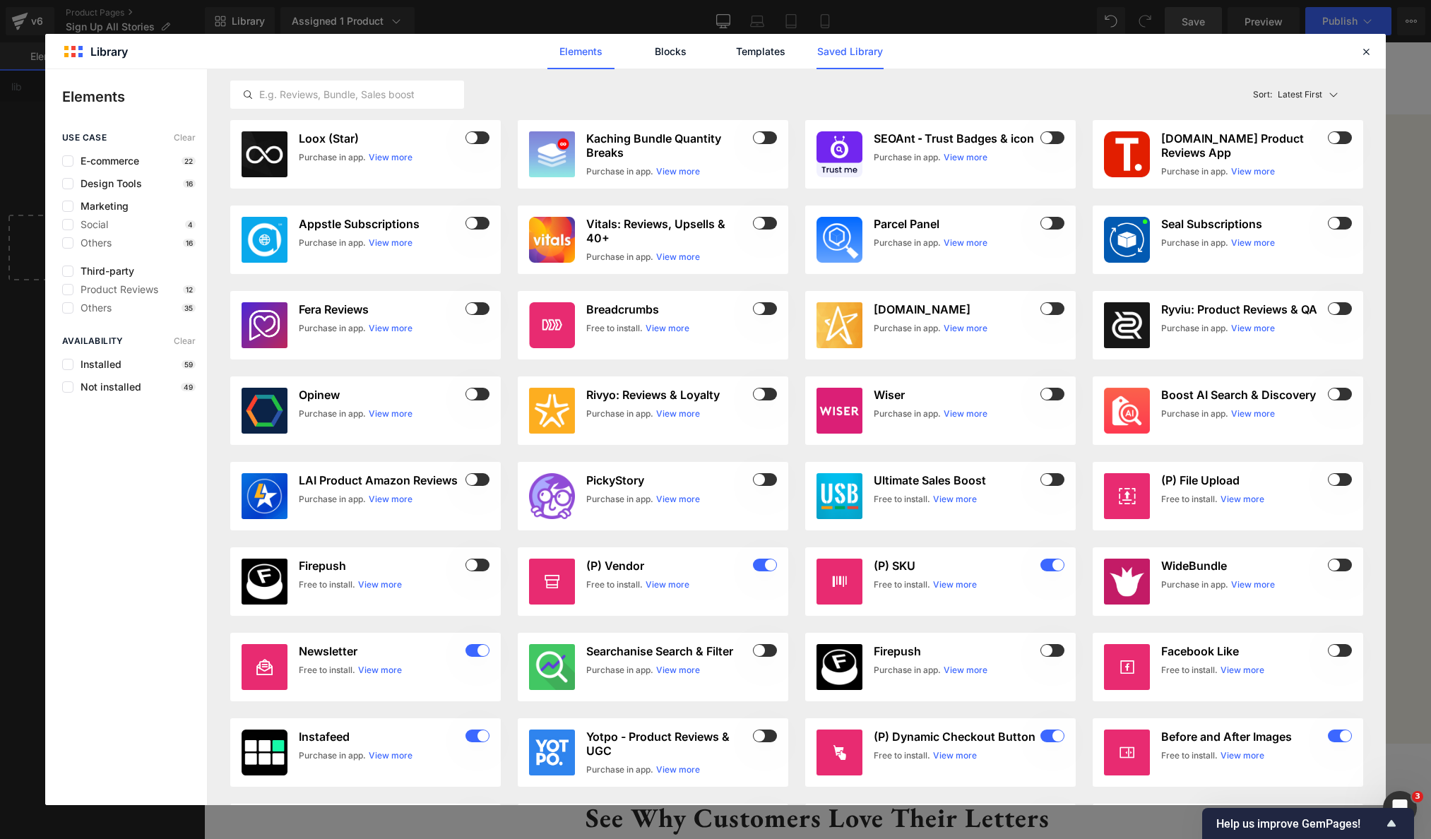
click at [858, 55] on link "Saved Library" at bounding box center [850, 51] width 67 height 35
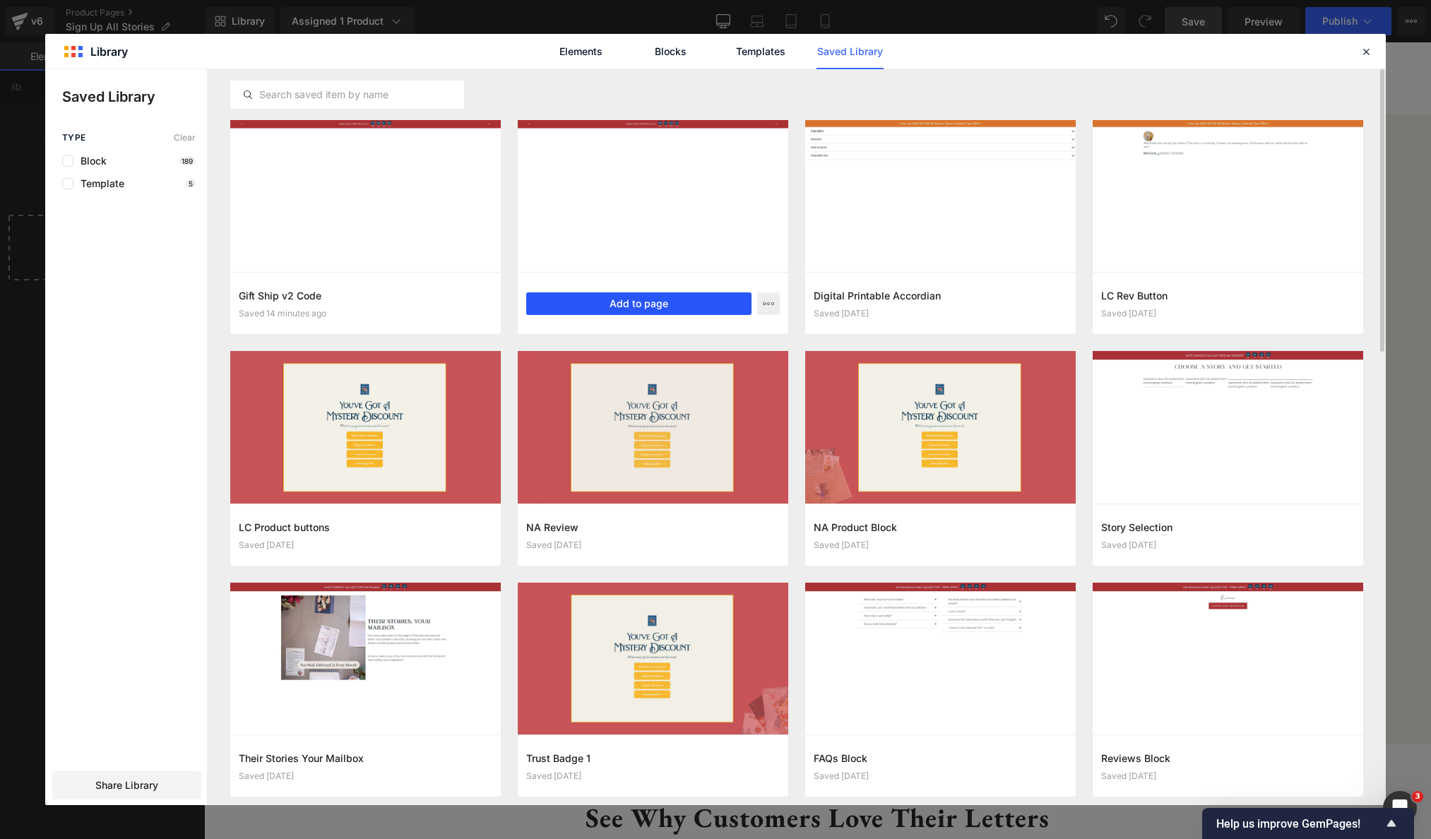
click at [656, 304] on button "Add to page" at bounding box center [638, 303] width 225 height 23
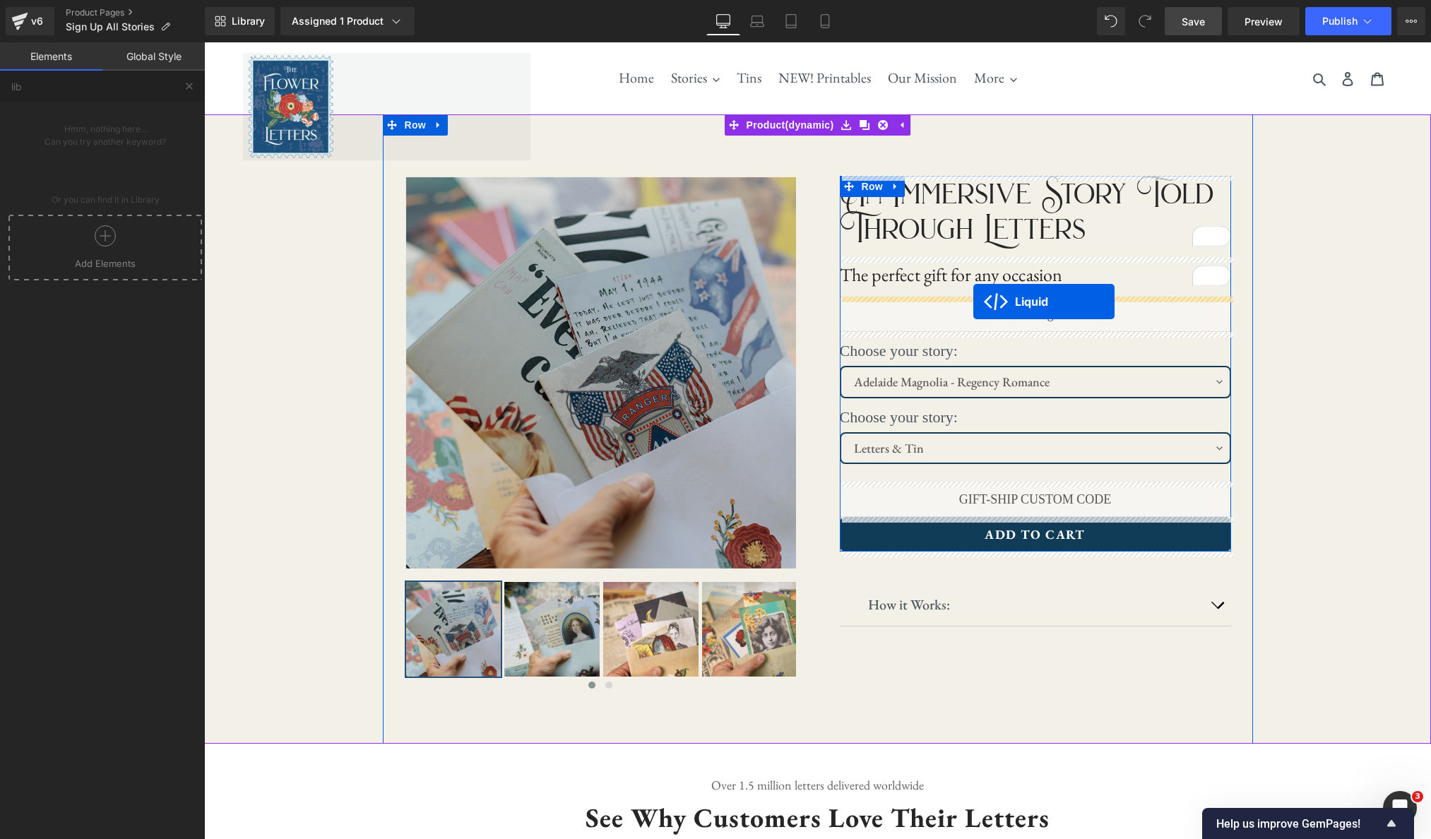
drag, startPoint x: 778, startPoint y: 453, endPoint x: 973, endPoint y: 302, distance: 247.3
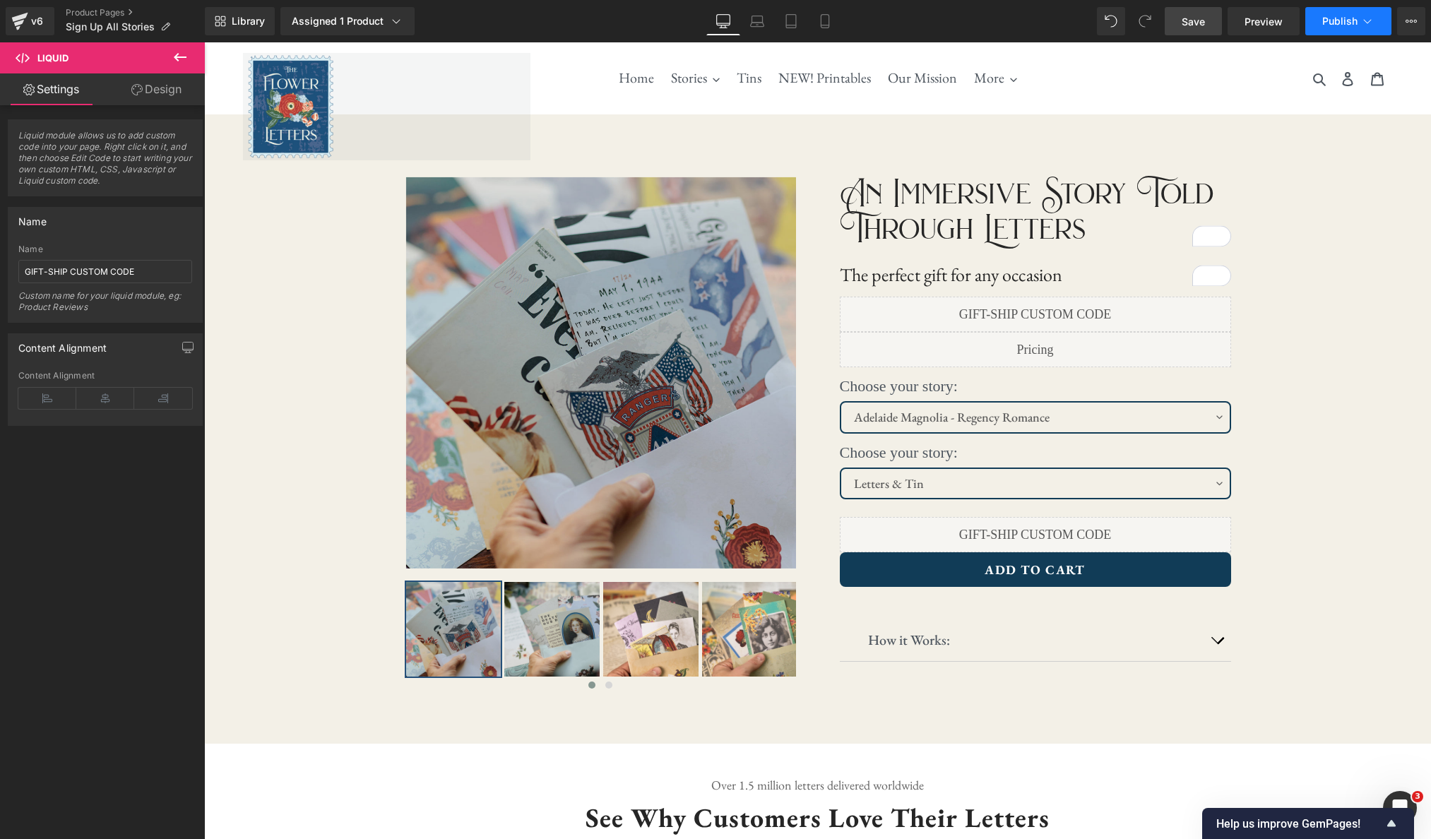
click at [1209, 20] on span "Publish" at bounding box center [1339, 21] width 35 height 11
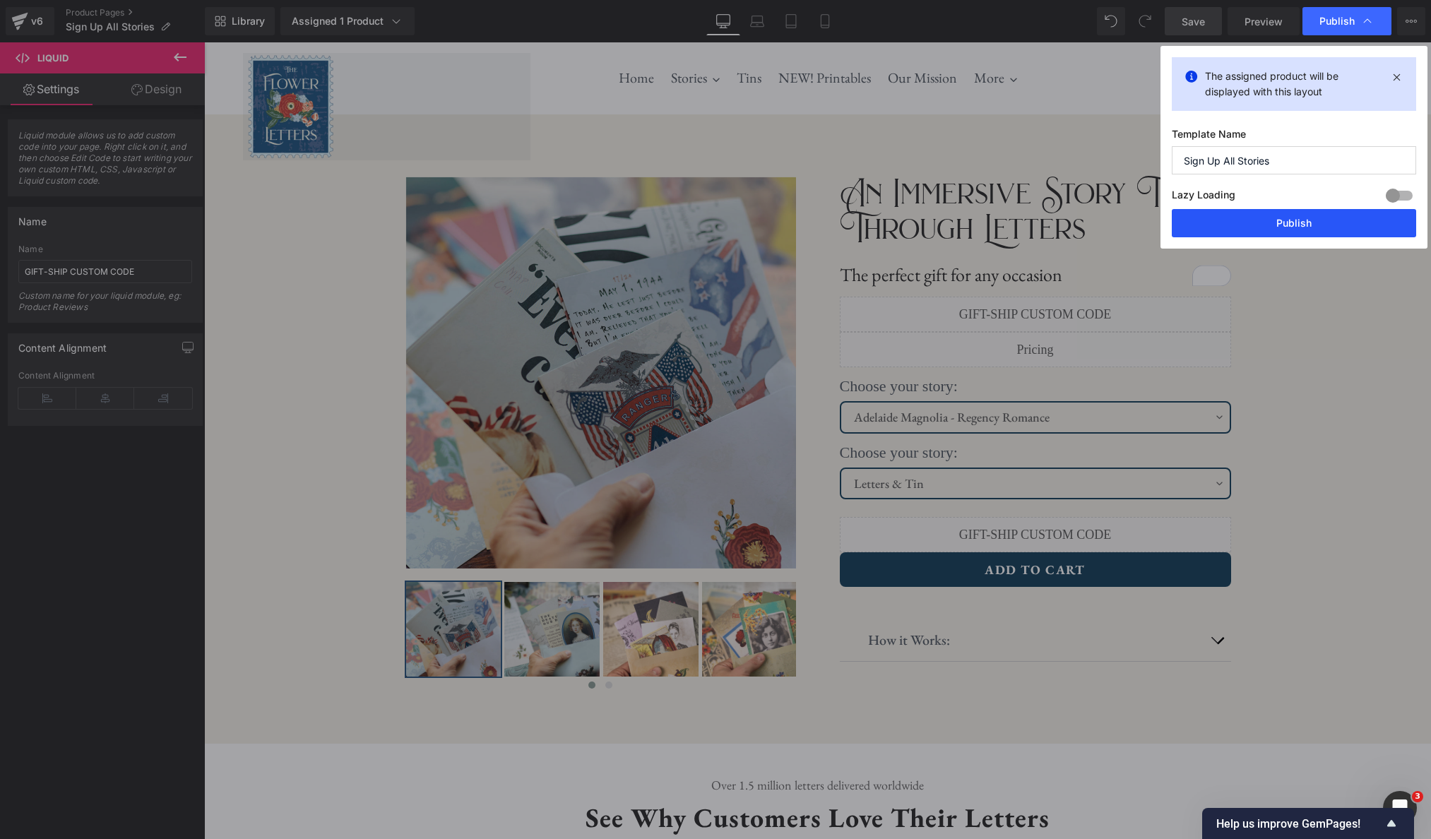
click at [1209, 225] on button "Publish" at bounding box center [1294, 223] width 244 height 28
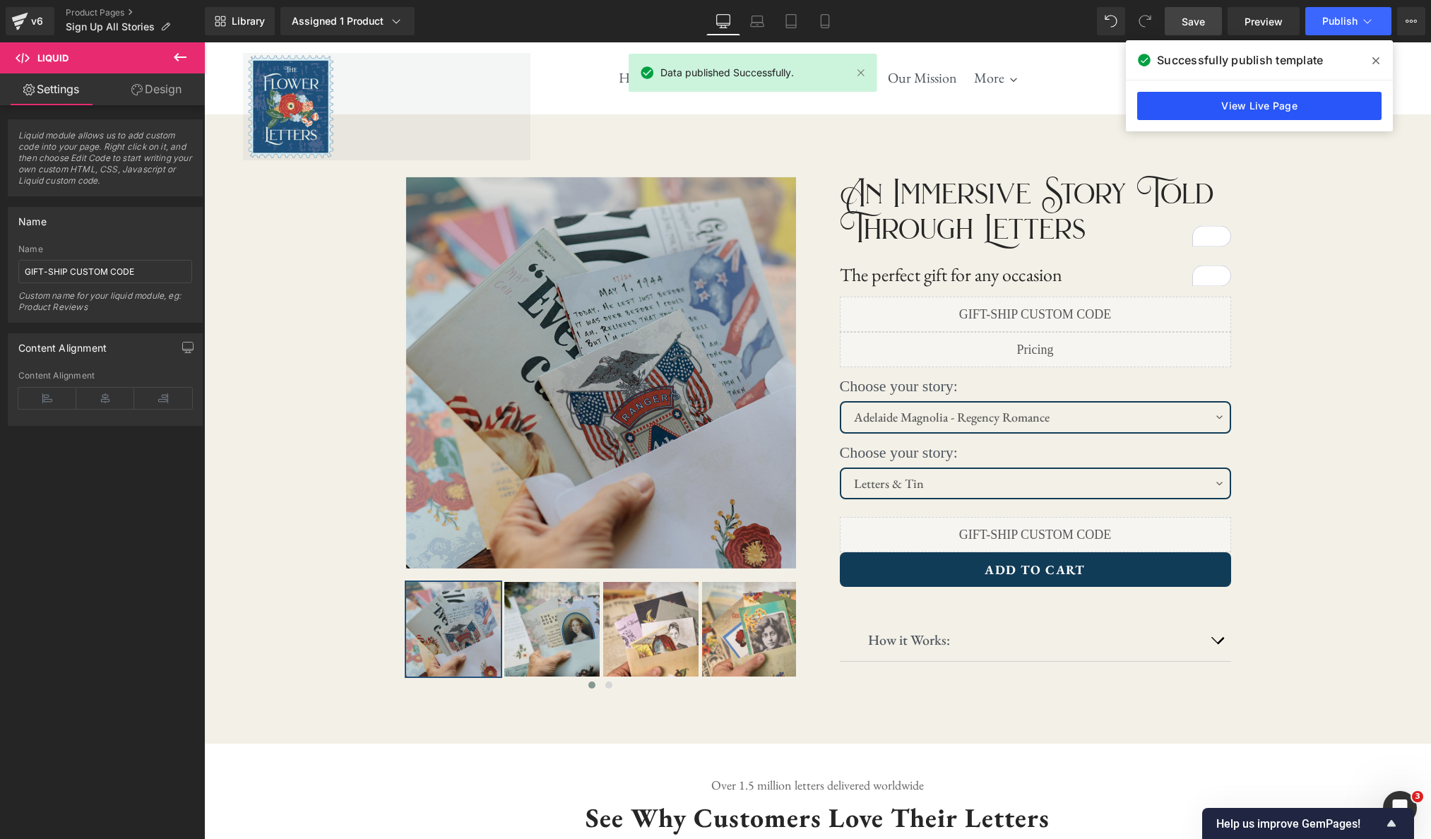
click at [1209, 109] on link "View Live Page" at bounding box center [1259, 106] width 244 height 28
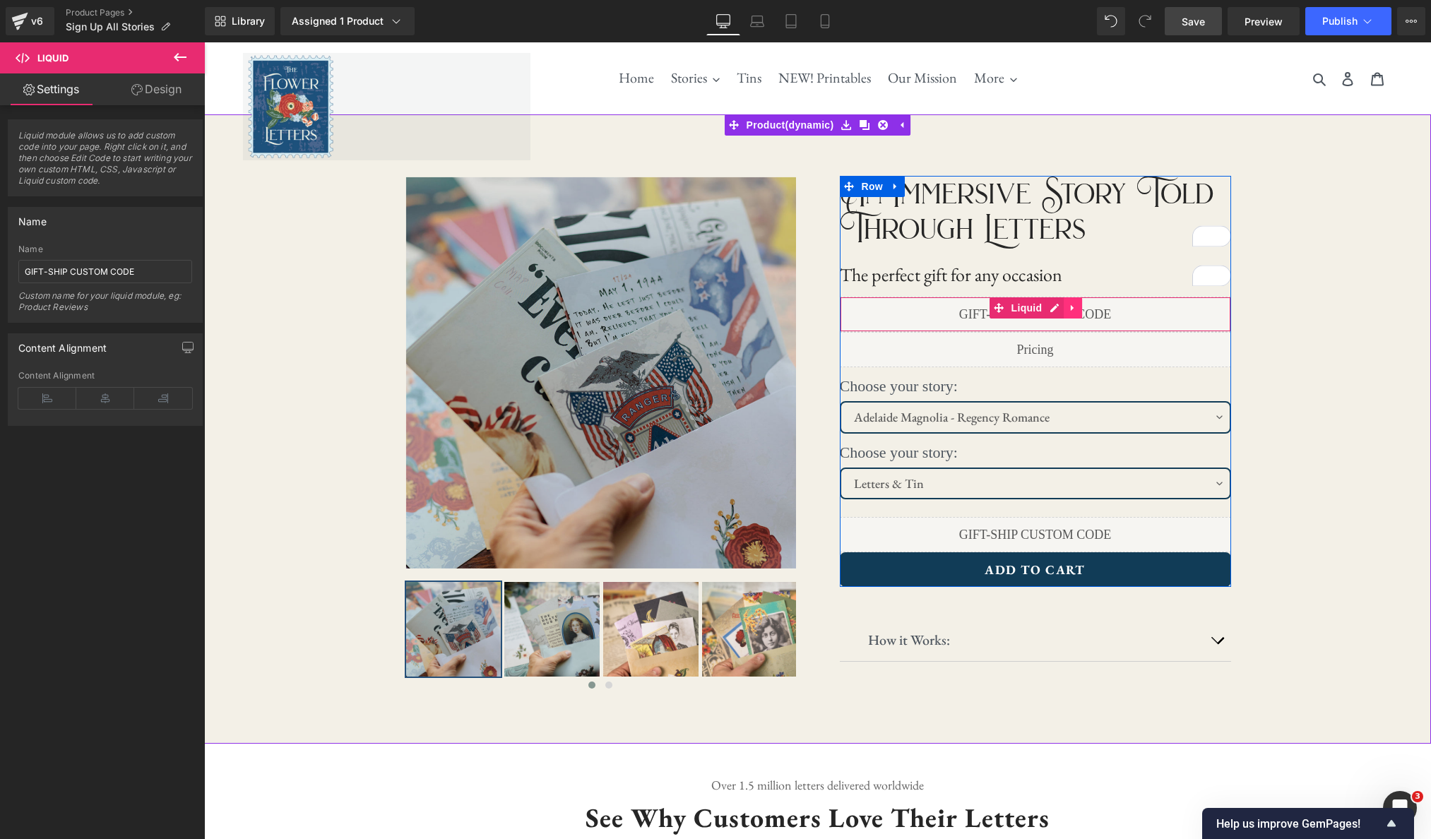
click at [1074, 311] on icon at bounding box center [1073, 308] width 10 height 11
click at [1081, 310] on icon at bounding box center [1082, 308] width 10 height 10
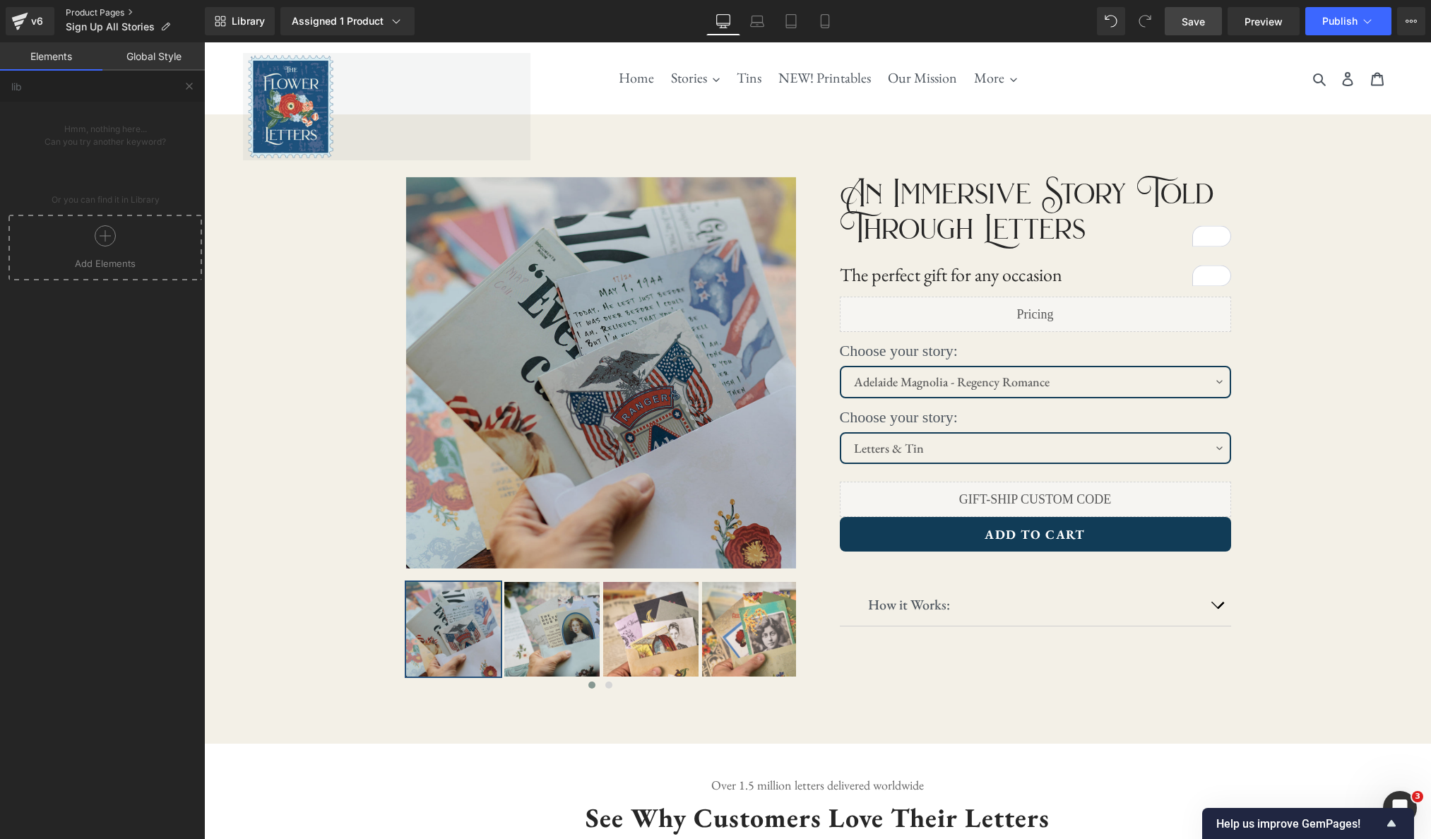
click at [97, 11] on link "Product Pages" at bounding box center [135, 12] width 139 height 11
click at [24, 16] on icon at bounding box center [20, 17] width 16 height 9
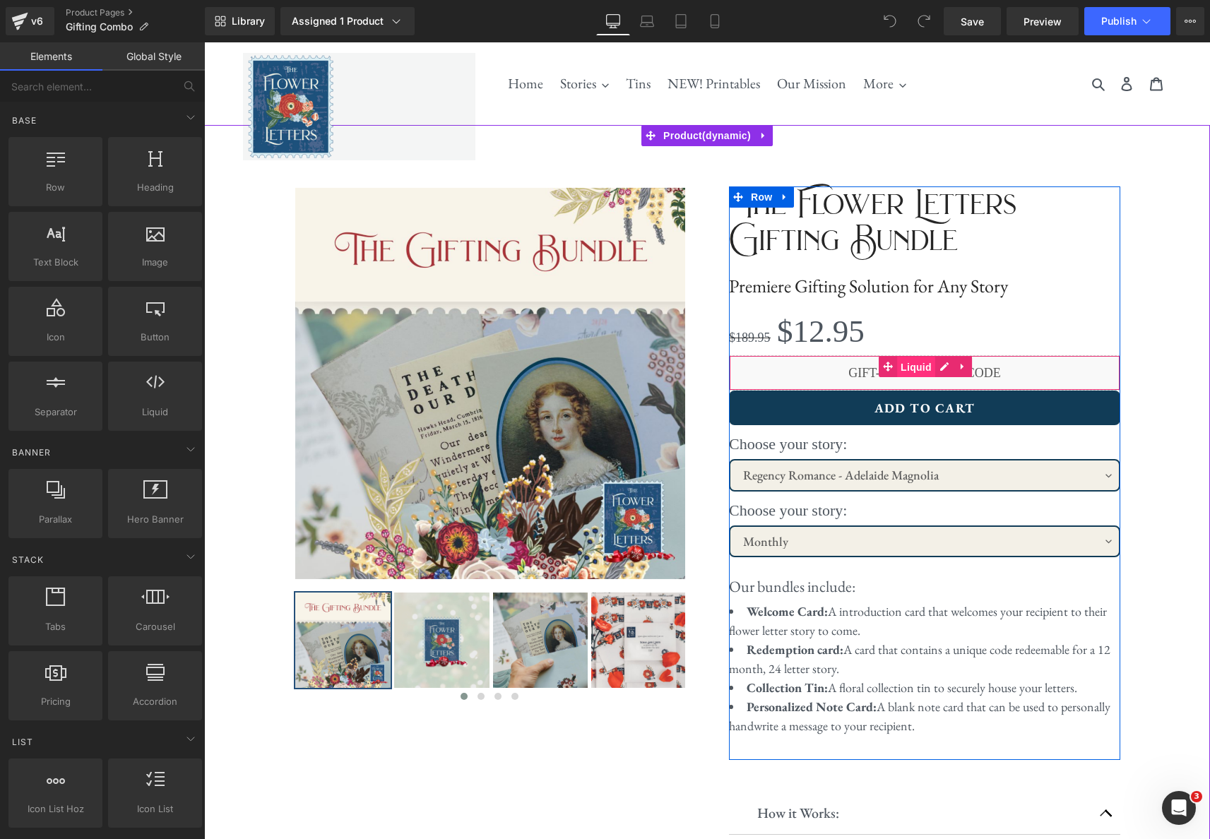
click at [915, 366] on span "Liquid" at bounding box center [916, 367] width 38 height 21
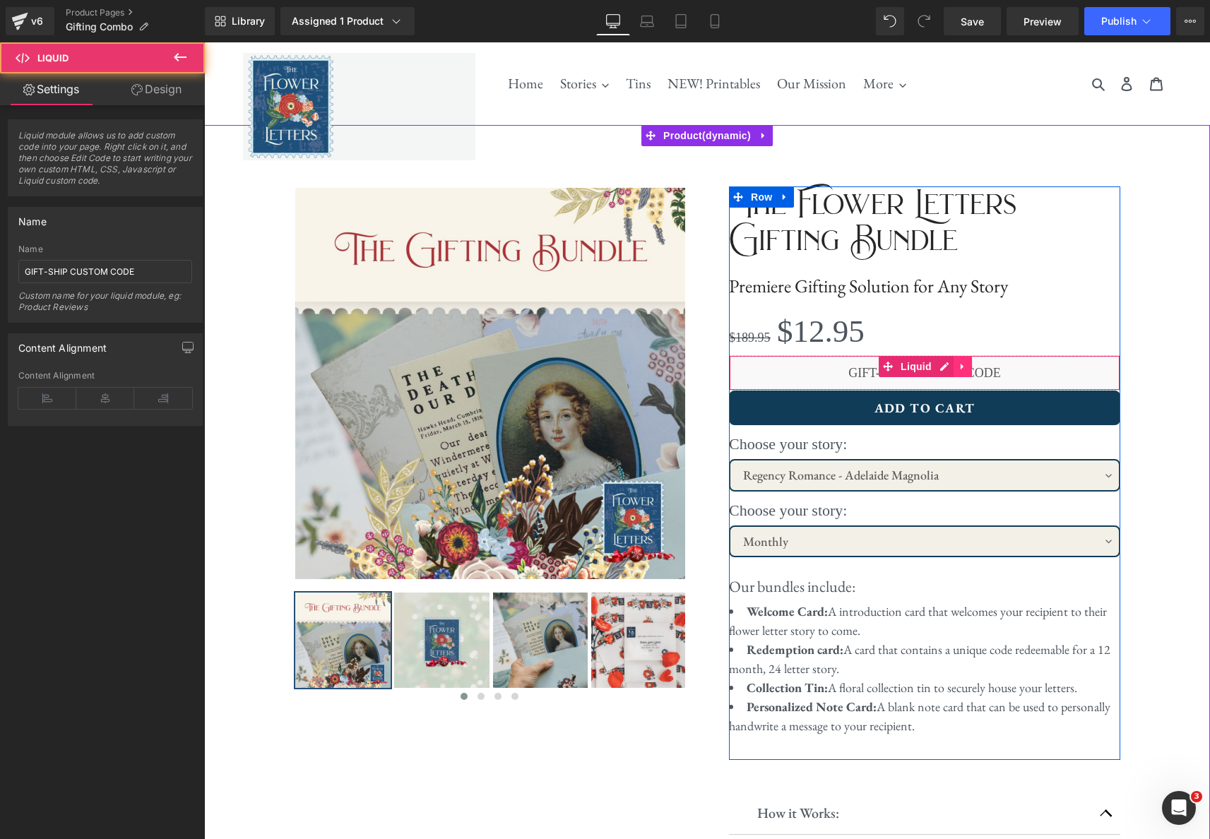
click at [963, 366] on icon at bounding box center [962, 367] width 3 height 6
click at [938, 367] on icon at bounding box center [935, 367] width 10 height 11
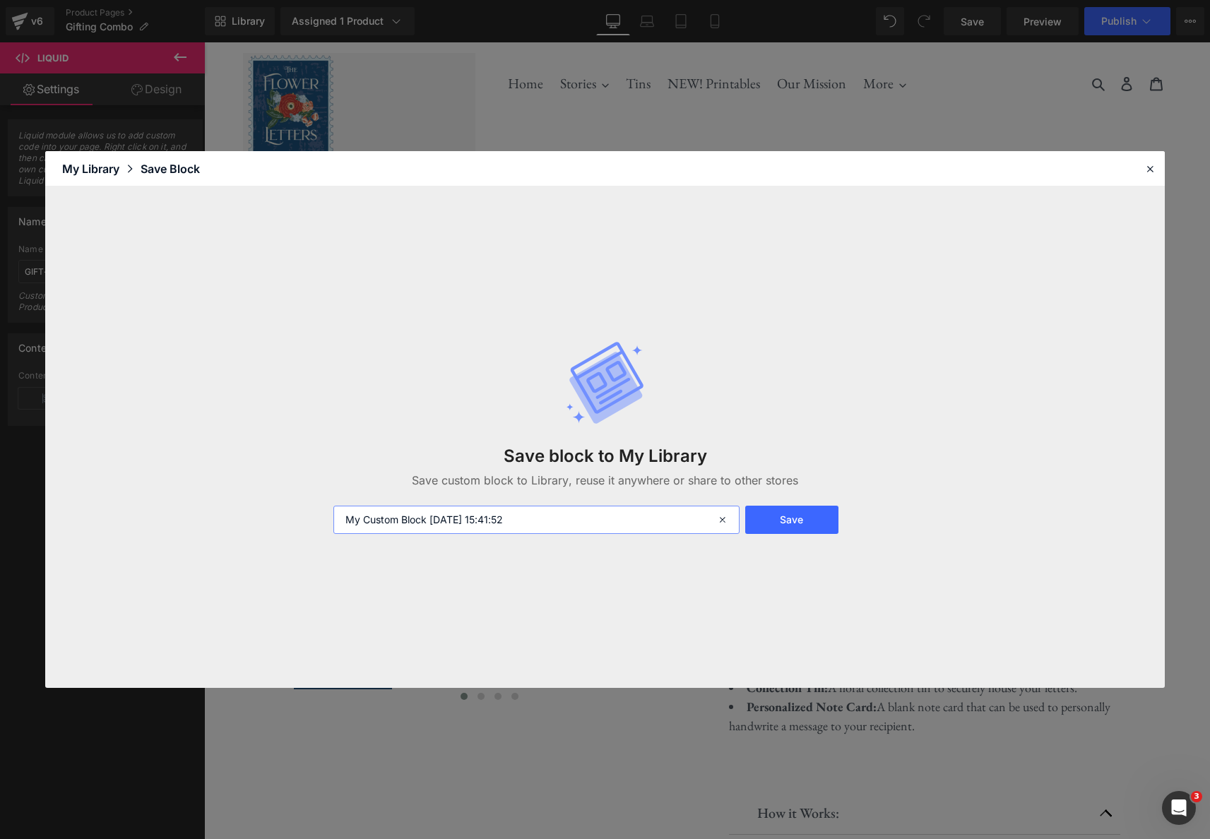
click at [619, 523] on input "My Custom Block 2025-09-25 15:41:52" at bounding box center [535, 520] width 405 height 28
click at [619, 522] on input "My Custom Block 2025-09-25 15:41:52" at bounding box center [535, 520] width 405 height 28
click at [618, 522] on input "My Custom Block 2025-09-25 15:41:52" at bounding box center [535, 520] width 405 height 28
type input "Gift Ship v2 Code"
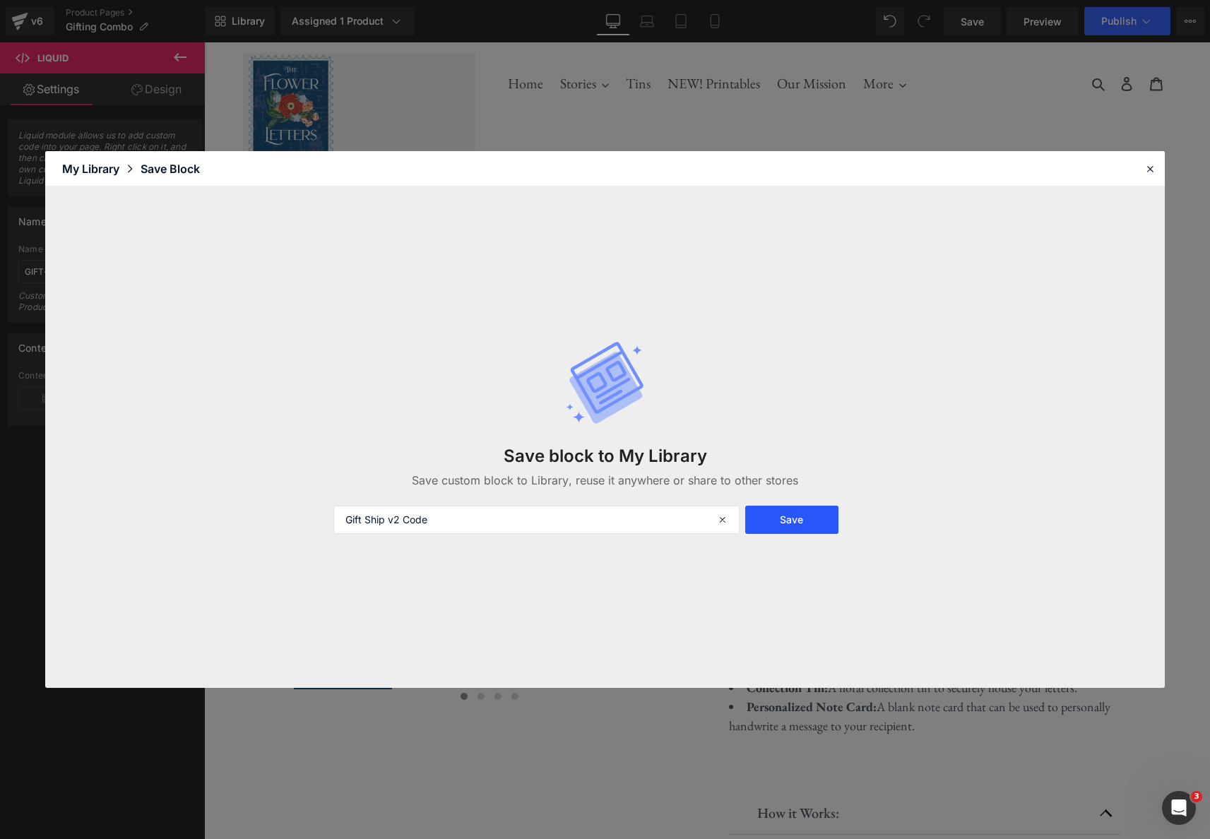
click at [777, 525] on button "Save" at bounding box center [791, 520] width 93 height 28
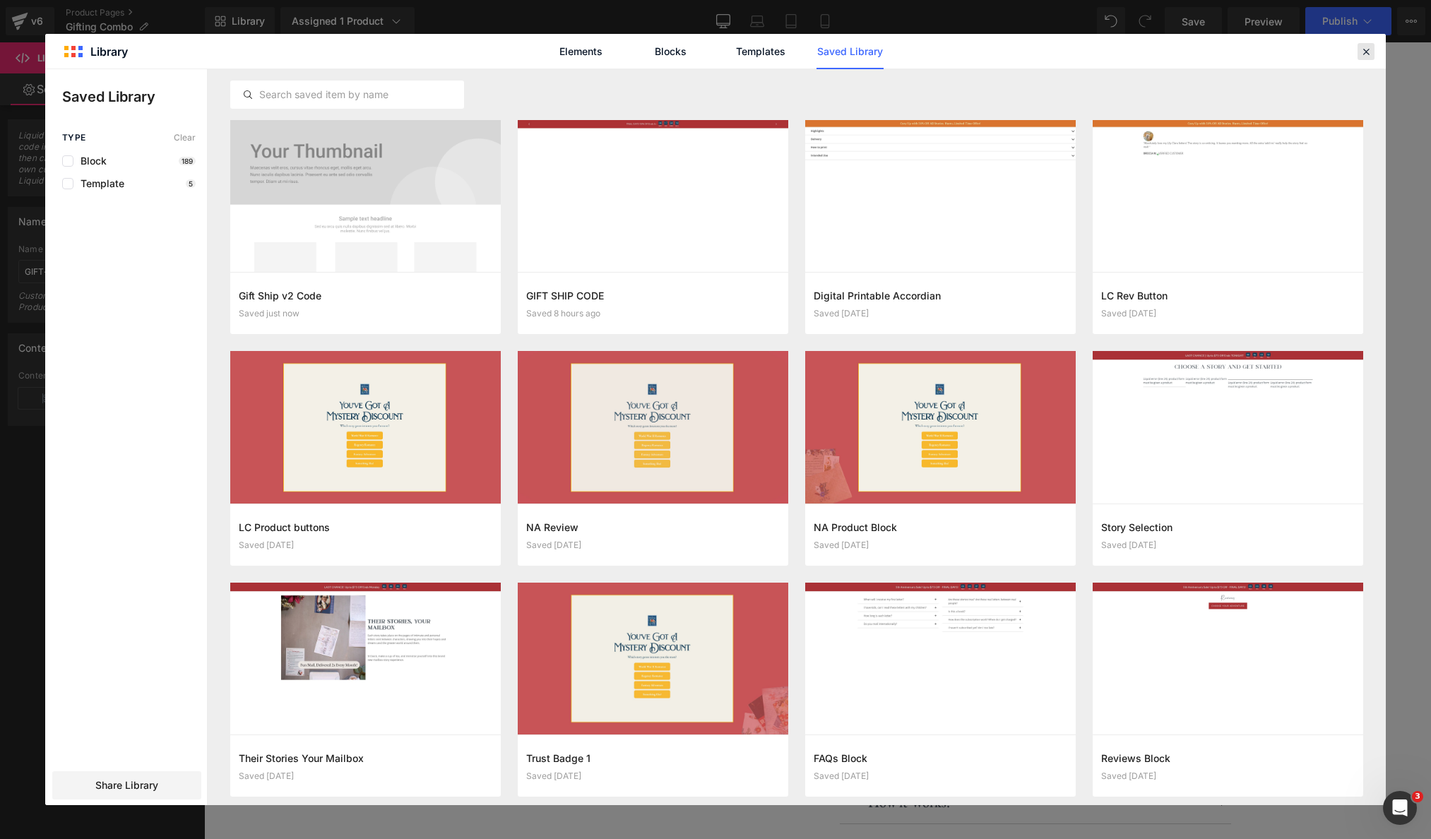
click at [1209, 54] on icon at bounding box center [1366, 51] width 13 height 13
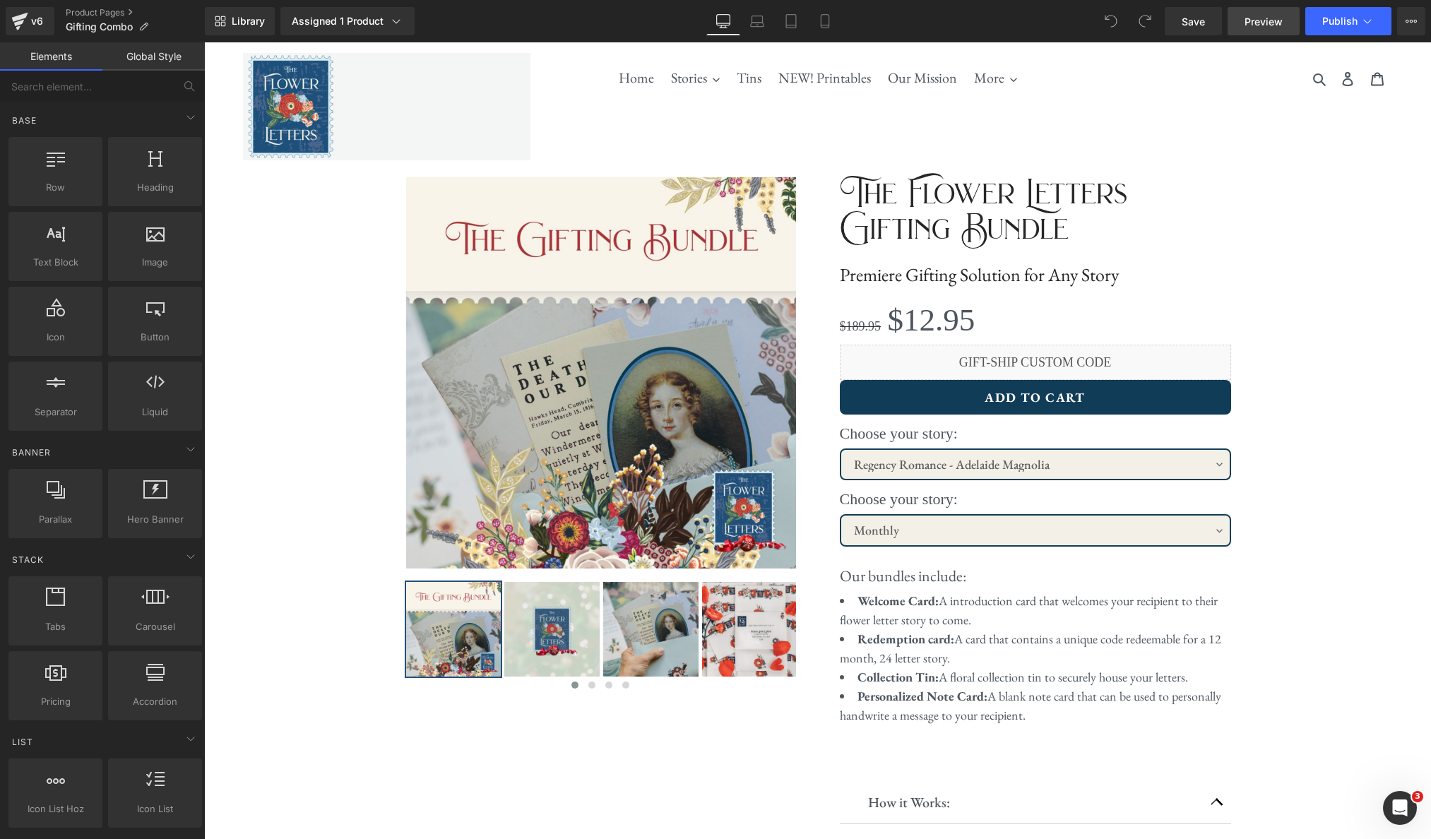
click at [1275, 31] on link "Preview" at bounding box center [1264, 21] width 72 height 28
click at [105, 7] on link "Product Pages" at bounding box center [135, 12] width 139 height 11
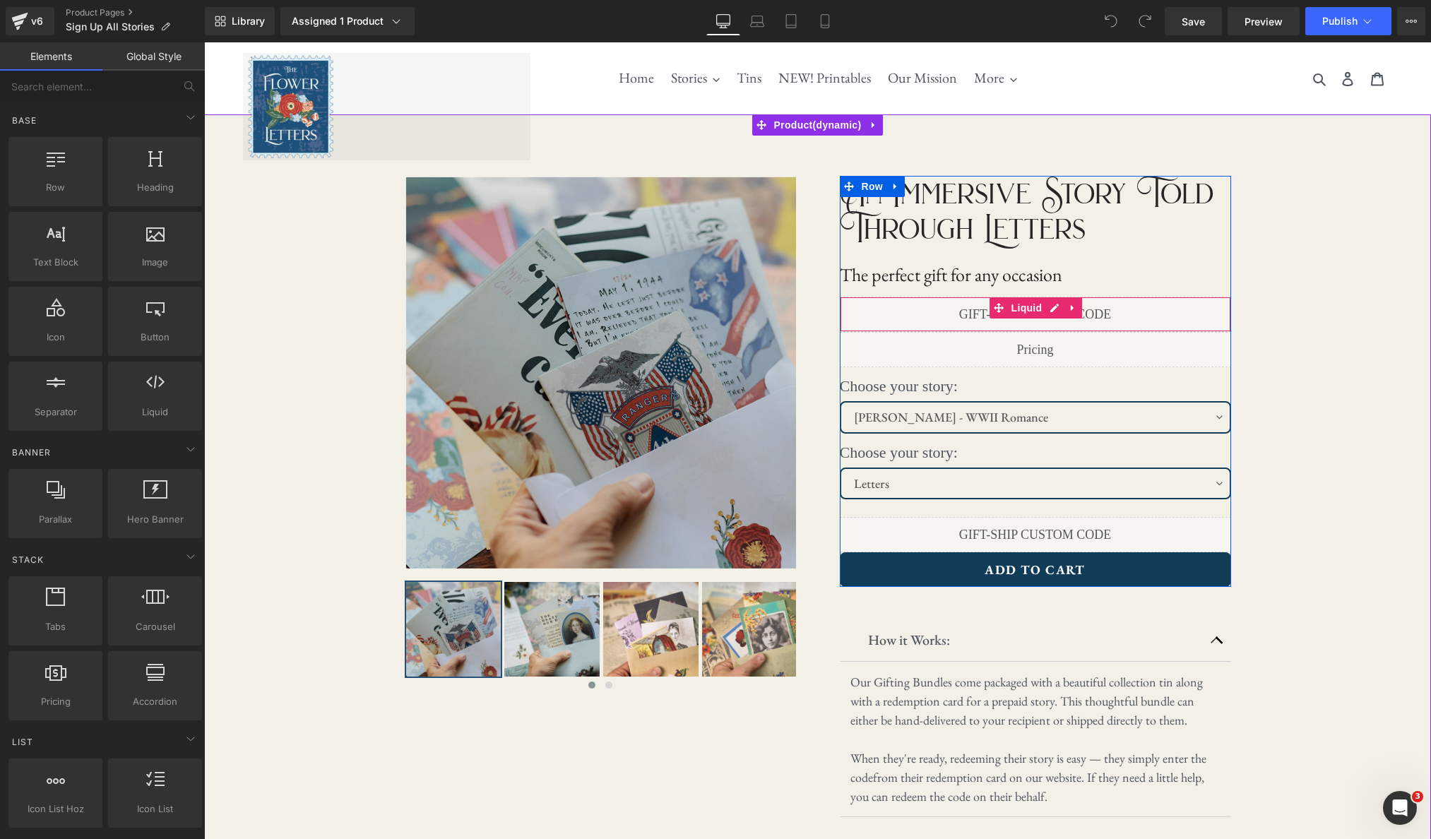
click at [1077, 303] on icon at bounding box center [1073, 308] width 10 height 11
click at [1079, 311] on icon at bounding box center [1082, 308] width 10 height 10
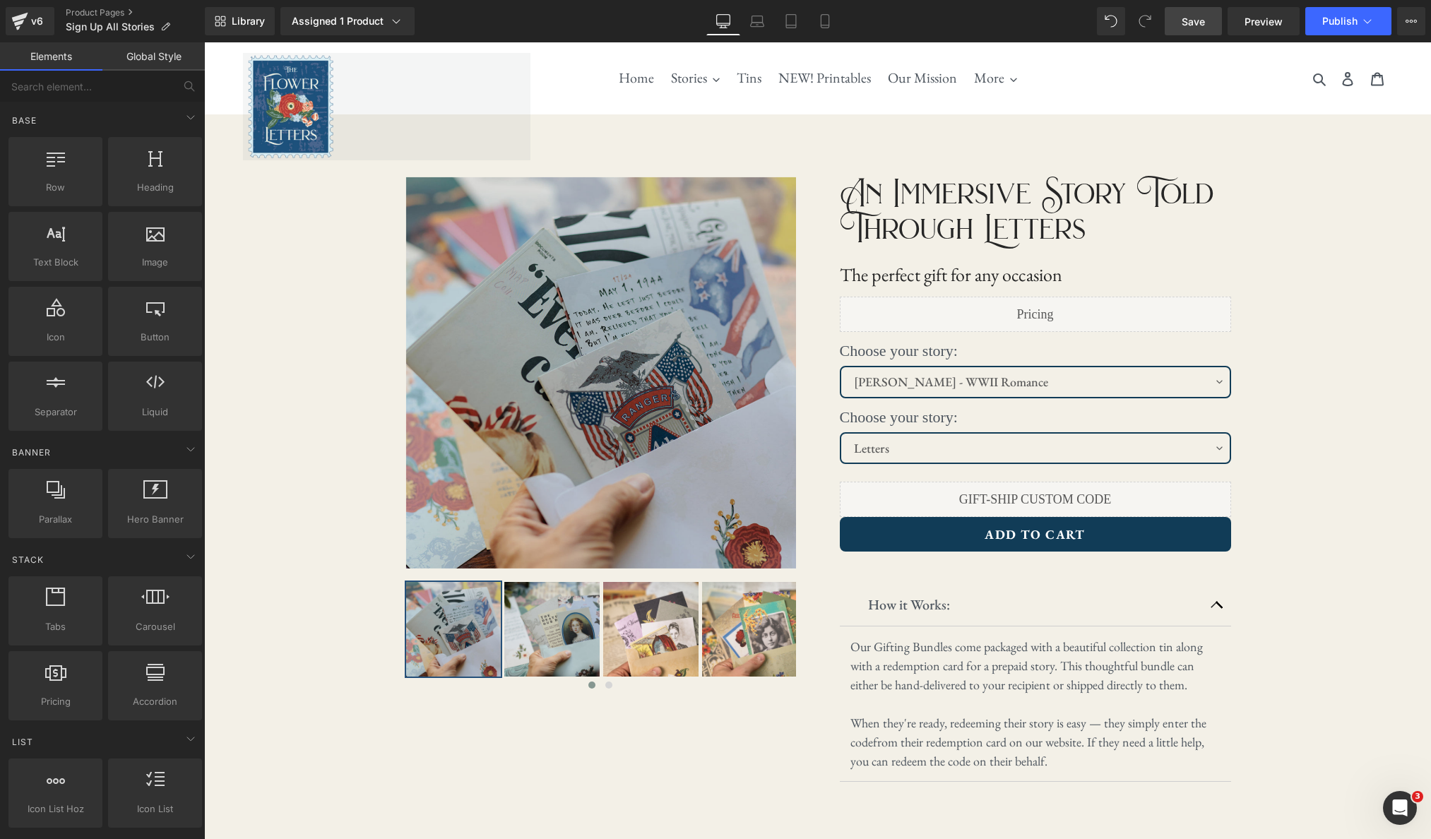
click at [1204, 26] on span "Save" at bounding box center [1193, 21] width 23 height 15
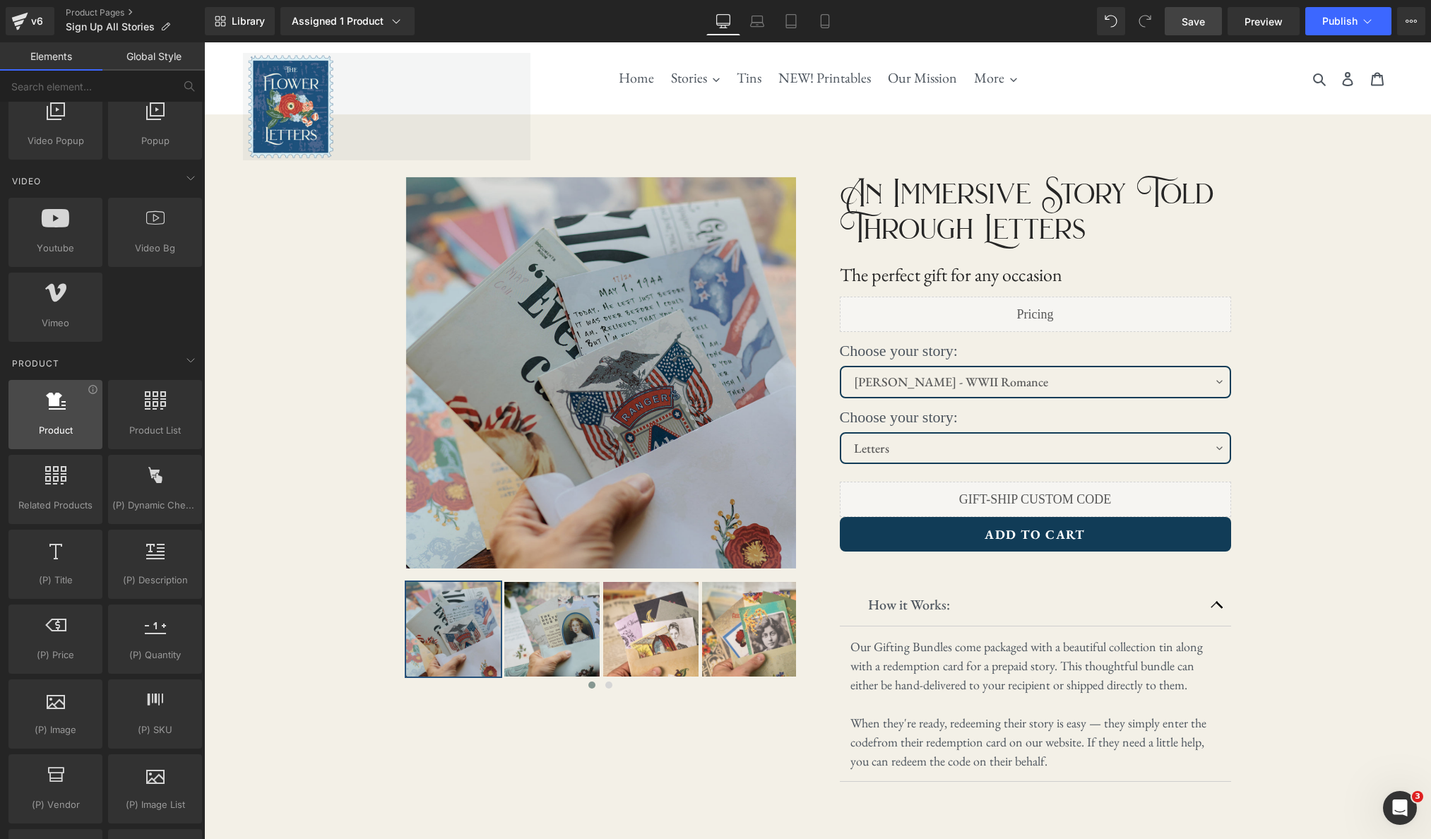
scroll to position [891, 0]
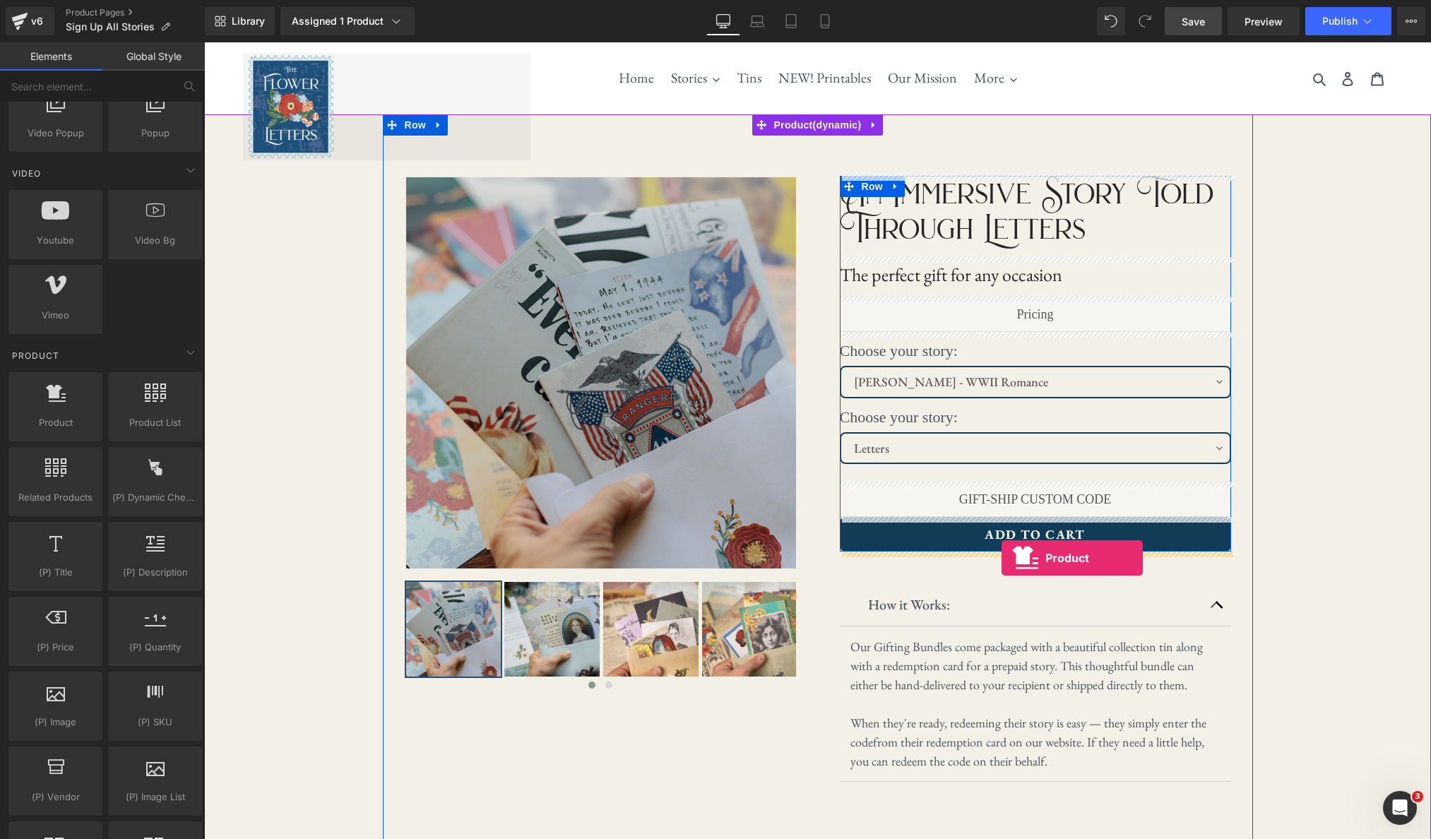
drag, startPoint x: 276, startPoint y: 439, endPoint x: 1002, endPoint y: 558, distance: 735.2
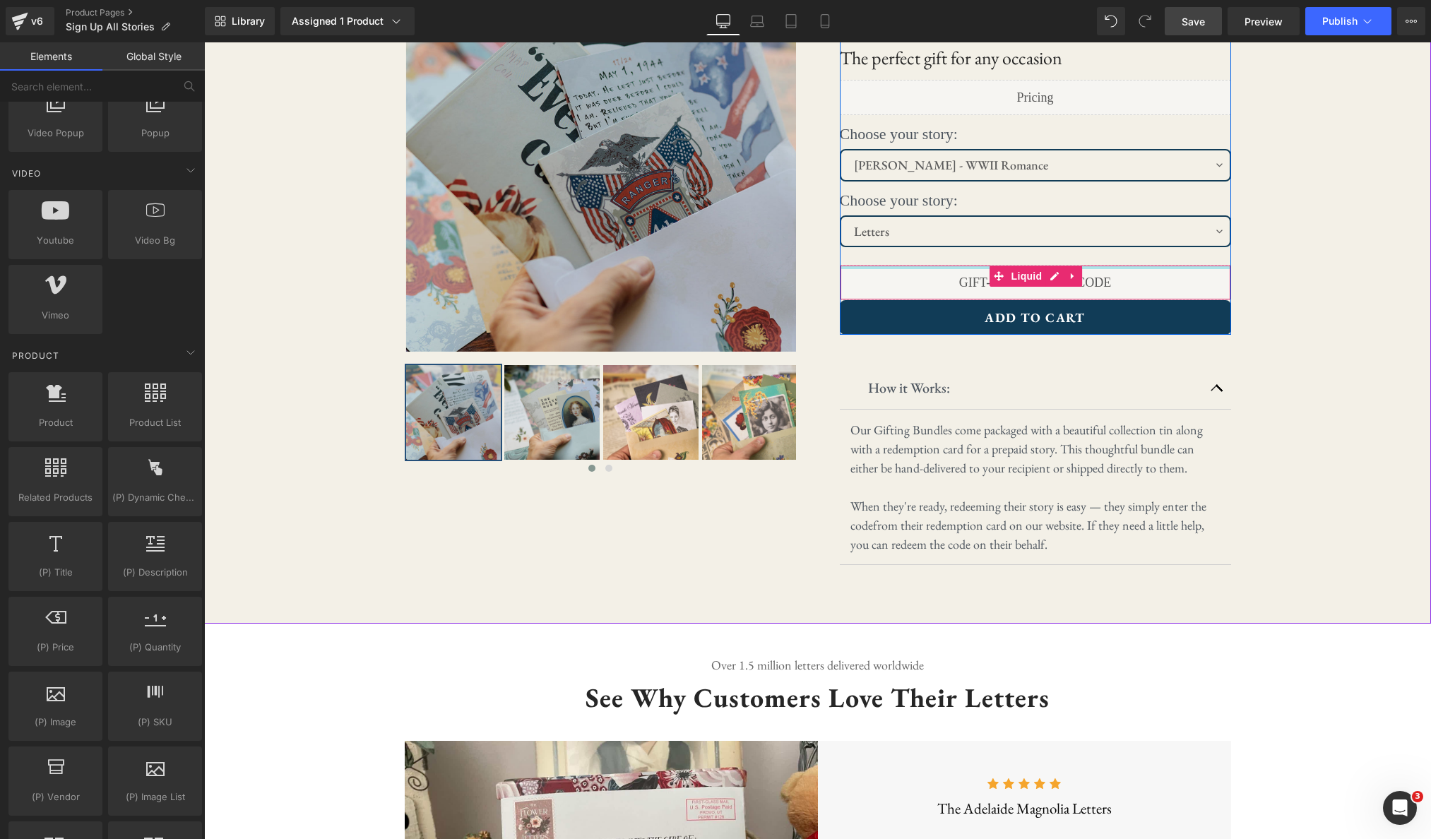
scroll to position [321, 0]
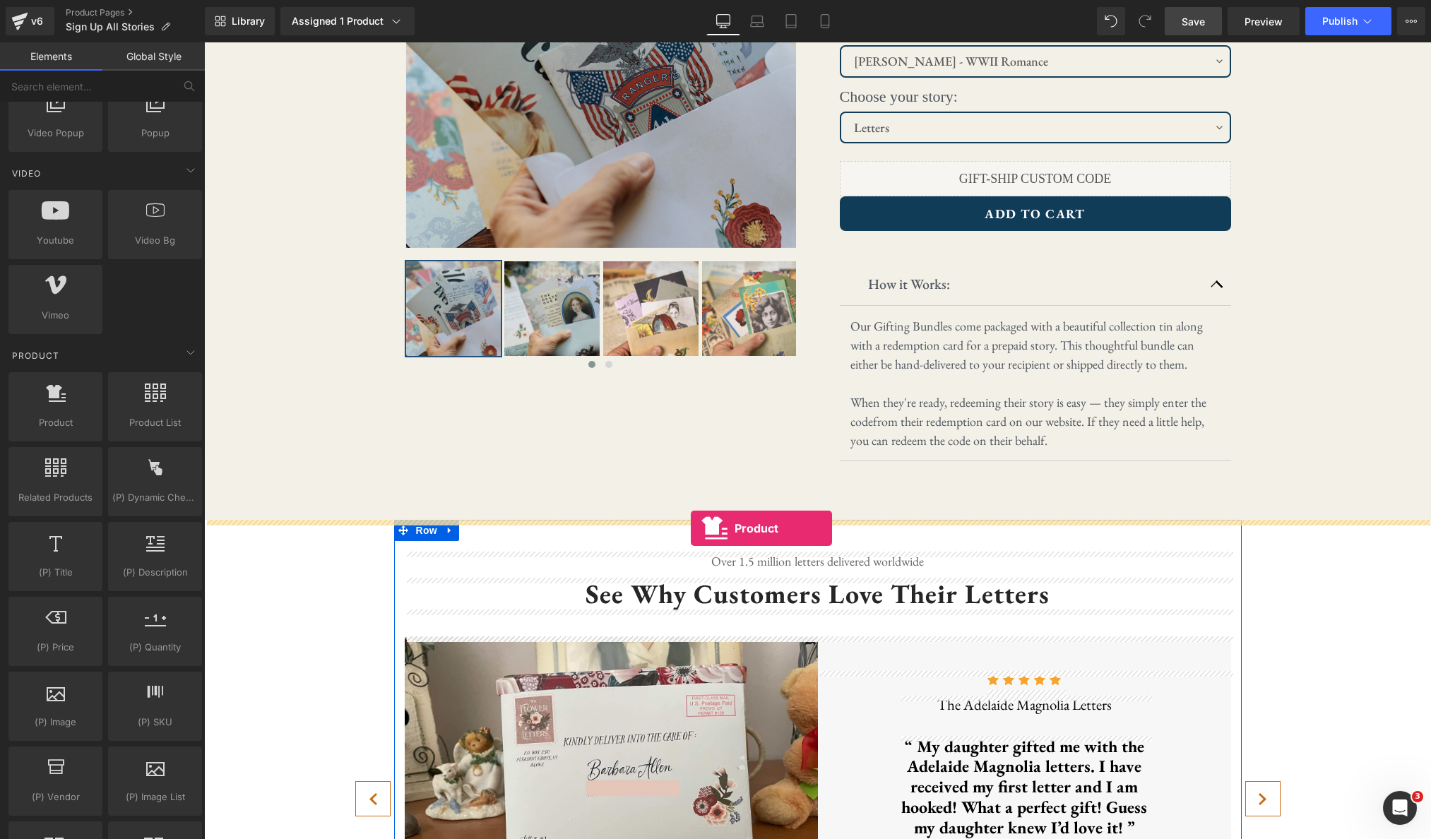
drag, startPoint x: 273, startPoint y: 442, endPoint x: 691, endPoint y: 528, distance: 427.0
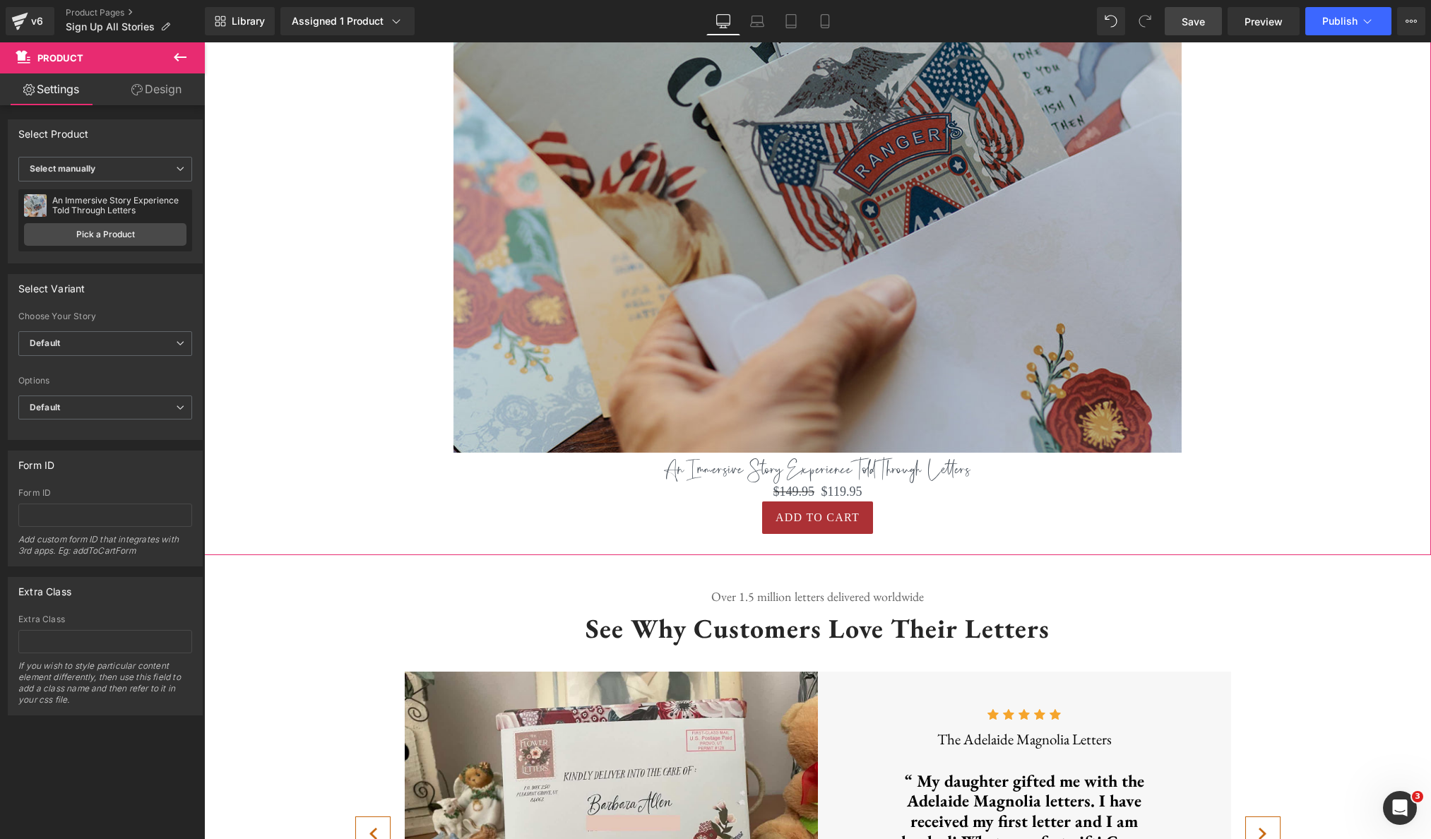
scroll to position [1156, 0]
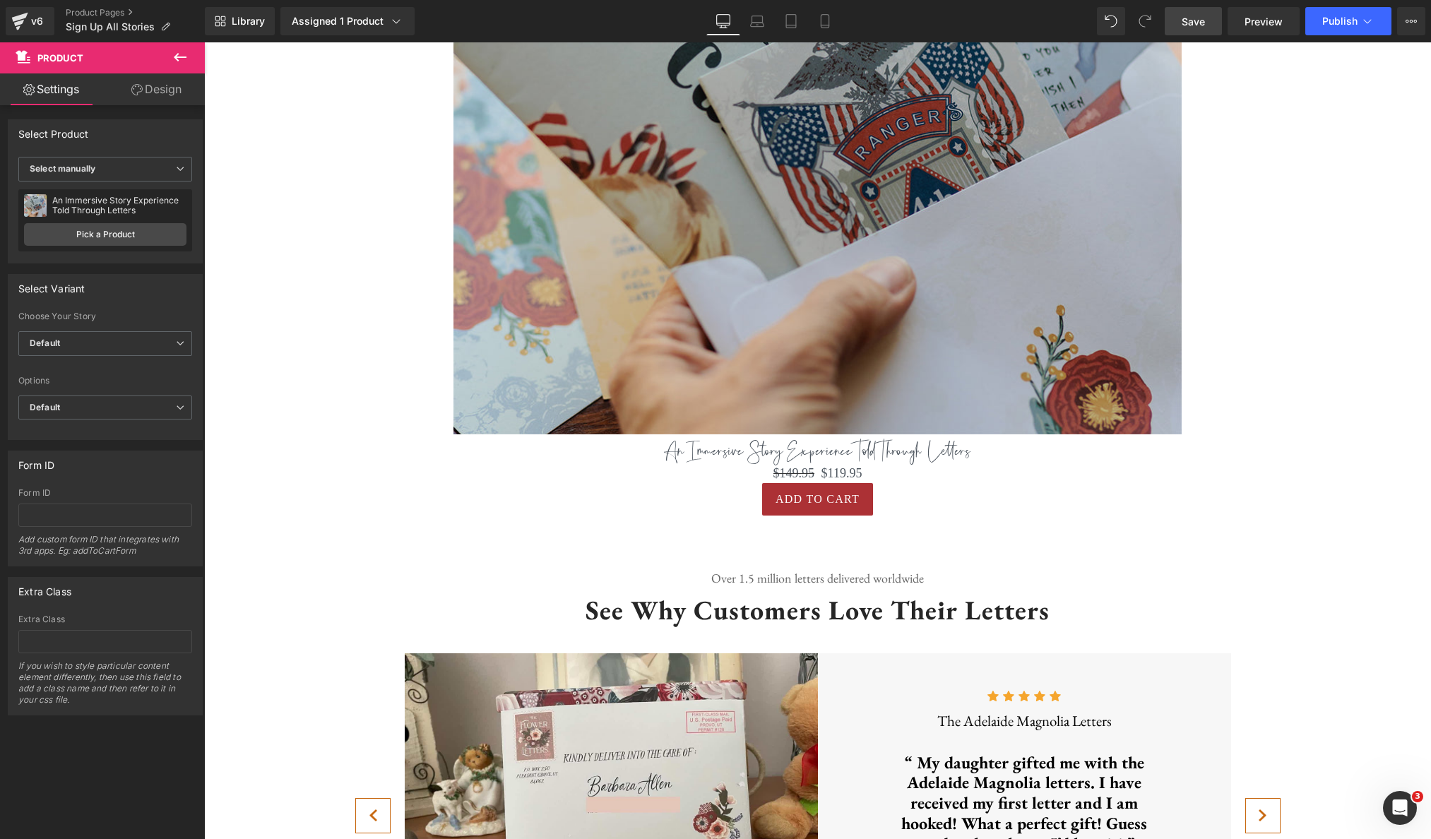
click at [185, 55] on icon at bounding box center [180, 57] width 17 height 17
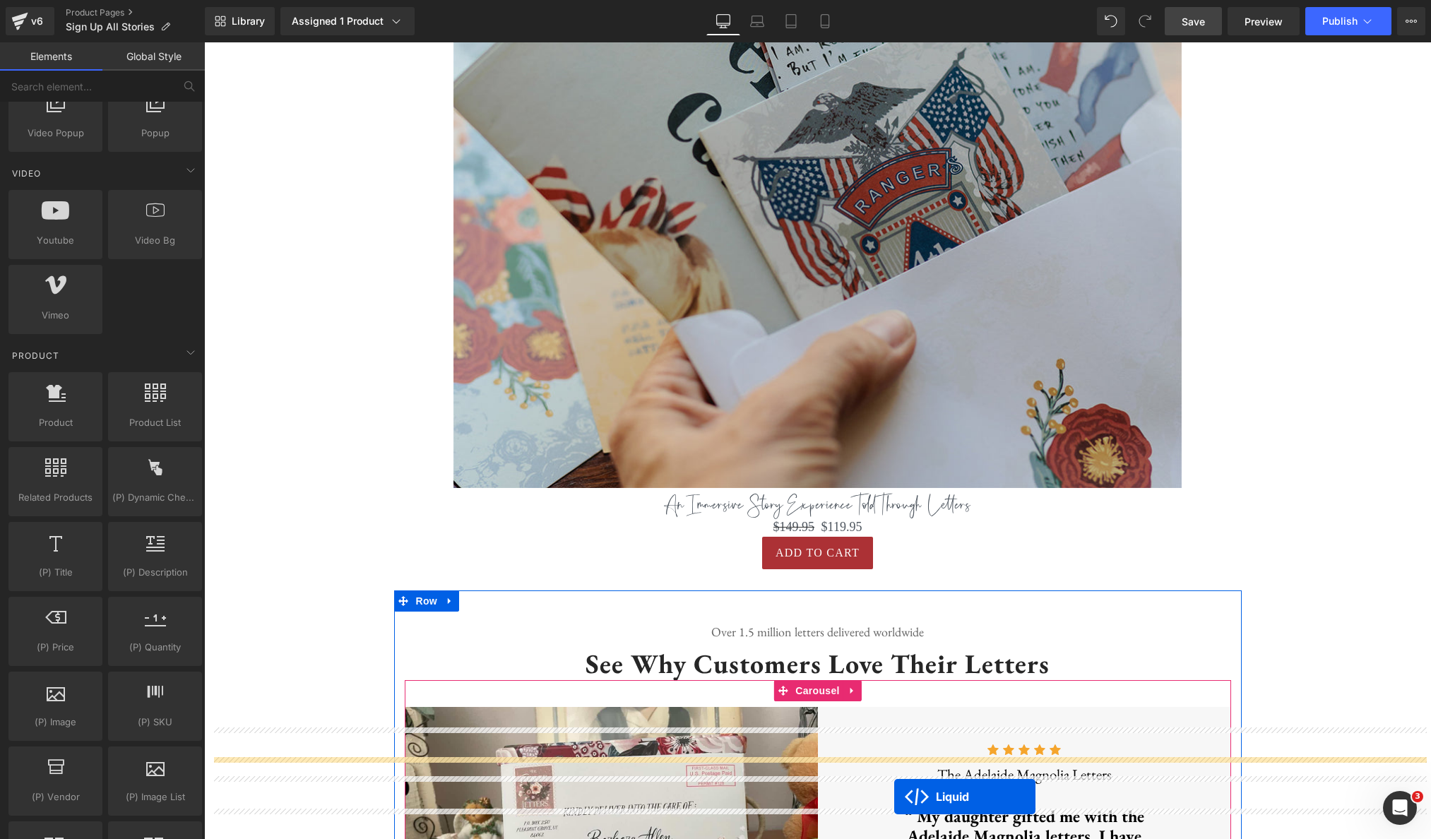
scroll to position [1215, 0]
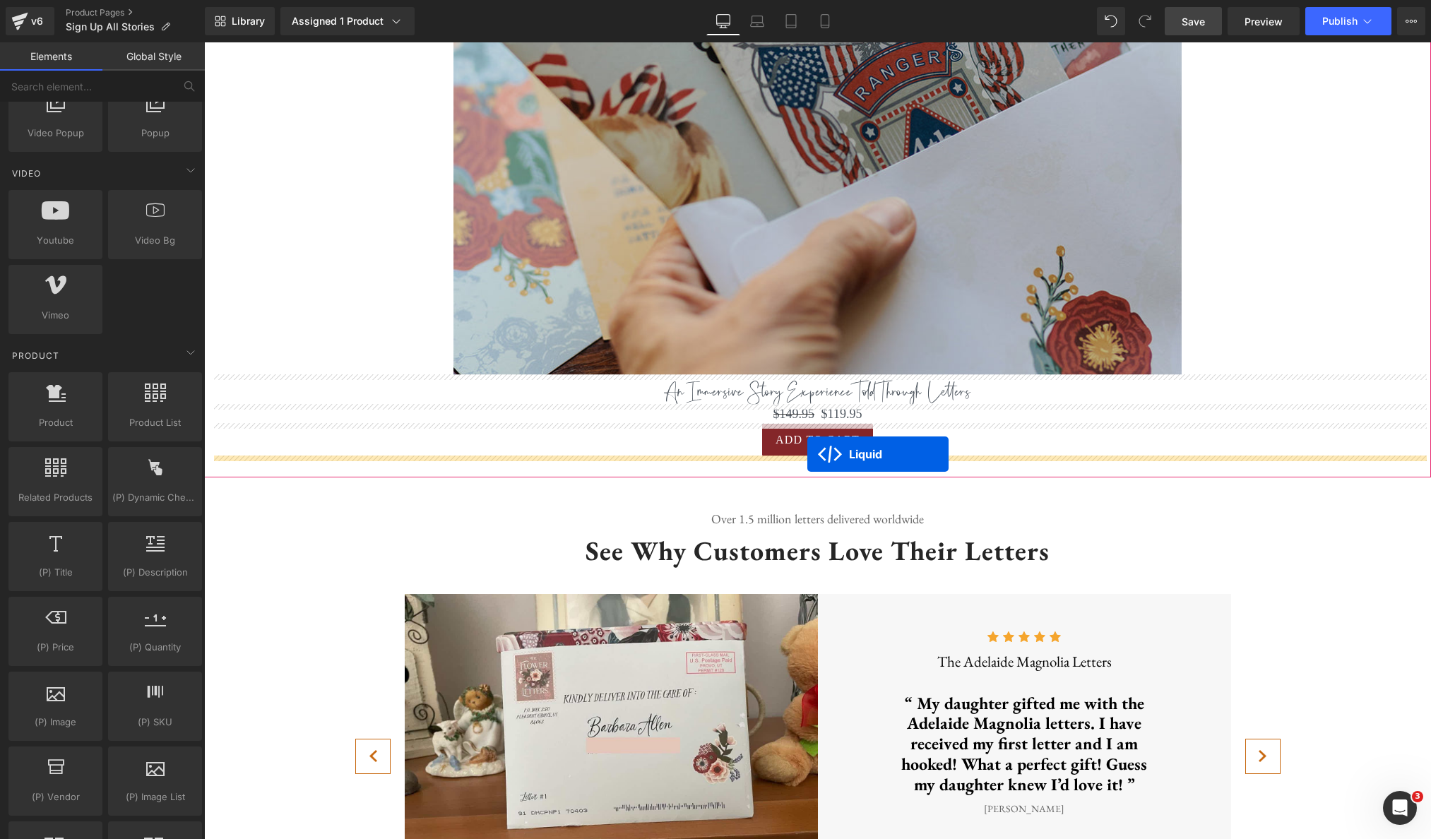
drag, startPoint x: 997, startPoint y: 489, endPoint x: 807, endPoint y: 454, distance: 192.4
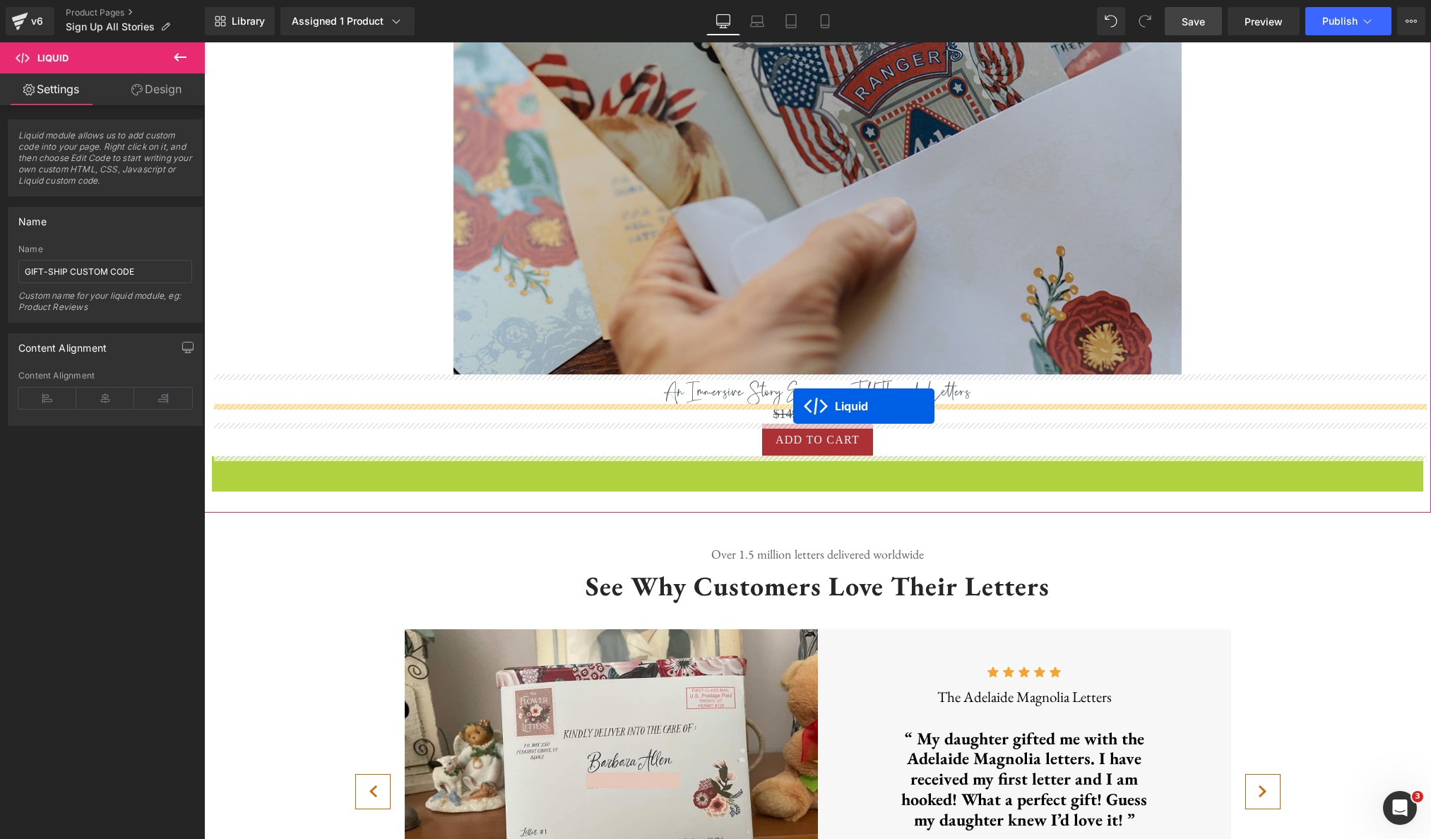
drag, startPoint x: 778, startPoint y: 471, endPoint x: 793, endPoint y: 406, distance: 66.8
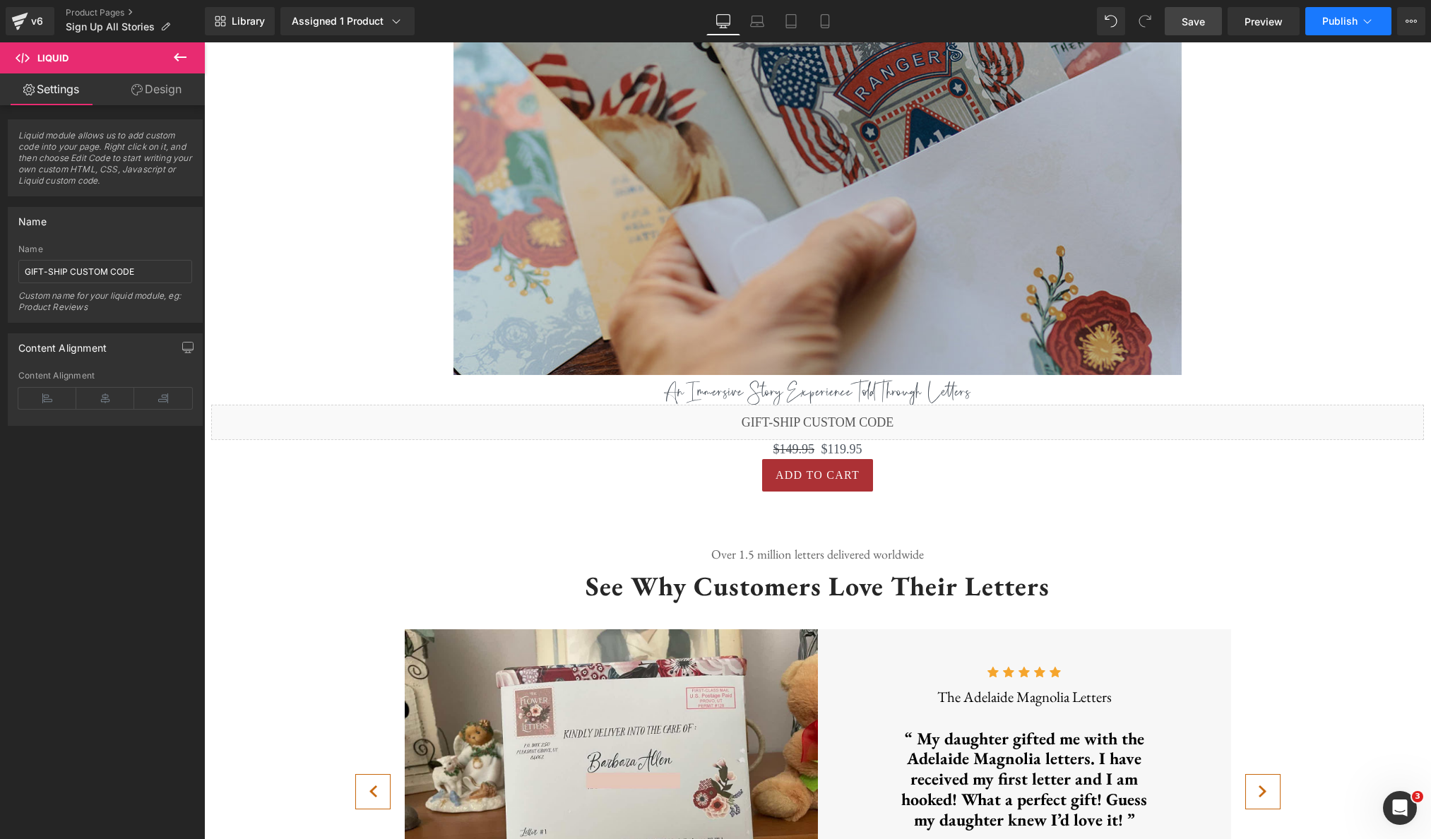
click at [1337, 23] on span "Publish" at bounding box center [1339, 21] width 35 height 11
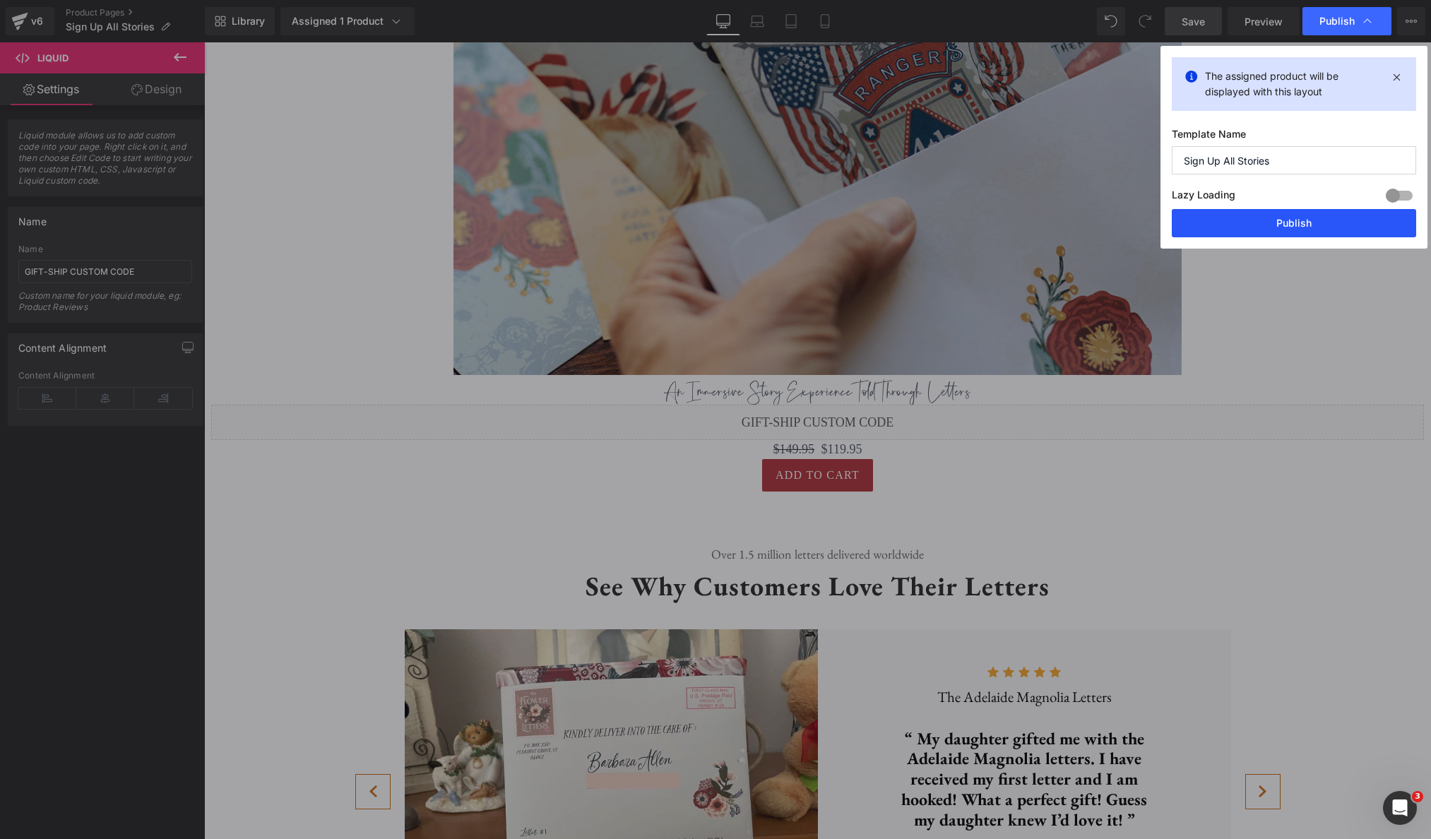
click at [1344, 222] on button "Publish" at bounding box center [1294, 223] width 244 height 28
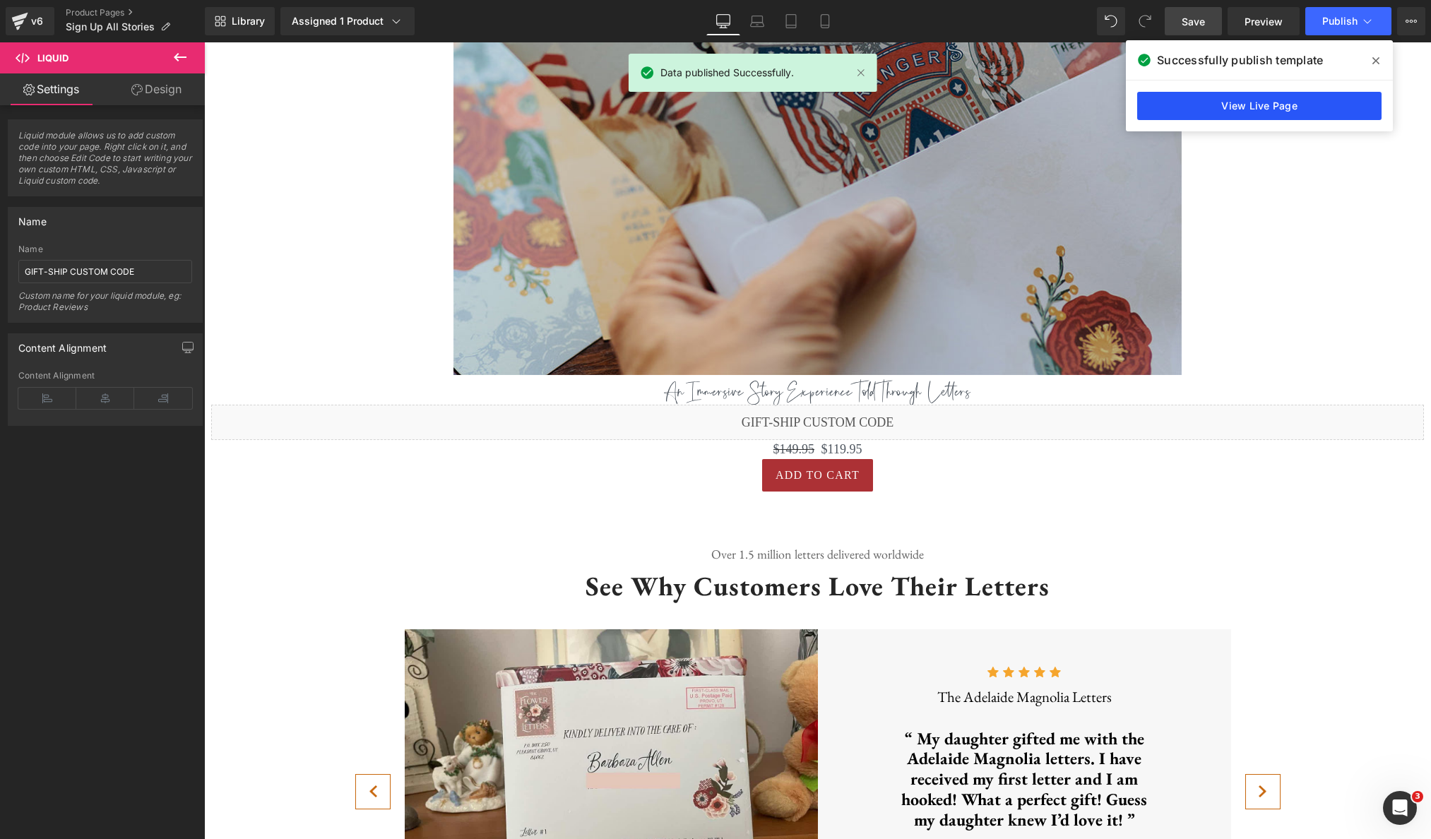
click at [1288, 105] on link "View Live Page" at bounding box center [1259, 106] width 244 height 28
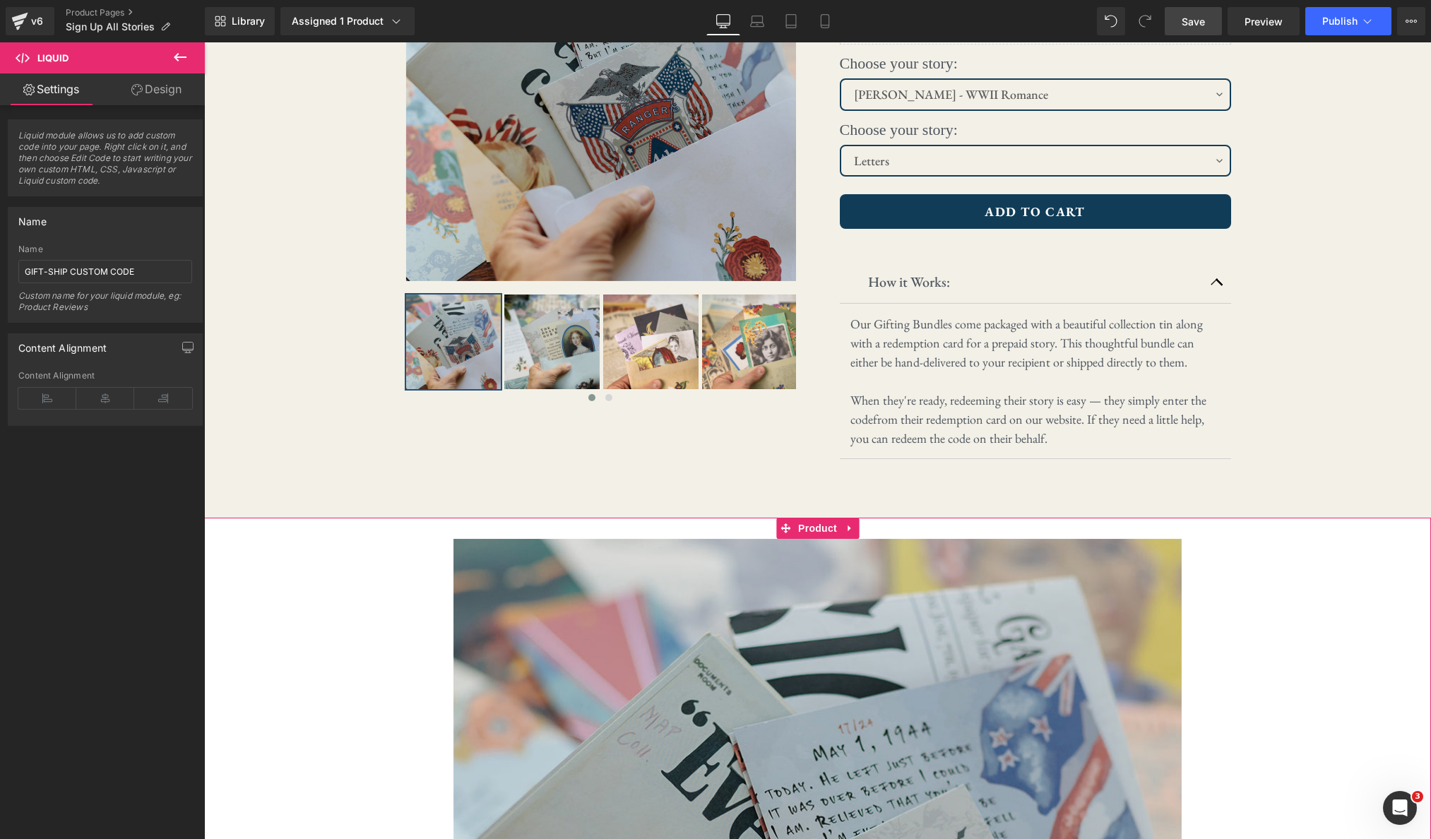
scroll to position [268, 0]
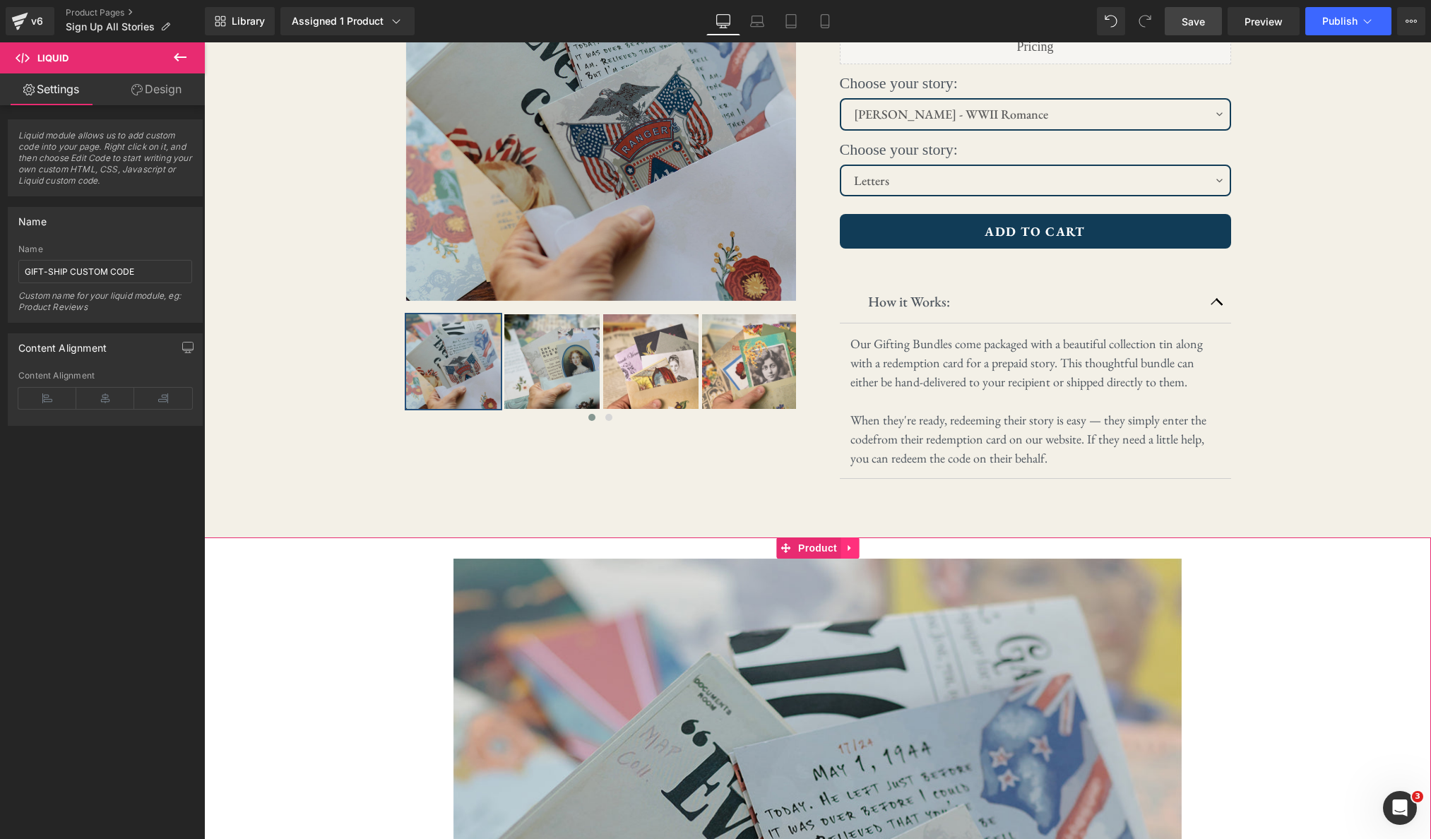
click at [853, 548] on icon at bounding box center [850, 548] width 10 height 11
click at [860, 548] on icon at bounding box center [859, 548] width 10 height 10
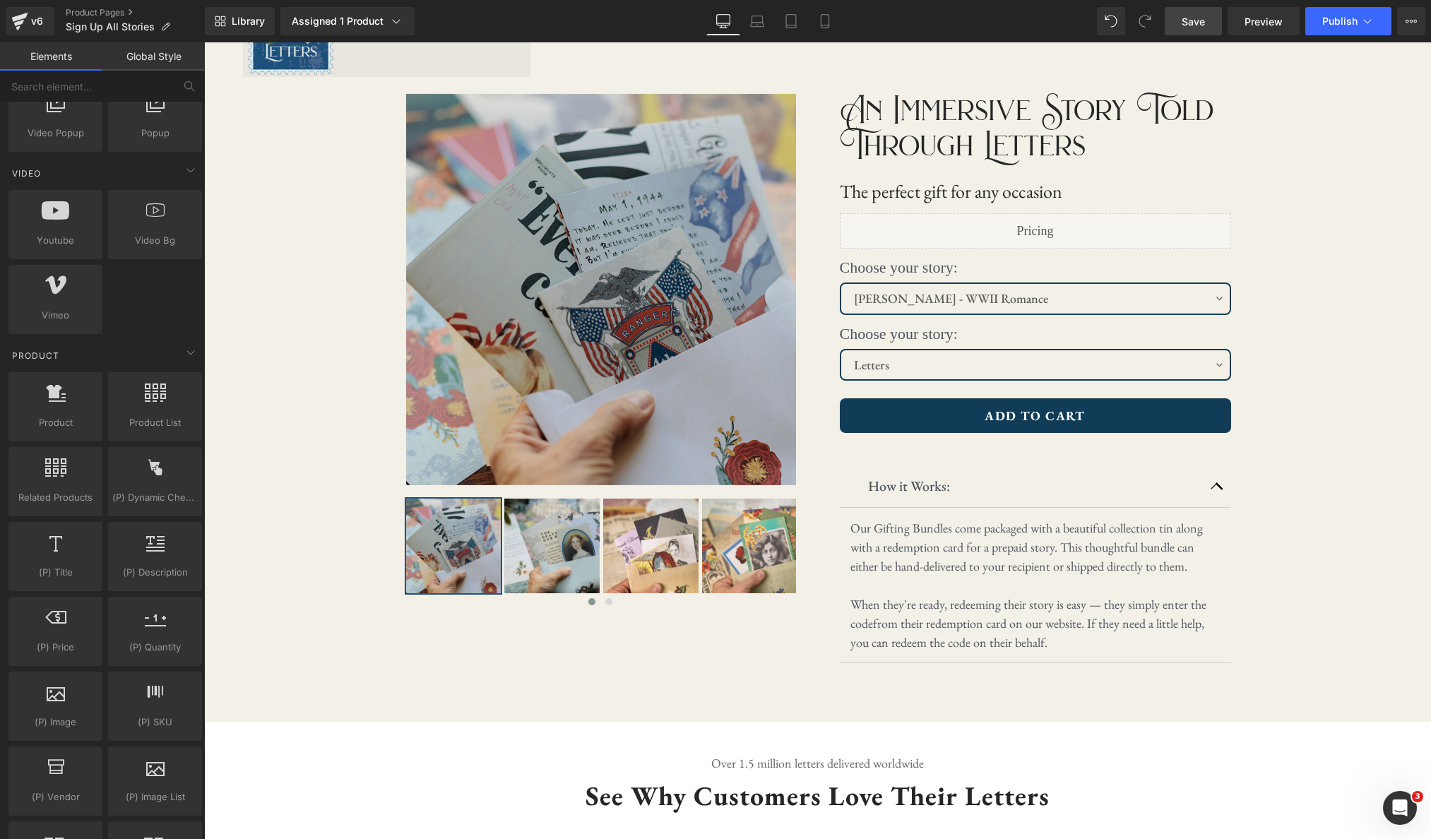
scroll to position [0, 0]
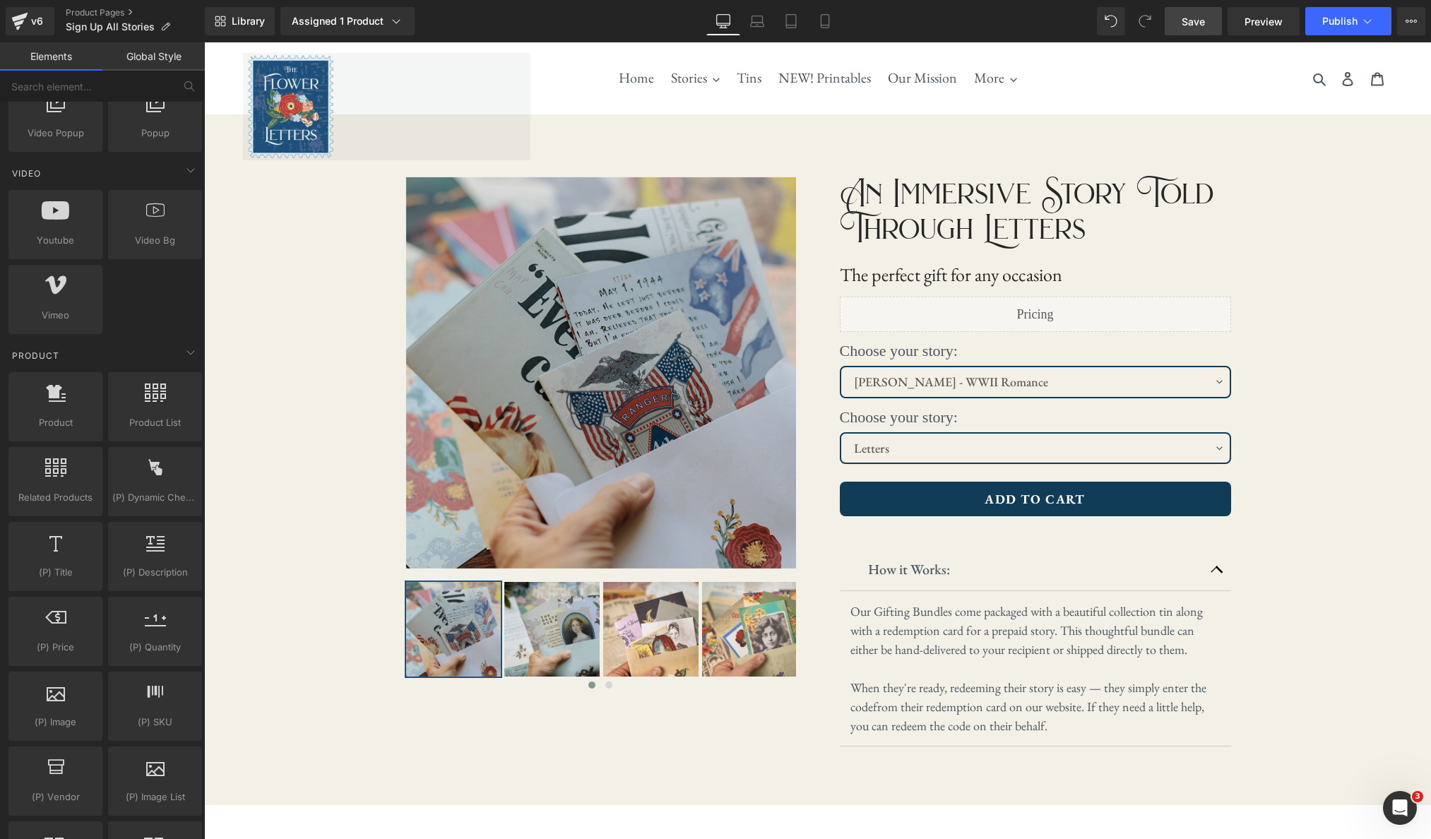
click at [1191, 19] on span "Save" at bounding box center [1193, 21] width 23 height 15
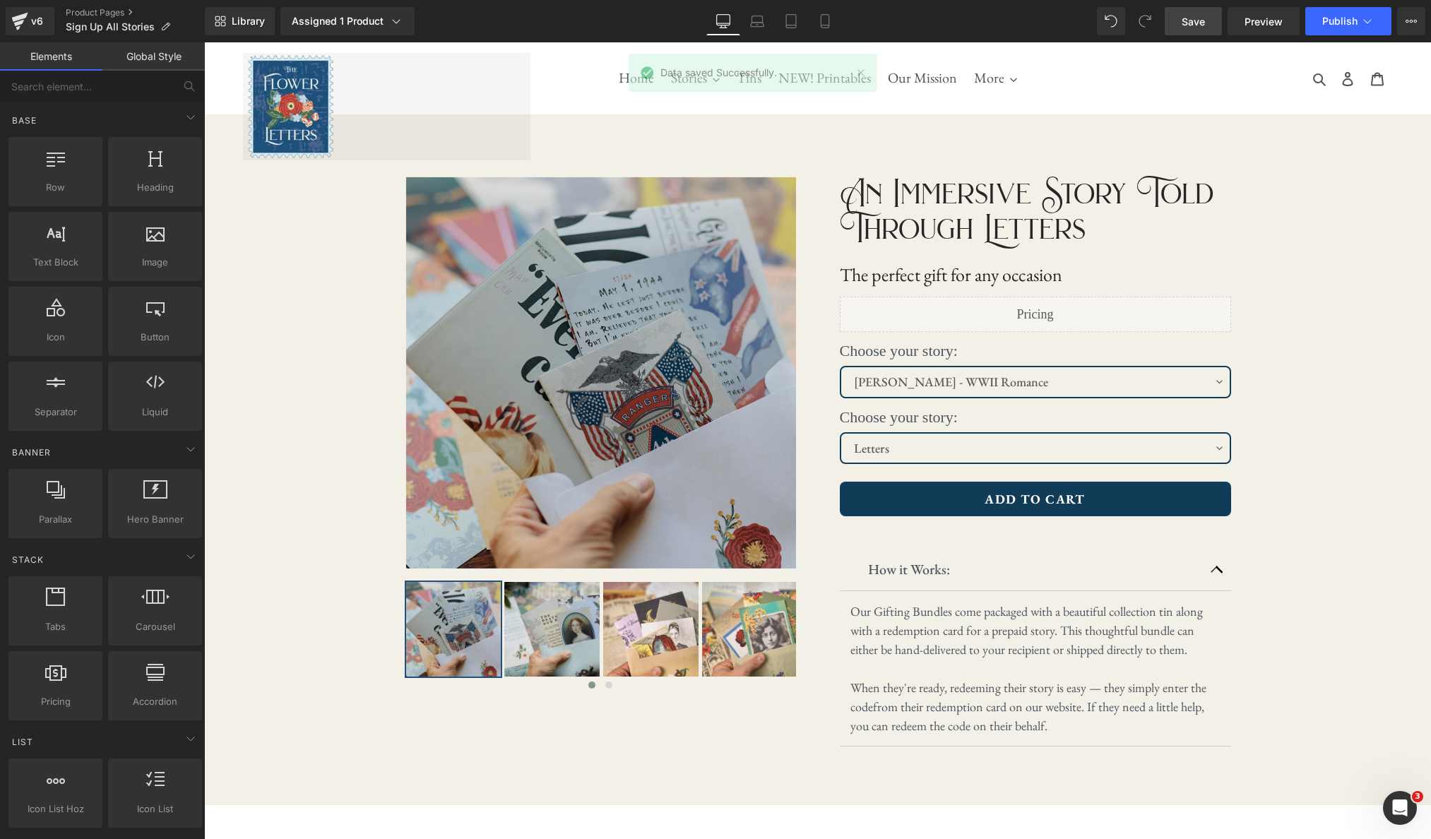
click at [144, 54] on link "Global Style" at bounding box center [153, 56] width 102 height 28
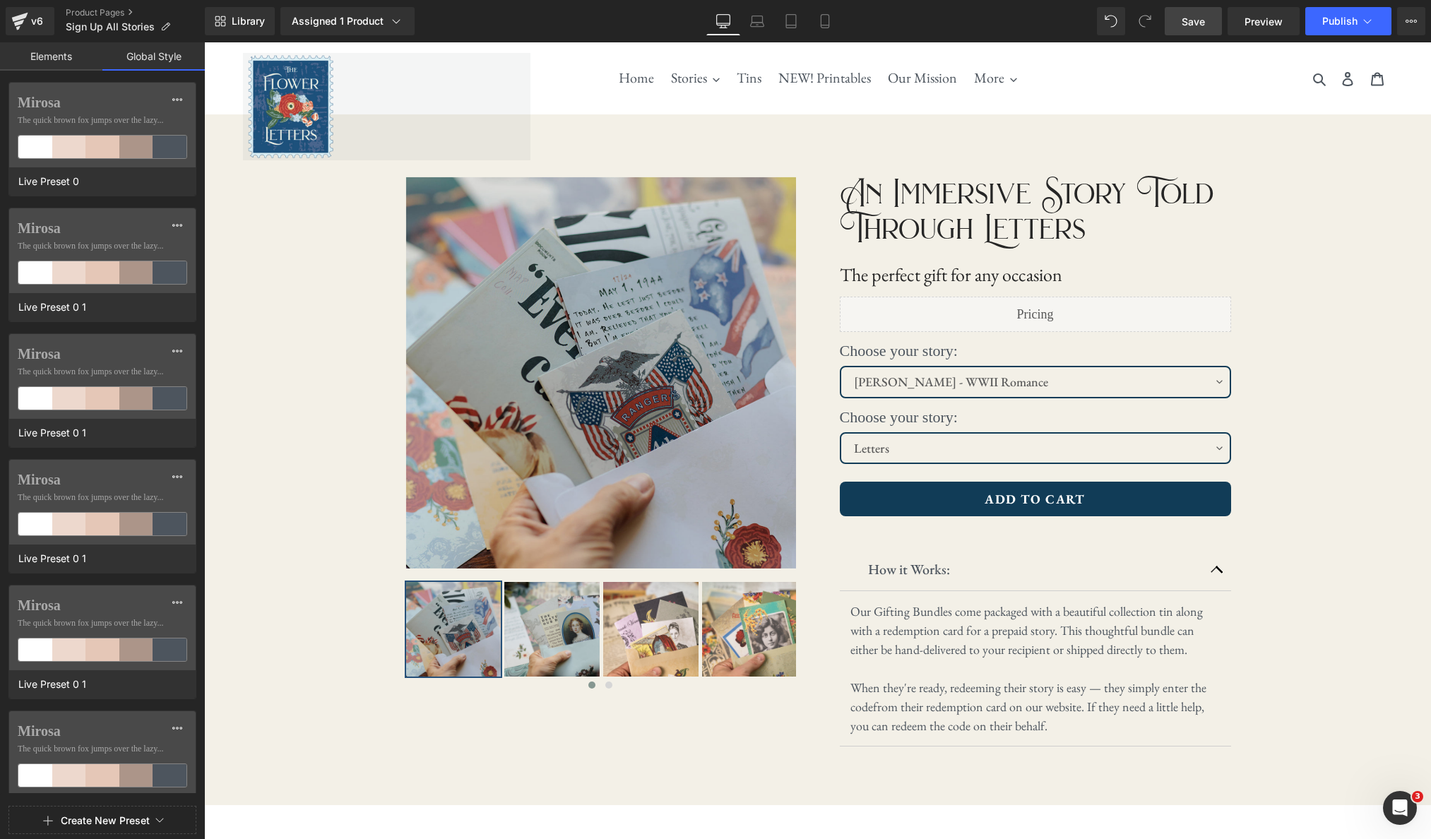
click at [36, 49] on link "Elements" at bounding box center [51, 56] width 102 height 28
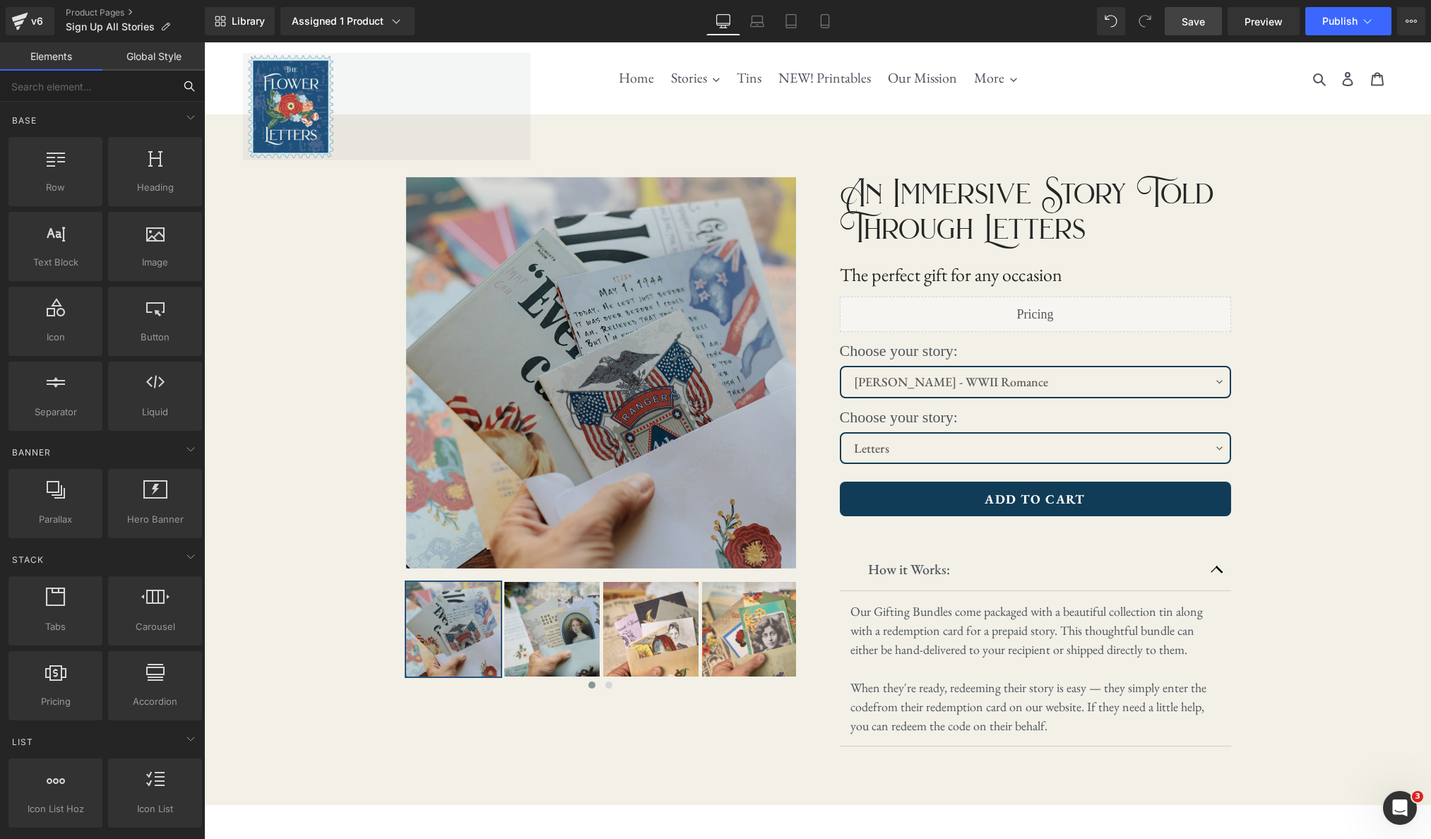
click at [121, 88] on input "text" at bounding box center [87, 86] width 174 height 31
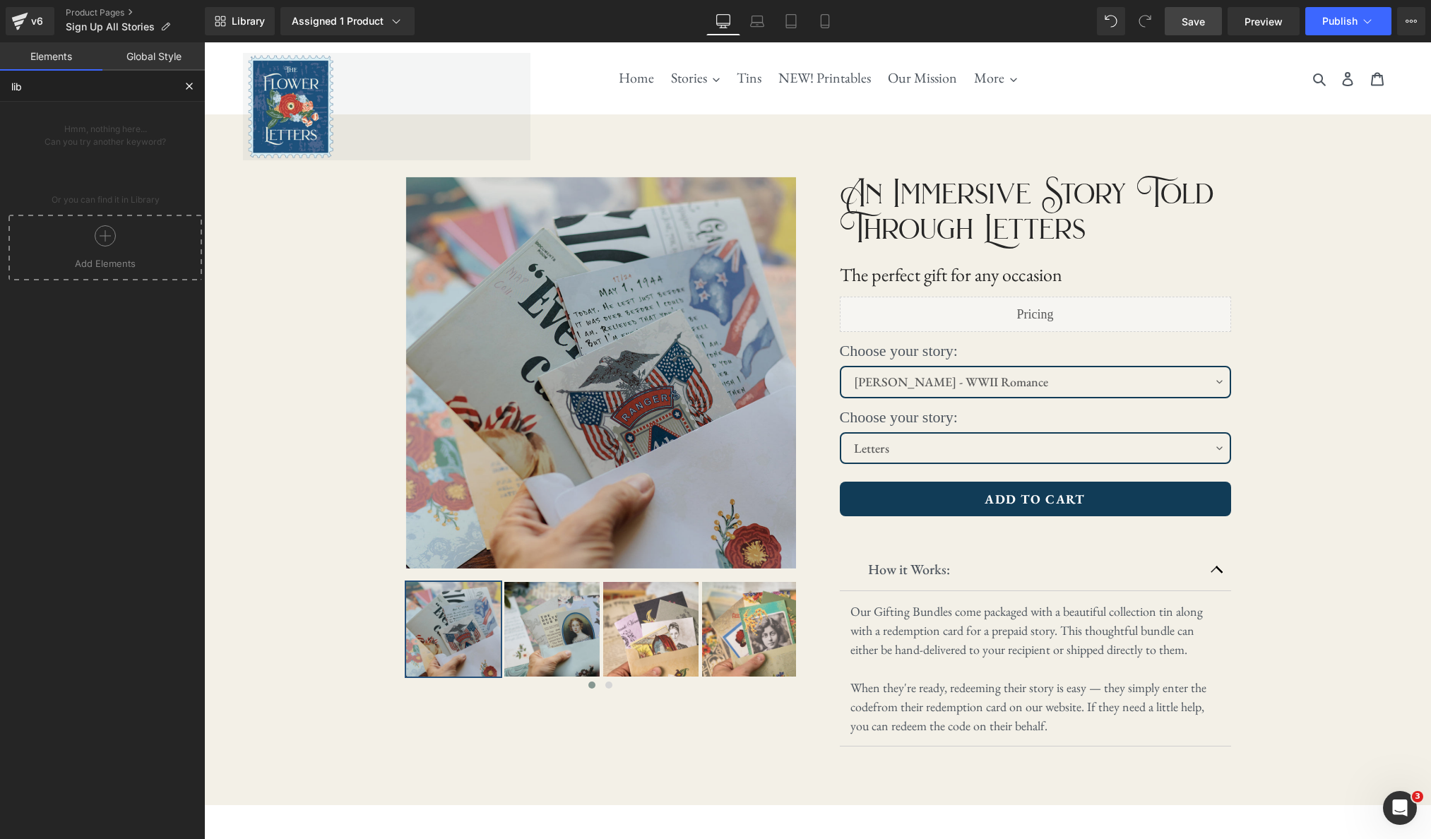
click at [95, 237] on icon at bounding box center [105, 235] width 21 height 21
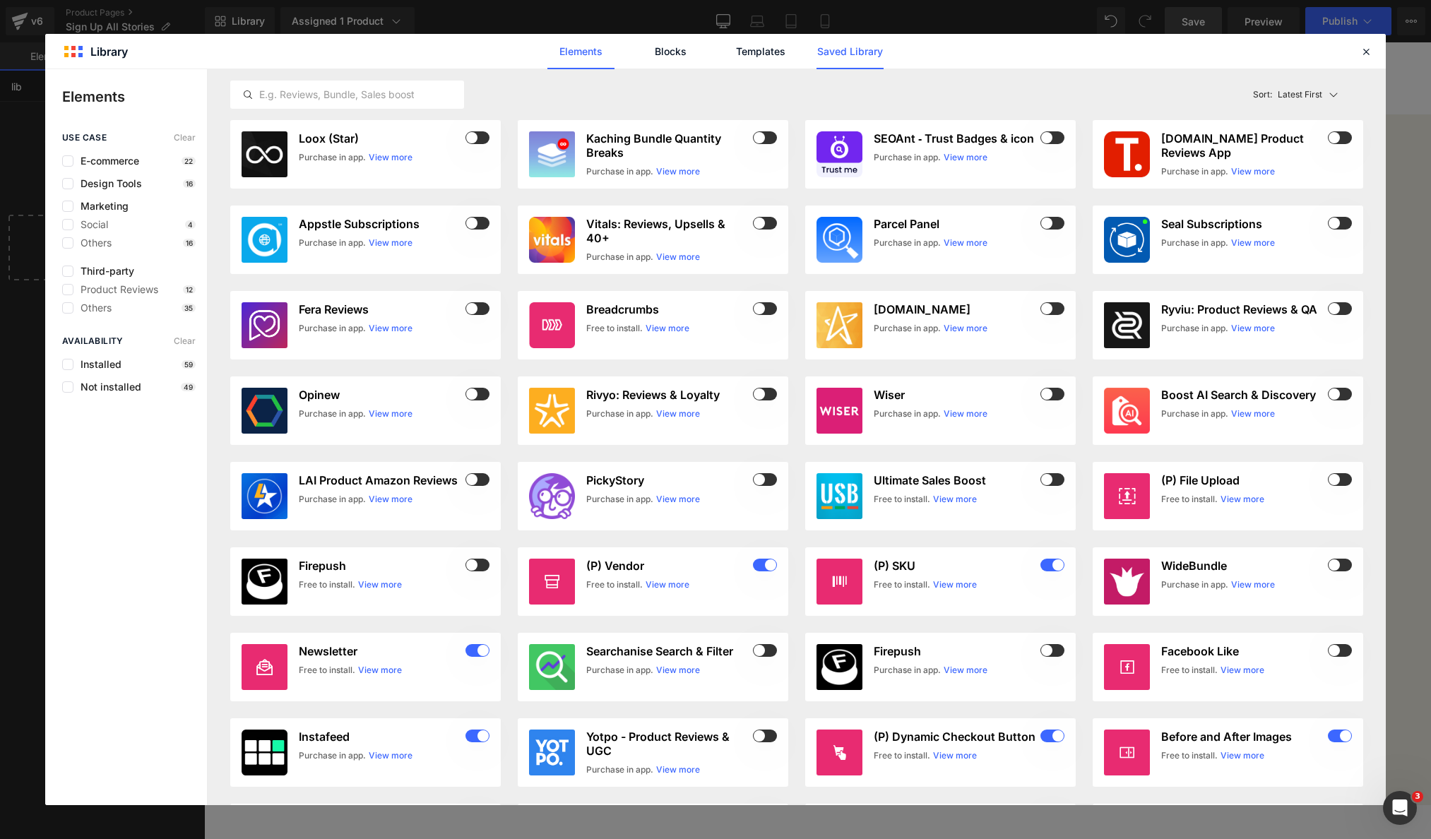
type input "lib"
click at [879, 55] on link "Saved Library" at bounding box center [850, 51] width 67 height 35
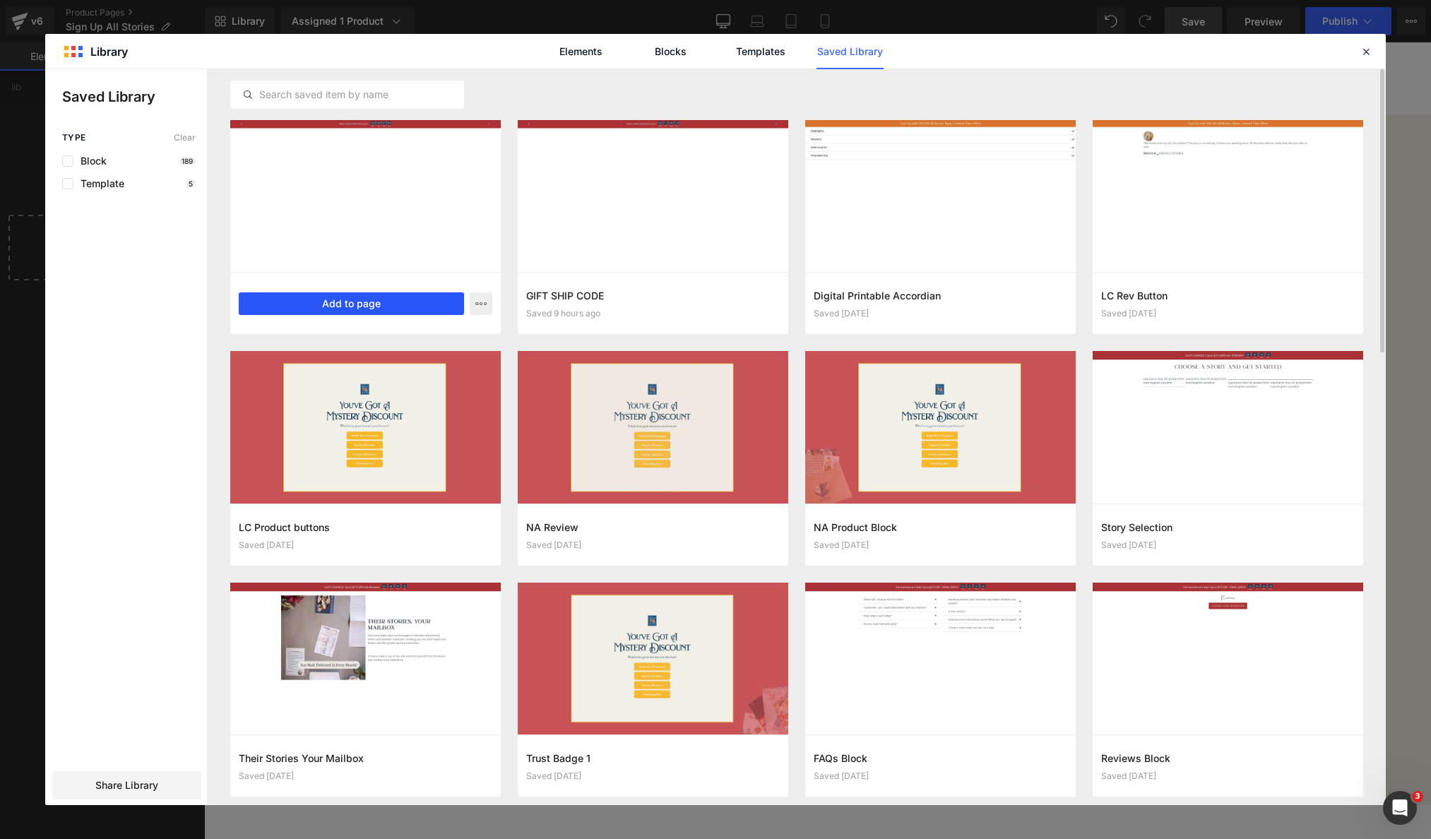
click at [373, 305] on button "Add to page" at bounding box center [351, 303] width 225 height 23
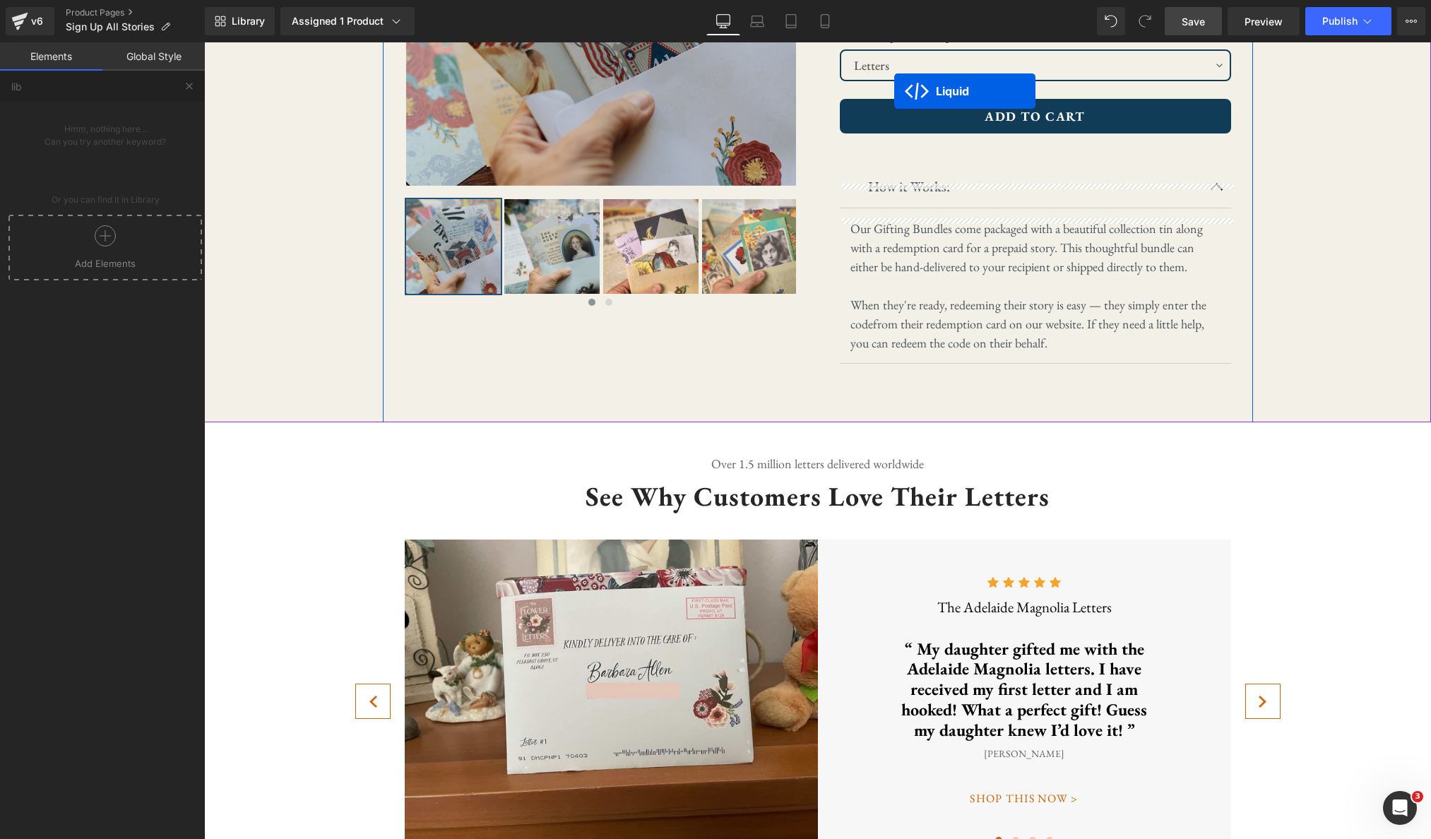
scroll to position [270, 0]
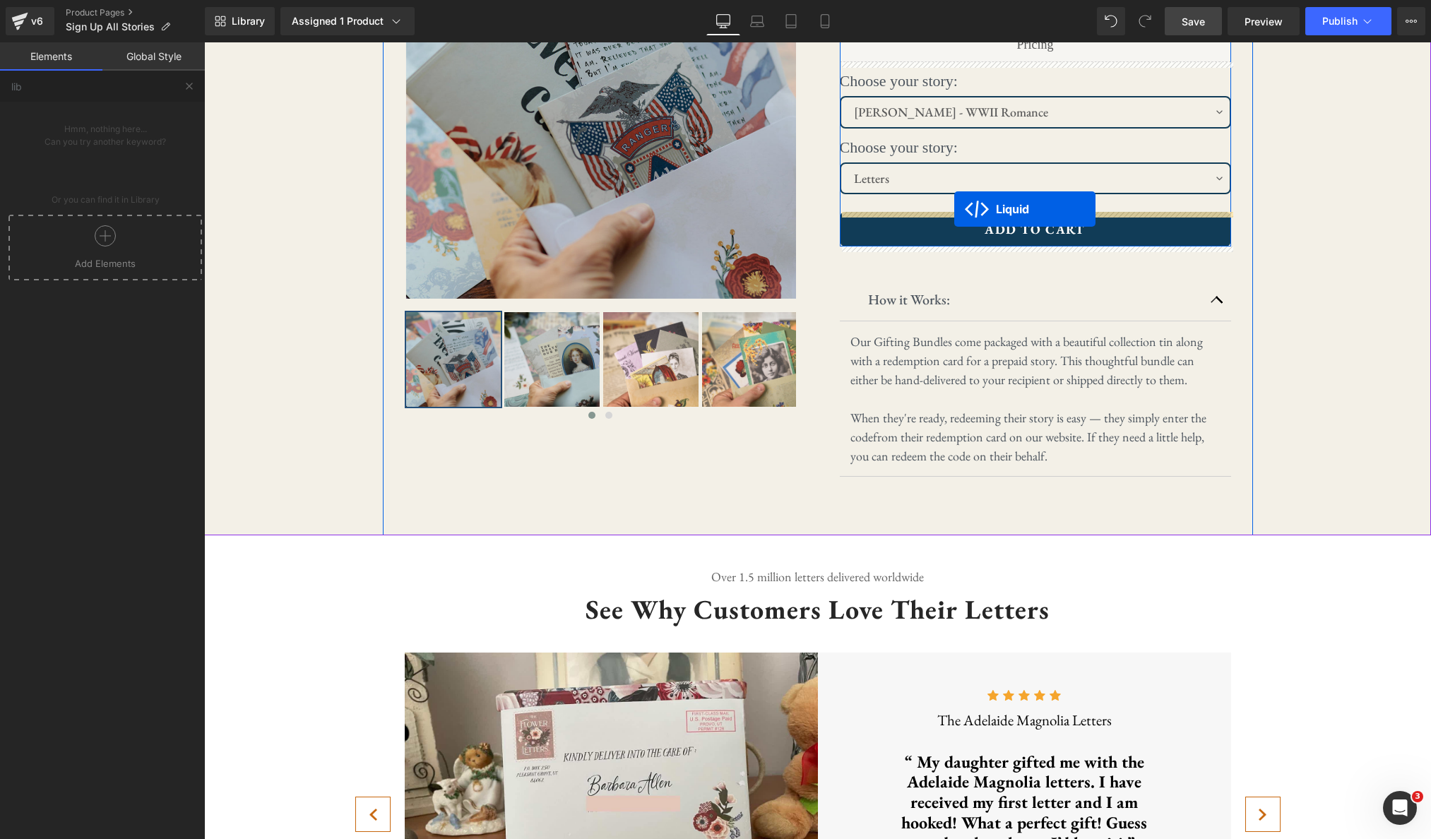
drag, startPoint x: 779, startPoint y: 254, endPoint x: 954, endPoint y: 209, distance: 180.7
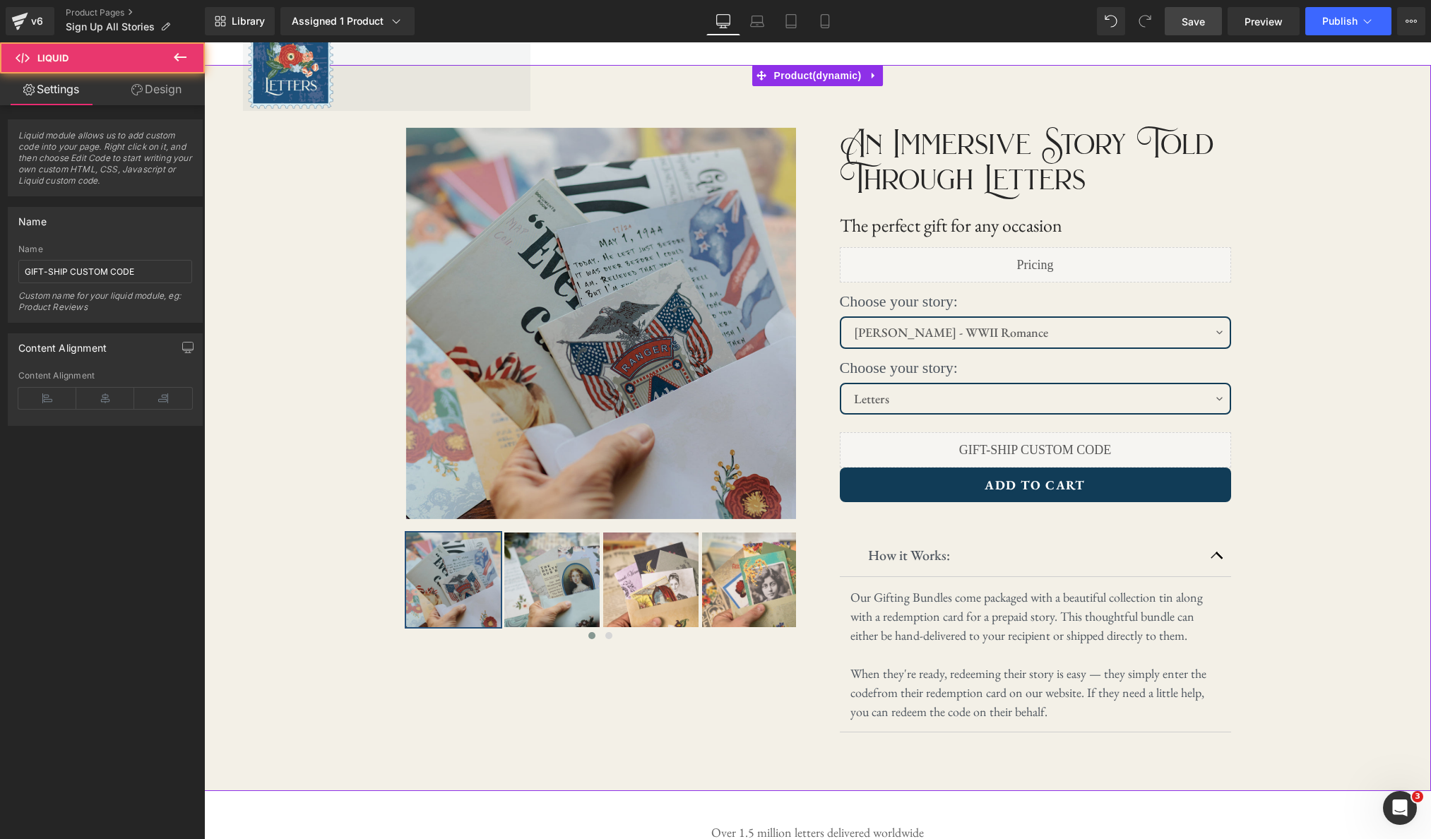
scroll to position [0, 0]
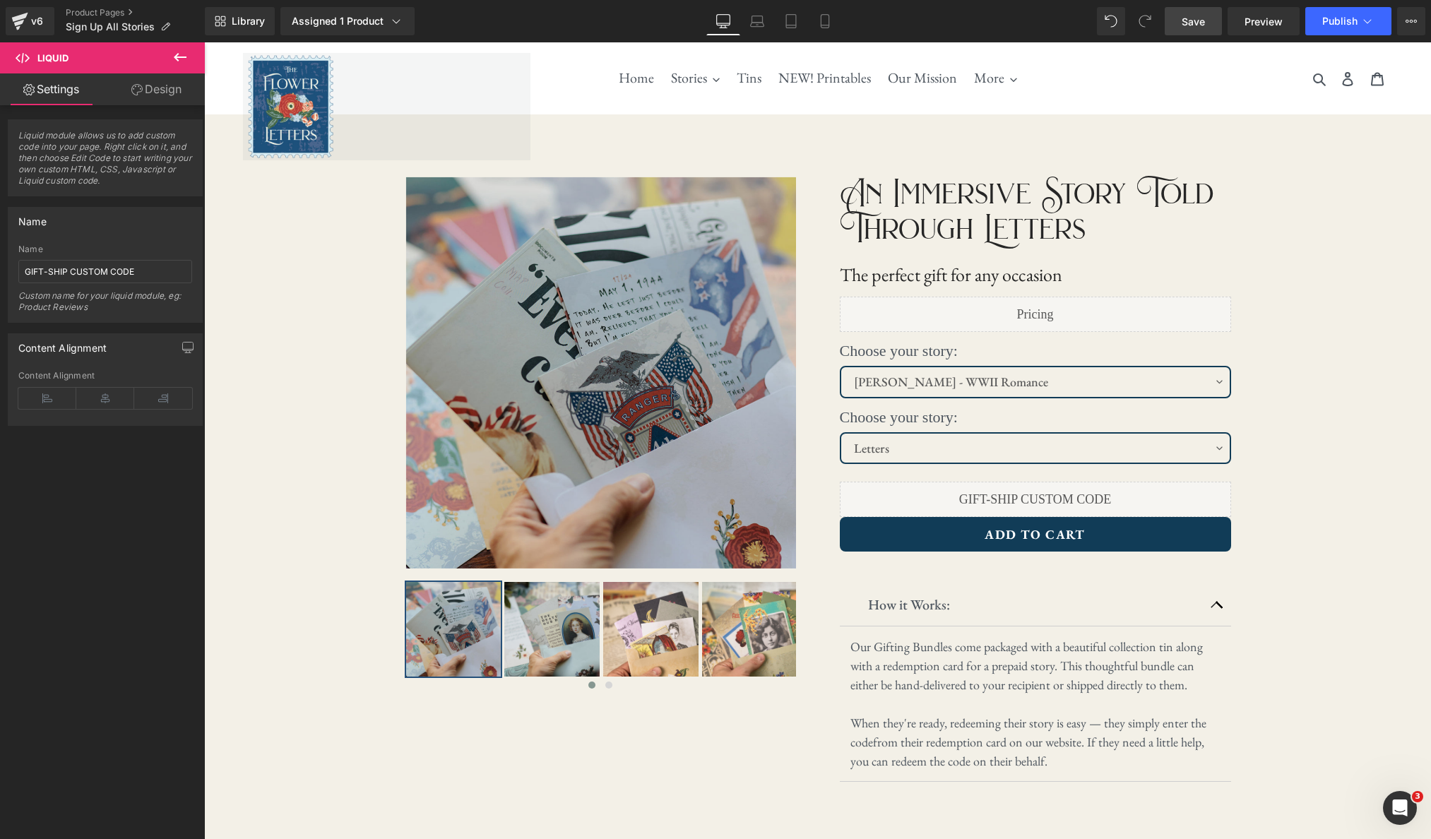
click at [1215, 25] on link "Save" at bounding box center [1193, 21] width 57 height 28
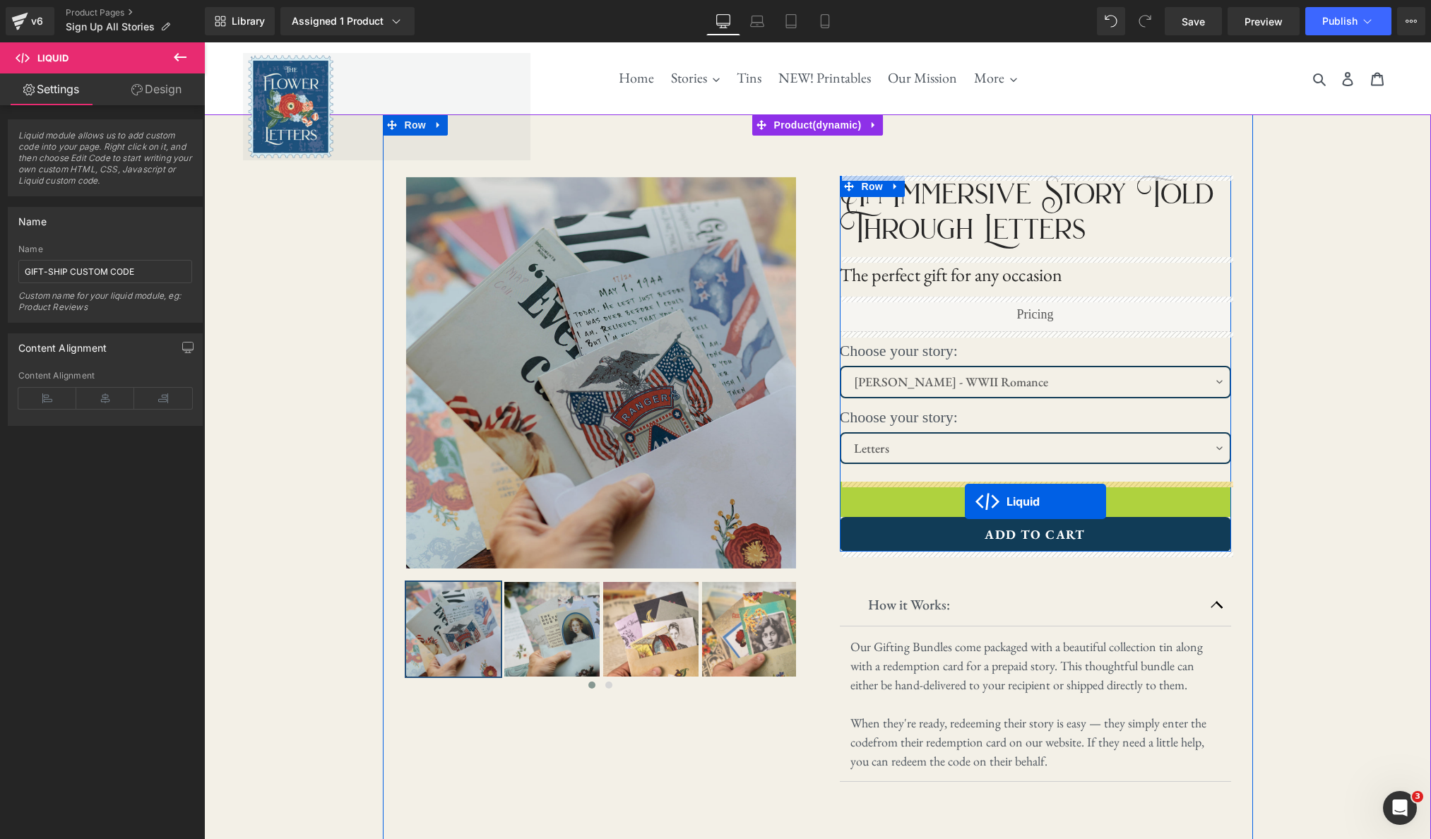
drag, startPoint x: 995, startPoint y: 493, endPoint x: 965, endPoint y: 502, distance: 31.5
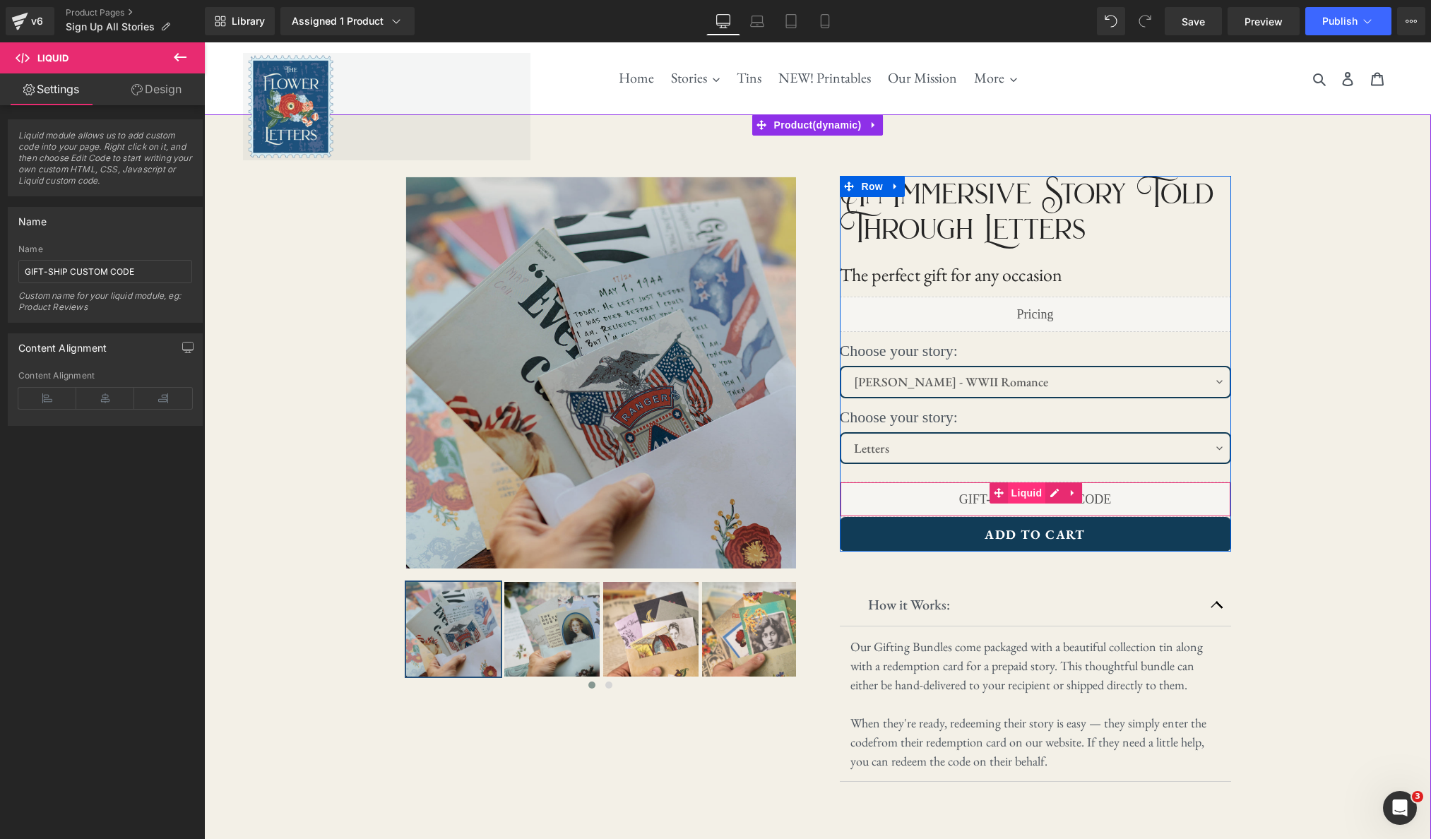
click at [1028, 497] on span "Liquid" at bounding box center [1027, 492] width 38 height 21
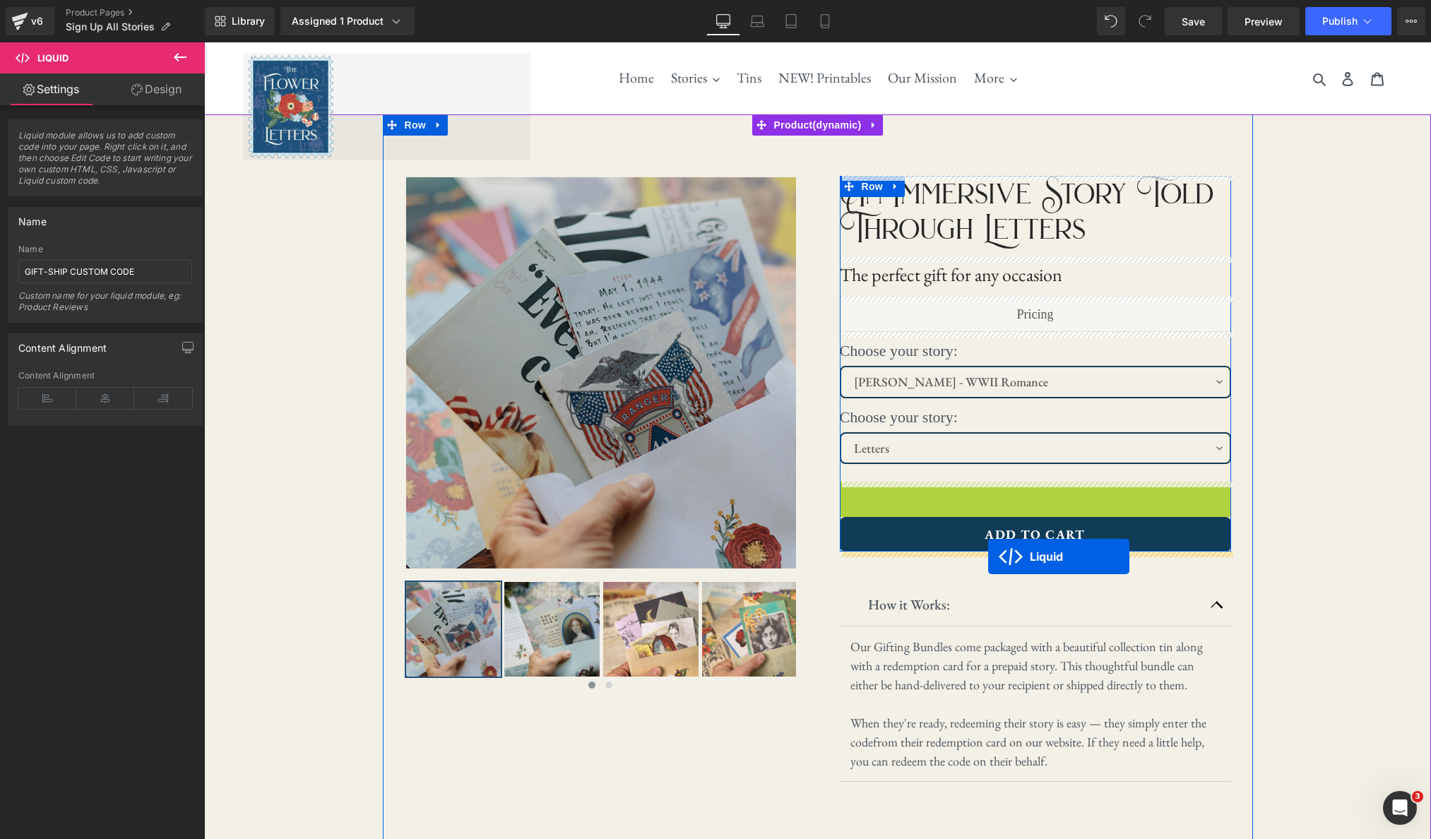
drag, startPoint x: 996, startPoint y: 497, endPoint x: 988, endPoint y: 557, distance: 60.5
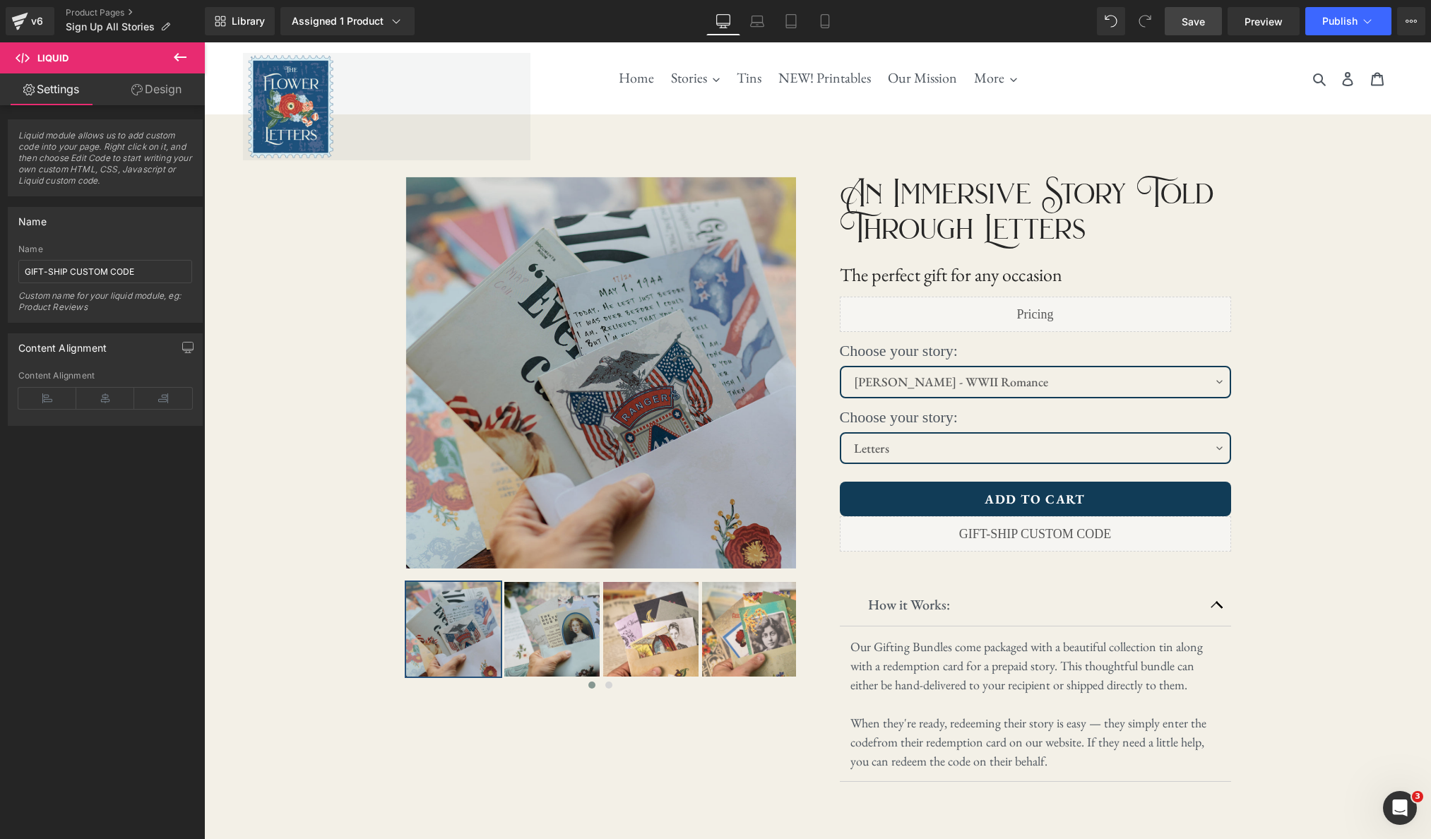
click at [1209, 26] on link "Save" at bounding box center [1193, 21] width 57 height 28
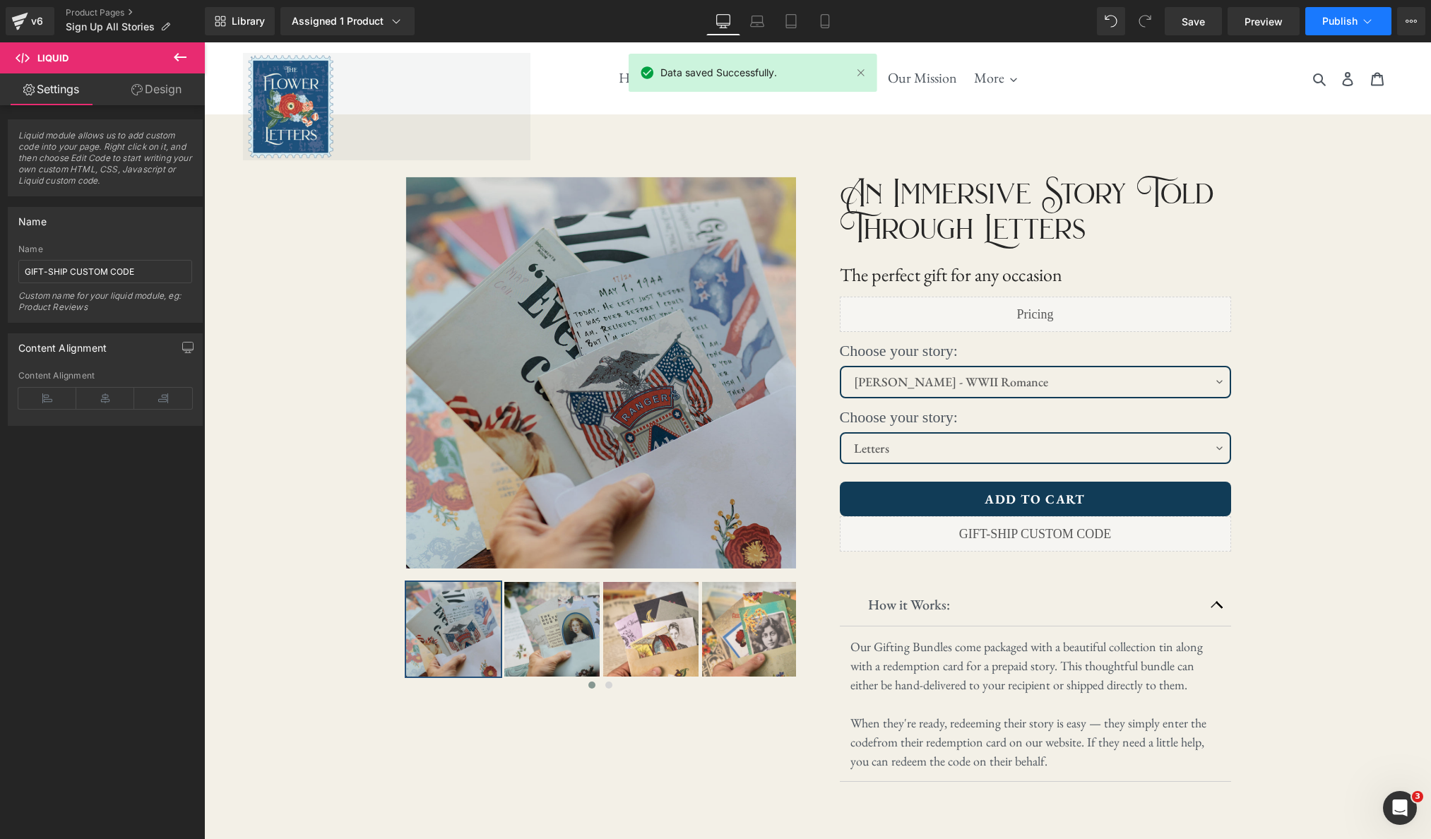
click at [1334, 32] on button "Publish" at bounding box center [1348, 21] width 86 height 28
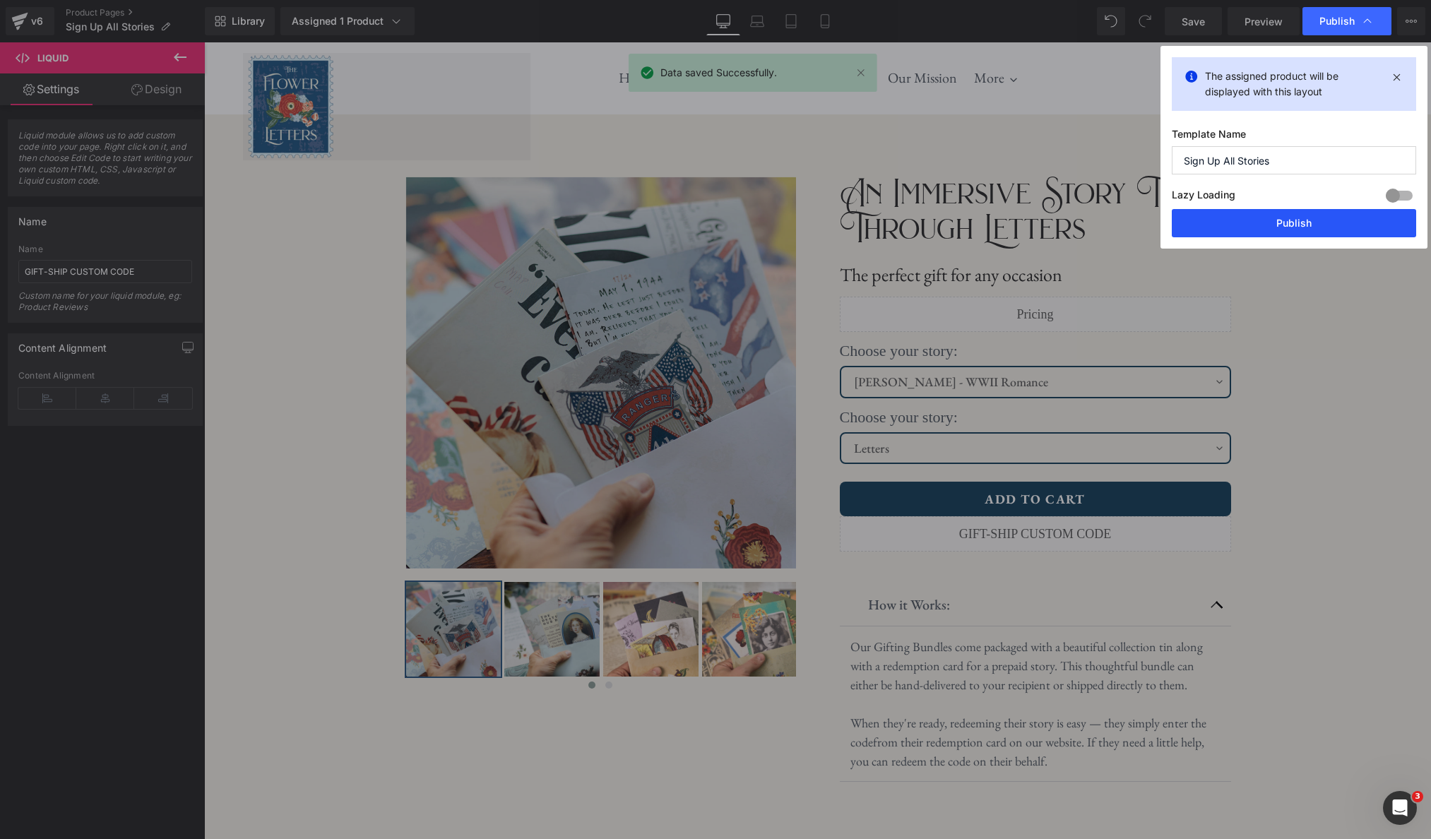
click at [1324, 221] on button "Publish" at bounding box center [1294, 223] width 244 height 28
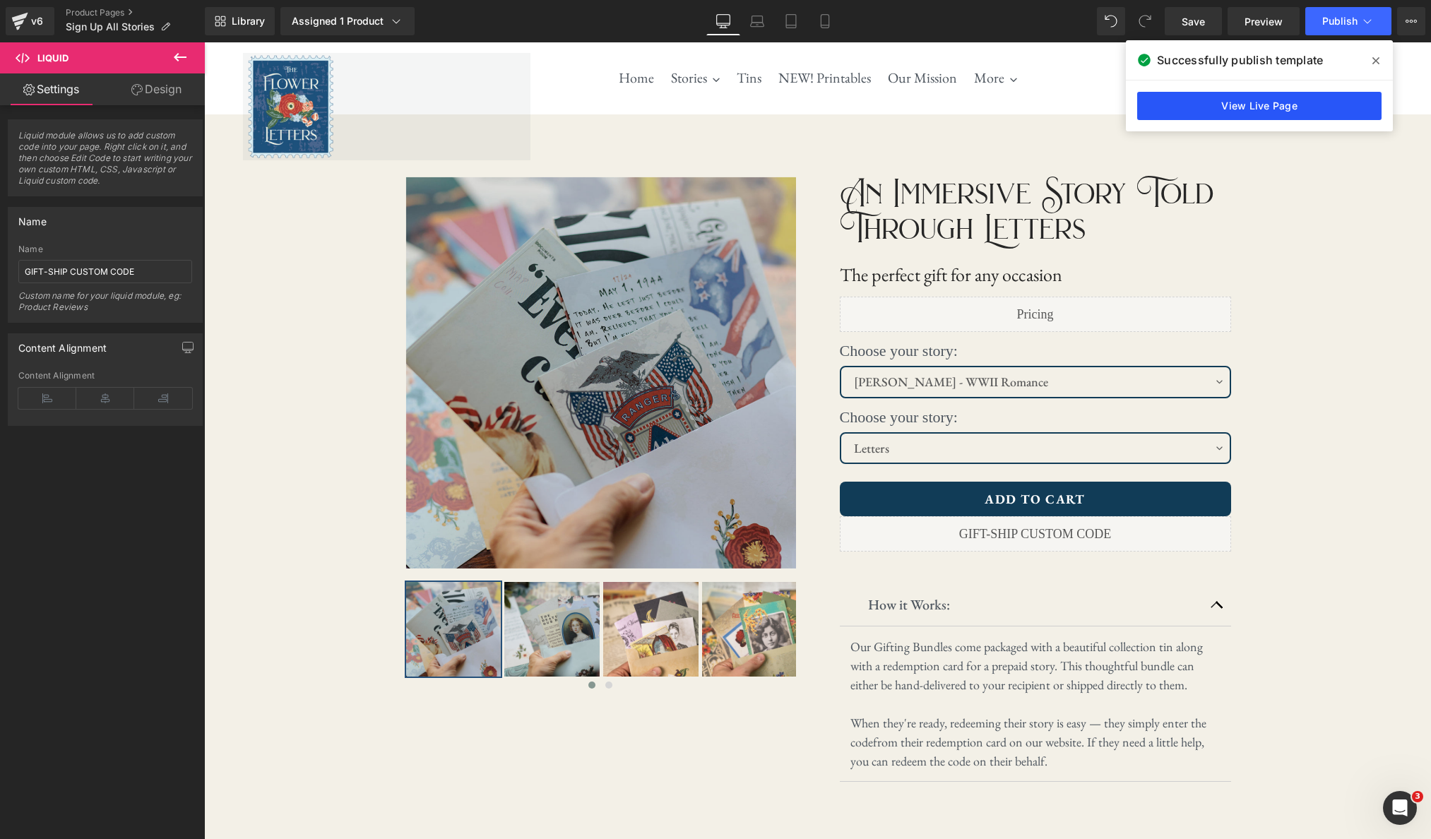
click at [1313, 105] on link "View Live Page" at bounding box center [1259, 106] width 244 height 28
